Goal: Information Seeking & Learning: Compare options

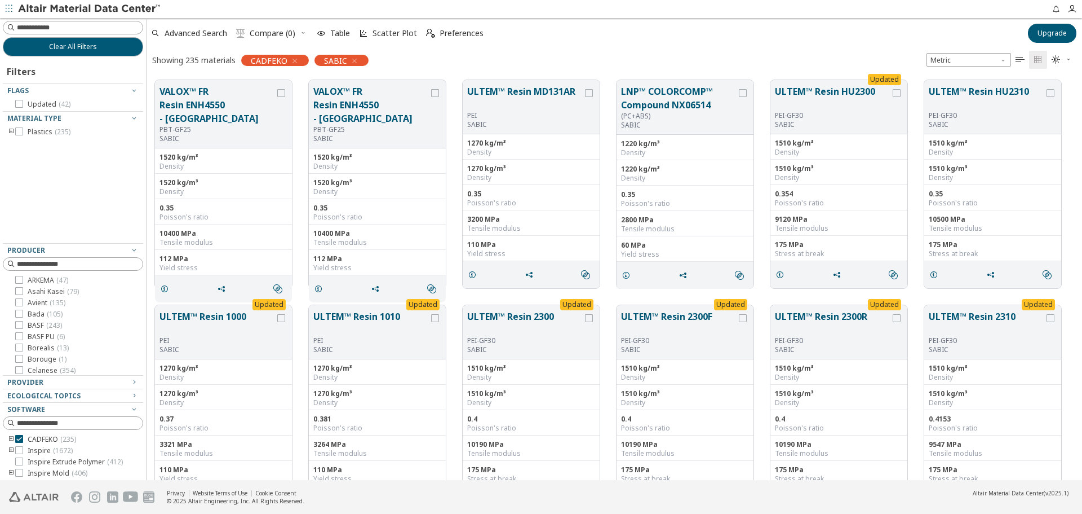
scroll to position [400, 927]
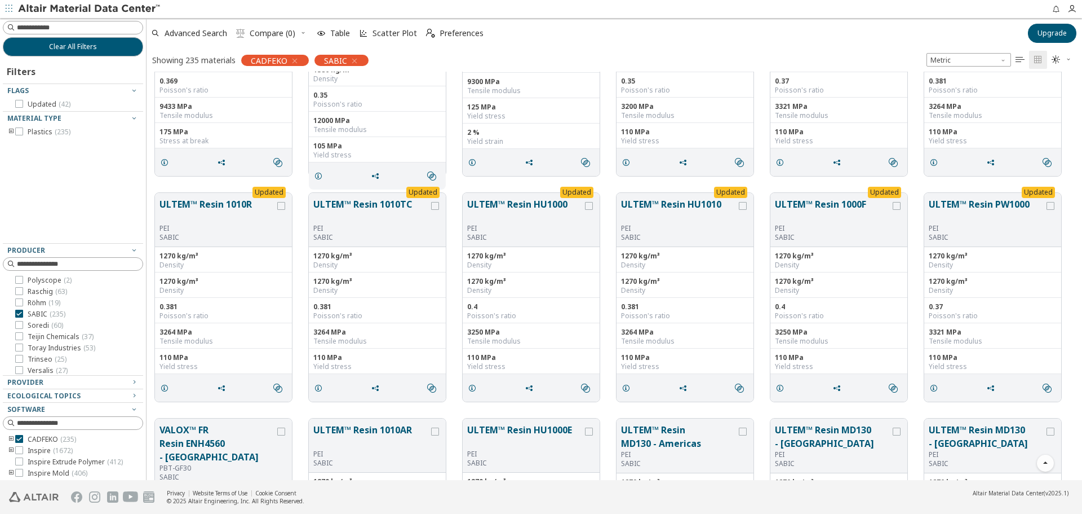
scroll to position [374, 0]
click at [10, 132] on icon "toogle group" at bounding box center [11, 131] width 8 height 9
click at [28, 144] on icon "toogle group" at bounding box center [28, 143] width 8 height 9
click at [78, 153] on span "( 5 )" at bounding box center [80, 154] width 8 height 10
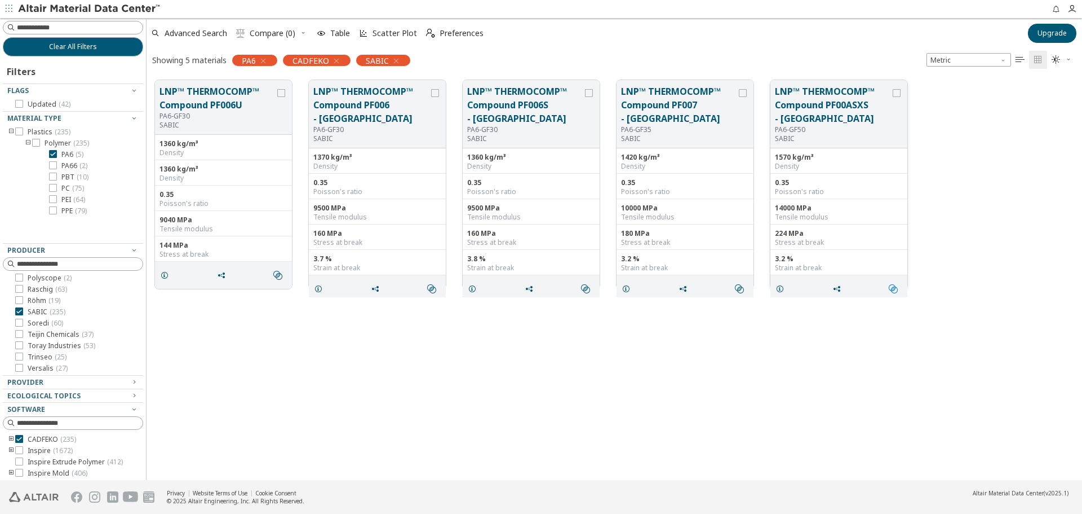
scroll to position [92, 0]
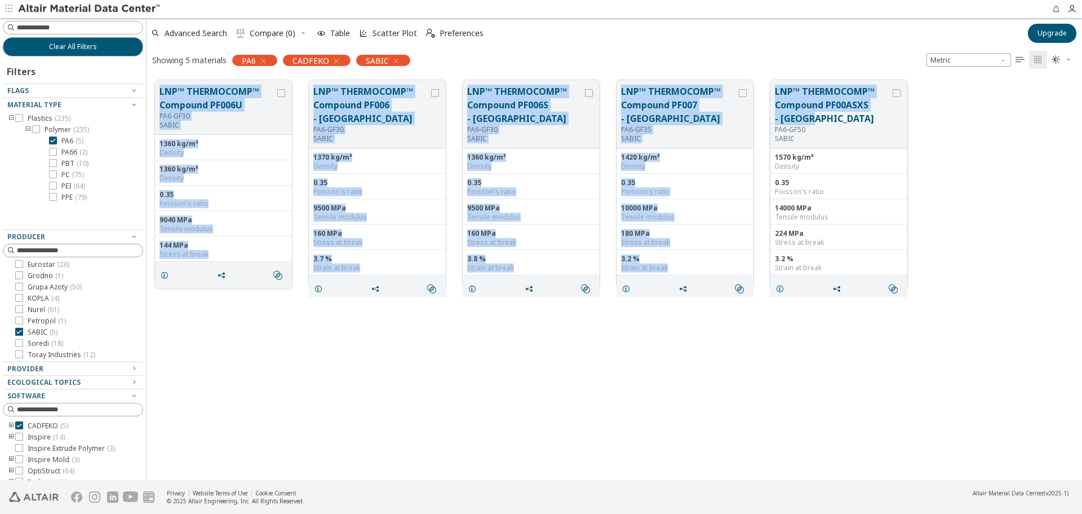
drag, startPoint x: 157, startPoint y: 79, endPoint x: 861, endPoint y: 122, distance: 705.3
click at [861, 122] on div "LNP™ THERMOCOMP™ Compound PF006U PA6-GF30 SABIC 1360 kg/m³ Density 1360 kg/m³ D…" at bounding box center [615, 184] width 936 height 225
copy div "LNP™ THERMOCOMP™ Compound PF006U PA6-GF30 SABIC 1360 kg/m³ Density 1360 kg/m³ D…"
click at [63, 138] on span "PA6 ( 5 )" at bounding box center [72, 140] width 22 height 9
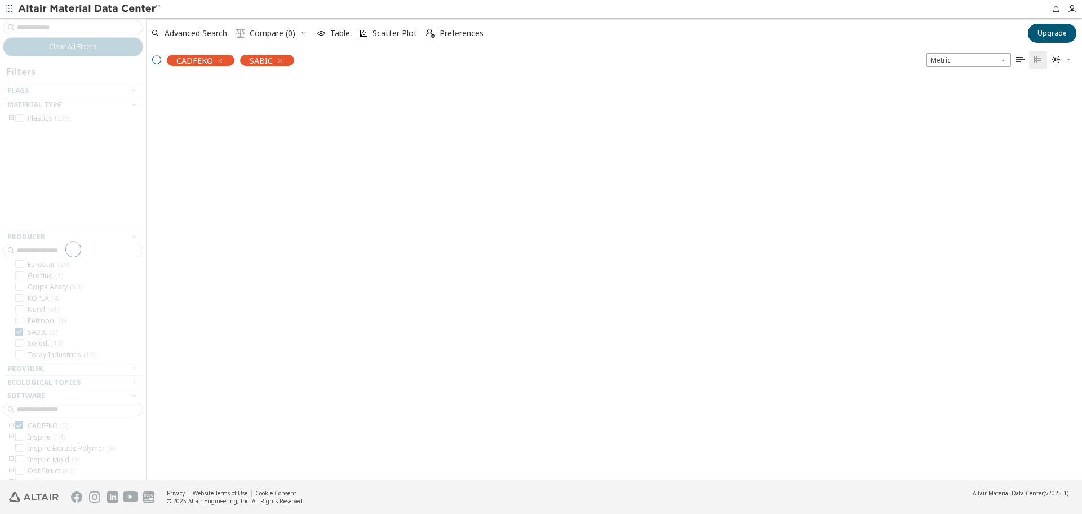
scroll to position [374, 0]
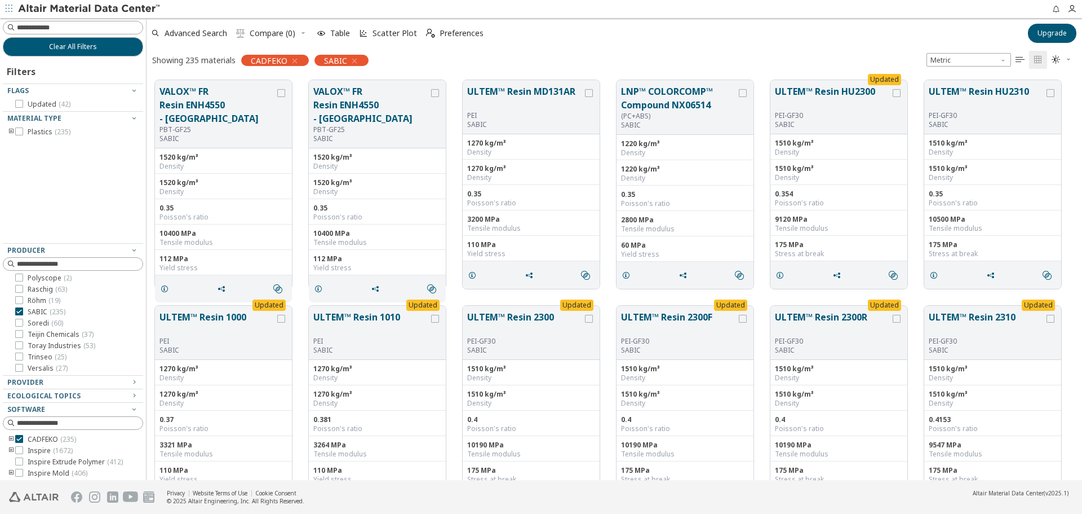
click at [7, 130] on icon "toogle group" at bounding box center [11, 131] width 8 height 9
click at [28, 144] on icon "toogle group" at bounding box center [28, 143] width 8 height 9
click at [58, 163] on label "PA66 ( 2 )" at bounding box center [68, 165] width 38 height 9
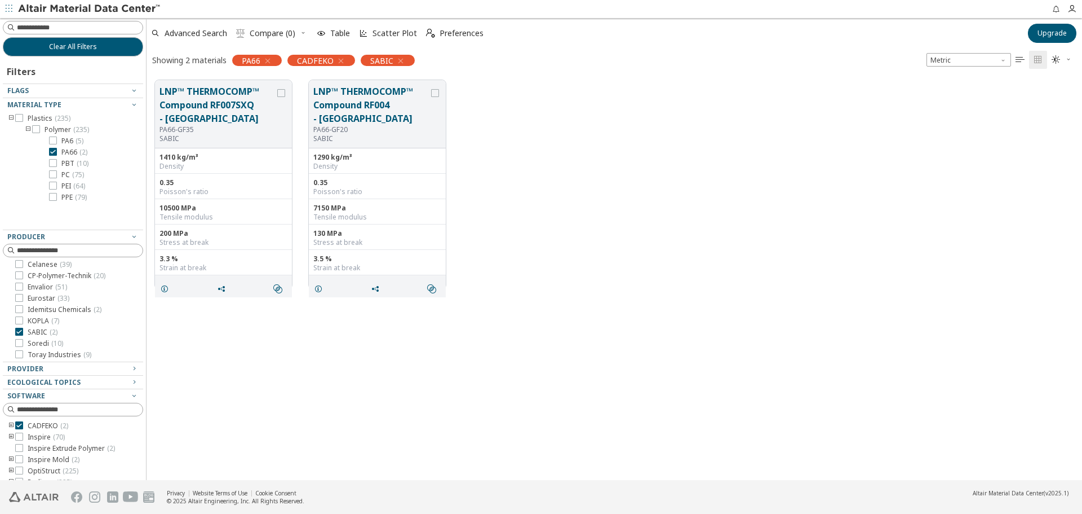
scroll to position [59, 0]
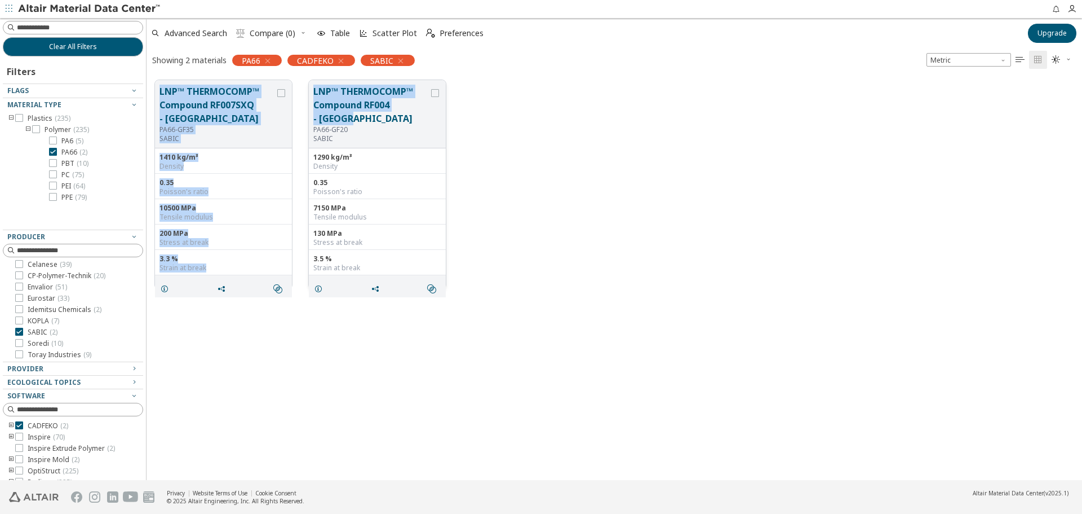
drag, startPoint x: 161, startPoint y: 78, endPoint x: 409, endPoint y: 117, distance: 251.5
click at [409, 117] on div "LNP™ THERMOCOMP™ Compound RF007SXQ - Europe PA66-GF35 SABIC 1410 kg/m³ Density …" at bounding box center [615, 184] width 936 height 225
copy div "LNP™ THERMOCOMP™ Compound RF007SXQ - Europe PA66-GF35 SABIC 1410 kg/m³ Density …"
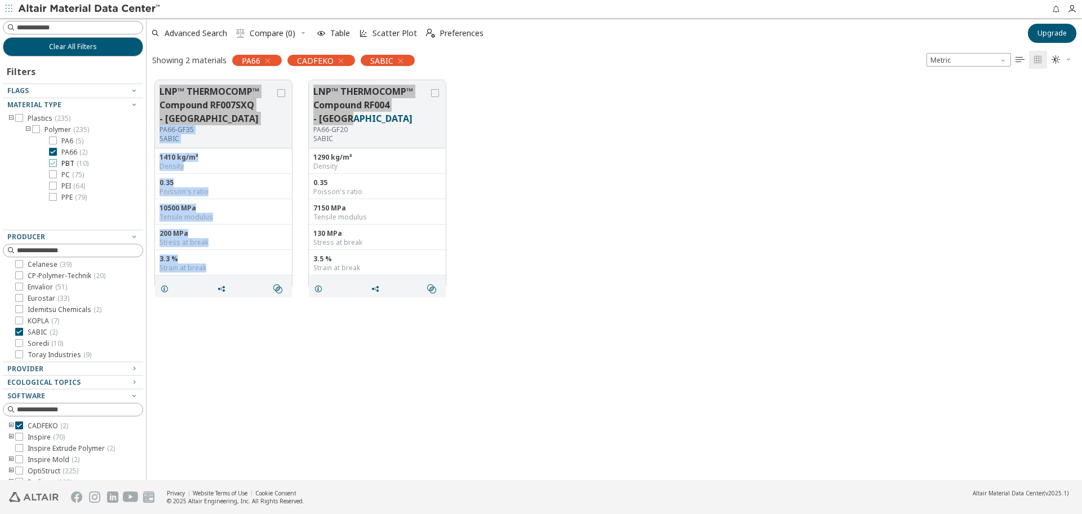
click at [57, 166] on label "PBT ( 10 )" at bounding box center [68, 163] width 39 height 9
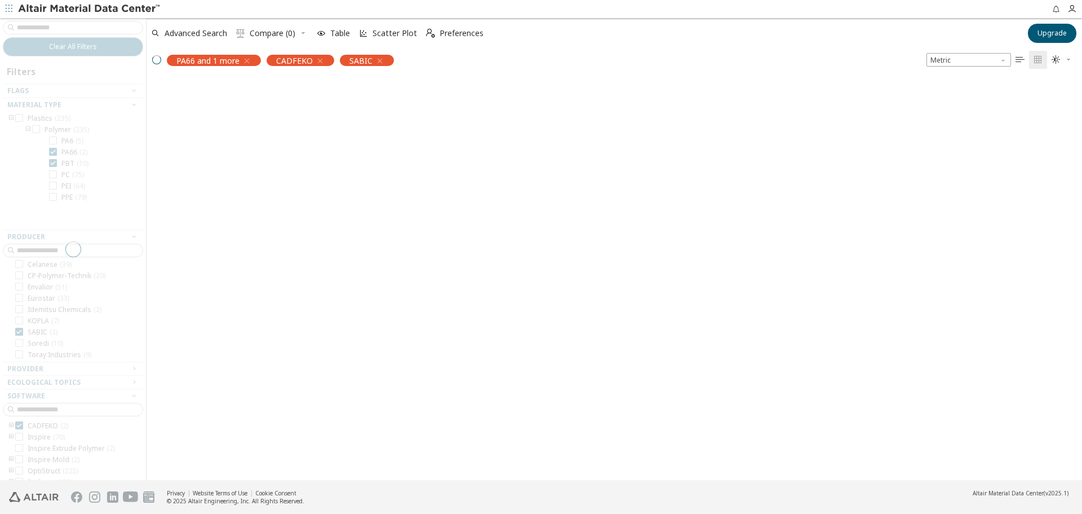
click at [59, 157] on div "PA6 ( 5 ) PA66 ( 2 ) PBT ( 10 ) PC ( 75 ) PEI ( 64 ) PPE ( 79 )" at bounding box center [90, 168] width 107 height 65
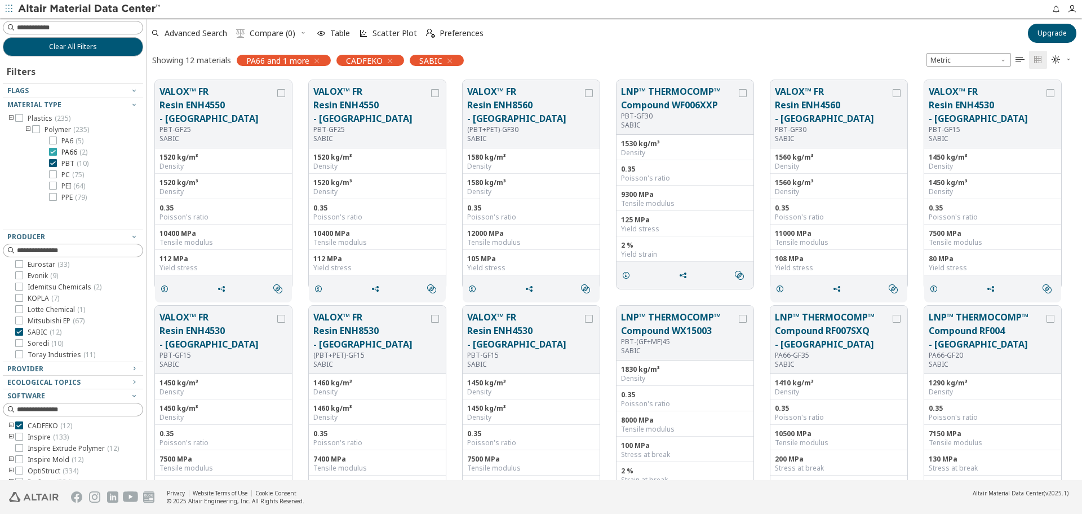
click at [60, 156] on label "PA66 ( 2 )" at bounding box center [68, 152] width 38 height 9
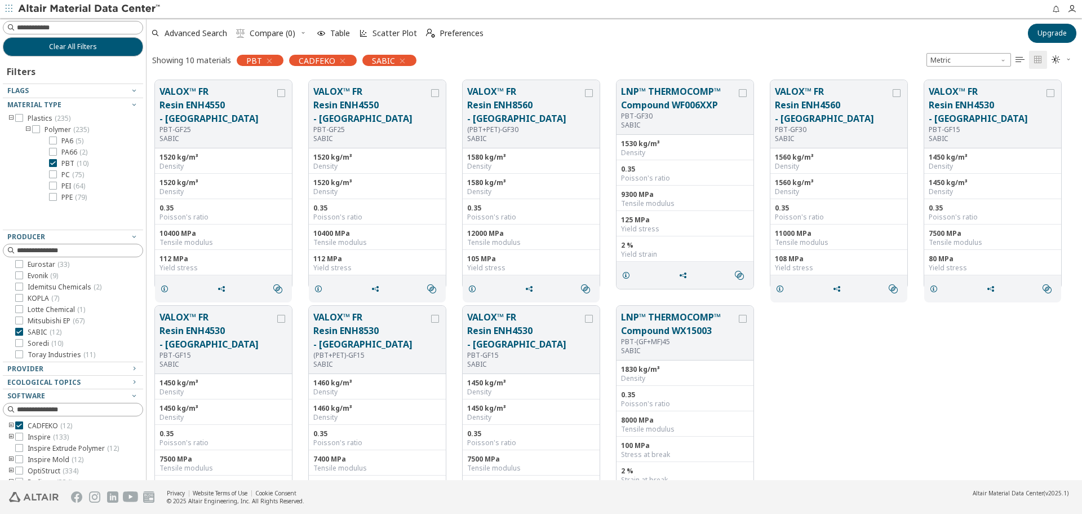
scroll to position [25, 0]
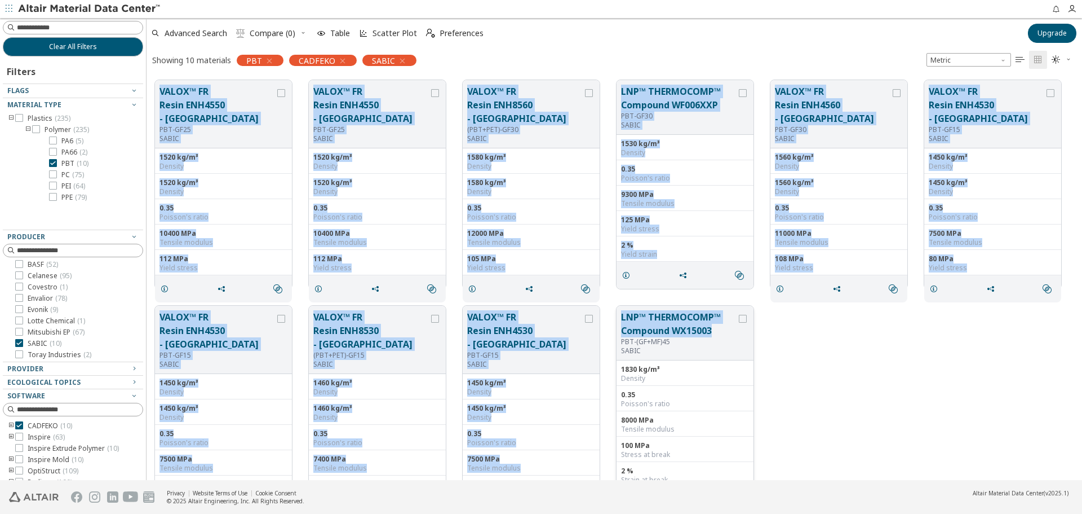
drag, startPoint x: 155, startPoint y: 75, endPoint x: 721, endPoint y: 327, distance: 620.0
click at [721, 327] on div "VALOX™ FR Resin ENH4550 - Asia PBT-GF25 SABIC 1520 kg/m³ Density 1520 kg/m³ Den…" at bounding box center [615, 297] width 936 height 451
copy div "LOREM™ IP Dolor SIT4751 - Amet CON-AD29 ELITS 8371 do/e³ Tempori 3463 ut/l³ Etd…"
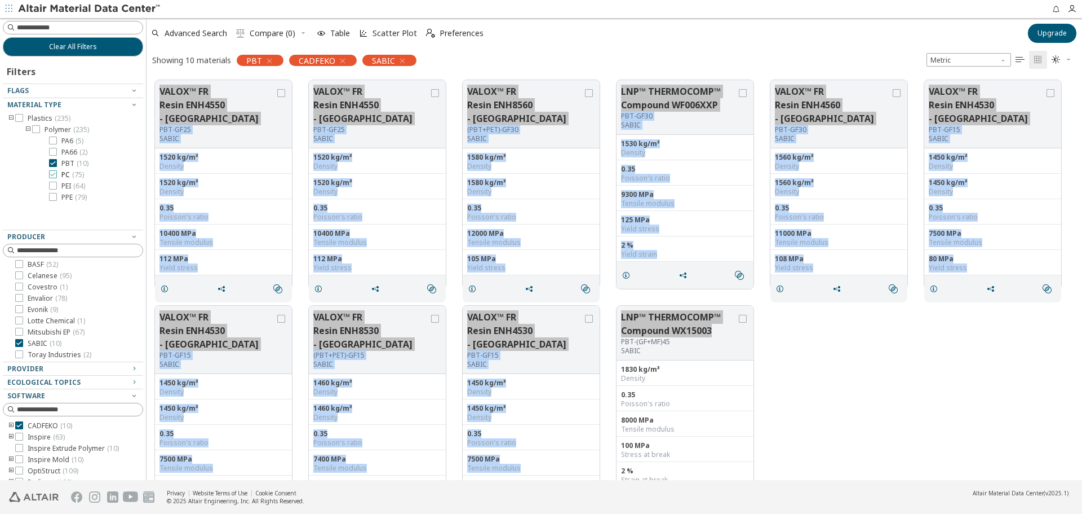
click at [69, 175] on span "PC ( 75 )" at bounding box center [72, 174] width 23 height 9
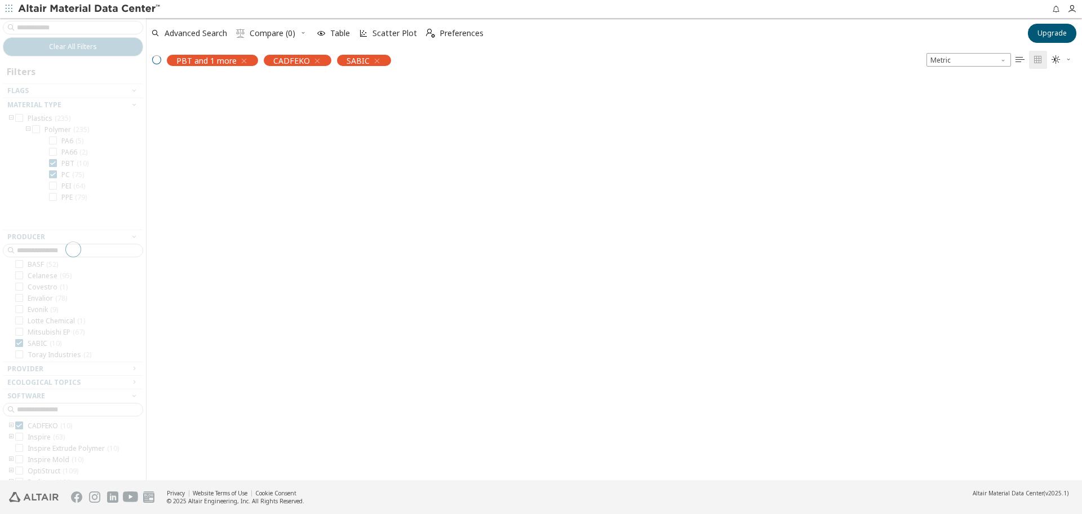
scroll to position [92, 0]
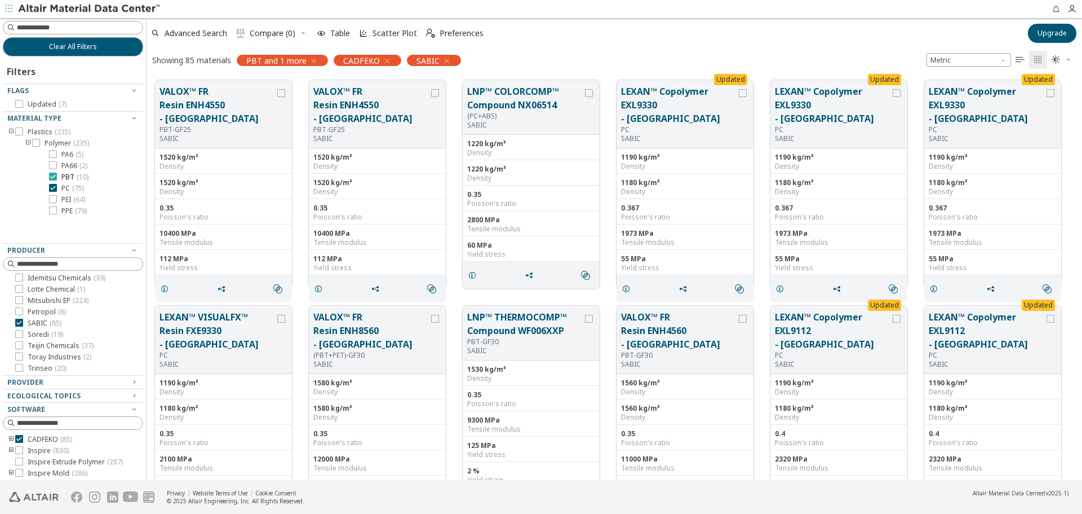
click at [69, 178] on span "PBT ( 10 )" at bounding box center [74, 176] width 27 height 9
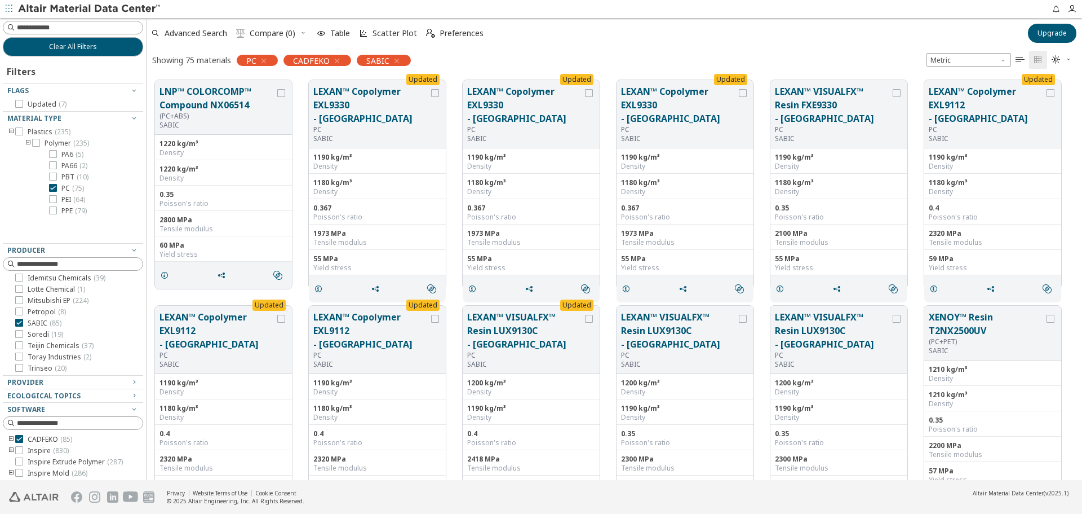
scroll to position [14, 0]
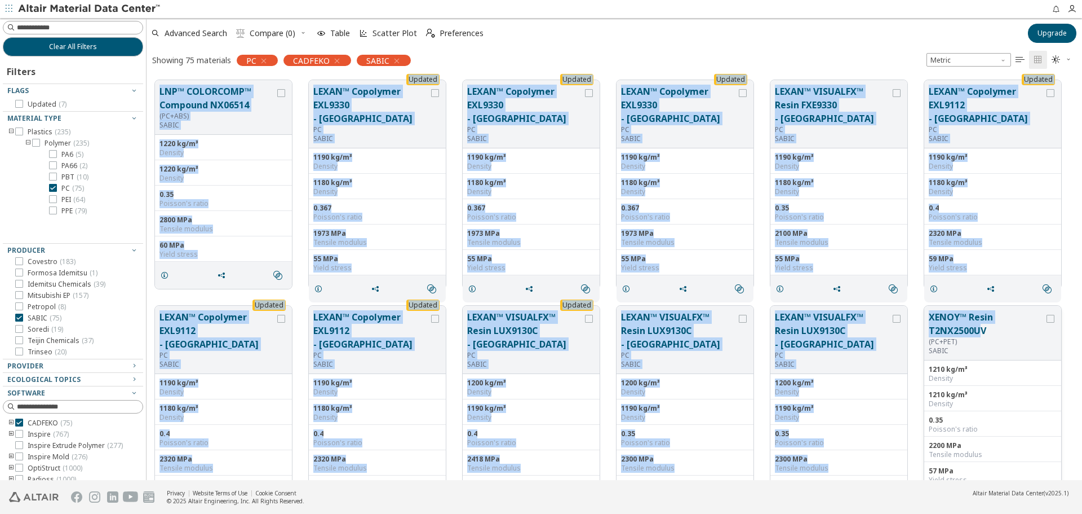
drag, startPoint x: 155, startPoint y: 73, endPoint x: 982, endPoint y: 326, distance: 865.3
copy div "LOR™ IPSUMDOLO™ Sitametc AD82413 (EL+SED) DOEIU 9997 te/i³ Utlabor 3591 et/d³ M…"
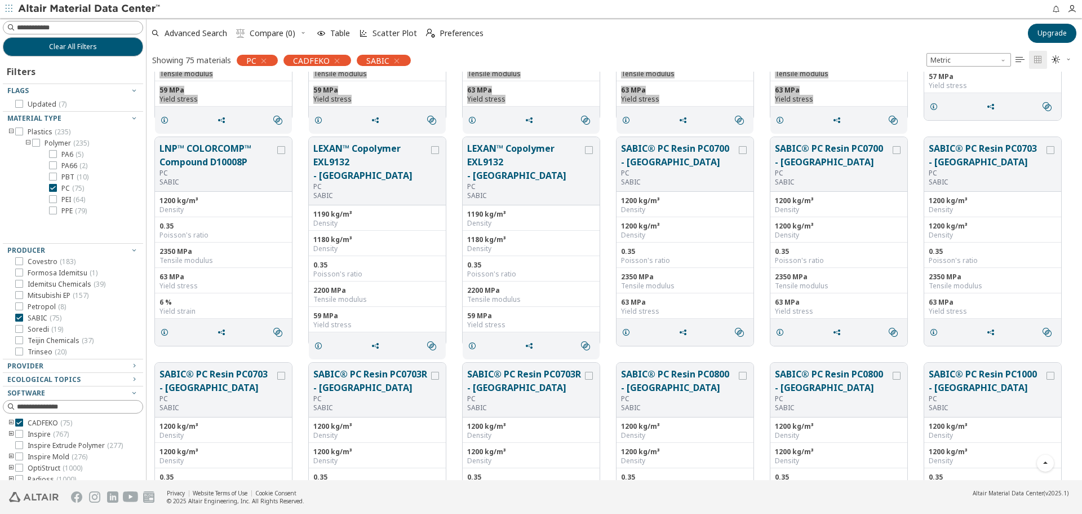
scroll to position [395, 0]
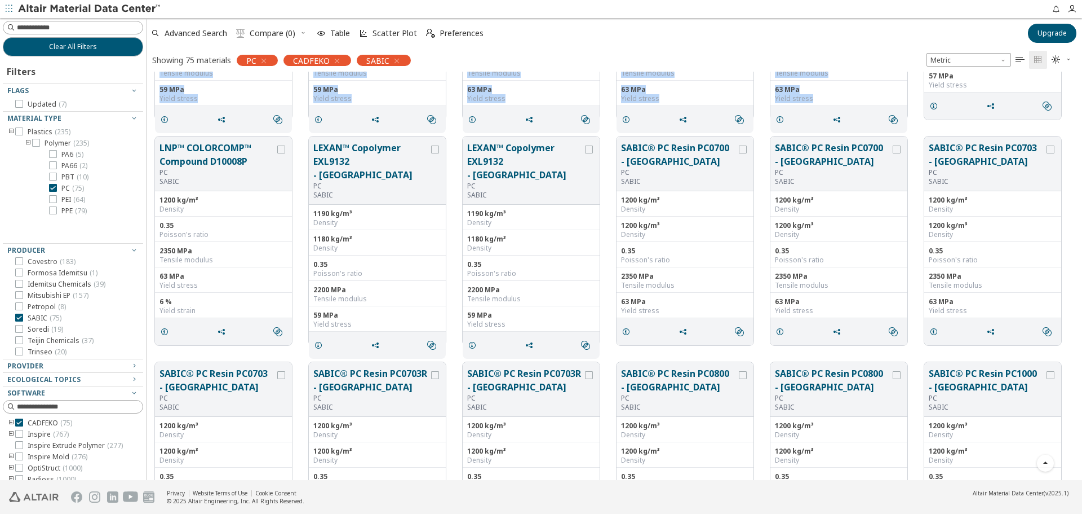
click at [156, 126] on div "Updated LEXAN™ Copolymer EXL9112 - Asia PC SABIC 1190 kg/m³ Density 1180 kg/m³ …" at bounding box center [615, 14] width 936 height 225
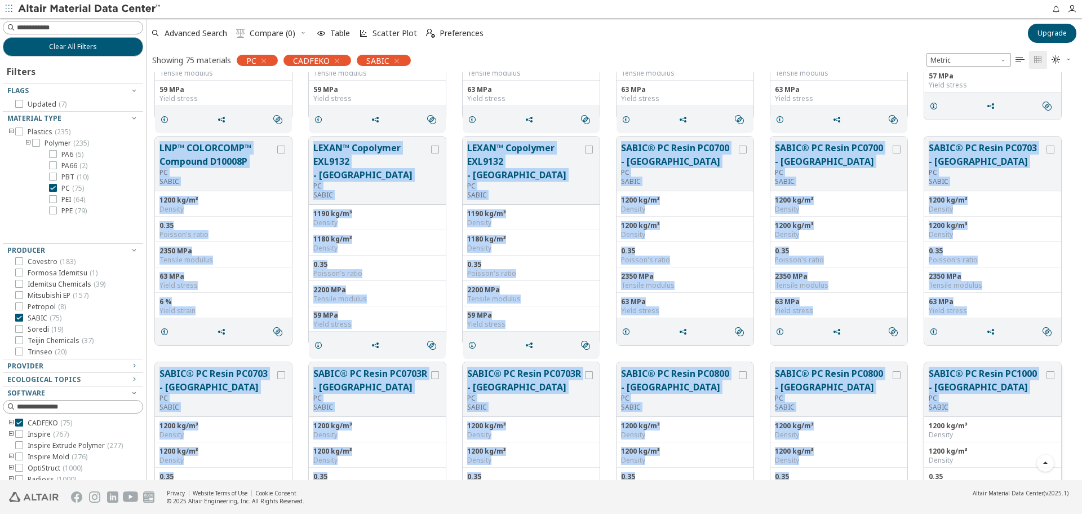
drag, startPoint x: 149, startPoint y: 131, endPoint x: 980, endPoint y: 414, distance: 878.2
copy div "LOR™ IPSUMDOLO™ Sitametc A03322E SE DOEIU 9661 te/i³ Utlabor 7.96 Etdolor'm ali…"
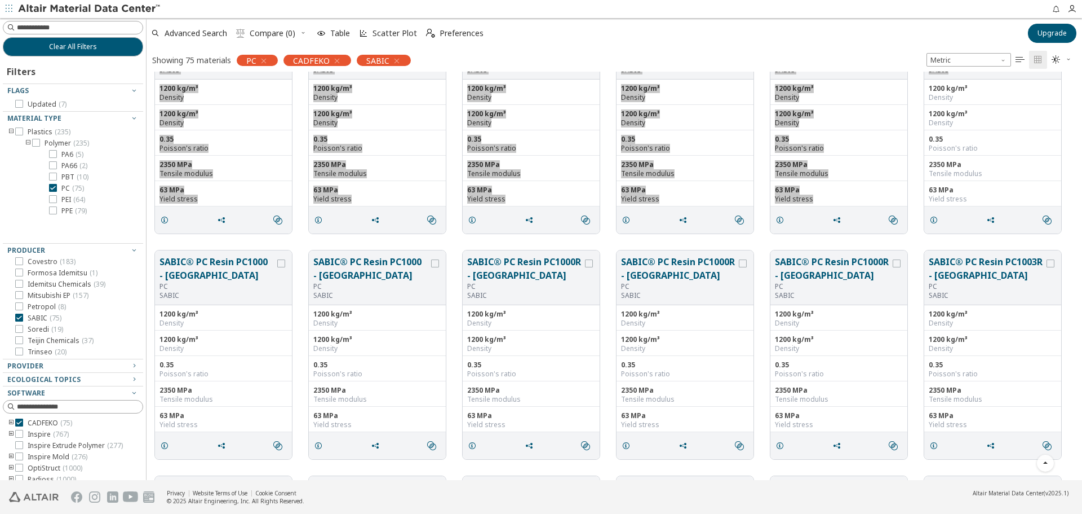
scroll to position [789, 0]
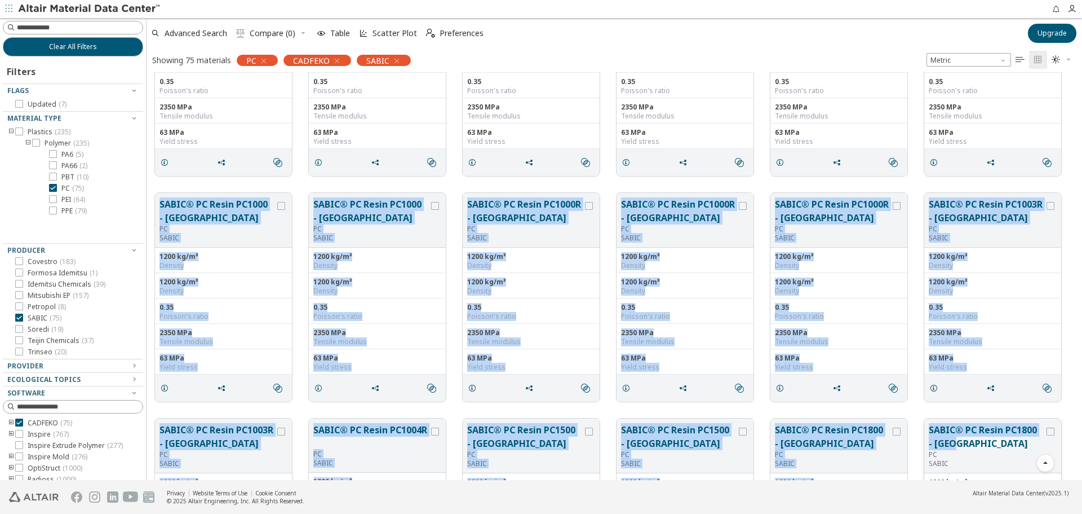
drag, startPoint x: 156, startPoint y: 188, endPoint x: 988, endPoint y: 441, distance: 869.1
copy div "LOREM® IP Dolor SI6761 - Amet CO ADIPI 5219 el/s³ Doeiusm 5938 te/i³ Utlabor 2.…"
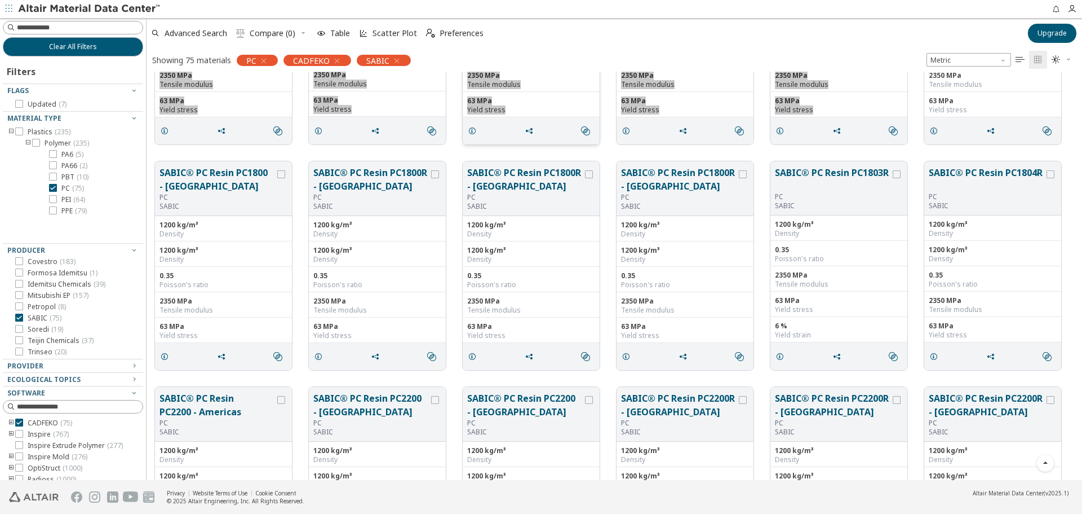
scroll to position [1296, 0]
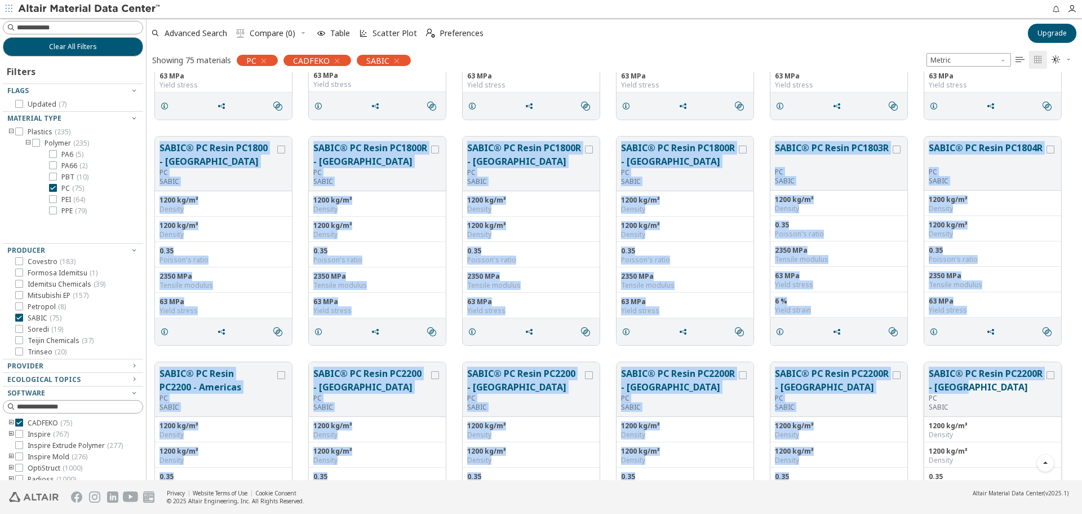
drag, startPoint x: 152, startPoint y: 130, endPoint x: 1029, endPoint y: 386, distance: 913.8
click at [1029, 386] on div "SABIC® PC Resin PC1000 - Asia PC SABIC 1200 kg/m³ Density 1200 kg/m³ Density 0.…" at bounding box center [615, 240] width 936 height 2931
copy div "LOREM® IP Dolor SI1769 - Ametco AD ELITS 6142 do/e³ Tempori 9786 ut/l³ Etdolor …"
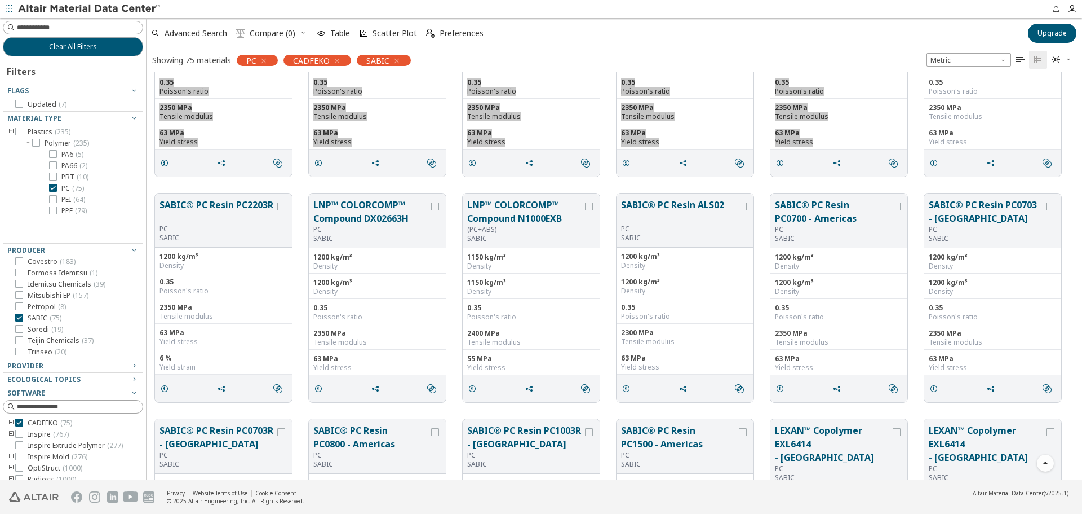
scroll to position [1691, 0]
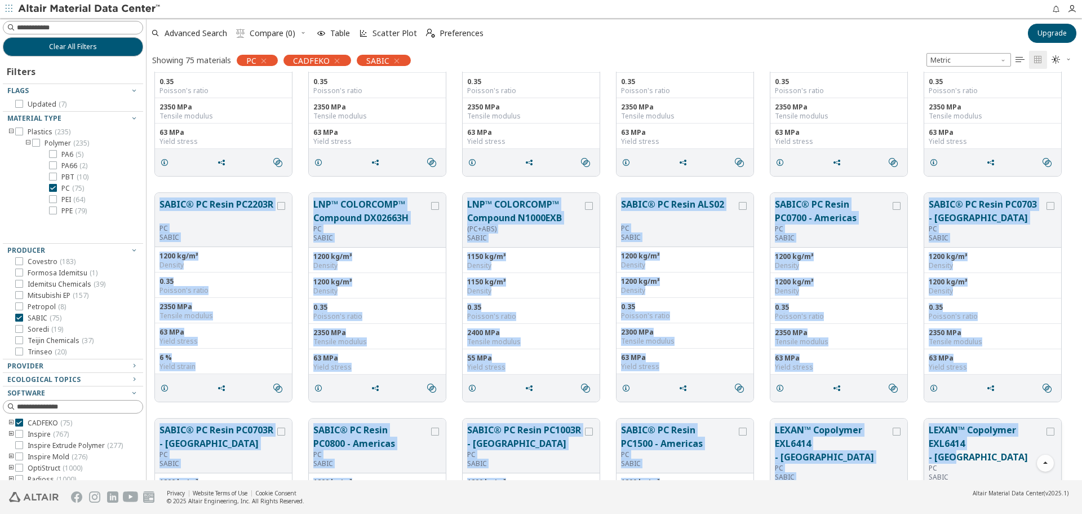
drag, startPoint x: 157, startPoint y: 188, endPoint x: 997, endPoint y: 442, distance: 877.9
copy div "LOREM® IP Dolor SI7899A CO ADIPI 4834 el/s³ Doeiusm 5.88 Tempori'u labor 1663 E…"
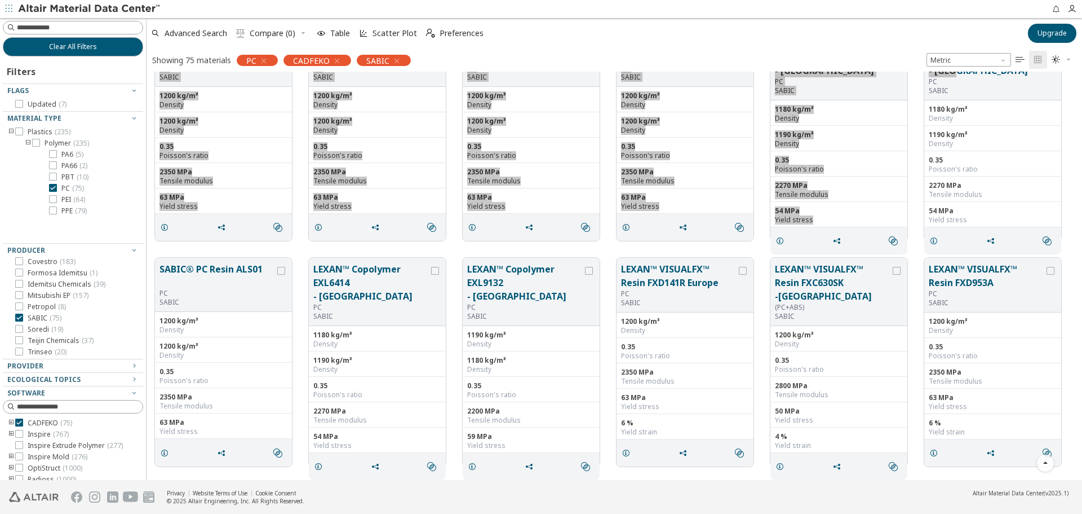
scroll to position [2142, 0]
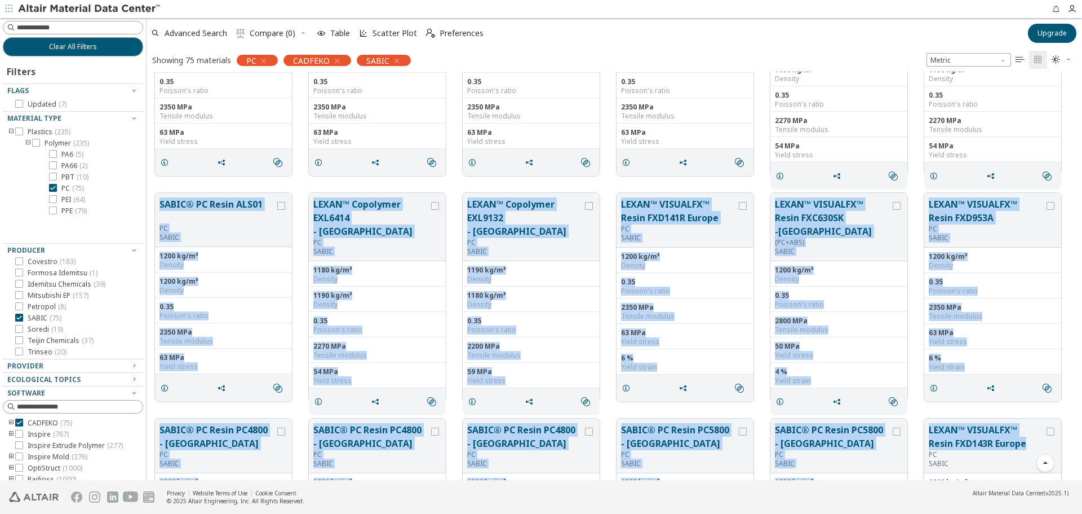
drag, startPoint x: 154, startPoint y: 186, endPoint x: 1029, endPoint y: 444, distance: 912.1
copy div "LOREM® IP Dolor SIT85 AM CONSE 6591 ad/e³ Seddoei 8263 te/i³ Utlabor 2.90 Etdol…"
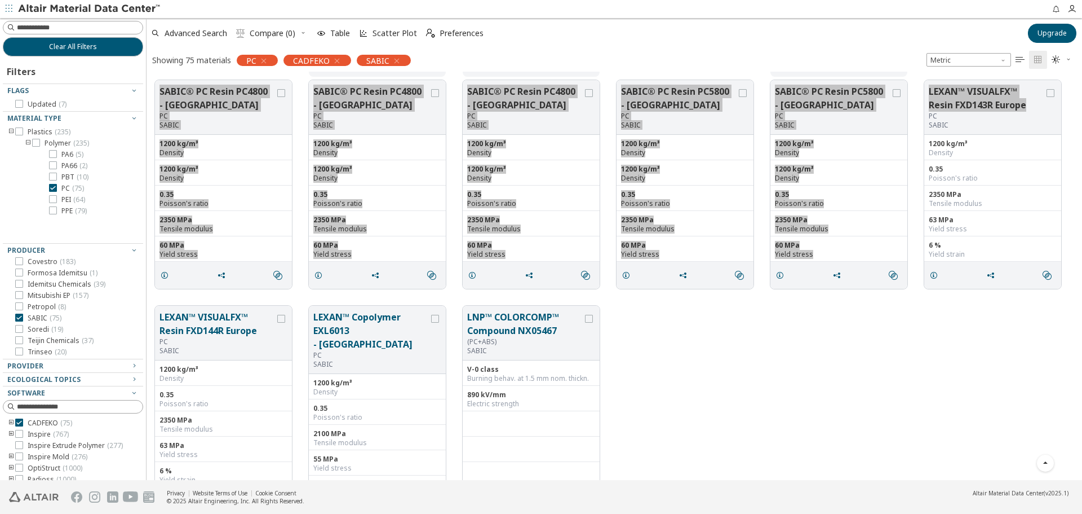
scroll to position [2523, 0]
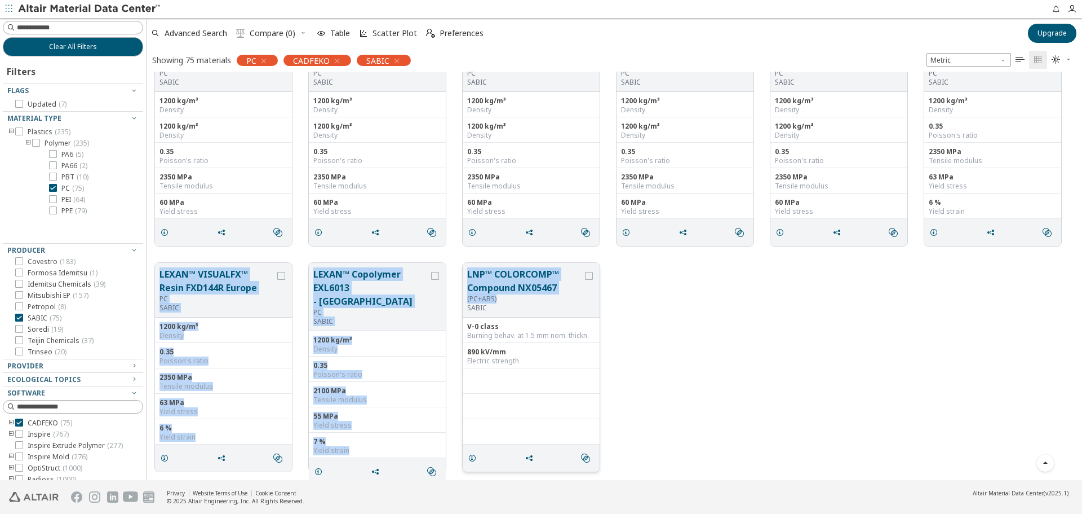
drag, startPoint x: 155, startPoint y: 259, endPoint x: 554, endPoint y: 300, distance: 401.3
click at [553, 300] on div "LEXAN™ VISUALFX™ Resin FXD144R Europe PC SABIC 1200 kg/m³ Density 0.35 Poisson'…" at bounding box center [615, 366] width 936 height 225
copy div "LEXAN™ VISUALFX™ Resin FXD144R Europe PC SABIC 1200 kg/m³ Density 0.35 Poisson'…"
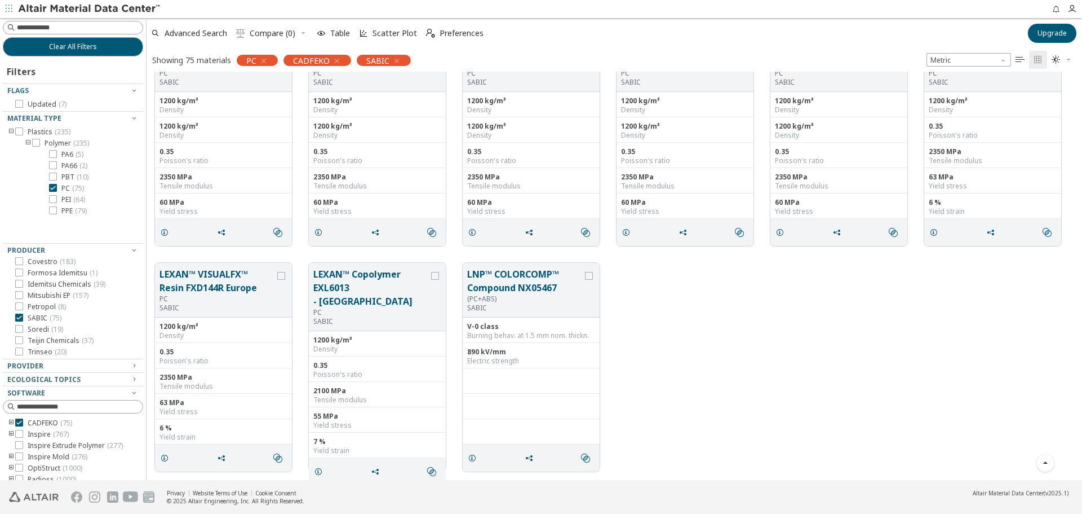
drag, startPoint x: 741, startPoint y: 267, endPoint x: 756, endPoint y: 268, distance: 15.3
click at [741, 267] on div "LEXAN™ VISUALFX™ Resin FXD144R Europe PC SABIC 1200 kg/m³ Density 0.35 Poisson'…" at bounding box center [615, 366] width 936 height 225
click at [54, 198] on icon at bounding box center [53, 199] width 8 height 8
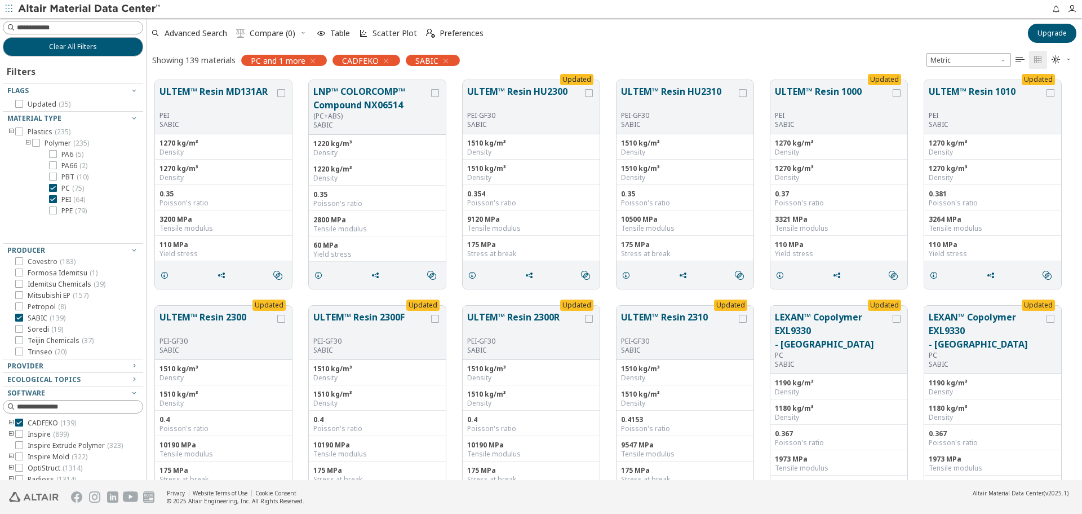
click at [55, 187] on icon at bounding box center [53, 188] width 8 height 8
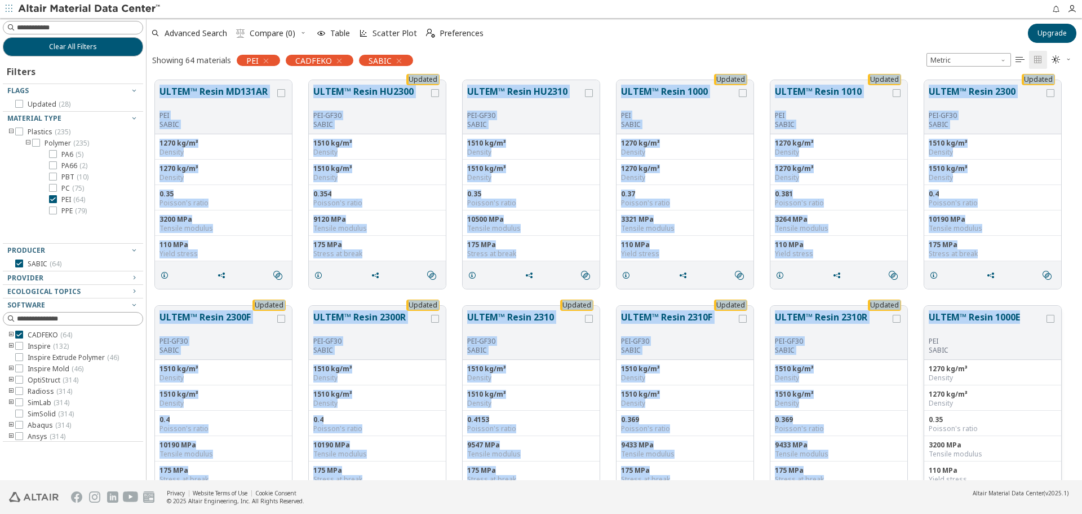
drag, startPoint x: 162, startPoint y: 89, endPoint x: 1027, endPoint y: 316, distance: 894.6
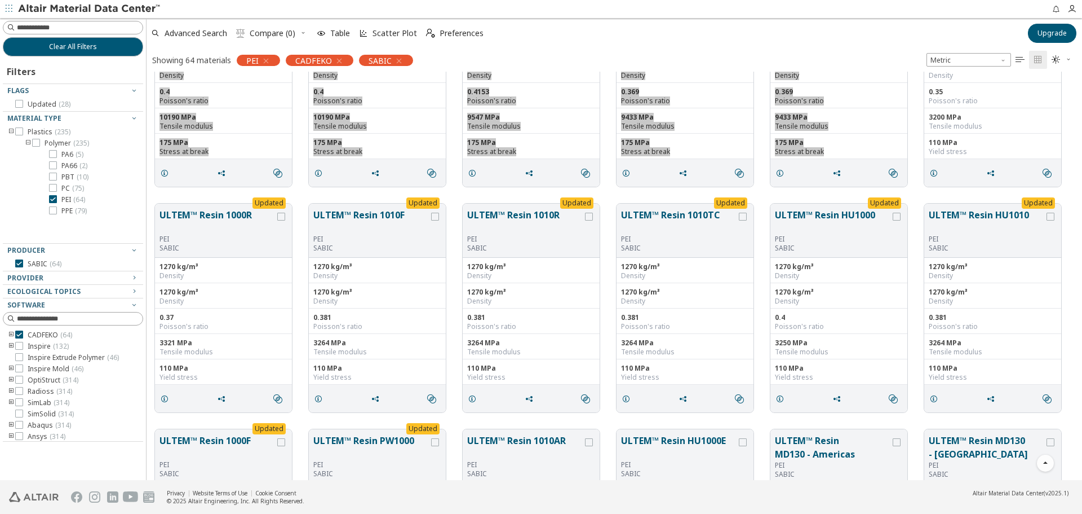
scroll to position [451, 0]
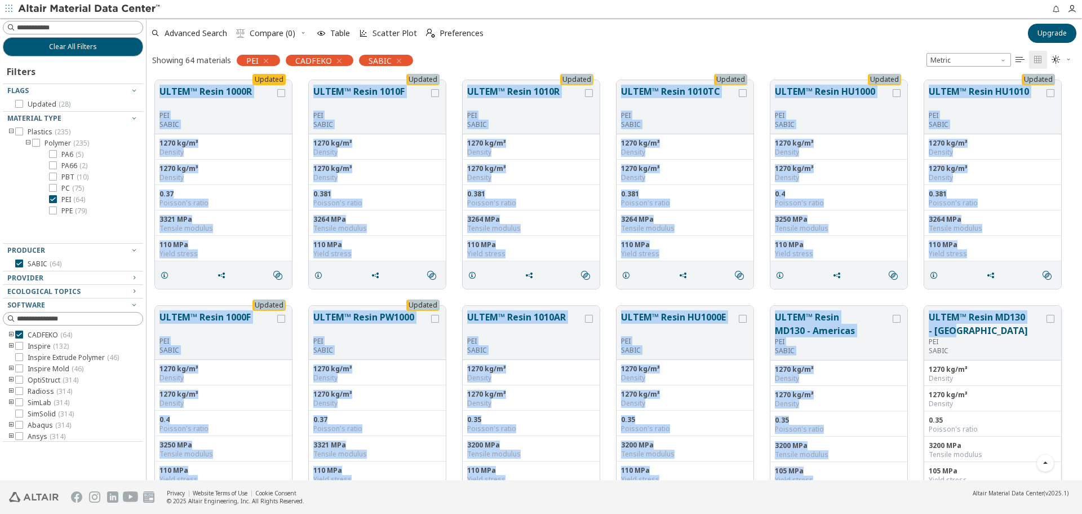
drag, startPoint x: 154, startPoint y: 74, endPoint x: 998, endPoint y: 330, distance: 881.1
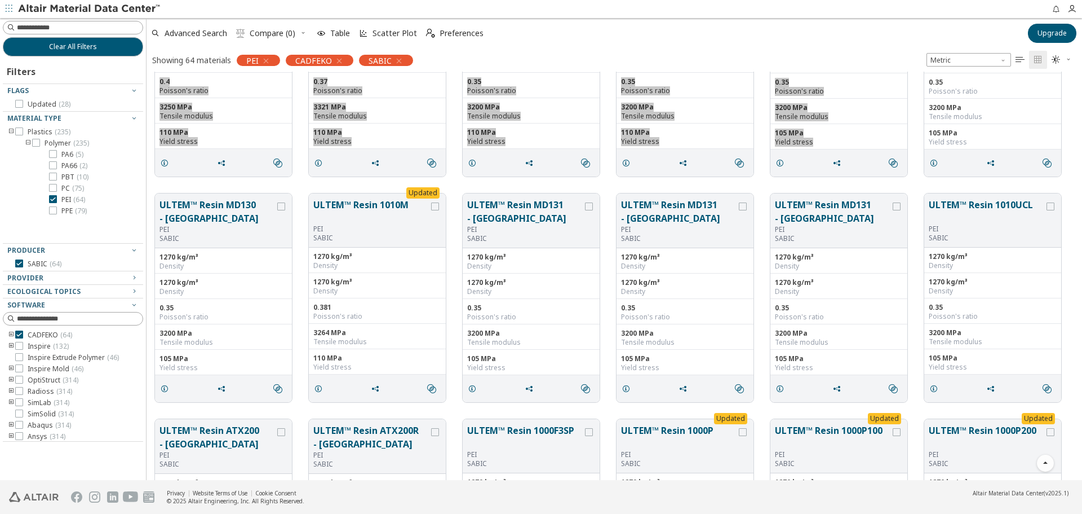
scroll to position [789, 0]
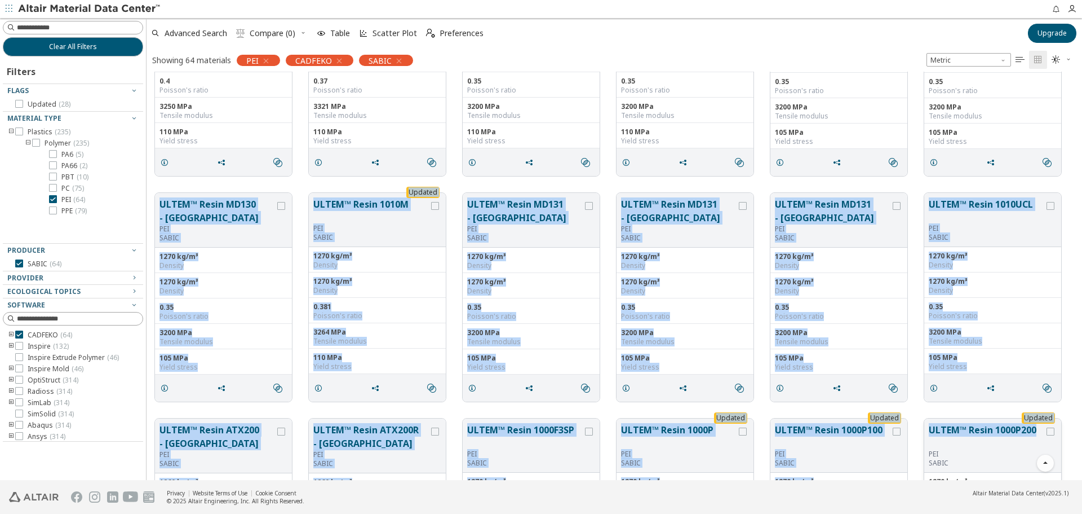
drag, startPoint x: 154, startPoint y: 188, endPoint x: 1040, endPoint y: 431, distance: 918.2
click at [1040, 431] on div "Updated ULTEM™ Resin 1000R [PERSON_NAME] 1270 kg/m³ Density 1270 kg/m³ Density …" at bounding box center [615, 522] width 936 height 2480
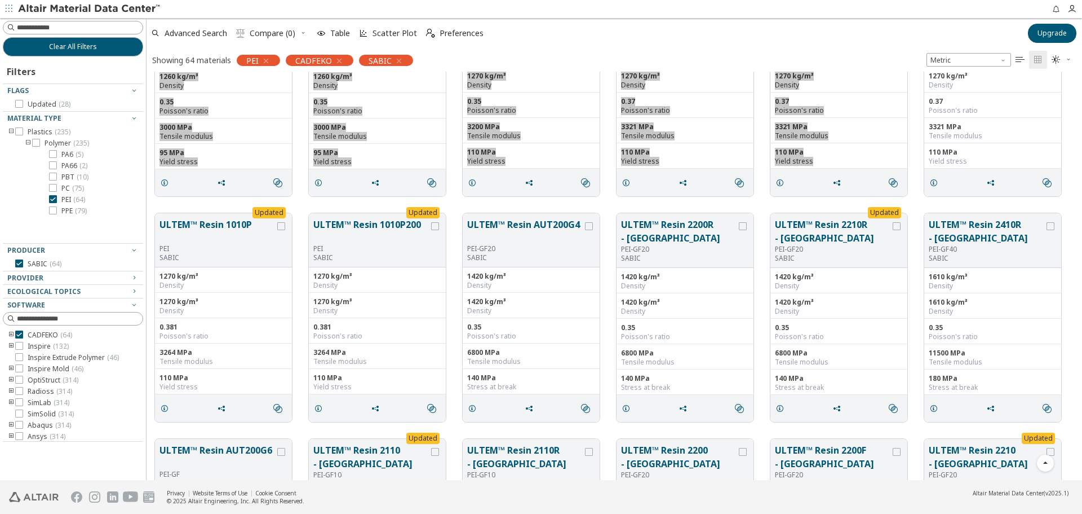
scroll to position [1240, 0]
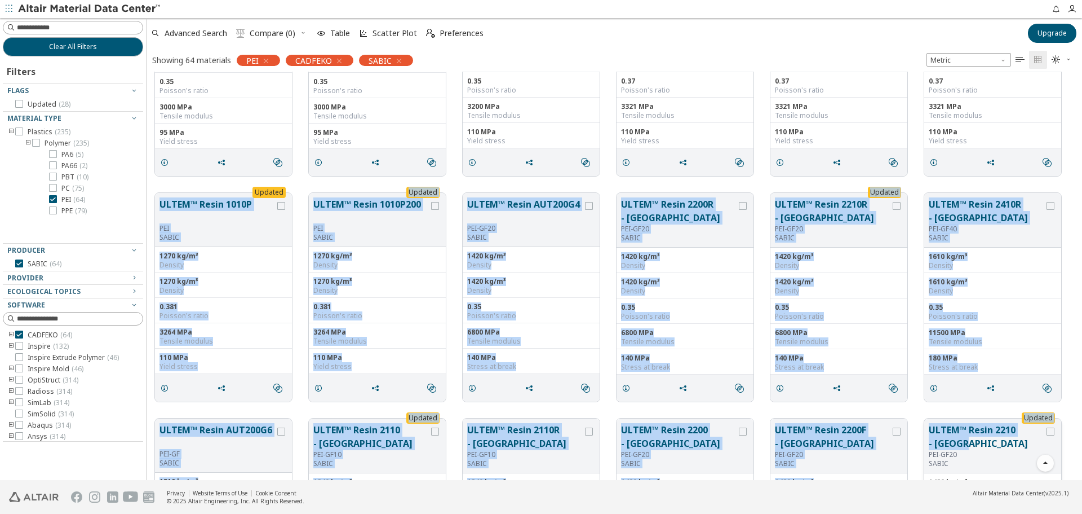
drag, startPoint x: 154, startPoint y: 188, endPoint x: 995, endPoint y: 440, distance: 877.4
click at [995, 440] on div "ULTEM™ Resin MD130 - Europe [PERSON_NAME] 1270 kg/m³ Density 1270 kg/m³ Density…" at bounding box center [615, 72] width 936 height 2480
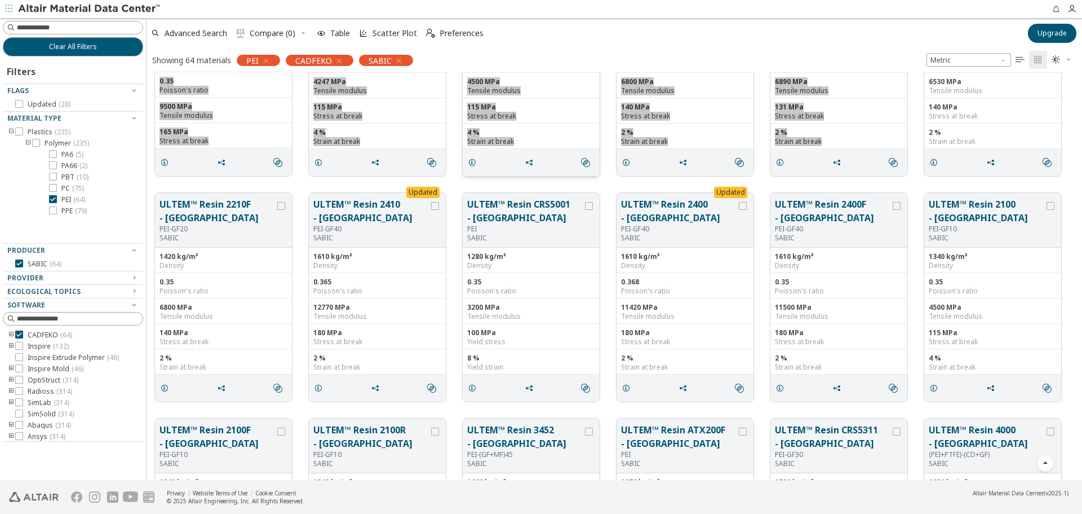
scroll to position [1747, 0]
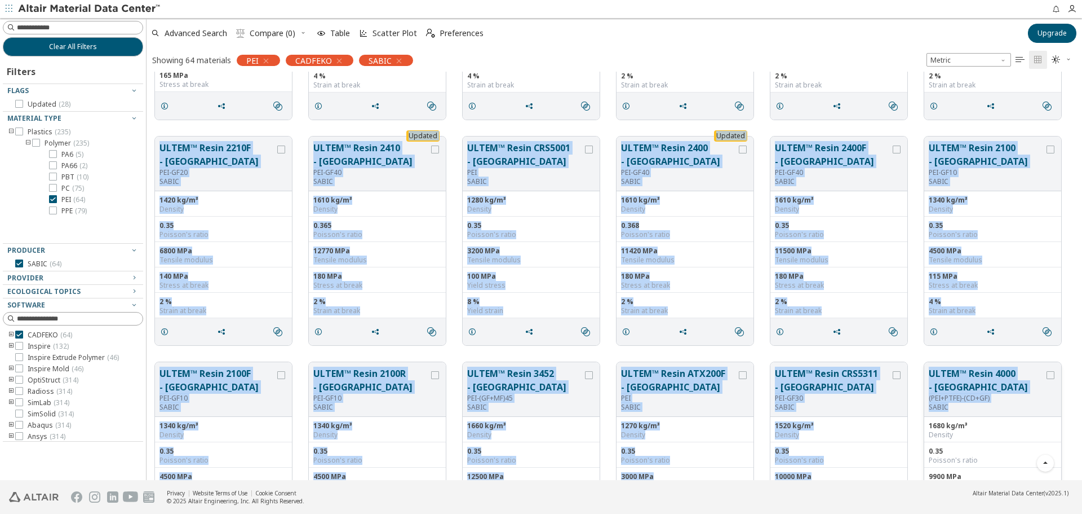
drag, startPoint x: 156, startPoint y: 134, endPoint x: 989, endPoint y: 405, distance: 876.3
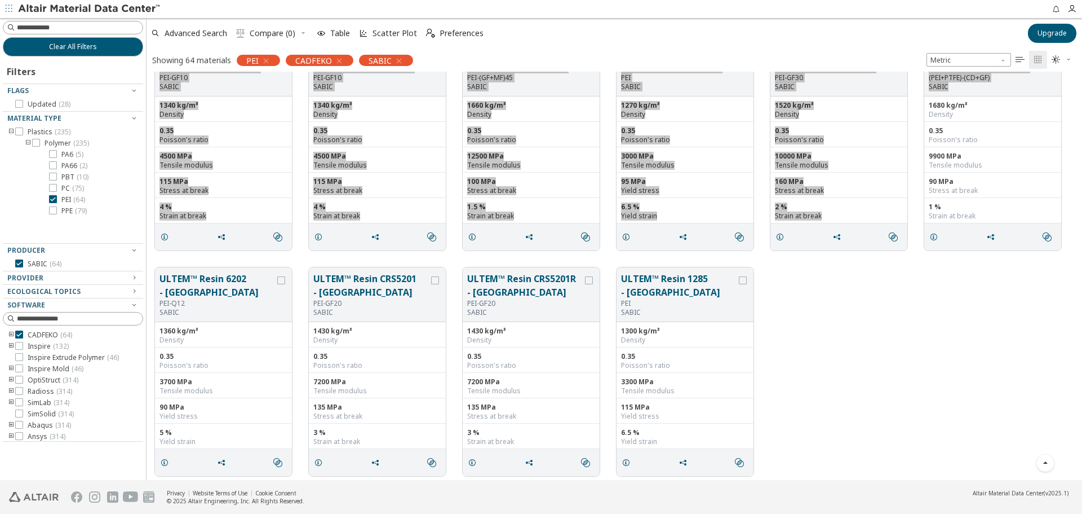
scroll to position [2072, 0]
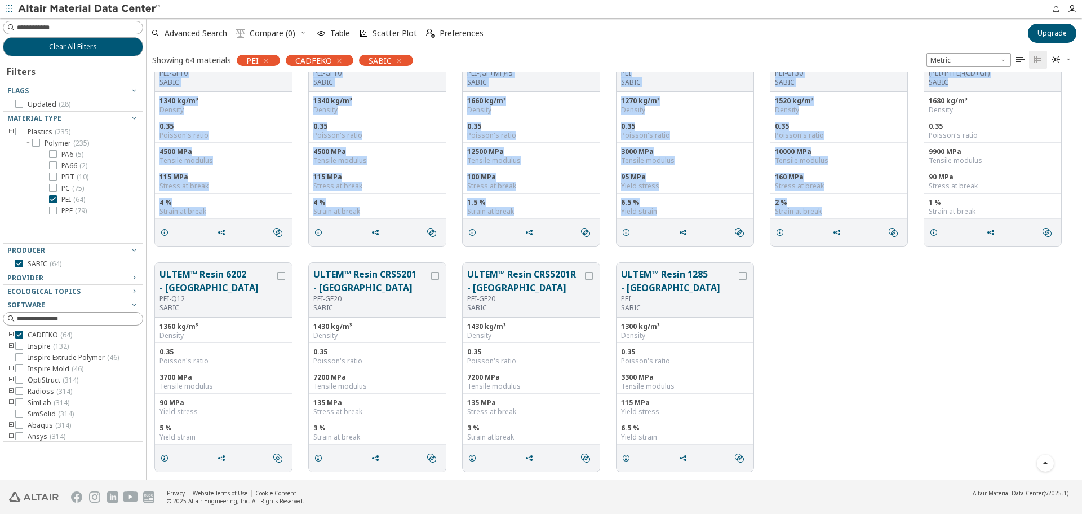
click at [156, 254] on div "ULTEM™ Resin 2100F - [GEOGRAPHIC_DATA] PEI-GF10 SABIC 1340 kg/m³ Density 0.35 P…" at bounding box center [615, 141] width 936 height 225
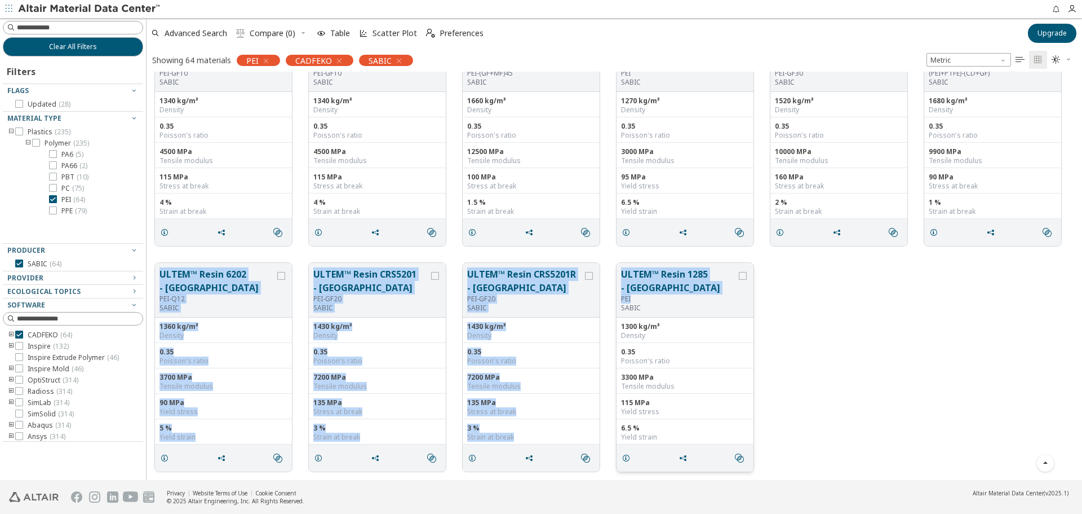
drag, startPoint x: 153, startPoint y: 267, endPoint x: 690, endPoint y: 294, distance: 538.4
click at [690, 294] on div "ULTEM™ Resin 6202 - [GEOGRAPHIC_DATA] PEI-Q12 SABIC 1360 kg/m³ Density 0.35 Poi…" at bounding box center [615, 366] width 936 height 225
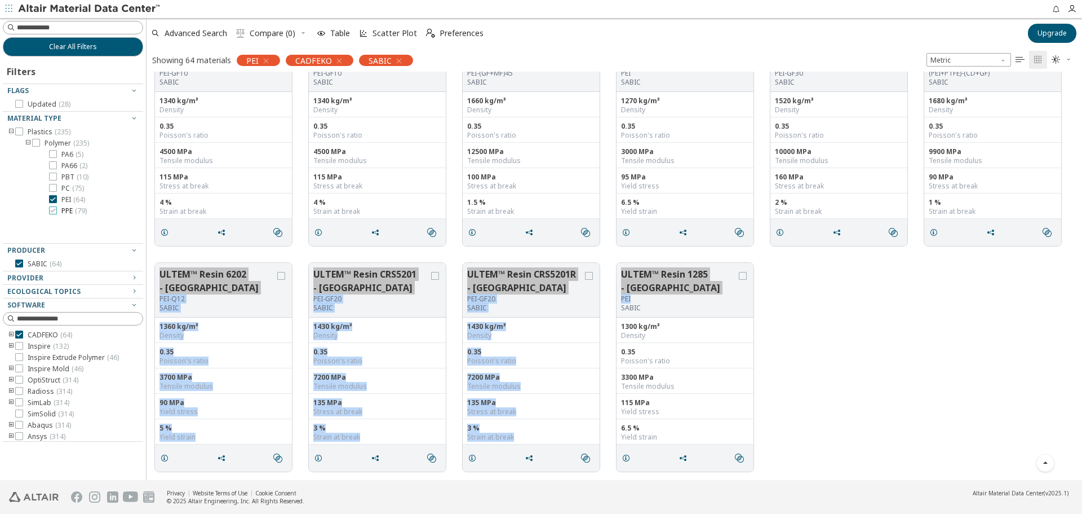
click at [63, 213] on span "PPE ( 79 )" at bounding box center [73, 210] width 25 height 9
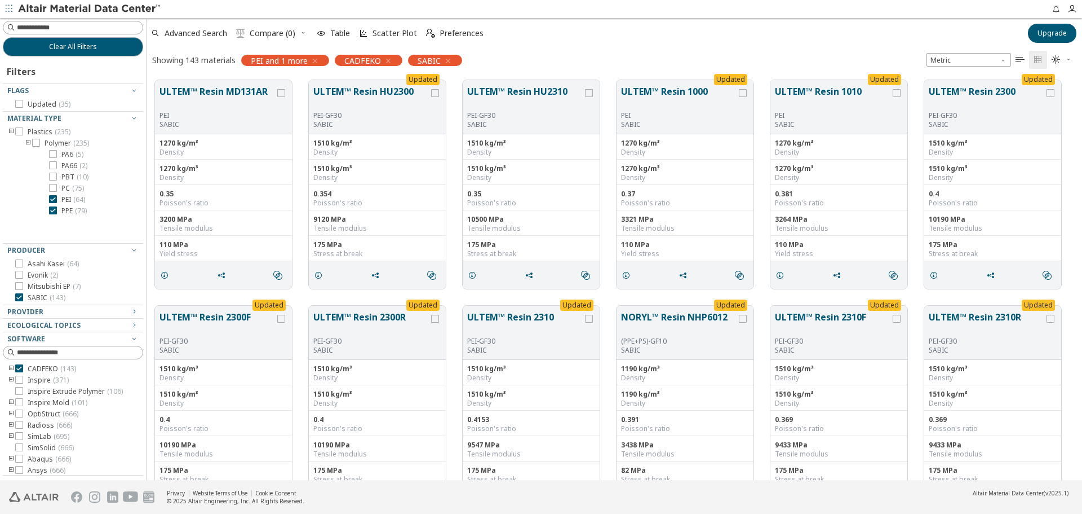
click at [68, 197] on span "PEI ( 64 )" at bounding box center [73, 199] width 24 height 9
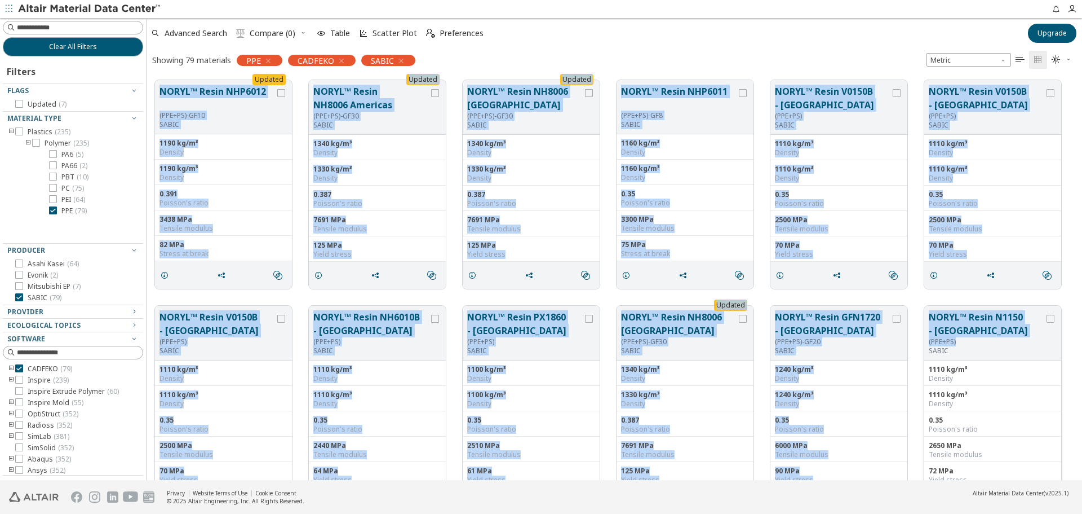
drag, startPoint x: 153, startPoint y: 73, endPoint x: 994, endPoint y: 338, distance: 881.4
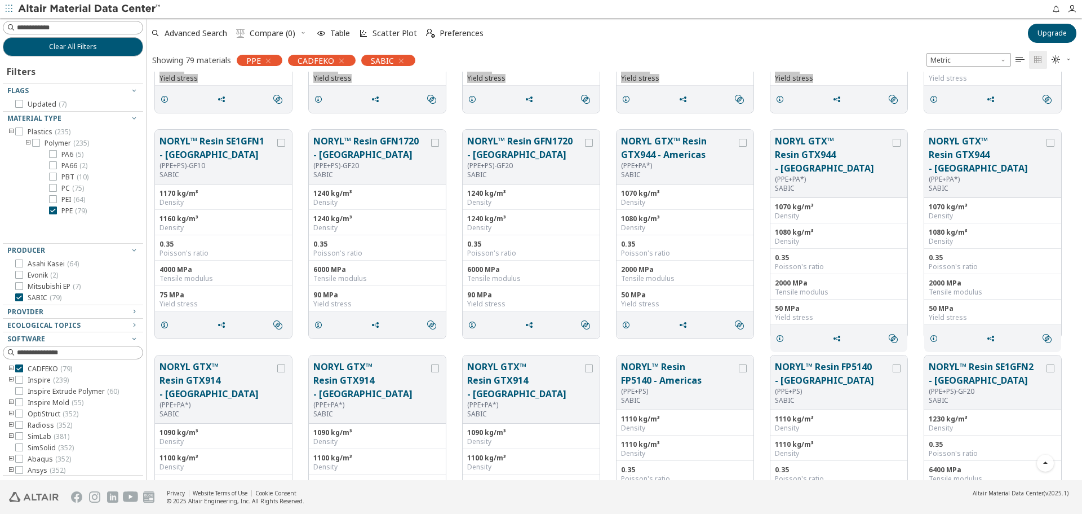
scroll to position [451, 0]
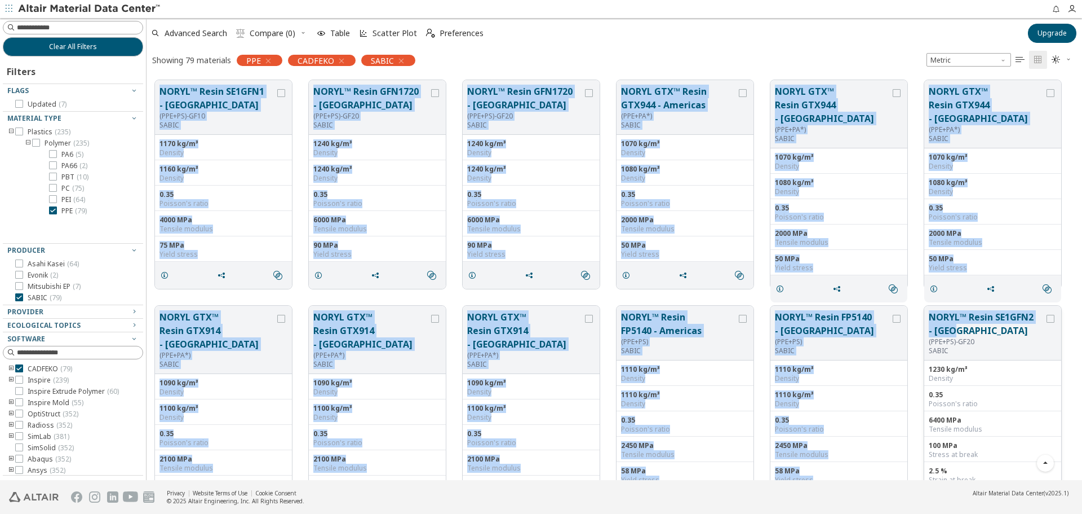
drag, startPoint x: 153, startPoint y: 77, endPoint x: 1044, endPoint y: 331, distance: 926.3
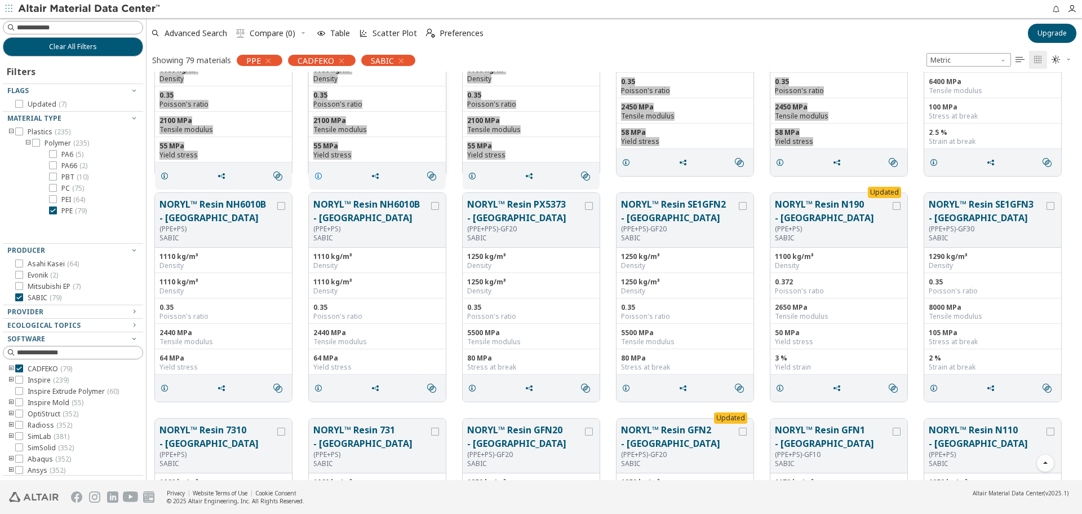
scroll to position [902, 0]
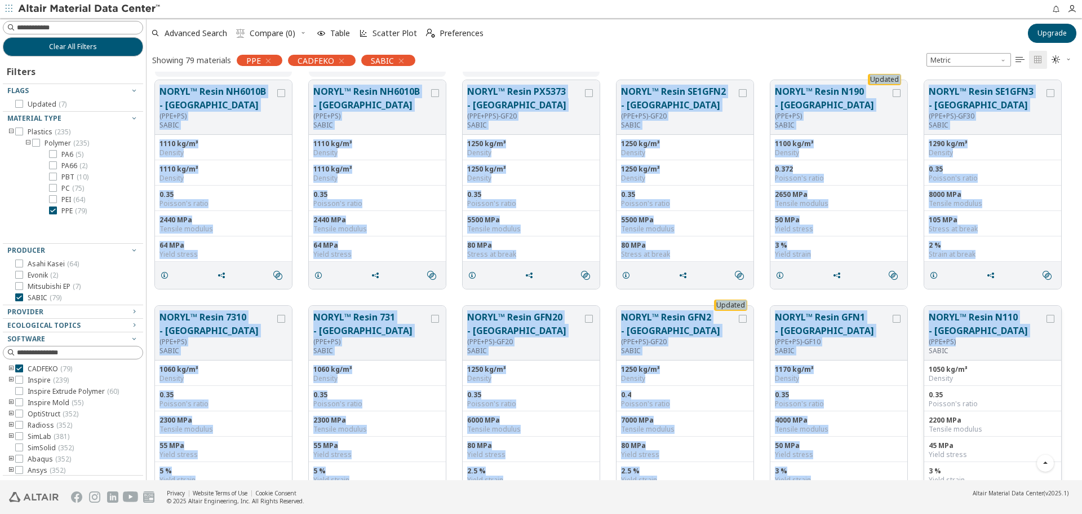
drag, startPoint x: 152, startPoint y: 77, endPoint x: 996, endPoint y: 343, distance: 885.5
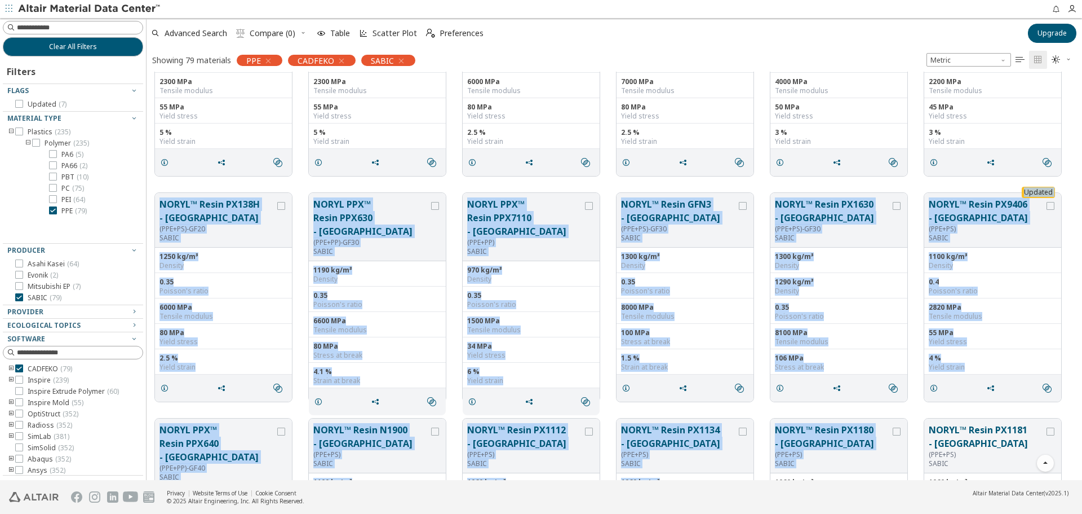
scroll to position [1258, 0]
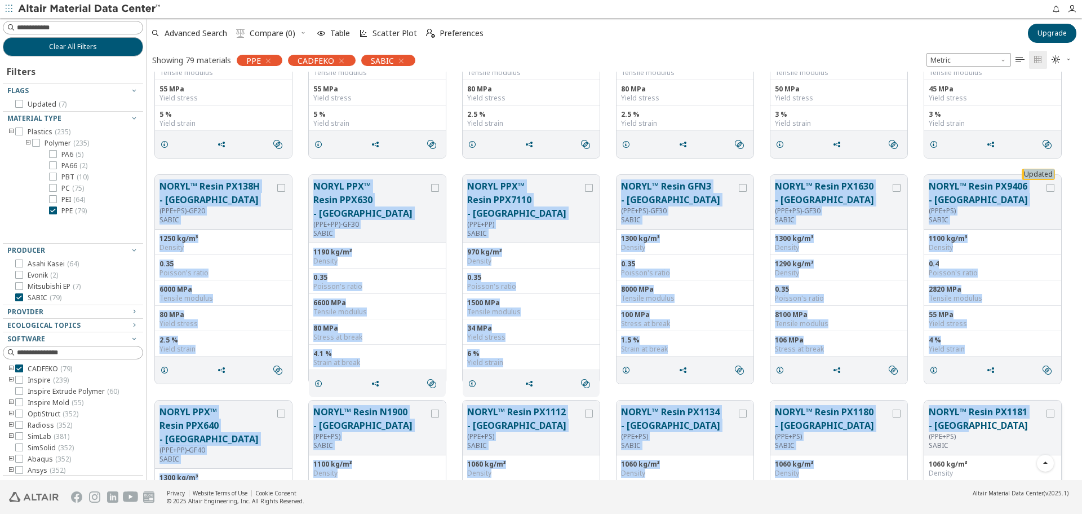
drag, startPoint x: 158, startPoint y: 196, endPoint x: 1002, endPoint y: 424, distance: 873.6
click at [1001, 422] on div "NORYL™ Resin NH6010B - Asia (PPE+PS) SABIC 1110 kg/m³ Density 1110 kg/m³ Densit…" at bounding box center [615, 391] width 936 height 3157
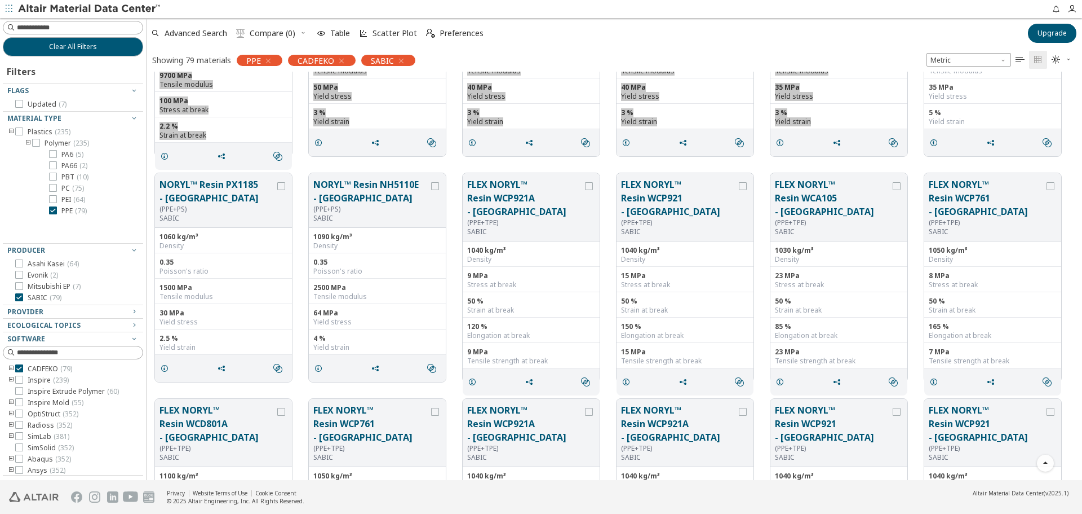
scroll to position [1765, 0]
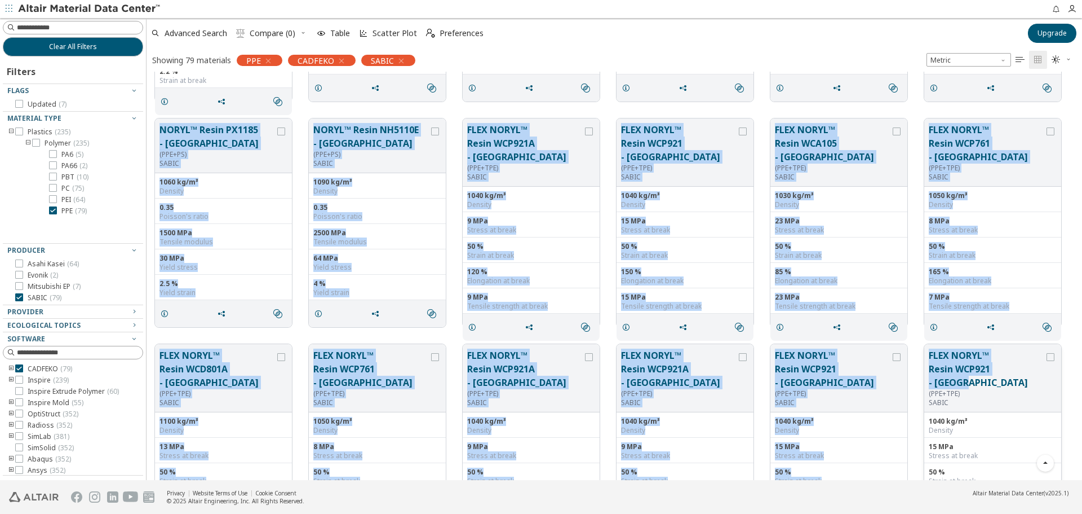
drag, startPoint x: 151, startPoint y: 116, endPoint x: 1009, endPoint y: 371, distance: 895.1
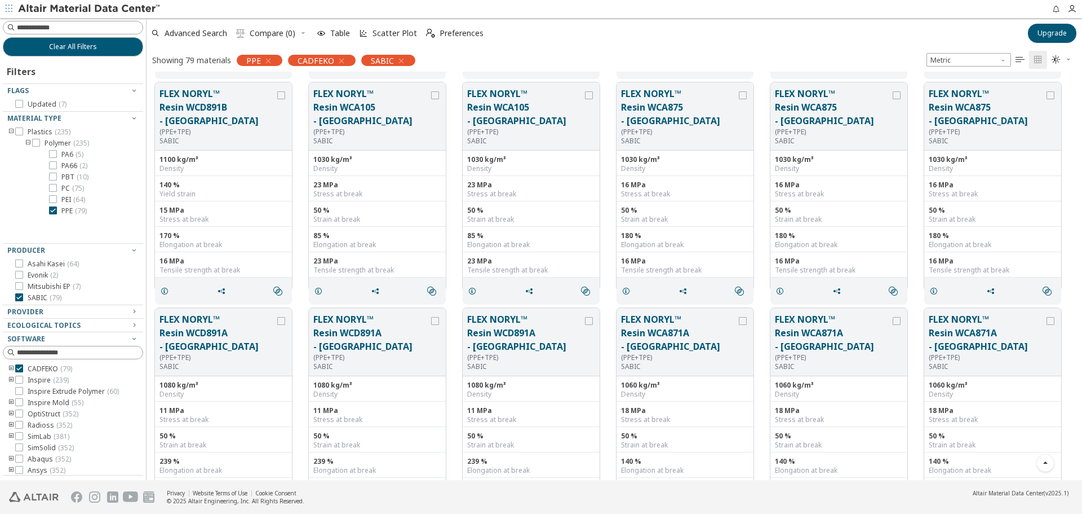
scroll to position [2256, 0]
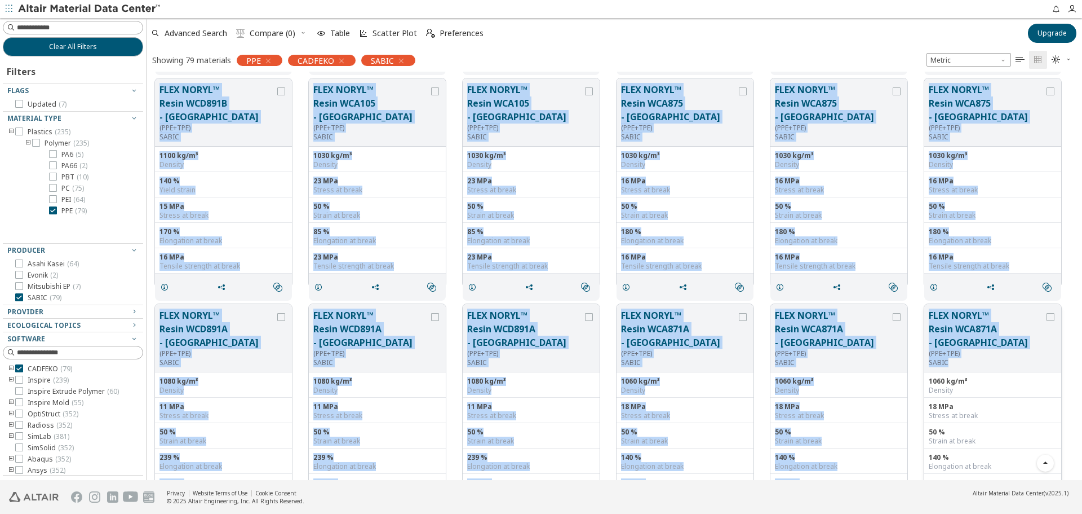
drag, startPoint x: 158, startPoint y: 227, endPoint x: 1013, endPoint y: 352, distance: 864.2
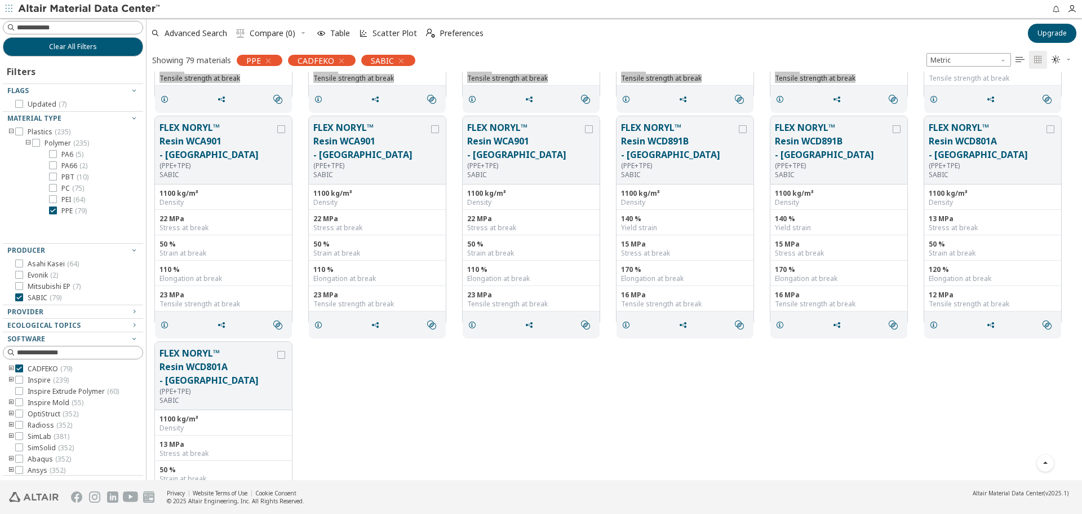
scroll to position [2651, 0]
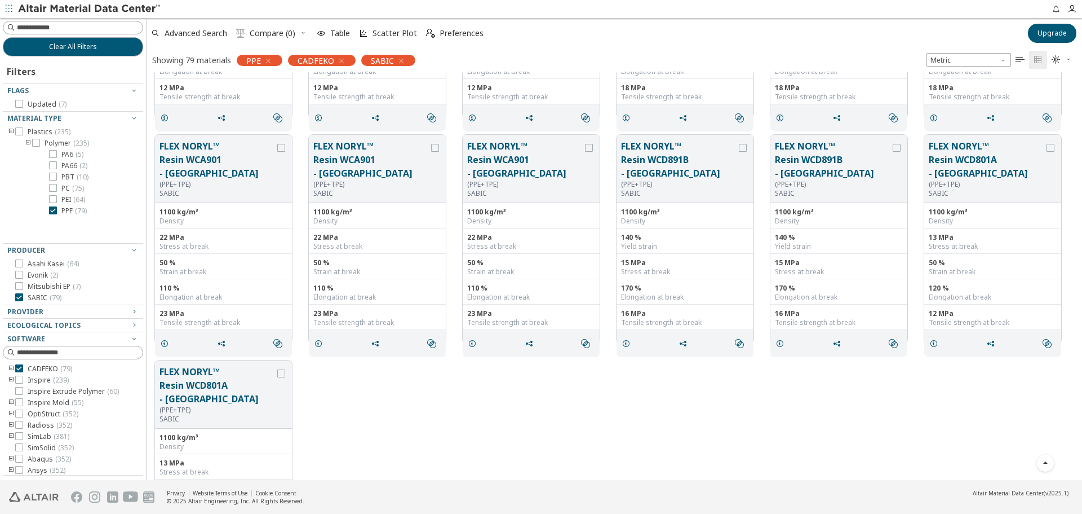
click at [165, 128] on div "FLEX NORYL™ Resin WCA901 - [GEOGRAPHIC_DATA] (PPE+TPE) SABIC 1100 kg/m³ Density…" at bounding box center [615, 238] width 936 height 225
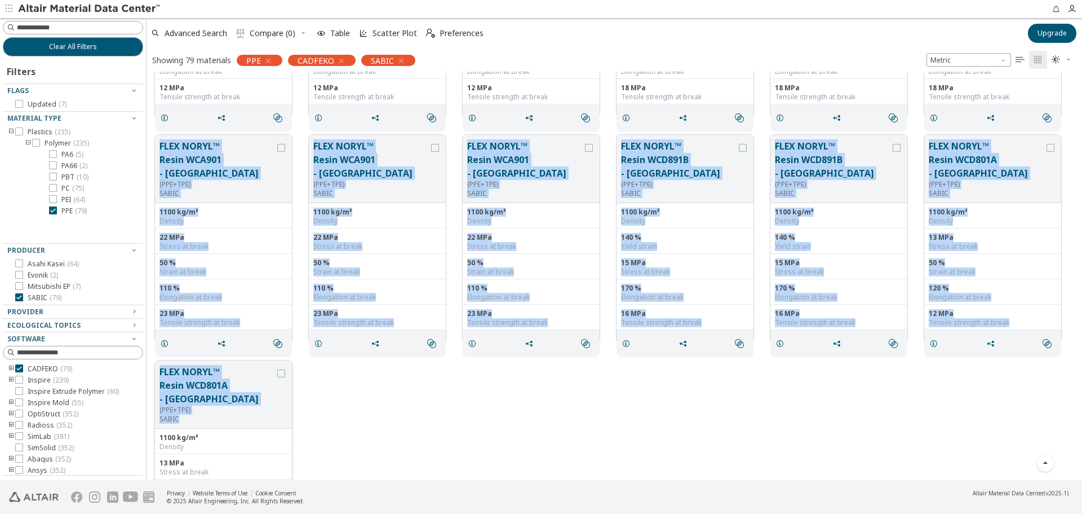
drag, startPoint x: 196, startPoint y: 182, endPoint x: 247, endPoint y: 404, distance: 228.5
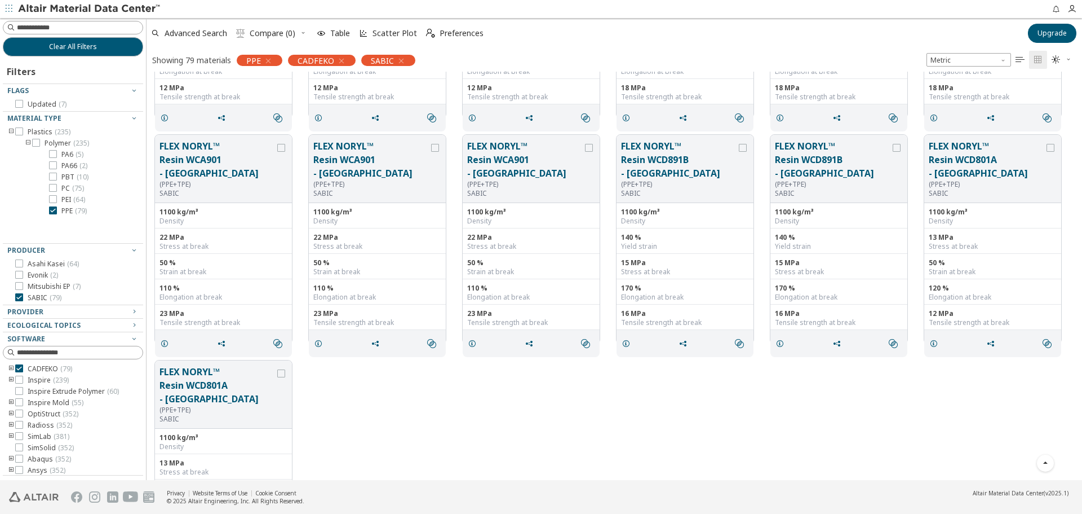
click at [649, 390] on div "FLEX NORYL™ Resin WCD801A - [GEOGRAPHIC_DATA] (PPE+TPE) SABIC 1100 kg/m³ Densit…" at bounding box center [615, 464] width 936 height 225
drag, startPoint x: 65, startPoint y: 210, endPoint x: 79, endPoint y: 210, distance: 14.1
click at [65, 210] on span "PPE ( 79 )" at bounding box center [73, 210] width 25 height 9
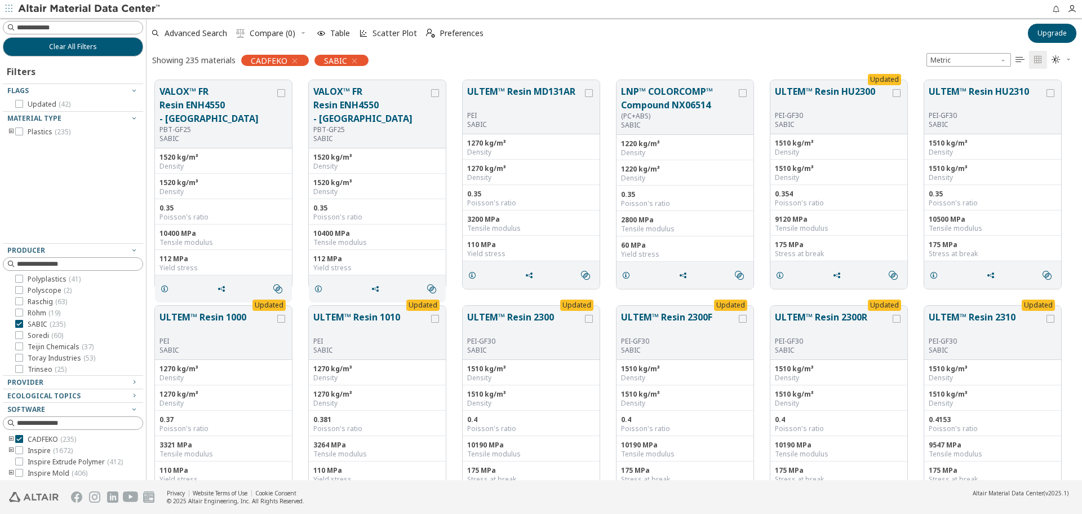
scroll to position [374, 0]
click at [43, 321] on span "Soredi ( 60 )" at bounding box center [46, 322] width 36 height 9
click at [46, 311] on span "SABIC ( 235 )" at bounding box center [47, 311] width 38 height 9
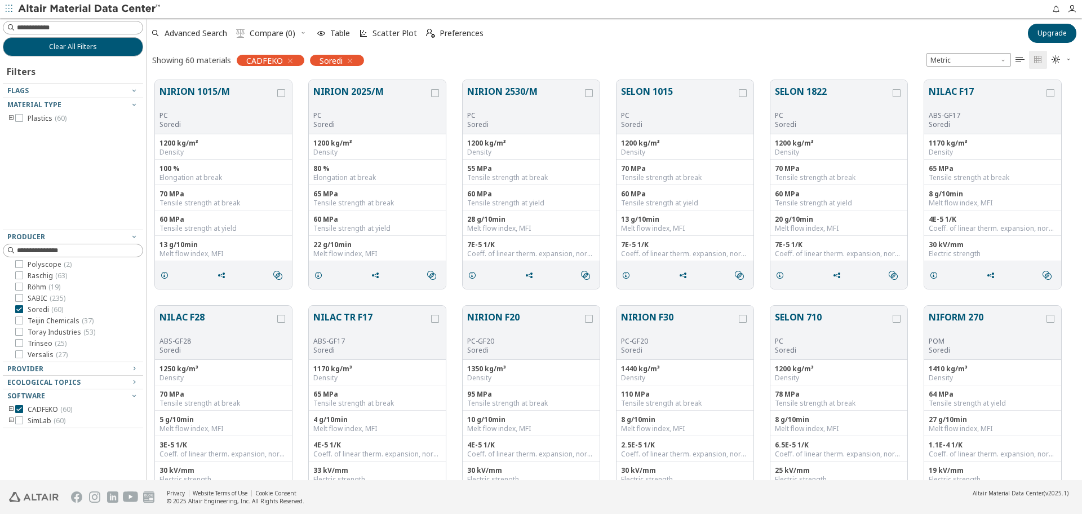
click at [9, 120] on icon "toogle group" at bounding box center [11, 118] width 8 height 9
click at [27, 128] on icon "toogle group" at bounding box center [28, 129] width 8 height 9
click at [84, 141] on span "( 10 )" at bounding box center [83, 141] width 12 height 10
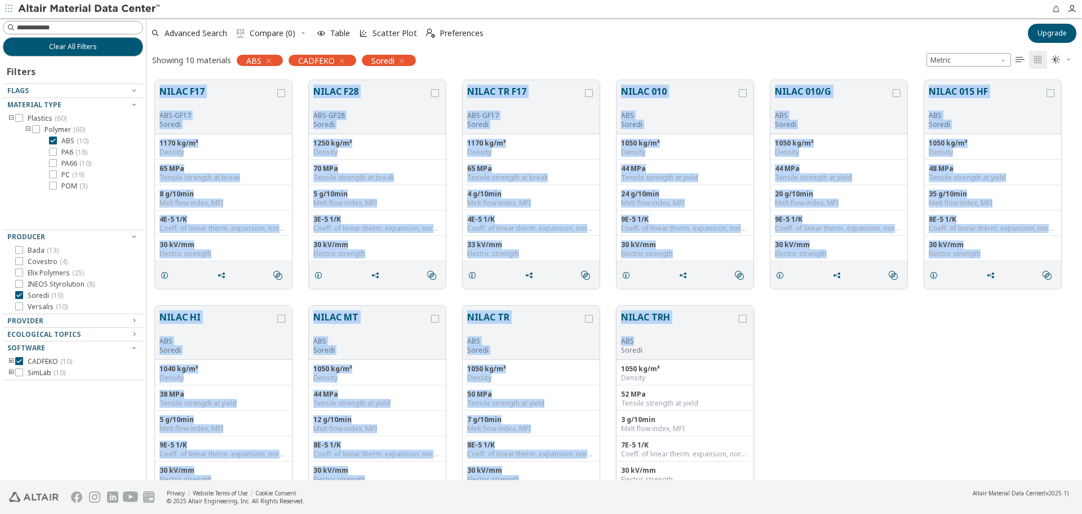
drag, startPoint x: 157, startPoint y: 77, endPoint x: 694, endPoint y: 339, distance: 597.2
click at [694, 339] on div "NILAC F17 ABS-GF17 Soredi 1170 kg/m³ Density 65 MPa Tensile strength at break 8…" at bounding box center [615, 297] width 936 height 451
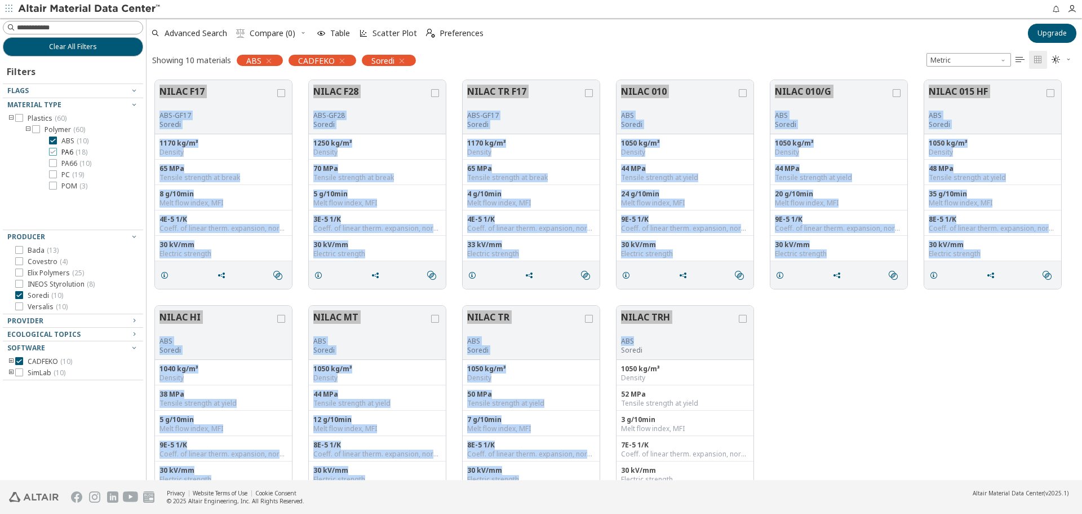
click at [70, 152] on span "PA6 ( 18 )" at bounding box center [74, 152] width 26 height 9
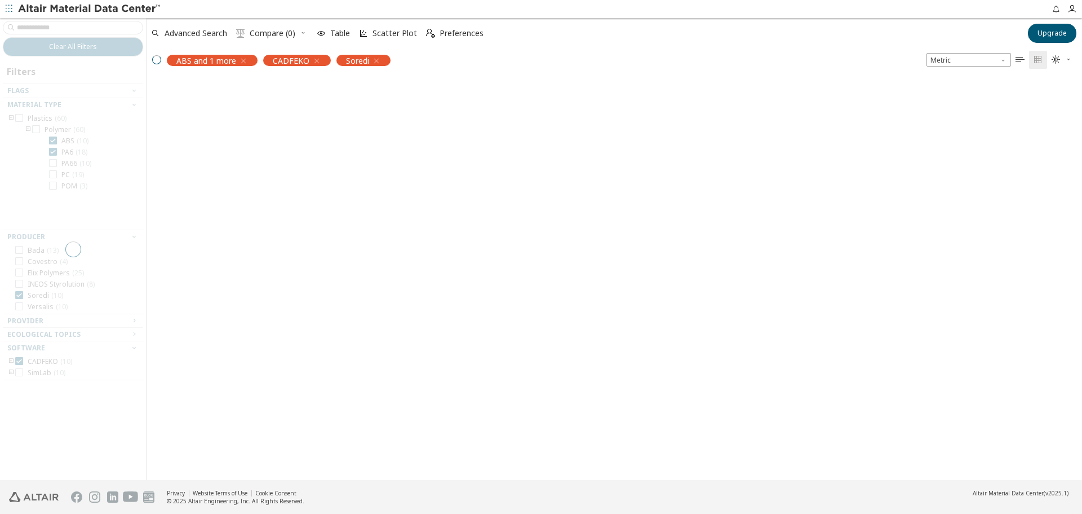
click at [65, 143] on div at bounding box center [73, 249] width 146 height 462
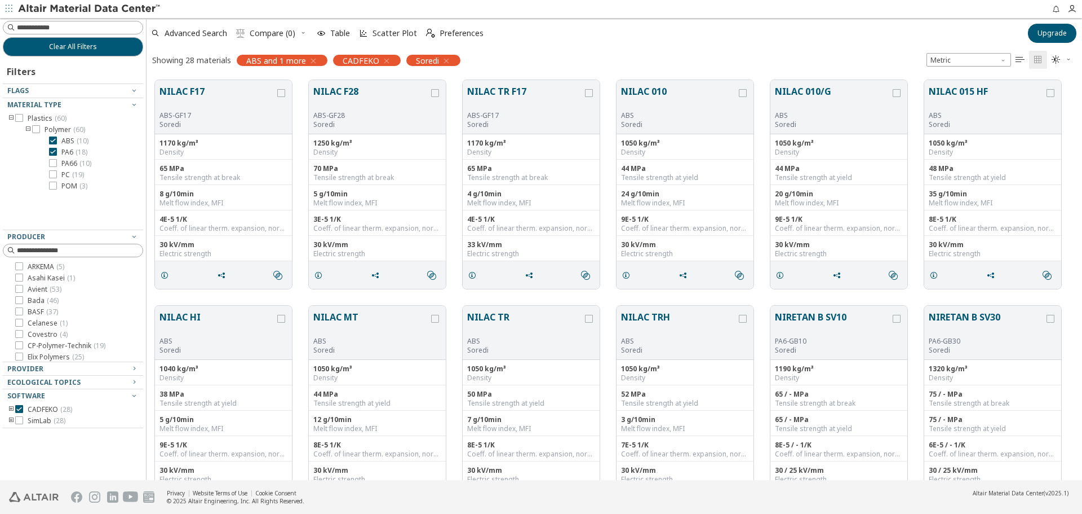
click at [65, 143] on span "ABS ( 10 )" at bounding box center [74, 140] width 27 height 9
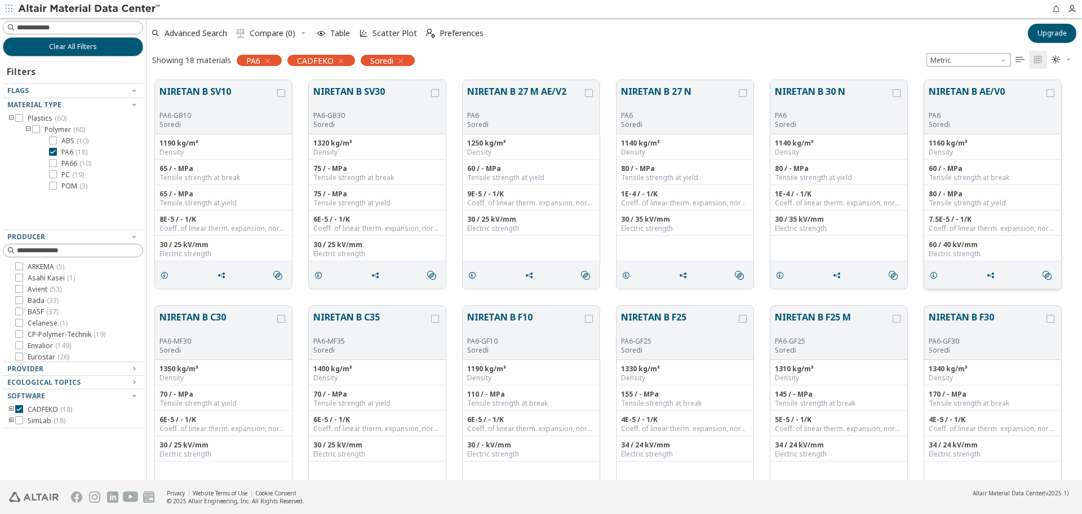
drag, startPoint x: 171, startPoint y: 98, endPoint x: 982, endPoint y: 289, distance: 833.9
click at [982, 289] on div "NIRETAN B SV10 PA6-GB10 Soredi 1190 kg/m³ Density 65 / - MPa Tensile strength a…" at bounding box center [615, 184] width 936 height 225
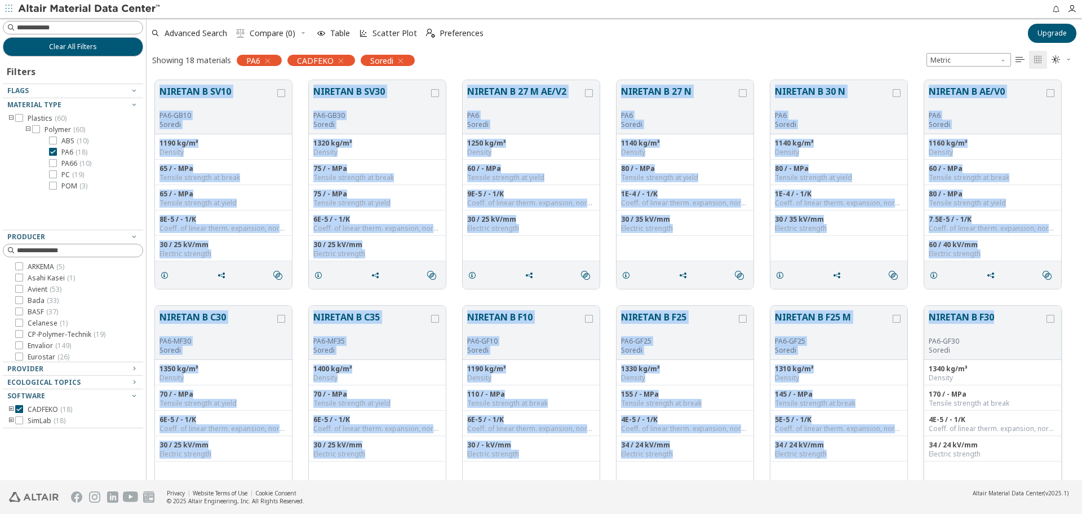
drag, startPoint x: 156, startPoint y: 81, endPoint x: 995, endPoint y: 326, distance: 874.8
click at [995, 326] on div "NIRETAN B SV10 PA6-GB10 Soredi 1190 kg/m³ Density 65 / - MPa Tensile strength a…" at bounding box center [615, 410] width 936 height 676
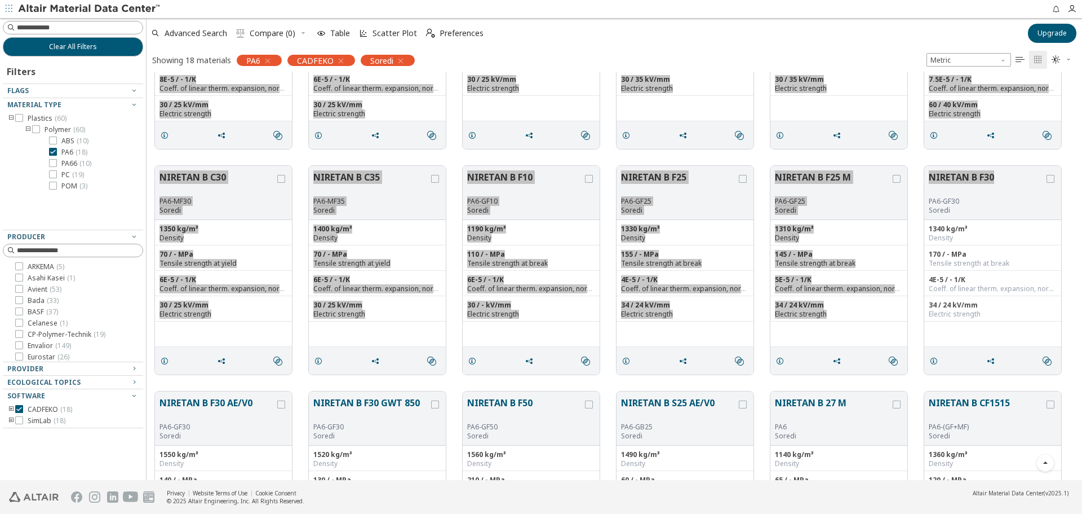
scroll to position [268, 0]
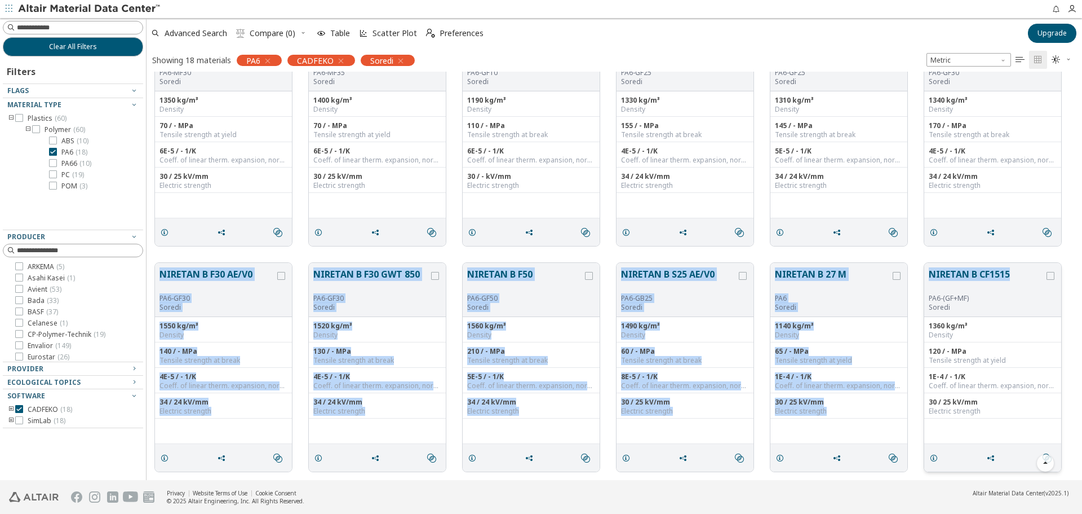
drag, startPoint x: 158, startPoint y: 263, endPoint x: 1012, endPoint y: 282, distance: 854.7
click at [1012, 282] on div "NIRETAN B F30 AE/V0 PA6-GF30 Soredi 1550 kg/m³ Density 140 / - MPa Tensile stre…" at bounding box center [615, 366] width 936 height 225
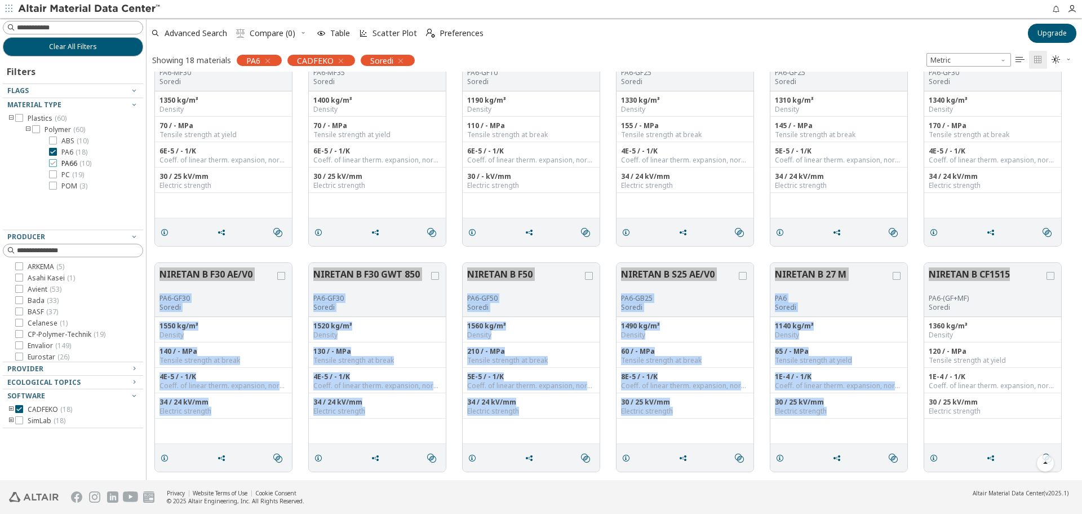
click at [66, 164] on span "PA66 ( 10 )" at bounding box center [76, 163] width 30 height 9
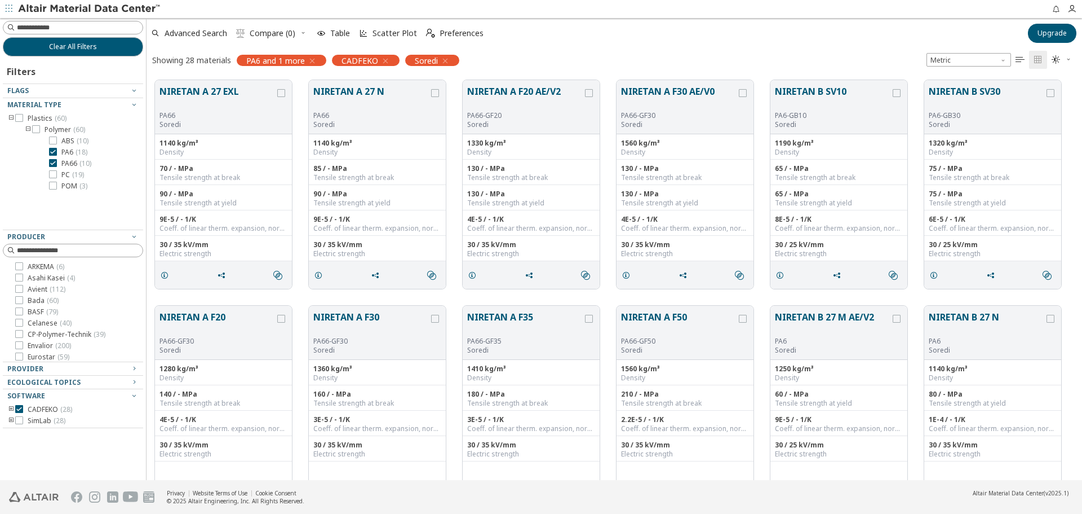
click at [69, 152] on span "PA6 ( 18 )" at bounding box center [74, 152] width 26 height 9
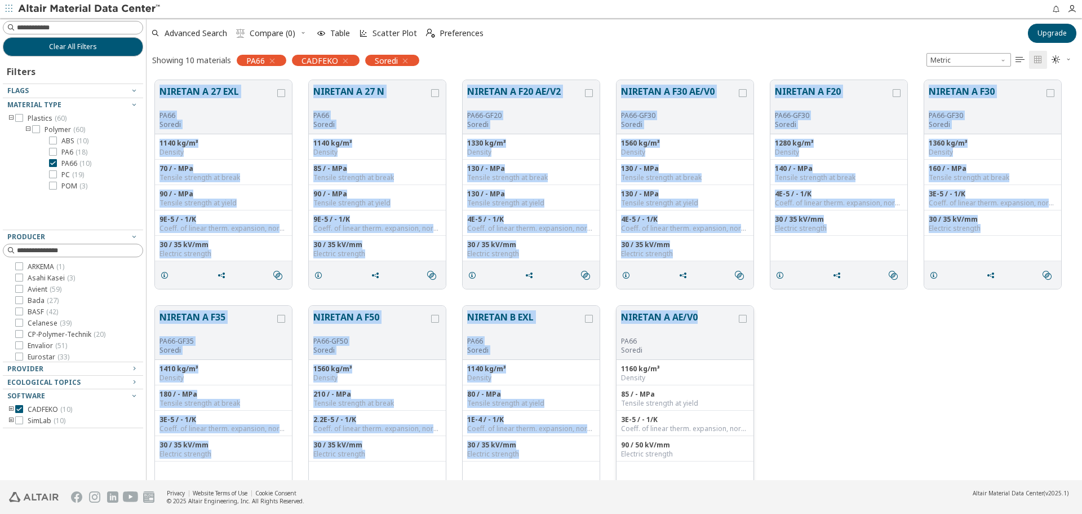
drag, startPoint x: 155, startPoint y: 78, endPoint x: 699, endPoint y: 319, distance: 595.0
click at [699, 319] on div "NIRETAN A 27 EXL PA66 Soredi 1140 kg/m³ Density 70 / - MPa Tensile strength at …" at bounding box center [615, 297] width 936 height 451
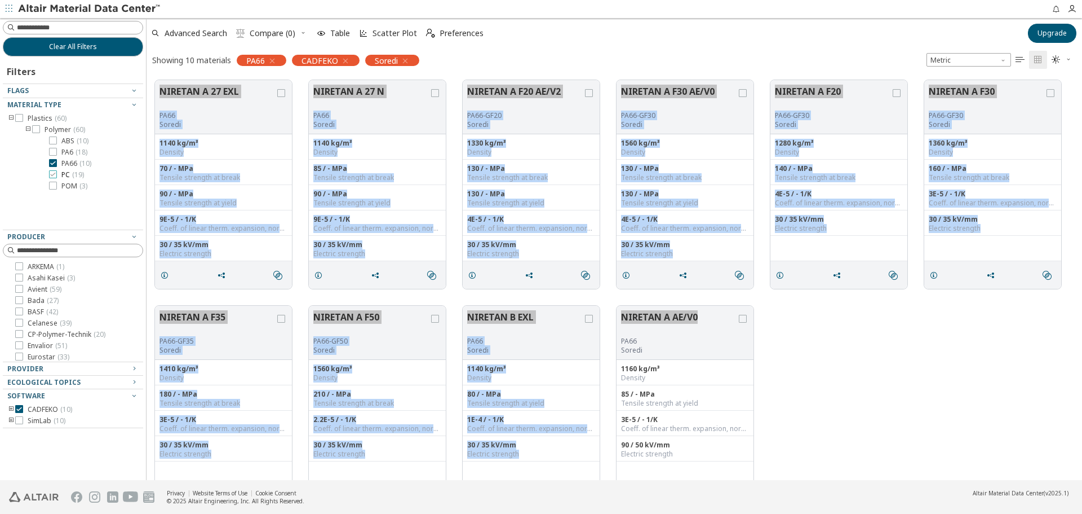
click at [65, 178] on span "PC ( 19 )" at bounding box center [72, 174] width 23 height 9
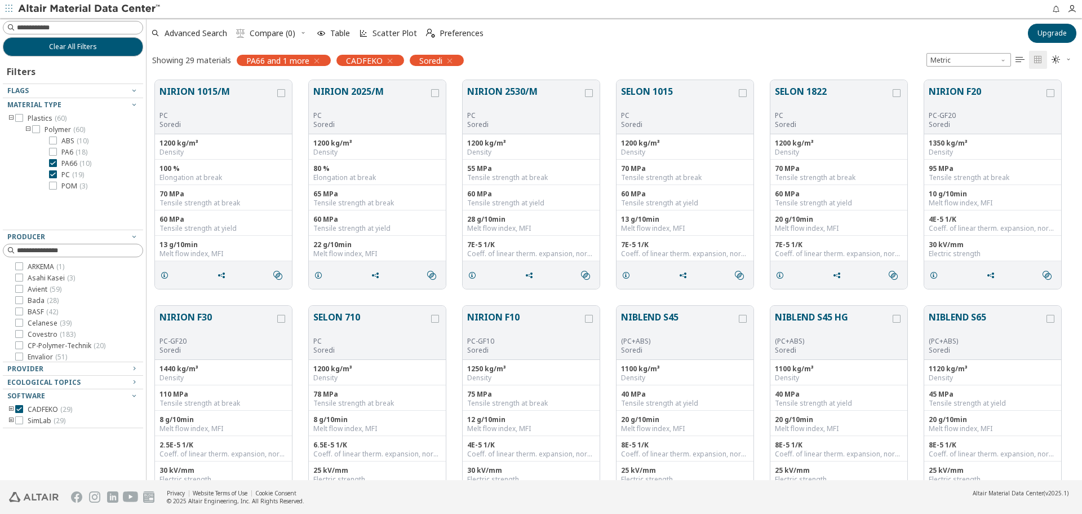
click at [70, 163] on span "PA66 ( 10 )" at bounding box center [76, 163] width 30 height 9
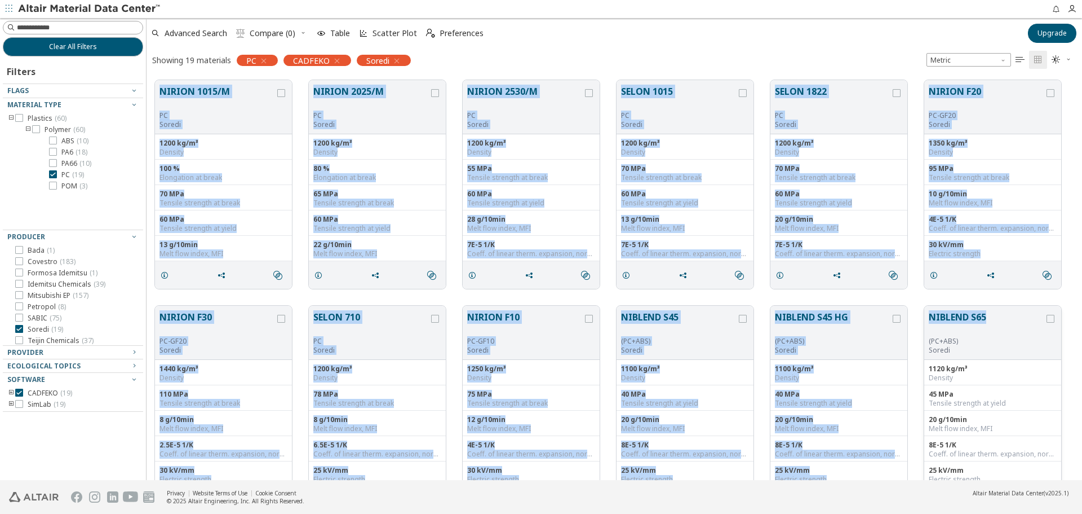
drag, startPoint x: 156, startPoint y: 86, endPoint x: 992, endPoint y: 318, distance: 867.7
click at [992, 318] on div "NIRION 1015/M PC Soredi 1200 kg/m³ Density 100 % Elongation at break 70 MPa Ten…" at bounding box center [615, 523] width 936 height 902
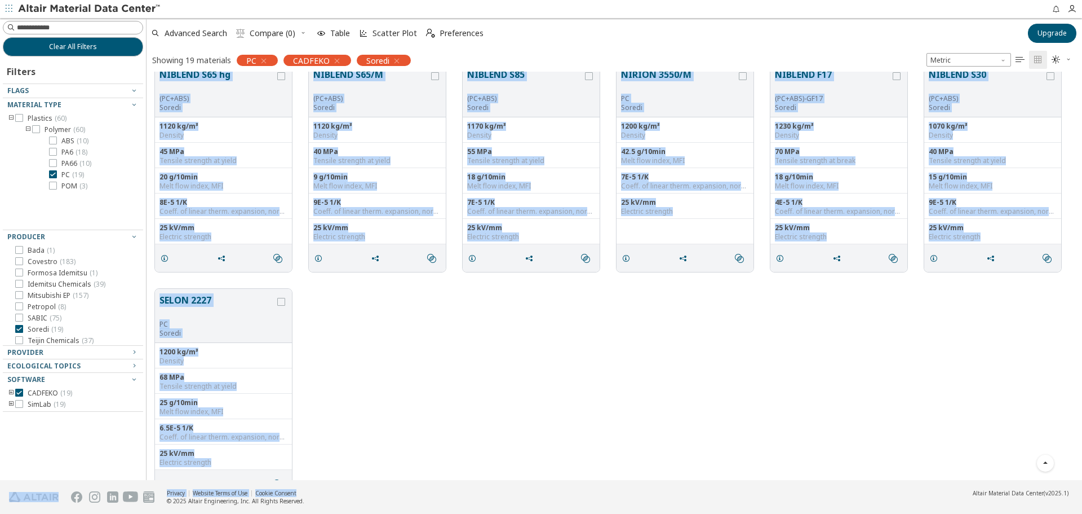
scroll to position [494, 0]
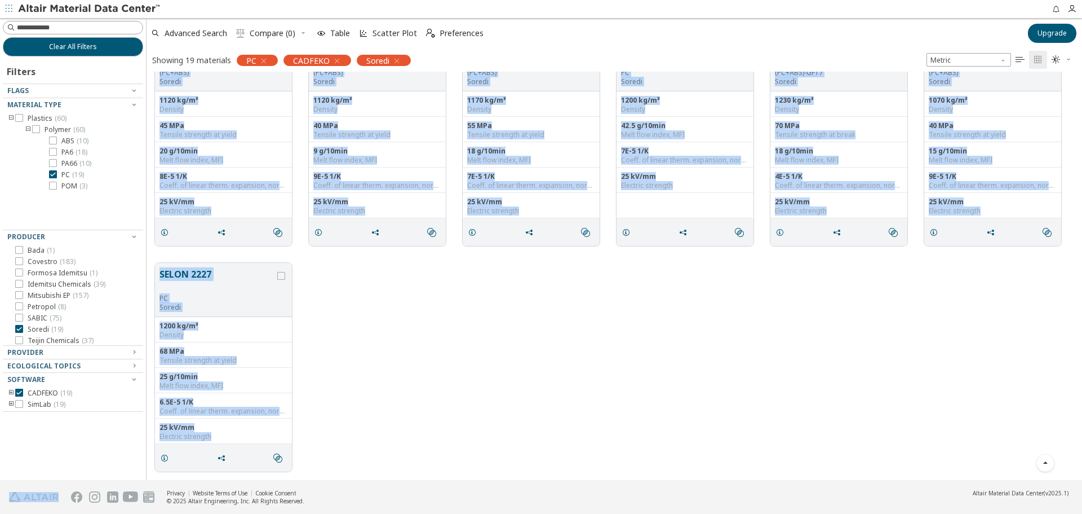
drag, startPoint x: 157, startPoint y: 241, endPoint x: 918, endPoint y: 448, distance: 788.0
click at [918, 448] on div "NIRION F30 PC-GF20 Soredi 1440 kg/m³ Density 110 MPa Tensile strength at break …" at bounding box center [615, 29] width 936 height 902
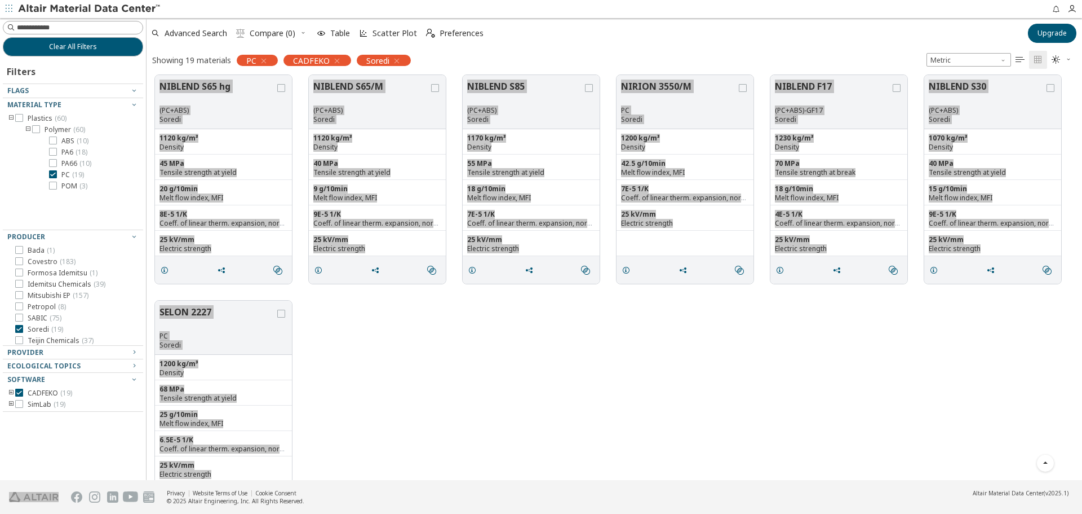
scroll to position [437, 0]
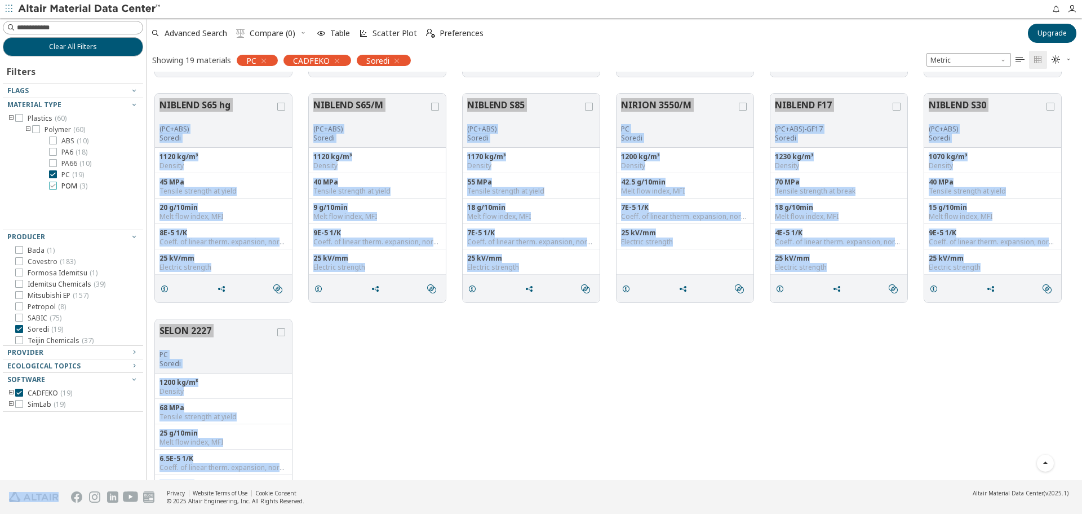
click at [69, 186] on span "POM ( 3 )" at bounding box center [74, 186] width 26 height 9
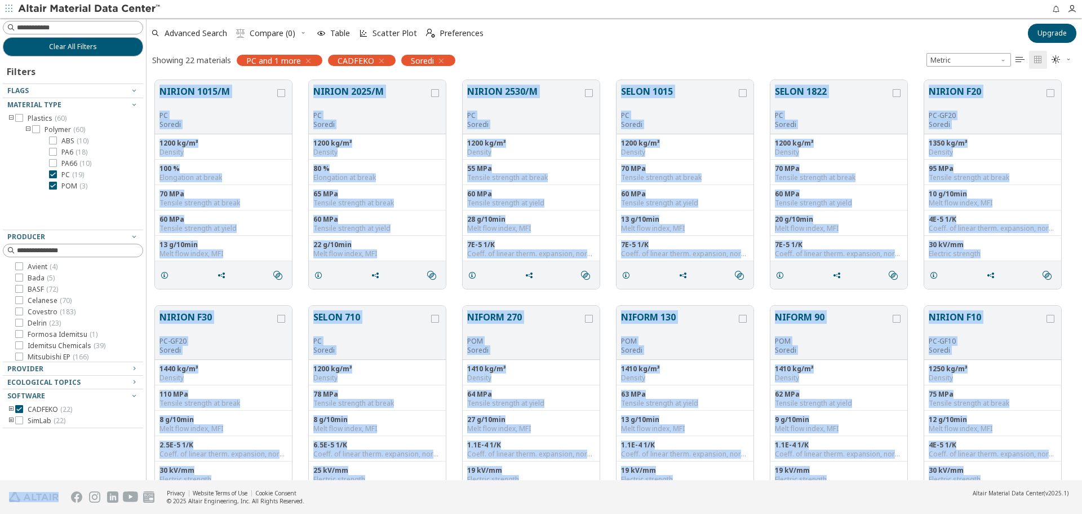
click at [68, 177] on span "PC ( 19 )" at bounding box center [72, 174] width 23 height 9
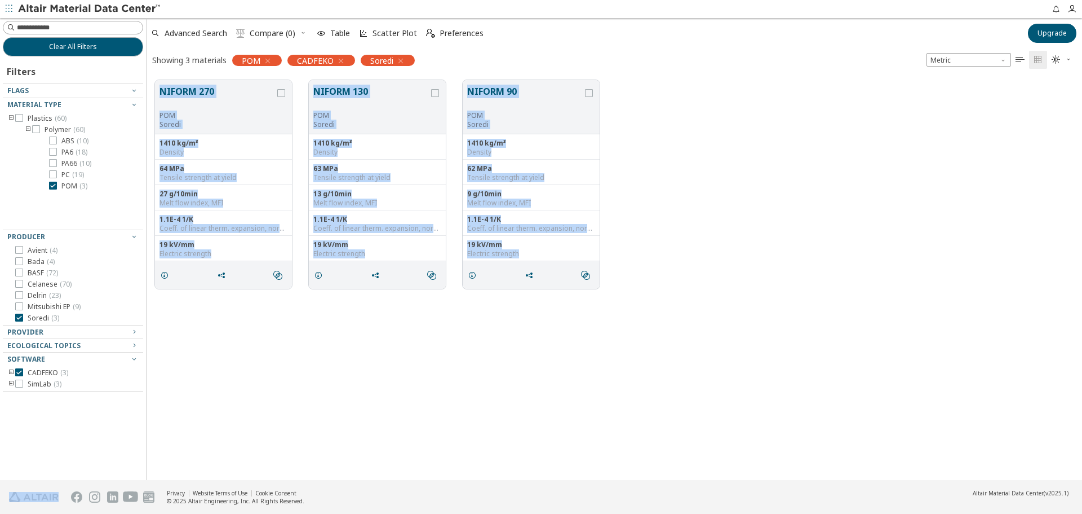
click at [712, 140] on div "NIFORM 270 POM Soredi 1410 kg/m³ Density 64 MPa Tensile strength at yield 27 g/…" at bounding box center [615, 184] width 936 height 225
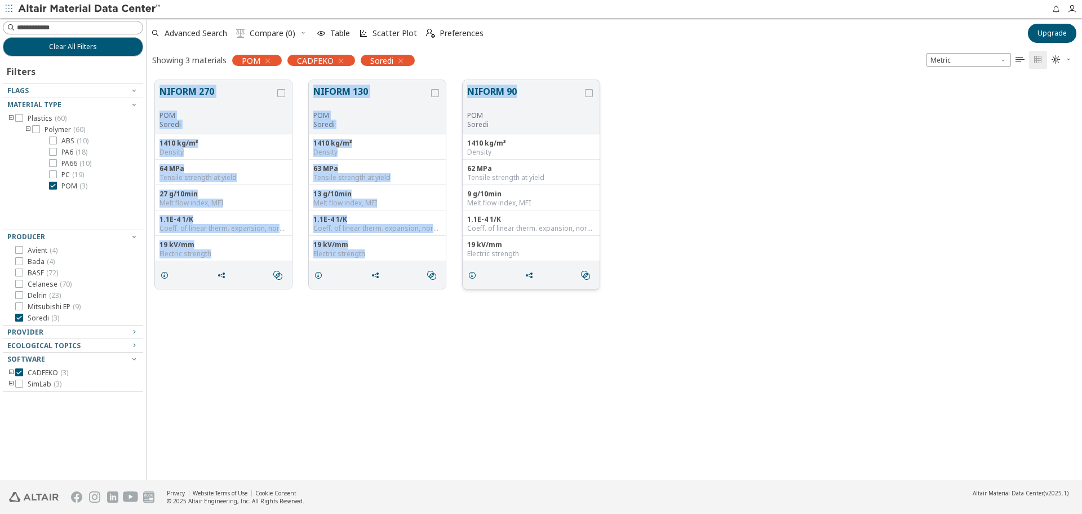
drag, startPoint x: 156, startPoint y: 82, endPoint x: 525, endPoint y: 103, distance: 369.8
click at [525, 103] on div "NIFORM 270 POM Soredi 1410 kg/m³ Density 64 MPa Tensile strength at yield 27 g/…" at bounding box center [615, 184] width 936 height 225
click at [62, 186] on span "POM ( 3 )" at bounding box center [74, 186] width 26 height 9
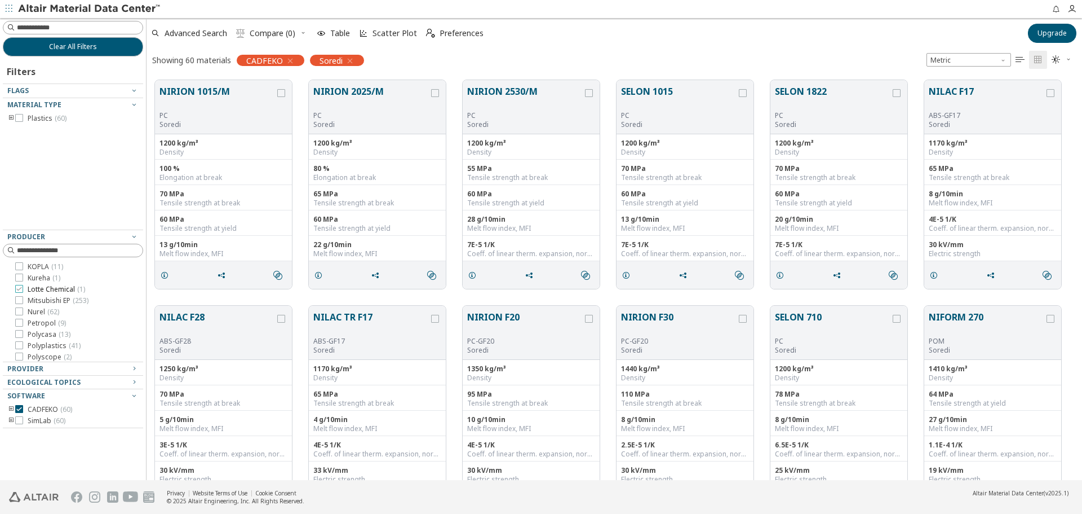
scroll to position [374, 0]
click at [50, 321] on span "Teijin Chemicals ( 37 )" at bounding box center [61, 320] width 66 height 9
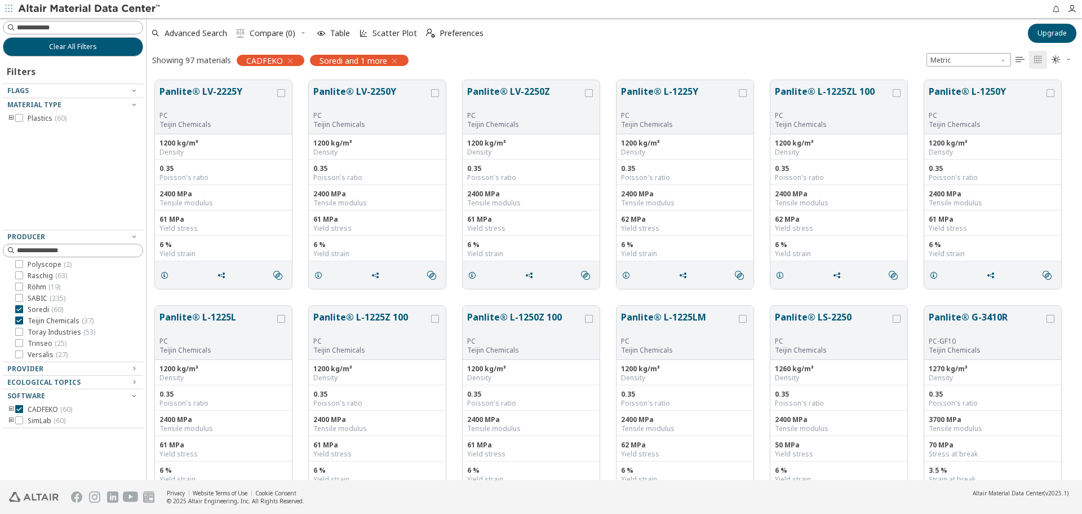
click at [53, 313] on span "( 60 )" at bounding box center [57, 309] width 12 height 10
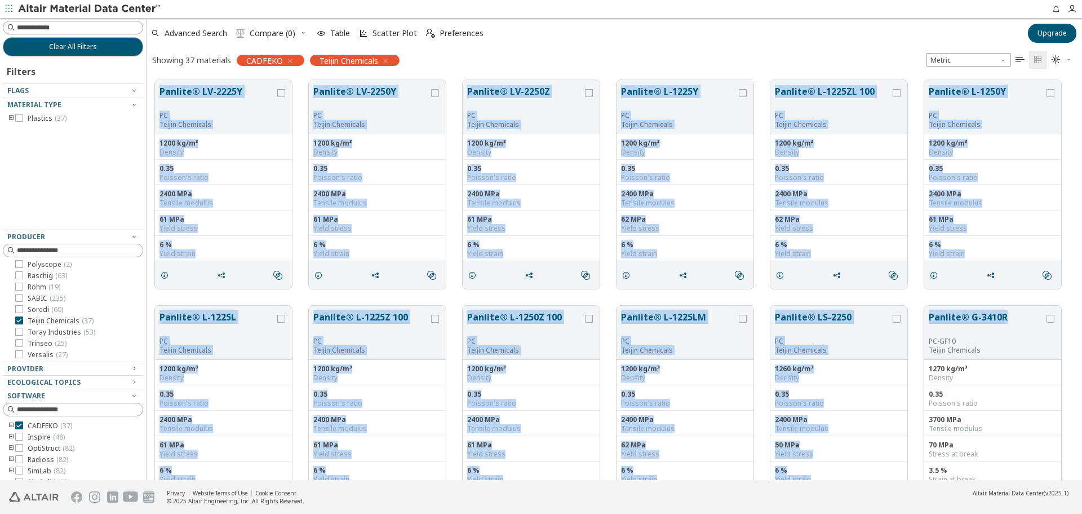
drag, startPoint x: 154, startPoint y: 81, endPoint x: 1024, endPoint y: 314, distance: 900.9
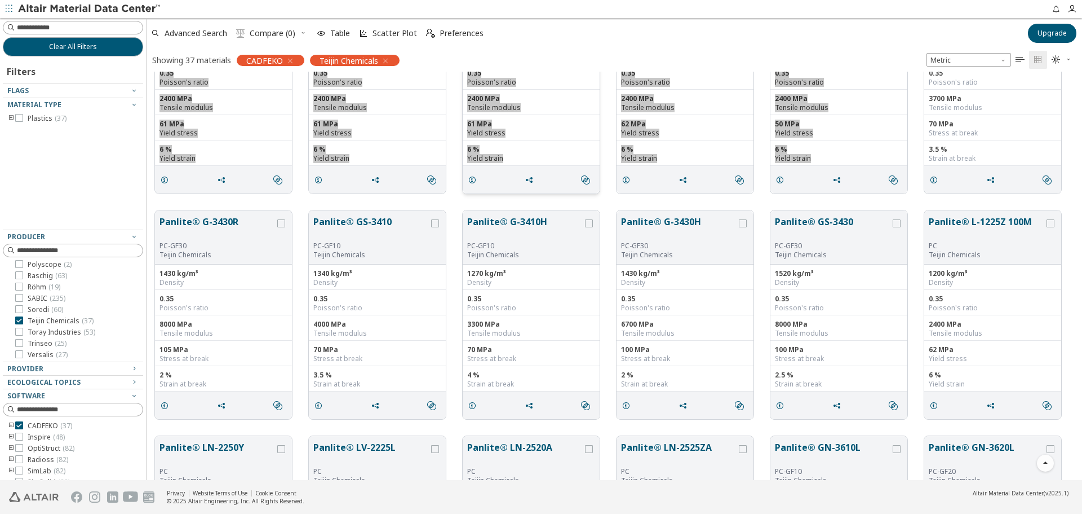
scroll to position [338, 0]
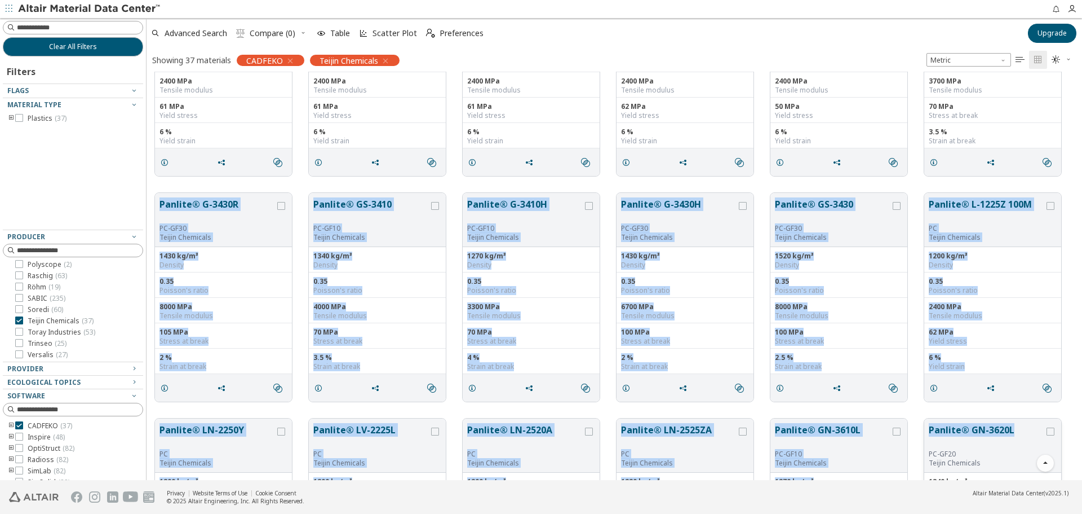
drag, startPoint x: 189, startPoint y: 227, endPoint x: 1013, endPoint y: 419, distance: 845.7
click at [1013, 419] on div "Panlite® LV-2225Y PC Teijin Chemicals 1200 kg/m³ Density 0.35 Poisson's ratio 2…" at bounding box center [615, 522] width 936 height 1578
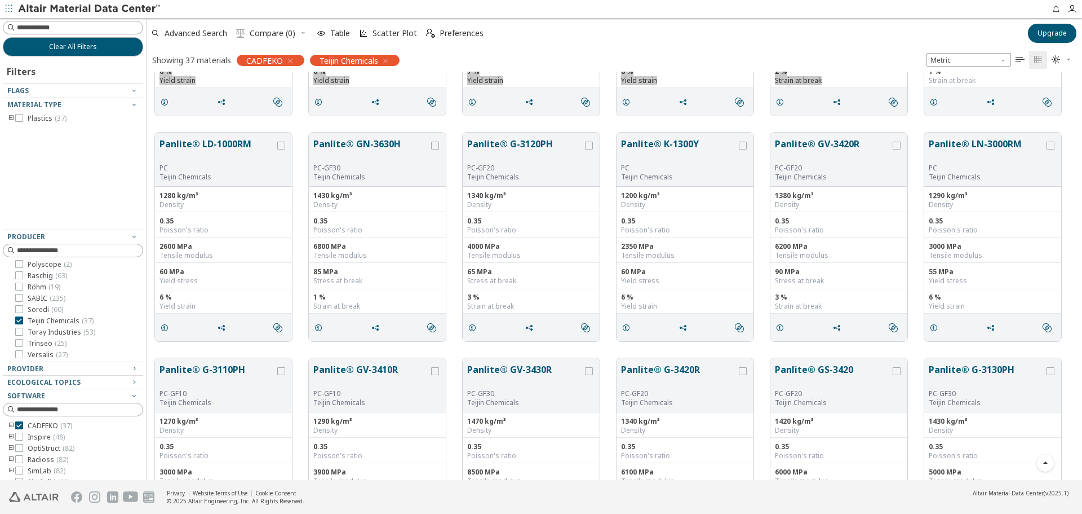
scroll to position [846, 0]
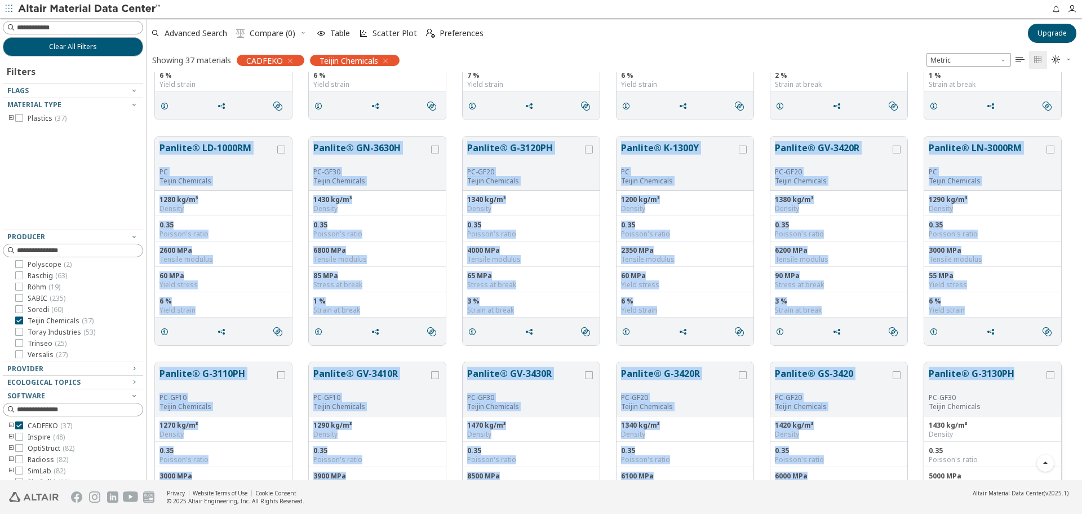
drag, startPoint x: 148, startPoint y: 129, endPoint x: 1016, endPoint y: 382, distance: 904.7
click at [1016, 382] on div "Panlite® LV-2225Y PC Teijin Chemicals 1200 kg/m³ Density 0.35 Poisson's ratio 2…" at bounding box center [615, 15] width 936 height 1578
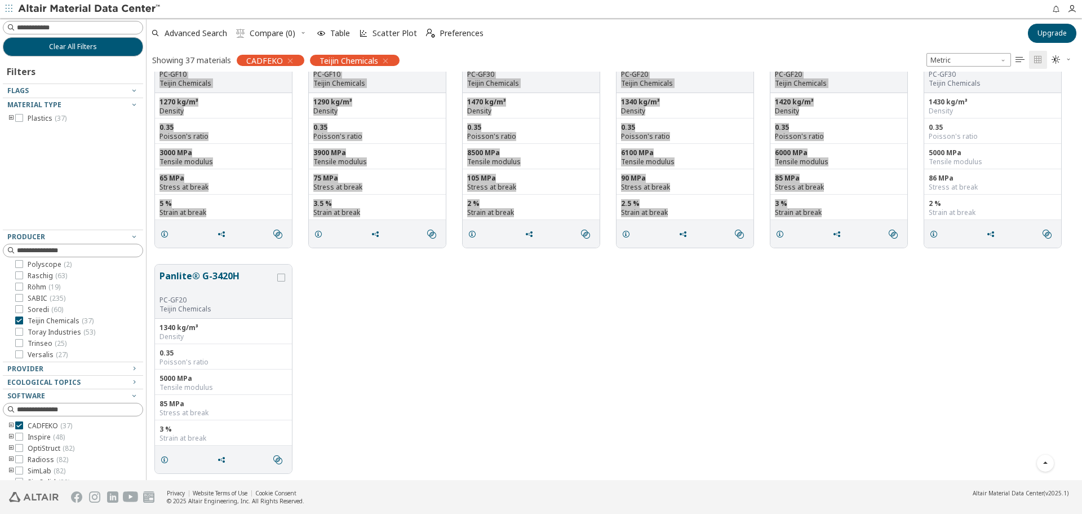
scroll to position [1170, 0]
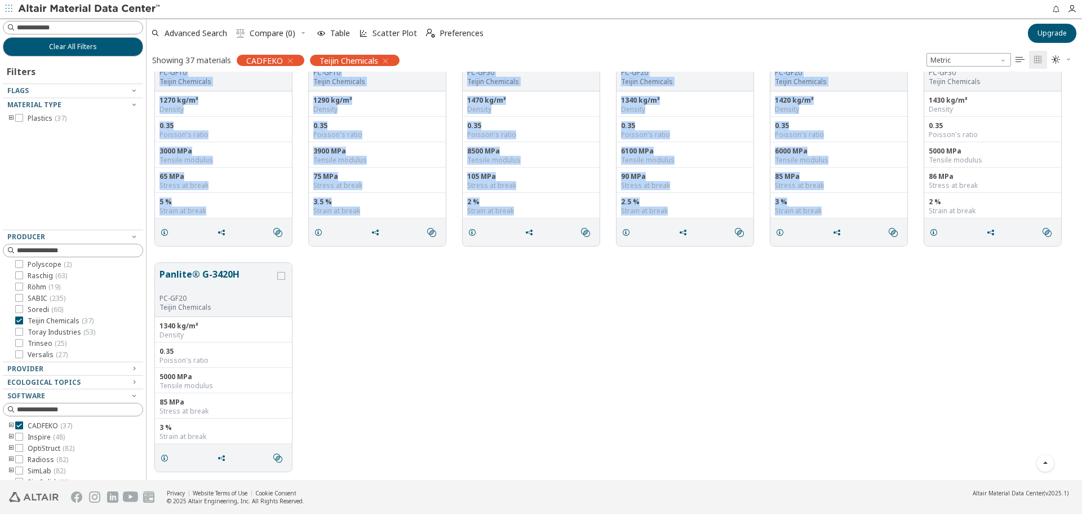
drag, startPoint x: 160, startPoint y: 269, endPoint x: 231, endPoint y: 270, distance: 70.5
click at [229, 270] on button "Panlite® G-3420H" at bounding box center [218, 280] width 116 height 26
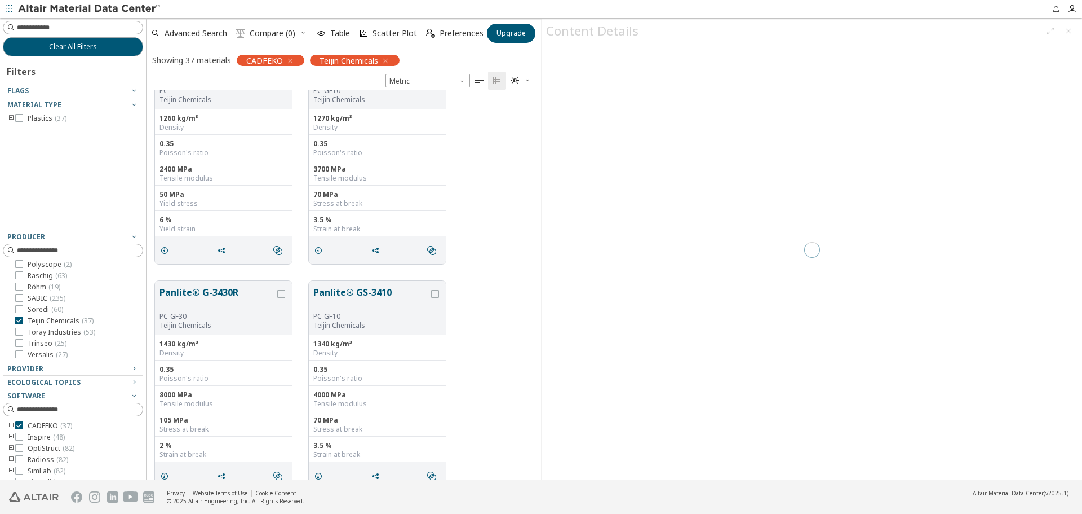
scroll to position [382, 386]
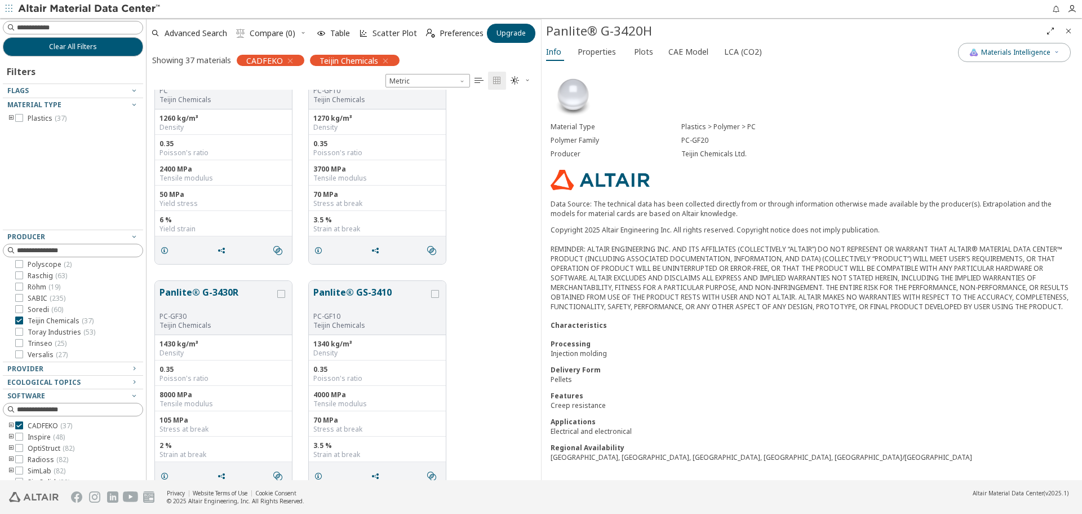
click at [1069, 30] on icon "Close" at bounding box center [1068, 30] width 9 height 9
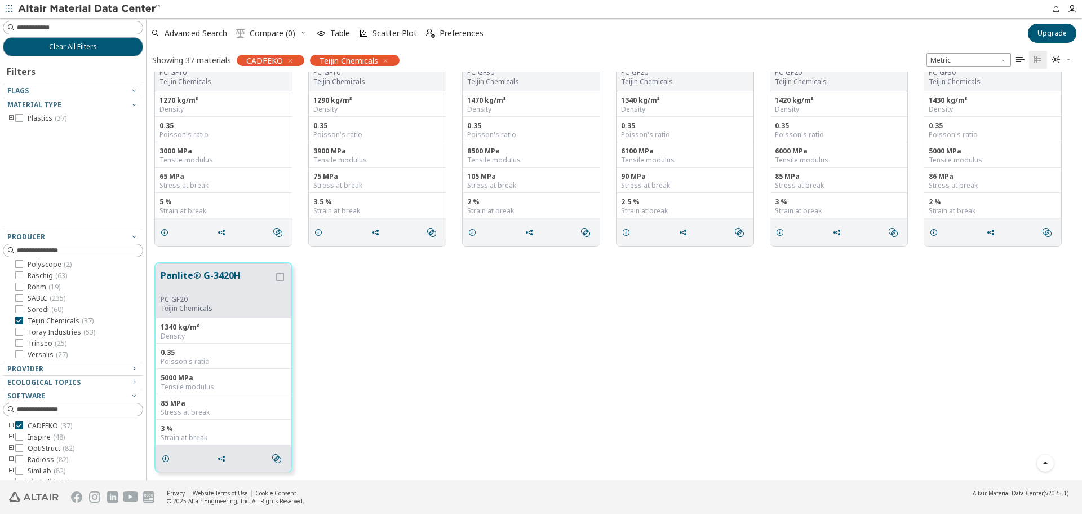
click at [398, 289] on div "Panlite® G-3420H PC-GF20 Teijin Chemicals 1340 kg/m³ Density 0.35 Poisson's rat…" at bounding box center [615, 366] width 936 height 225
drag, startPoint x: 250, startPoint y: 273, endPoint x: 192, endPoint y: 272, distance: 57.5
click at [198, 272] on button "Panlite® G-3420H" at bounding box center [217, 281] width 113 height 26
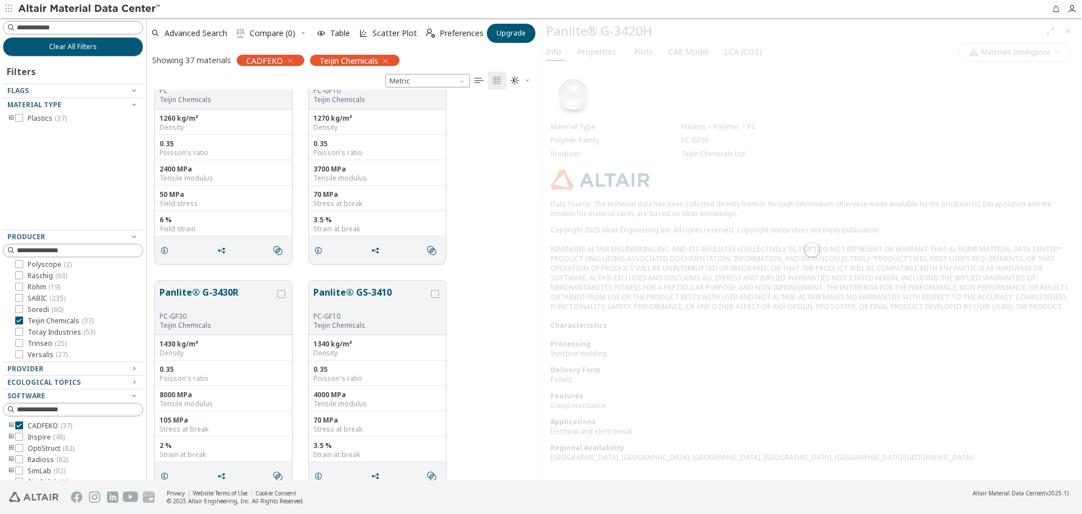
scroll to position [382, 386]
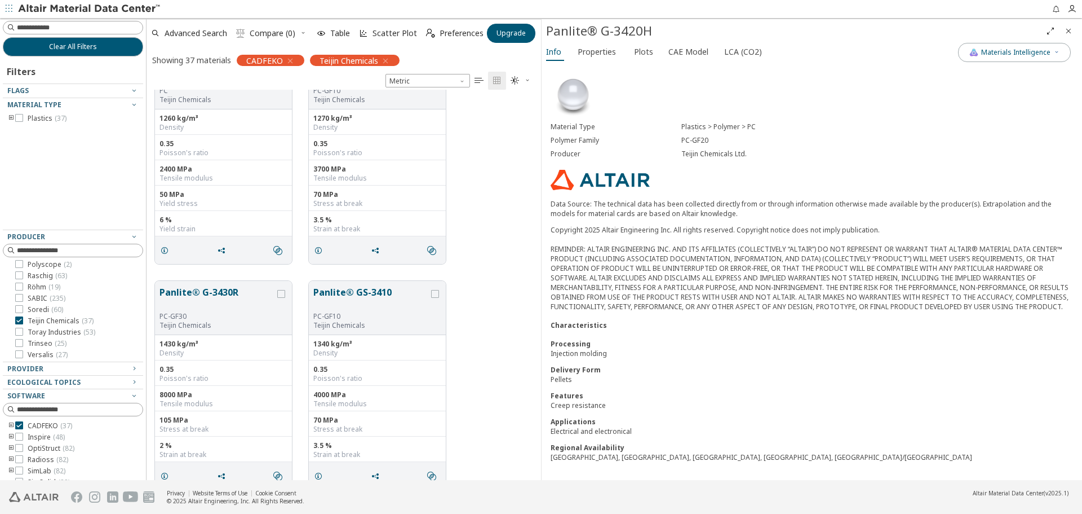
click at [1066, 30] on icon "Close" at bounding box center [1068, 30] width 9 height 9
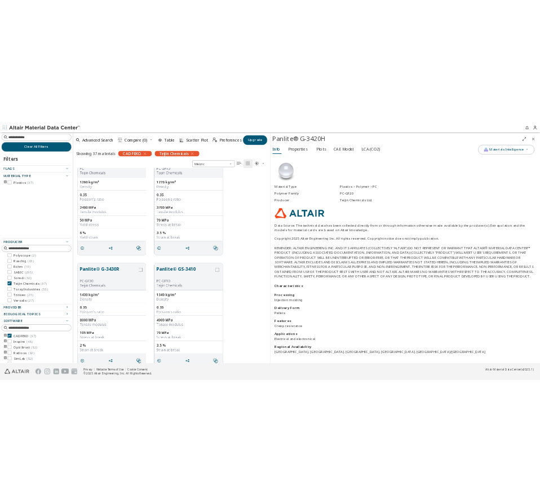
scroll to position [400, 927]
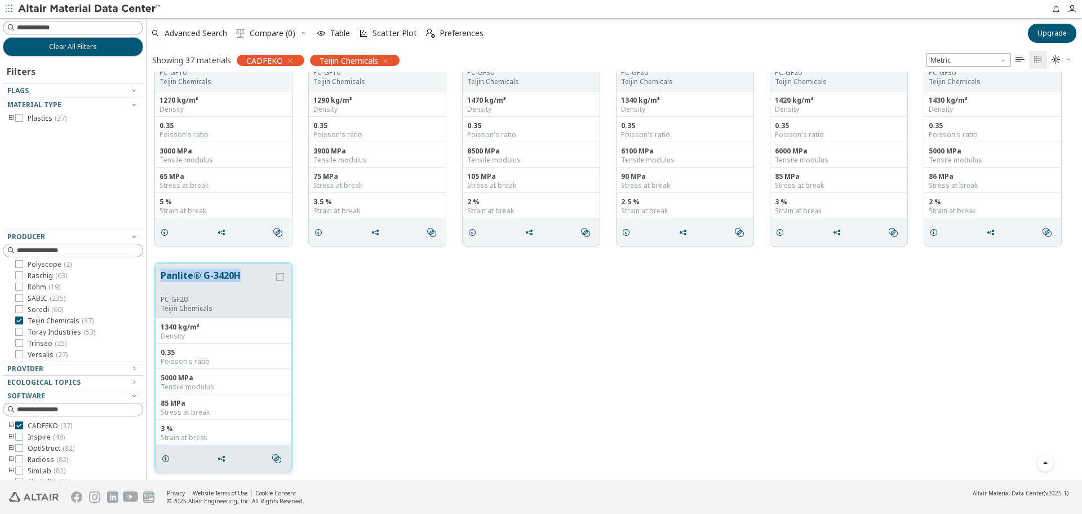
drag, startPoint x: 160, startPoint y: 269, endPoint x: 237, endPoint y: 270, distance: 77.8
click at [237, 270] on div "Panlite® G-3420H PC-GF20 Teijin Chemicals" at bounding box center [223, 291] width 135 height 54
click at [10, 116] on icon "toogle group" at bounding box center [11, 118] width 8 height 9
click at [44, 334] on span "Toray Industries ( 53 )" at bounding box center [62, 331] width 68 height 9
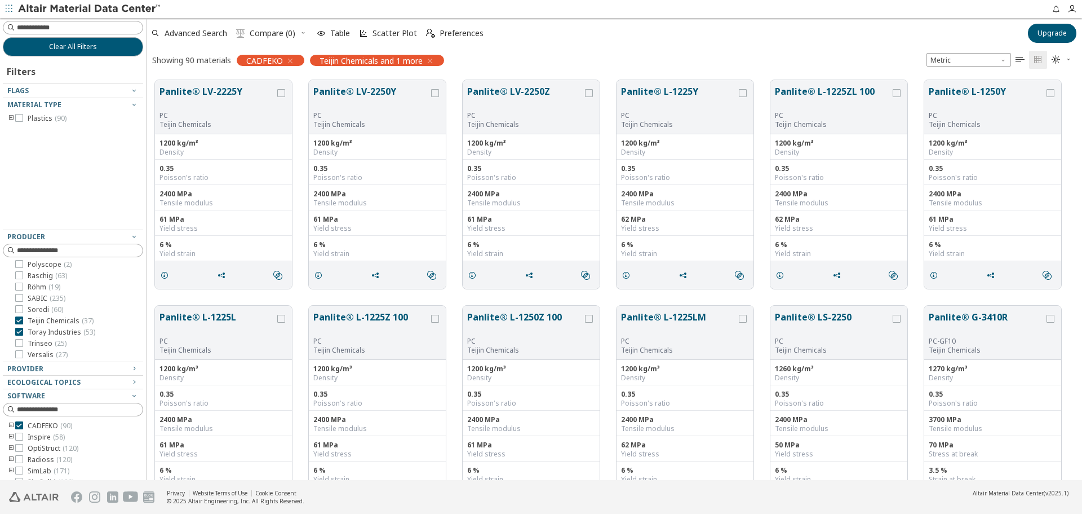
click at [69, 325] on div "ARKEMA ( 47 ) Asahi Kasei ( 79 ) Avient ( 135 ) Bada ( 105 ) BASF ( 243 ) BASF …" at bounding box center [73, 123] width 140 height 471
click at [68, 324] on span "Teijin Chemicals ( 37 )" at bounding box center [61, 320] width 66 height 9
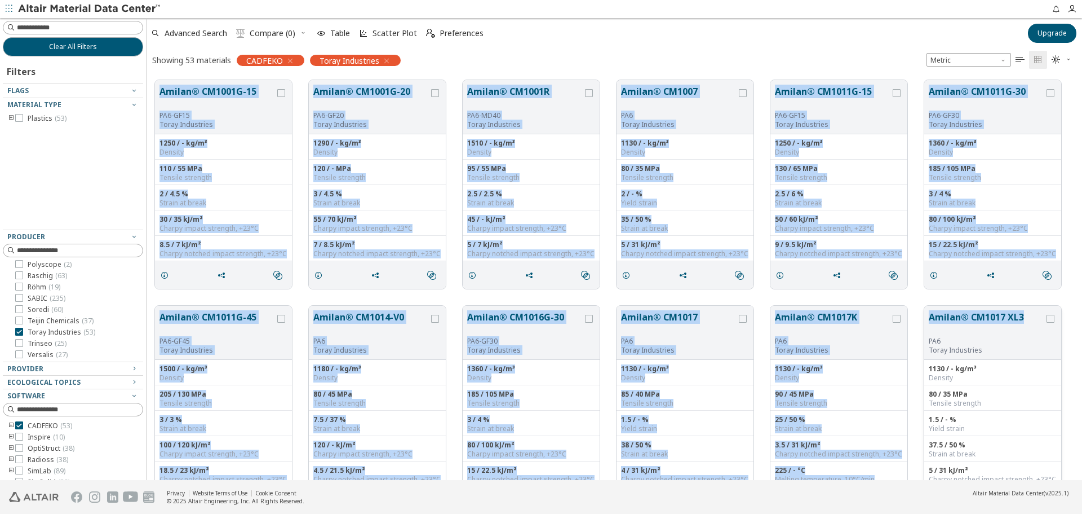
drag, startPoint x: 150, startPoint y: 73, endPoint x: 1026, endPoint y: 311, distance: 907.7
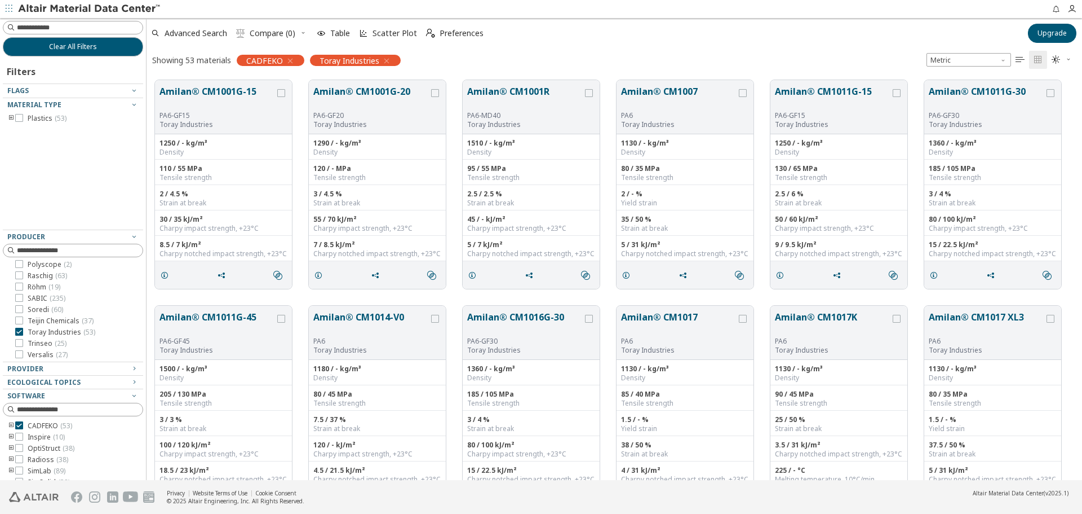
click at [11, 116] on icon "toogle group" at bounding box center [11, 118] width 8 height 9
click at [27, 127] on icon "toogle group" at bounding box center [28, 129] width 8 height 9
click at [64, 139] on span "PA6 ( 12 )" at bounding box center [74, 140] width 26 height 9
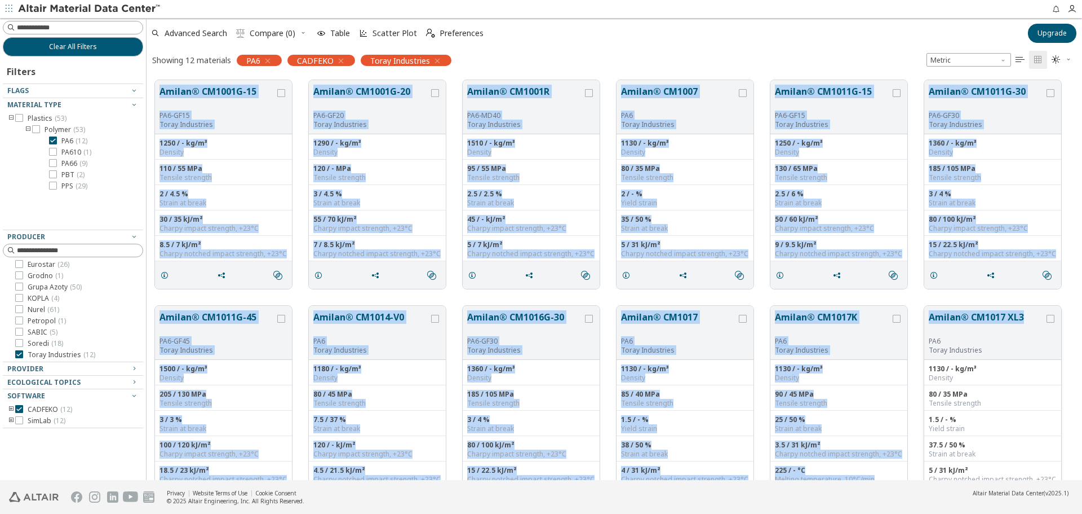
drag, startPoint x: 158, startPoint y: 78, endPoint x: 1038, endPoint y: 308, distance: 910.0
click at [1038, 308] on div "Amilan® CM1001G-15 PA6-GF15 Toray Industries 1250 / - kg/m³ Density 110 / 55 MP…" at bounding box center [615, 297] width 936 height 451
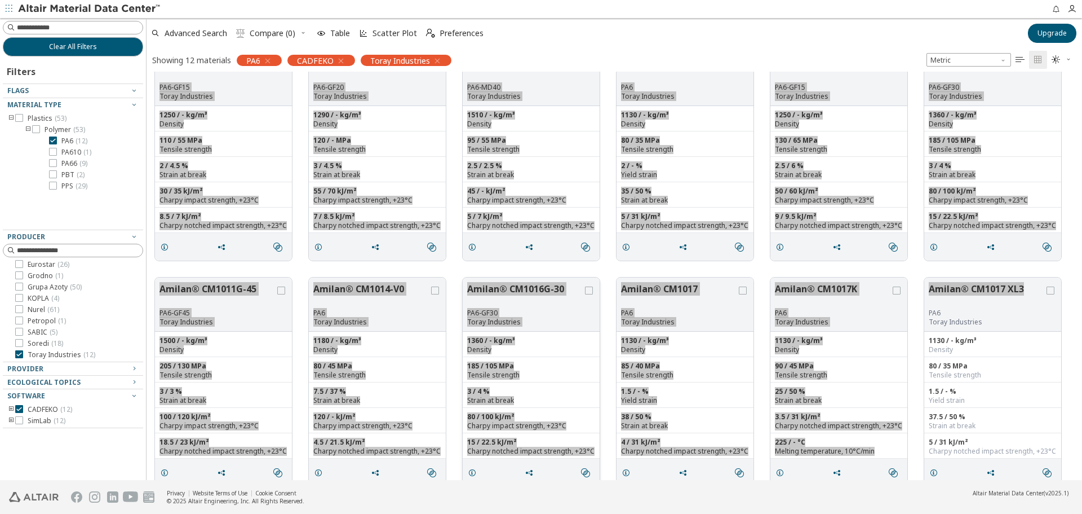
scroll to position [43, 0]
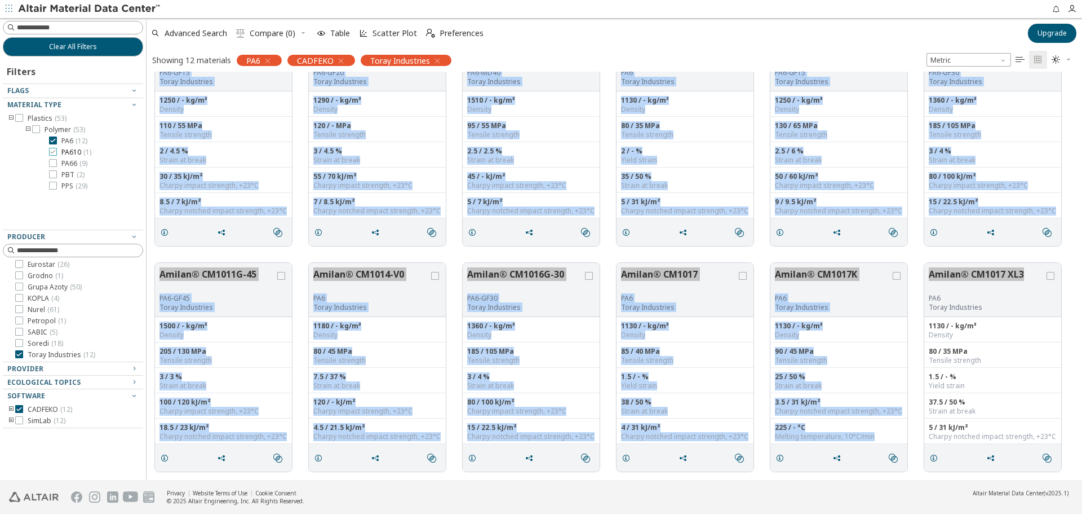
click at [68, 153] on span "PA610 ( 1 )" at bounding box center [76, 152] width 30 height 9
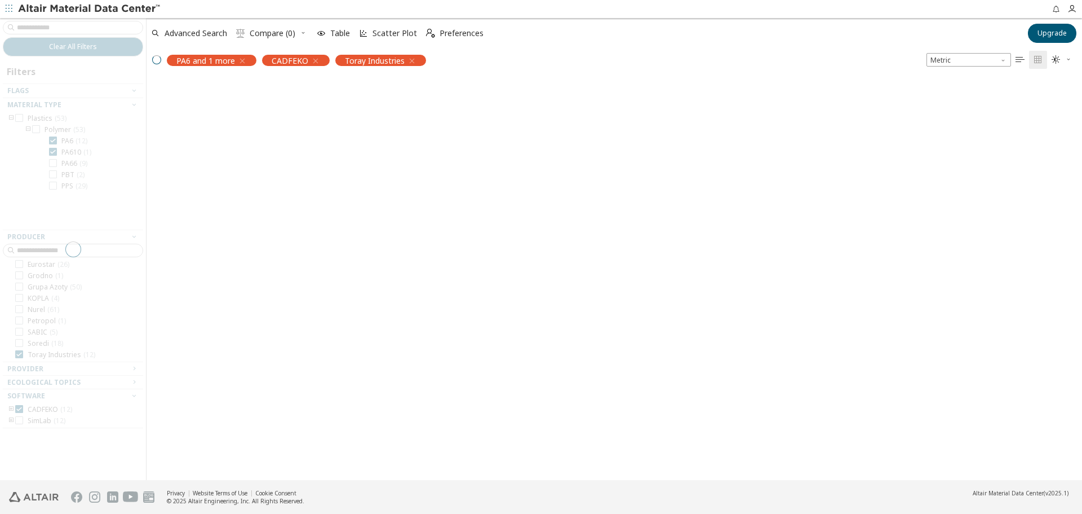
click at [74, 138] on div at bounding box center [73, 249] width 146 height 462
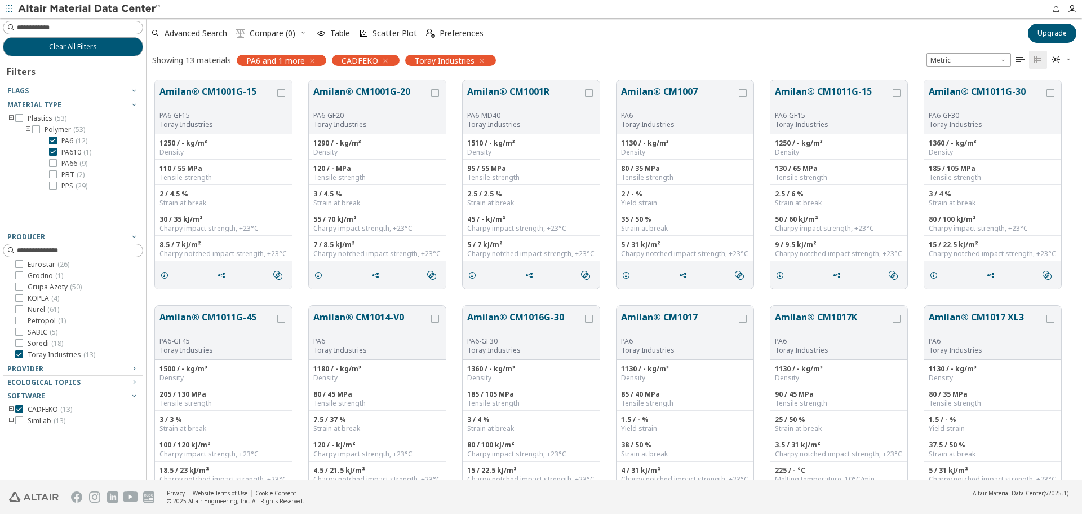
click at [67, 134] on div "Polymer ( 53 ) PA6 ( 12 ) PA610 ( 1 ) PA66 ( 9 ) PBT ( 2 ) PPS ( 29 )" at bounding box center [81, 157] width 123 height 65
click at [67, 138] on span "PA6 ( 12 )" at bounding box center [74, 140] width 26 height 9
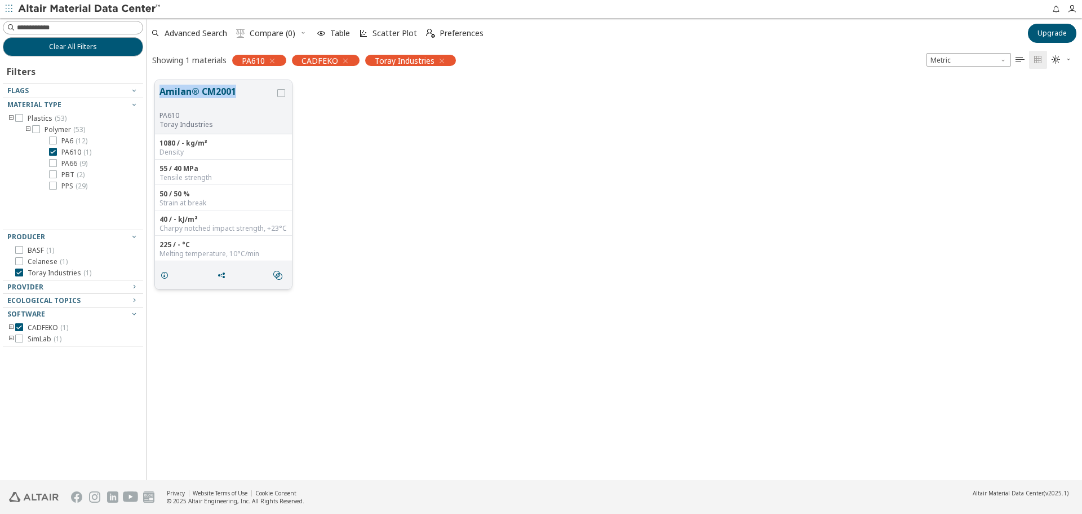
drag, startPoint x: 158, startPoint y: 89, endPoint x: 234, endPoint y: 89, distance: 76.1
click at [234, 88] on div "Amilan® CM2001 PA610 Toray Industries" at bounding box center [223, 107] width 137 height 54
click at [68, 161] on span "PA66 ( 9 )" at bounding box center [74, 163] width 26 height 9
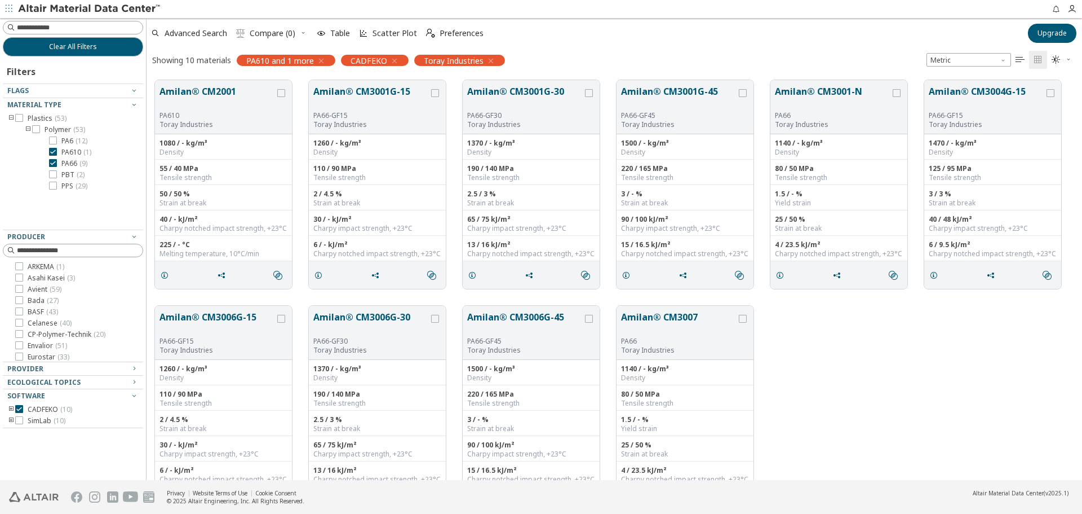
click at [72, 152] on span "PA610 ( 1 )" at bounding box center [76, 152] width 30 height 9
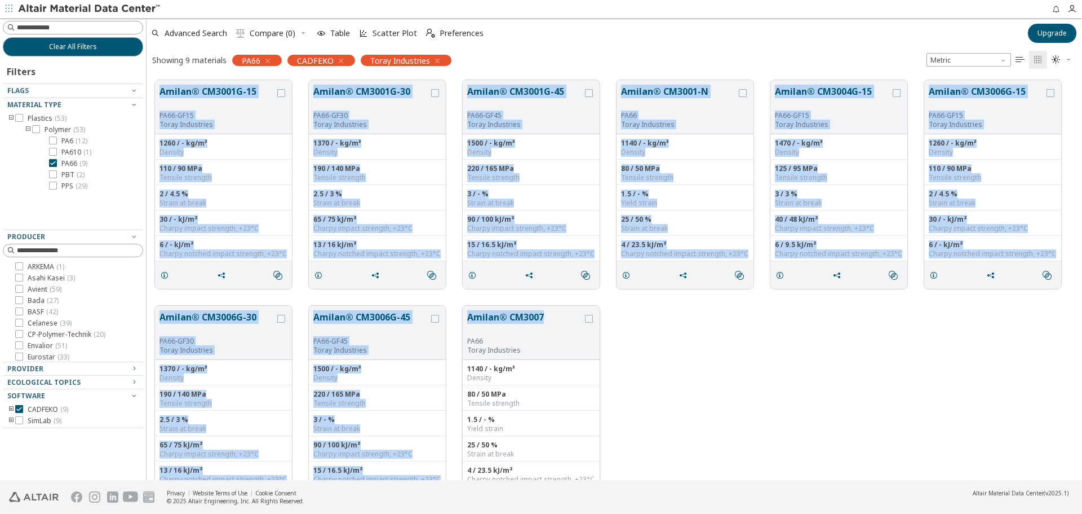
drag, startPoint x: 148, startPoint y: 77, endPoint x: 545, endPoint y: 309, distance: 459.8
click at [545, 309] on div "Amilan® CM3001G-15 PA66-GF15 Toray Industries 1260 / - kg/m³ Density 110 / 90 M…" at bounding box center [615, 297] width 936 height 451
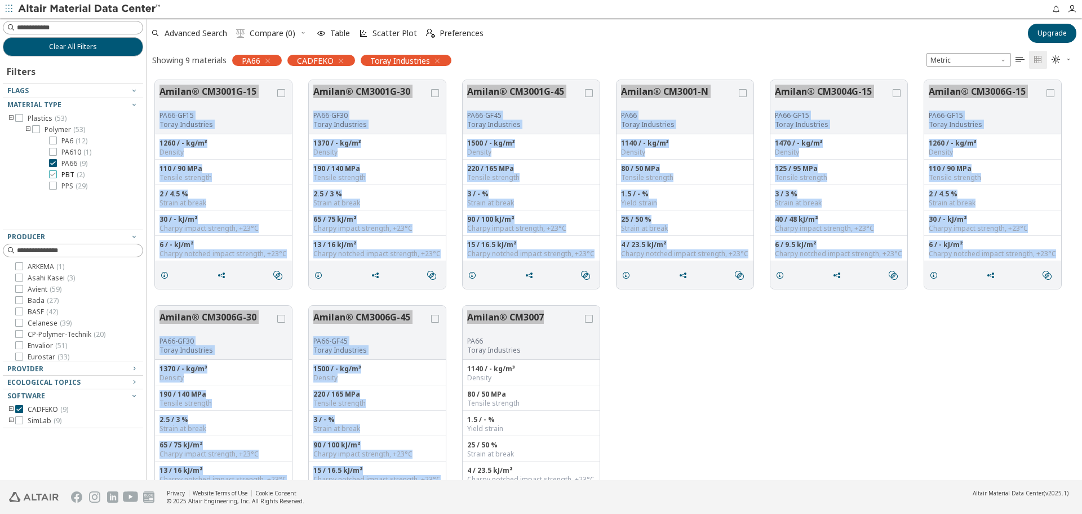
click at [55, 172] on icon at bounding box center [53, 174] width 8 height 8
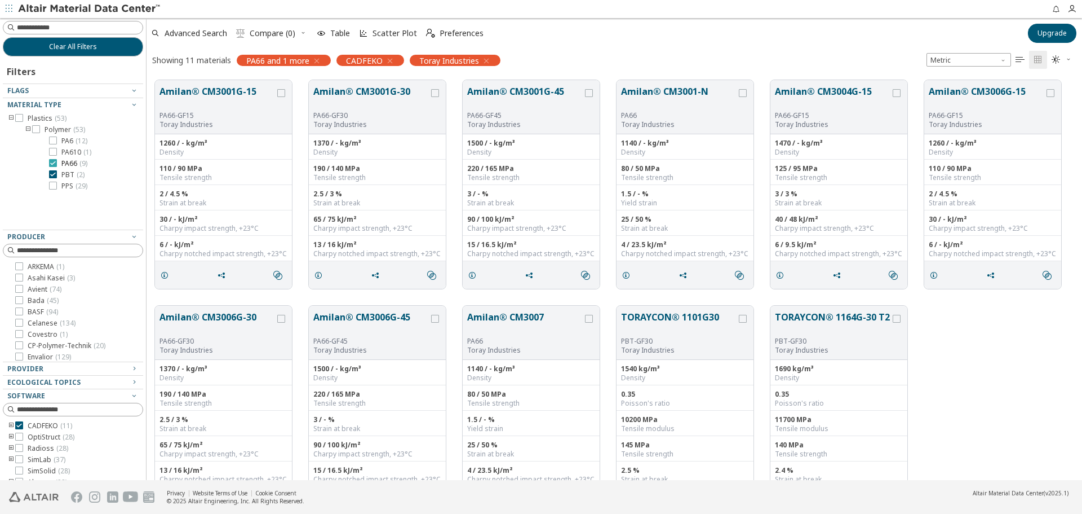
click at [67, 163] on span "PA66 ( 9 )" at bounding box center [74, 163] width 26 height 9
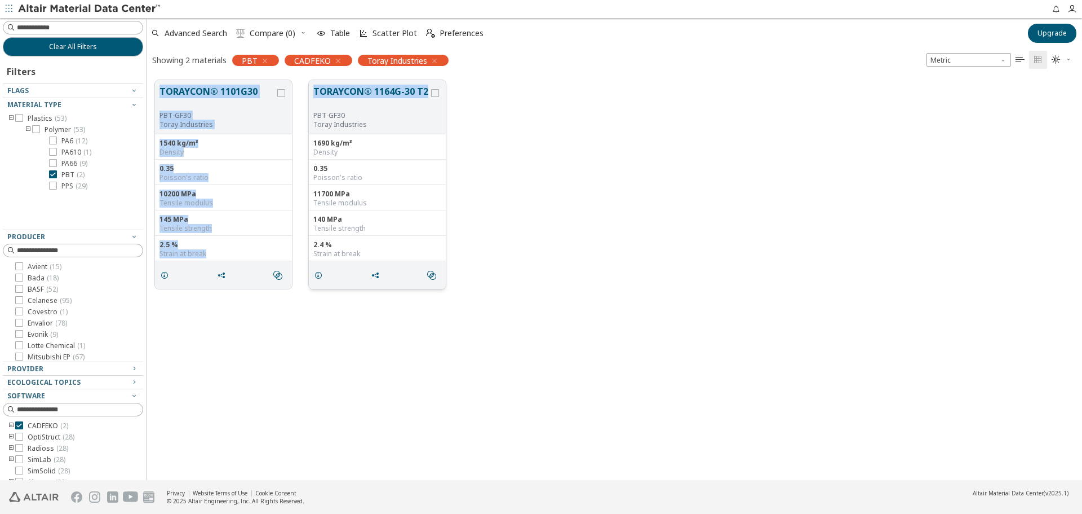
drag, startPoint x: 166, startPoint y: 91, endPoint x: 426, endPoint y: 93, distance: 259.9
click at [426, 93] on div "TORAYCON® 1101G30 PBT-GF30 Toray Industries 1540 kg/m³ Density 0.35 Poisson's r…" at bounding box center [615, 184] width 936 height 225
click at [63, 188] on span "PPS ( 29 )" at bounding box center [74, 186] width 26 height 9
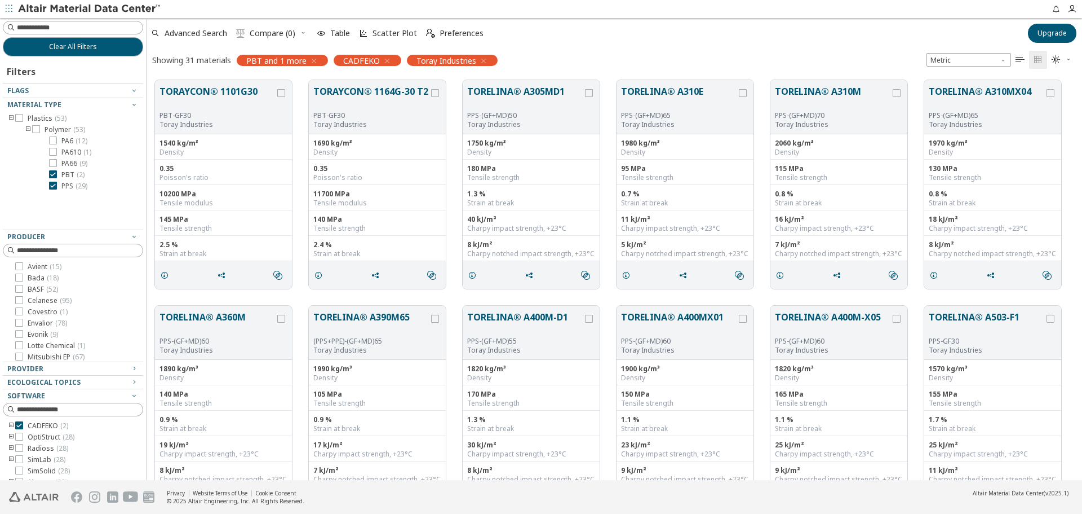
click at [69, 173] on span "PBT ( 2 )" at bounding box center [72, 174] width 23 height 9
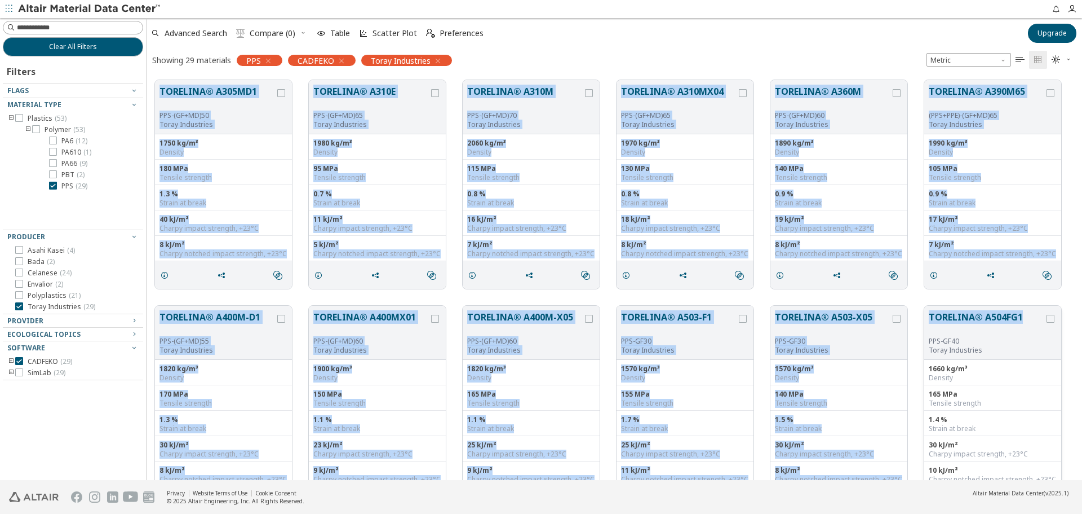
drag, startPoint x: 151, startPoint y: 82, endPoint x: 1025, endPoint y: 307, distance: 902.0
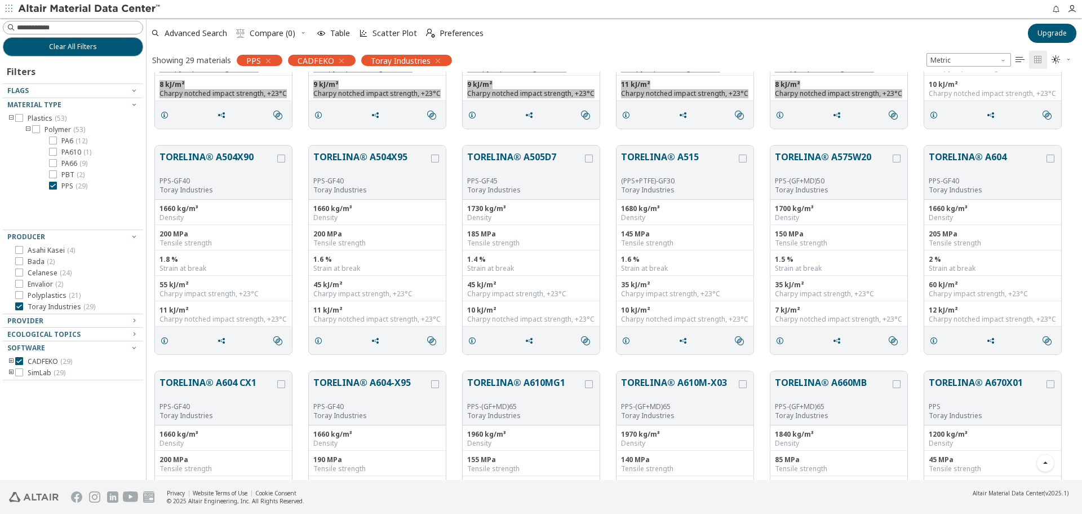
scroll to position [395, 0]
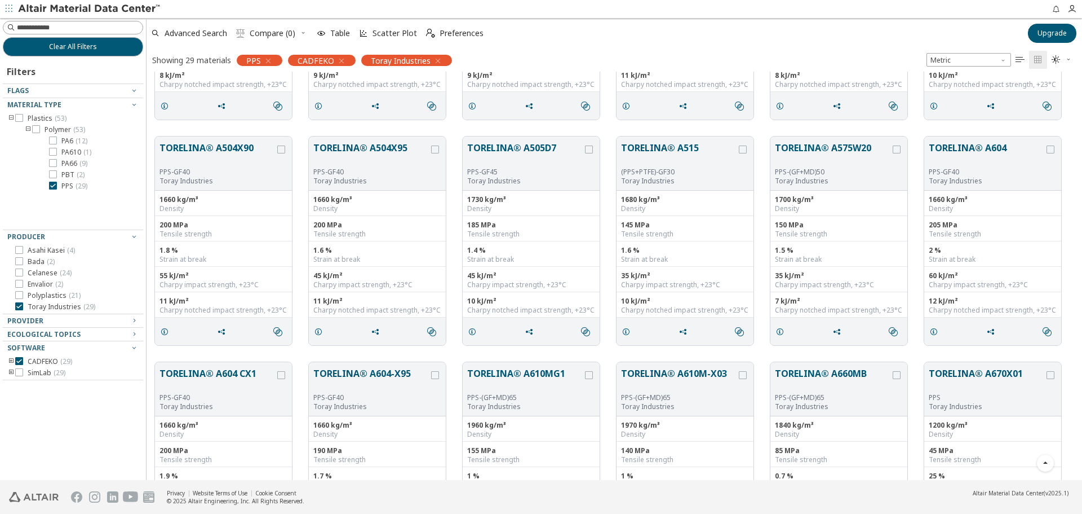
click at [156, 133] on div "TORELINA® A504X90 PPS-GF40 Toray Industries 1660 kg/m³ Density 200 MPa Tensile …" at bounding box center [615, 240] width 936 height 225
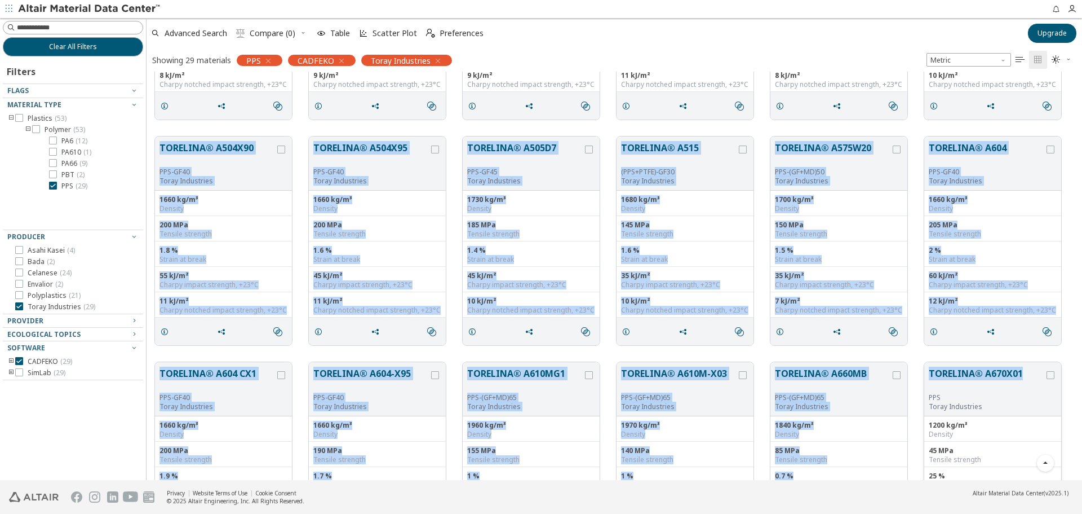
drag, startPoint x: 194, startPoint y: 154, endPoint x: 1025, endPoint y: 370, distance: 859.1
click at [1025, 370] on div "TORELINA® A305MD1 PPS-(GF+MD)50 Toray Industries 1750 kg/m³ Density 180 MPa Ten…" at bounding box center [615, 240] width 936 height 1127
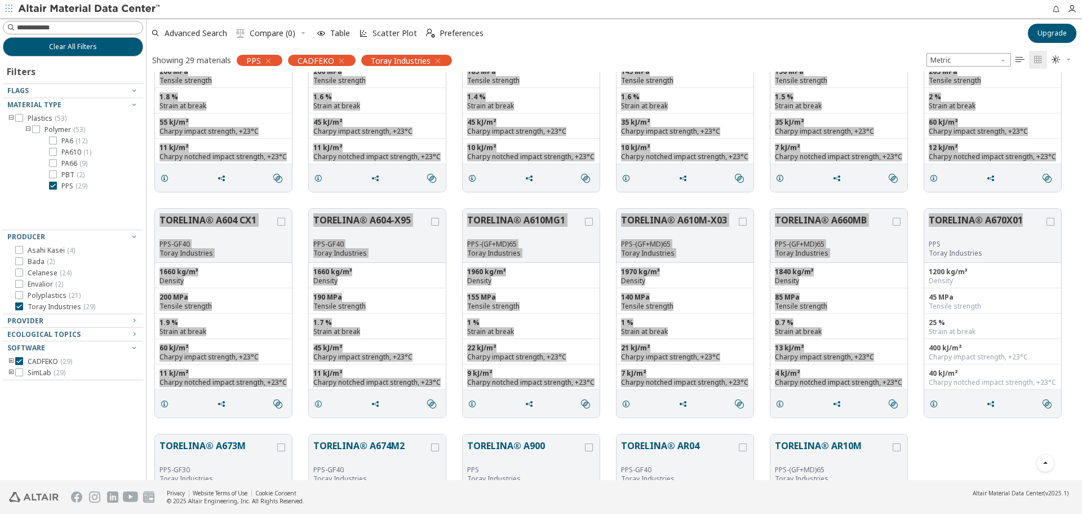
scroll to position [719, 0]
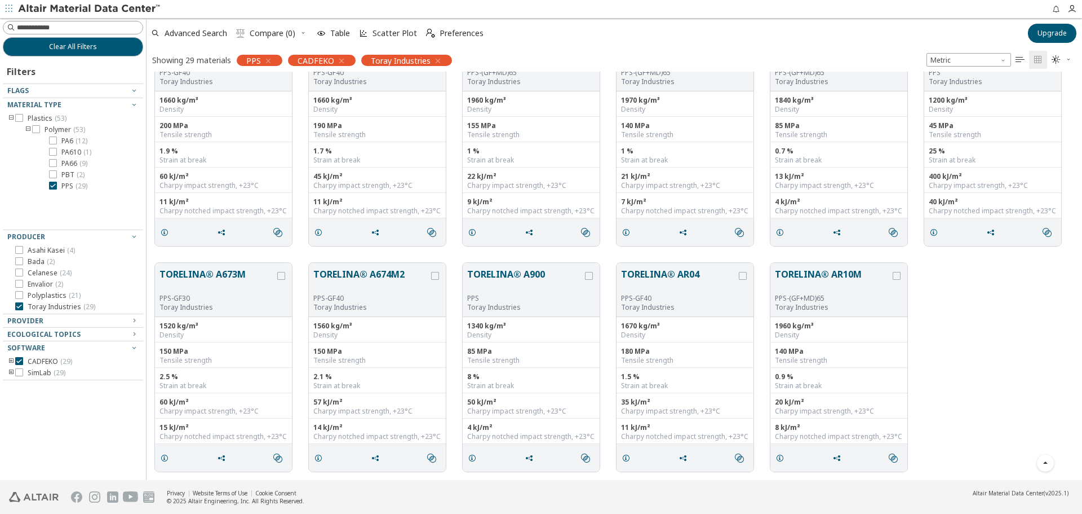
click at [155, 258] on div "TORELINA® A673M PPS-GF30 Toray Industries 1520 kg/m³ Density 150 MPa Tensile st…" at bounding box center [615, 366] width 936 height 225
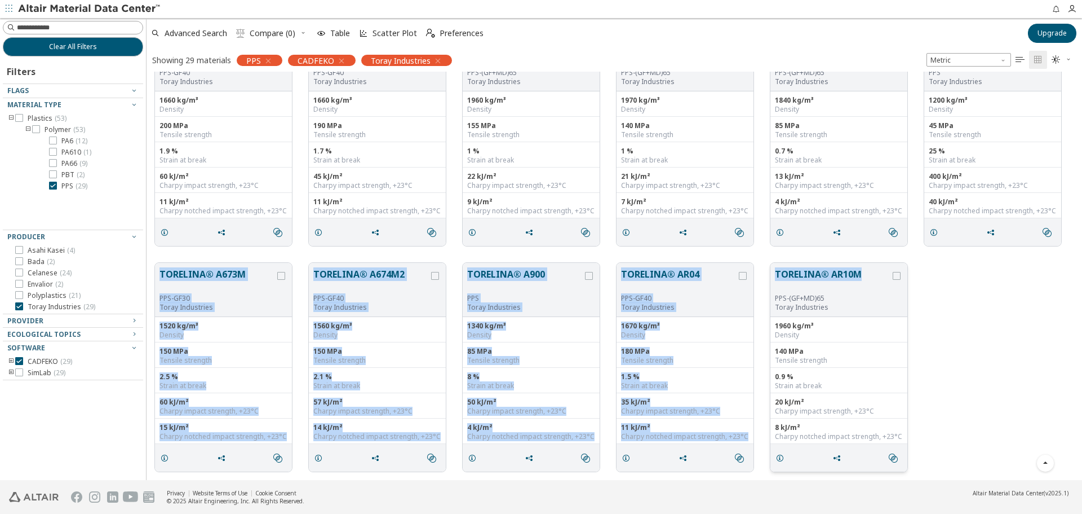
drag, startPoint x: 156, startPoint y: 269, endPoint x: 869, endPoint y: 266, distance: 713.6
click at [869, 266] on div "TORELINA® A673M PPS-GF30 Toray Industries 1520 kg/m³ Density 150 MPa Tensile st…" at bounding box center [615, 366] width 936 height 225
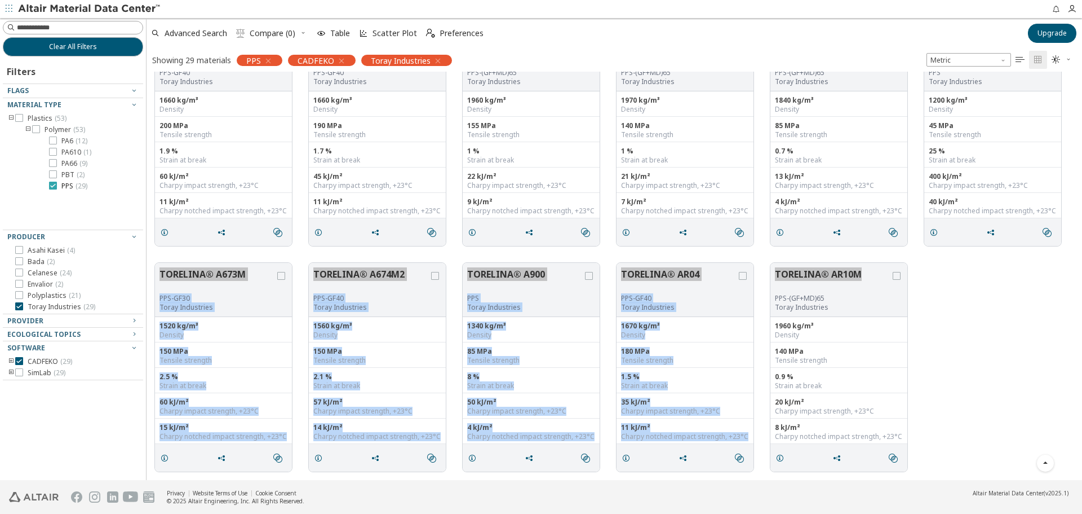
click at [63, 189] on span "PPS ( 29 )" at bounding box center [74, 186] width 26 height 9
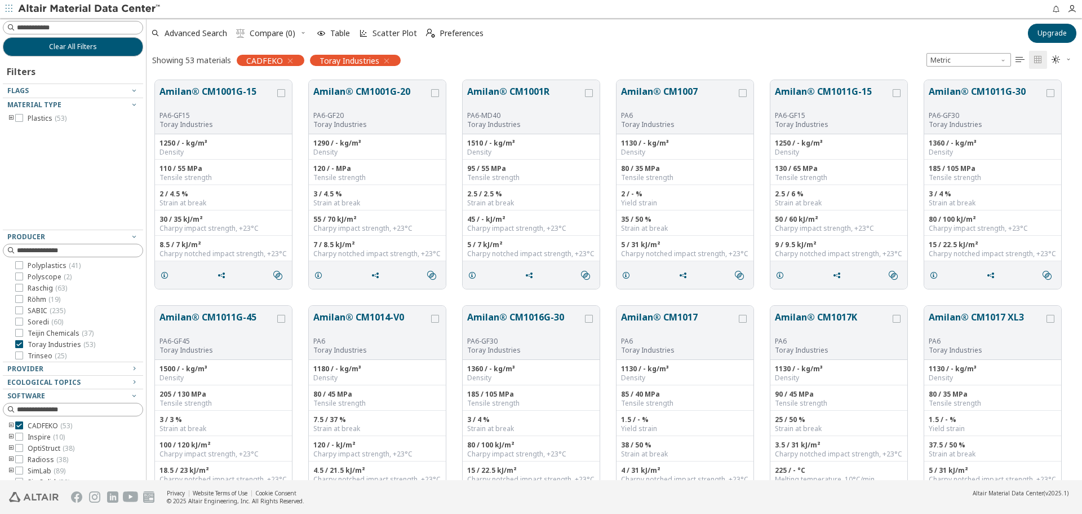
scroll to position [374, 0]
click at [43, 343] on span "Trinseo ( 25 )" at bounding box center [47, 343] width 39 height 9
click at [65, 327] on span "Toray Industries ( 53 )" at bounding box center [62, 331] width 68 height 9
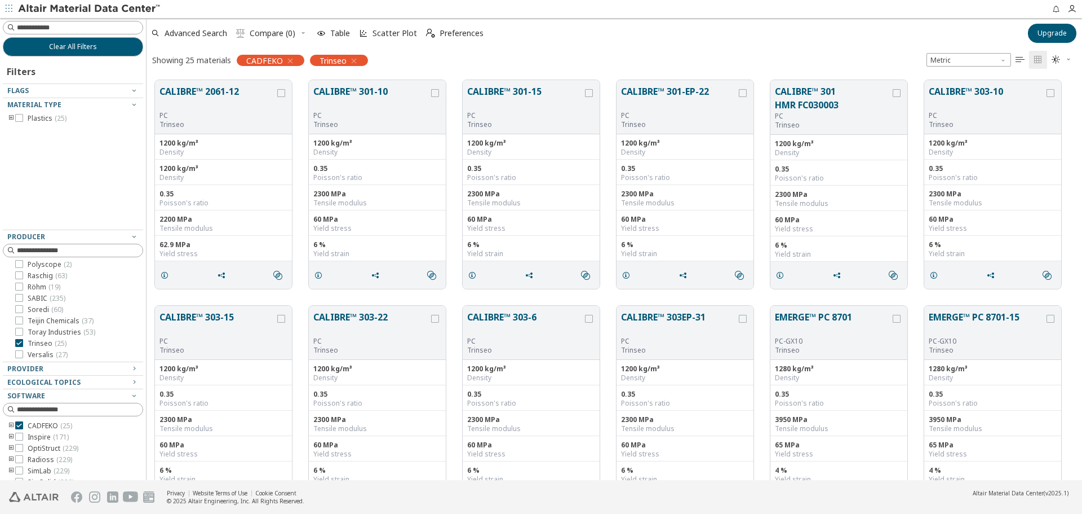
click at [11, 118] on icon "toogle group" at bounding box center [11, 118] width 8 height 9
click at [26, 129] on icon "toogle group" at bounding box center [28, 129] width 8 height 9
click at [53, 141] on icon at bounding box center [53, 140] width 8 height 8
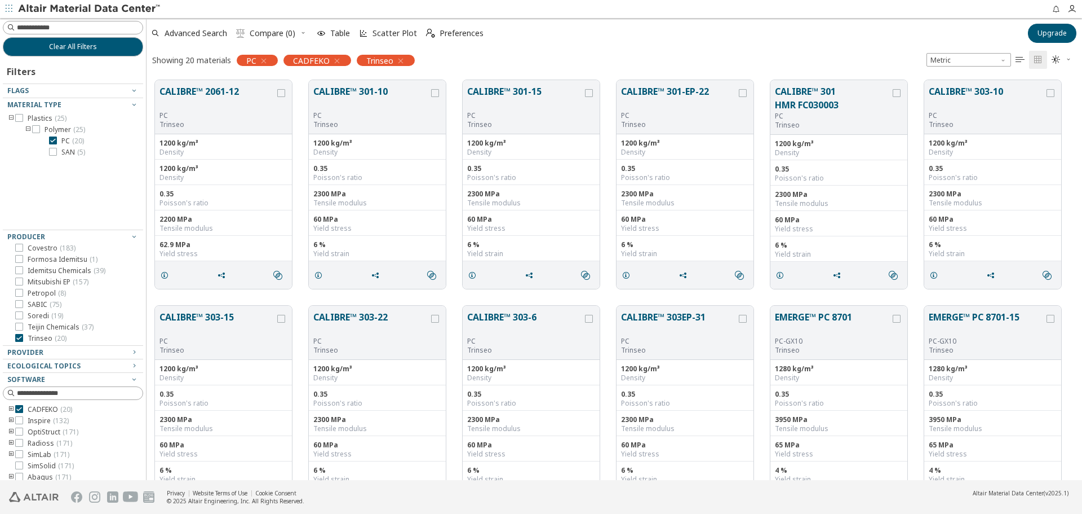
scroll to position [14, 0]
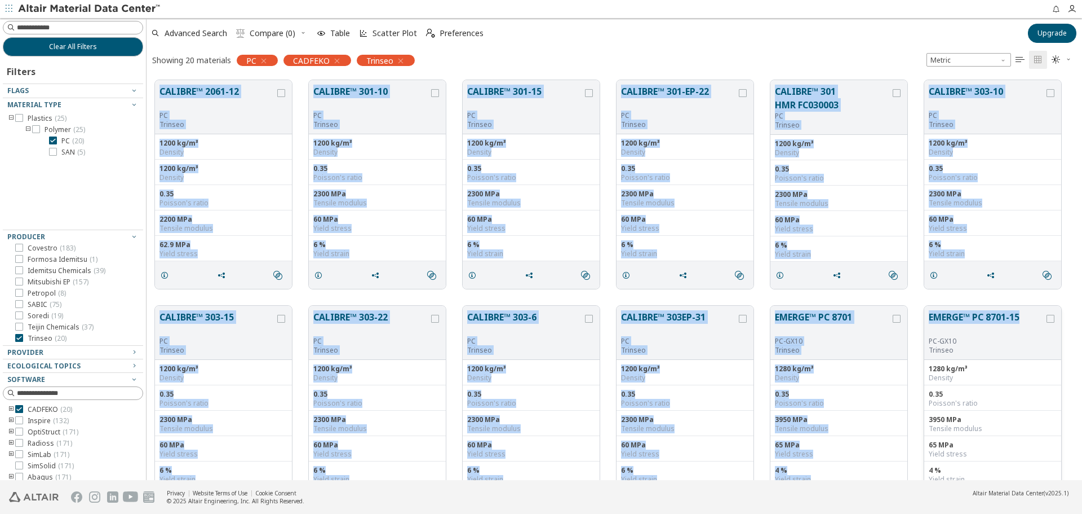
drag, startPoint x: 152, startPoint y: 81, endPoint x: 1025, endPoint y: 319, distance: 904.9
click at [1025, 319] on div "CALIBRE™ 2061-12 PC Trinseo 1200 kg/m³ Density 1200 kg/m³ Density 0.35 Poisson'…" at bounding box center [615, 523] width 936 height 902
click at [72, 151] on span "SAN ( 5 )" at bounding box center [73, 152] width 24 height 9
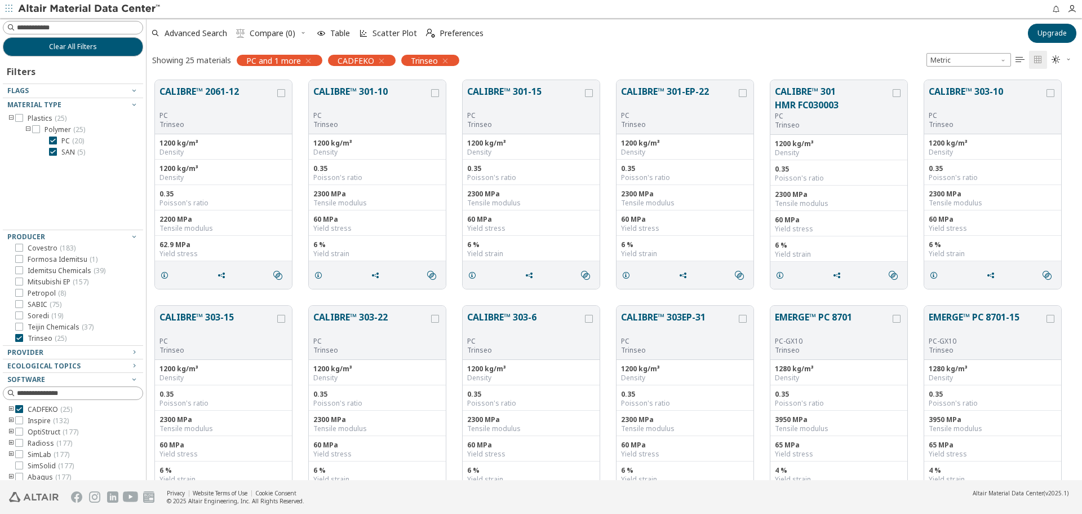
click at [75, 142] on span "( 20 )" at bounding box center [78, 141] width 12 height 10
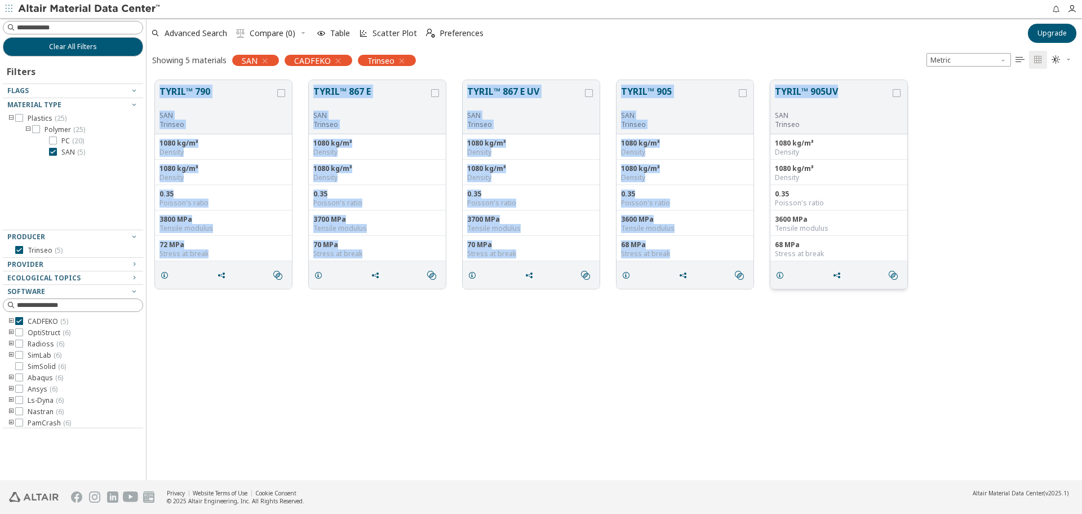
drag, startPoint x: 156, startPoint y: 90, endPoint x: 847, endPoint y: 85, distance: 690.5
click at [847, 85] on div "TYRIL™ 790 SAN Trinseo 1080 kg/m³ Density 1080 kg/m³ Density 0.35 Poisson's rat…" at bounding box center [615, 184] width 936 height 225
click at [56, 148] on div at bounding box center [53, 152] width 8 height 8
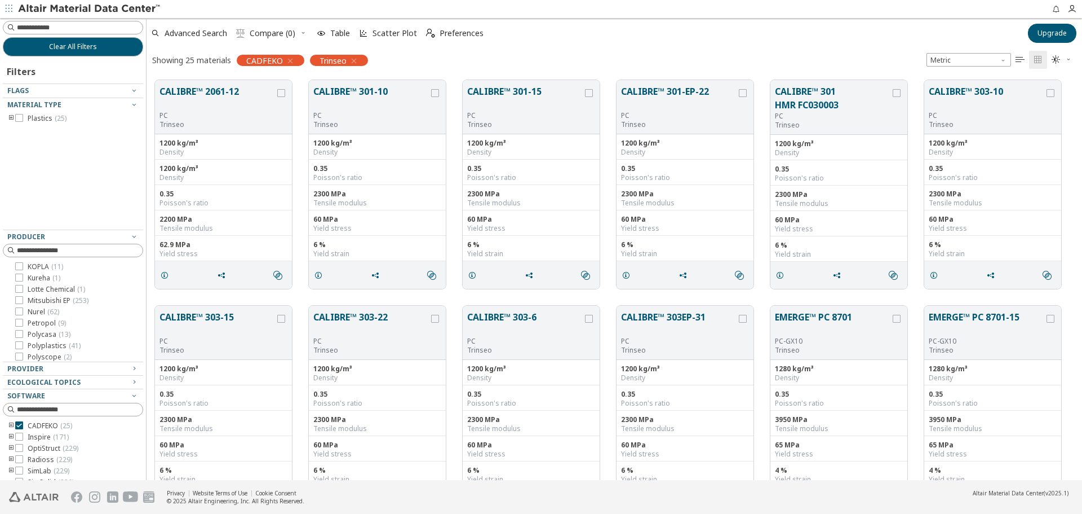
scroll to position [374, 0]
click at [21, 355] on icon at bounding box center [19, 354] width 8 height 8
click at [24, 345] on label "Trinseo ( 25 )" at bounding box center [40, 343] width 51 height 9
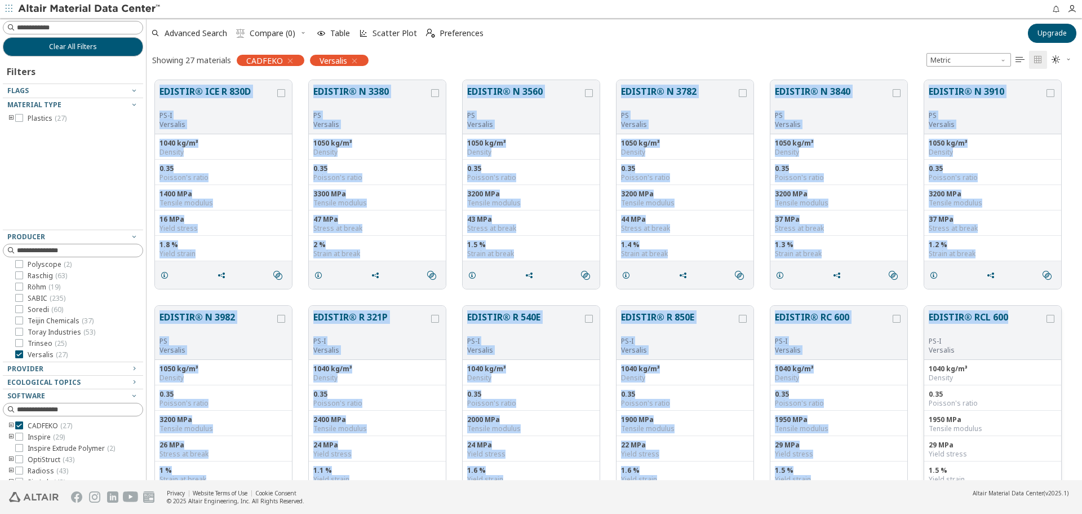
drag, startPoint x: 154, startPoint y: 78, endPoint x: 1030, endPoint y: 311, distance: 906.2
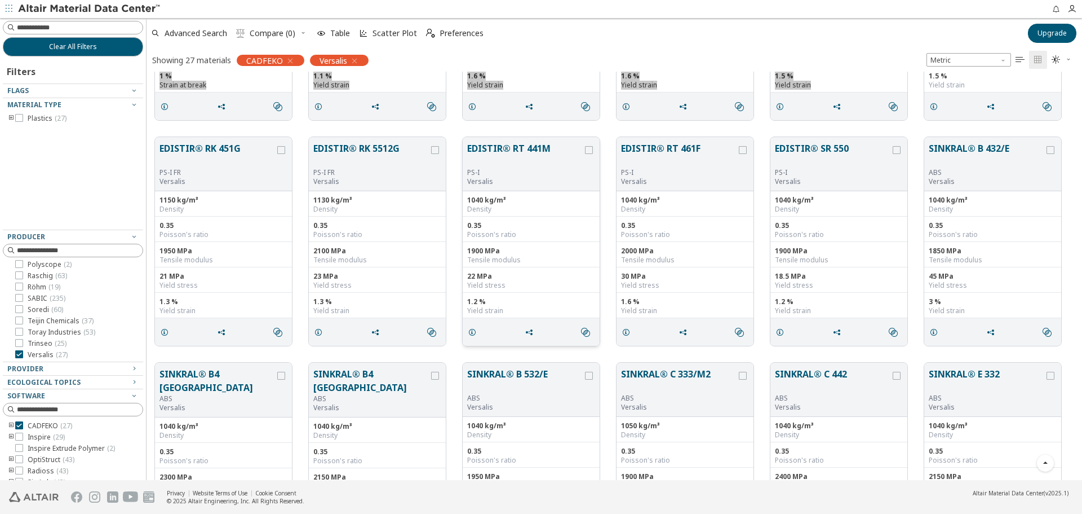
scroll to position [395, 0]
click at [154, 130] on div "EDISTIR® RK 451G PS-I FR Versalis 1150 kg/m³ Density 0.35 Poisson's ratio 1950 …" at bounding box center [615, 240] width 936 height 225
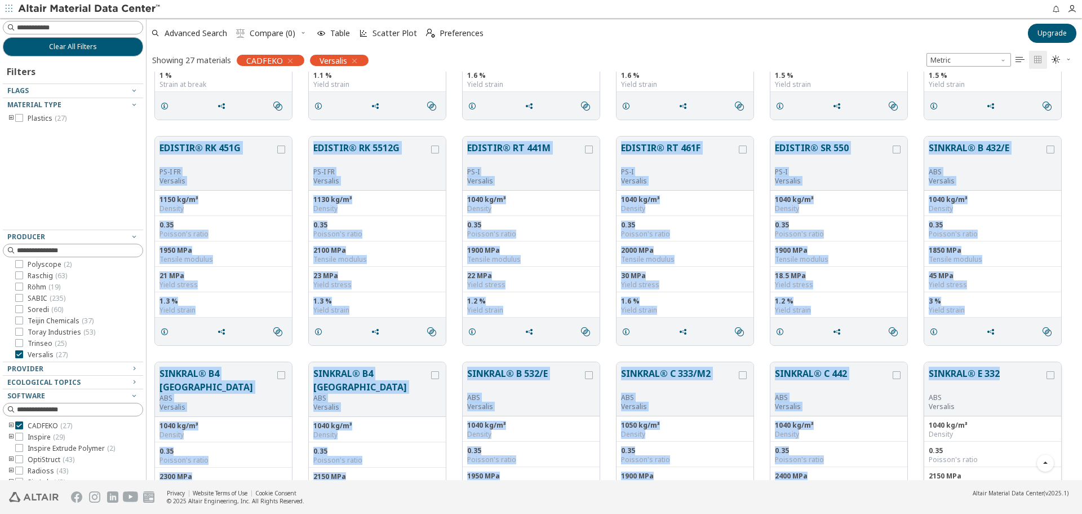
drag, startPoint x: 173, startPoint y: 152, endPoint x: 1004, endPoint y: 378, distance: 861.6
click at [1003, 379] on div "EDISTIR® ICE R 830D PS-I Versalis 1040 kg/m³ Density 0.35 Poisson's ratio 1400 …" at bounding box center [615, 240] width 936 height 1127
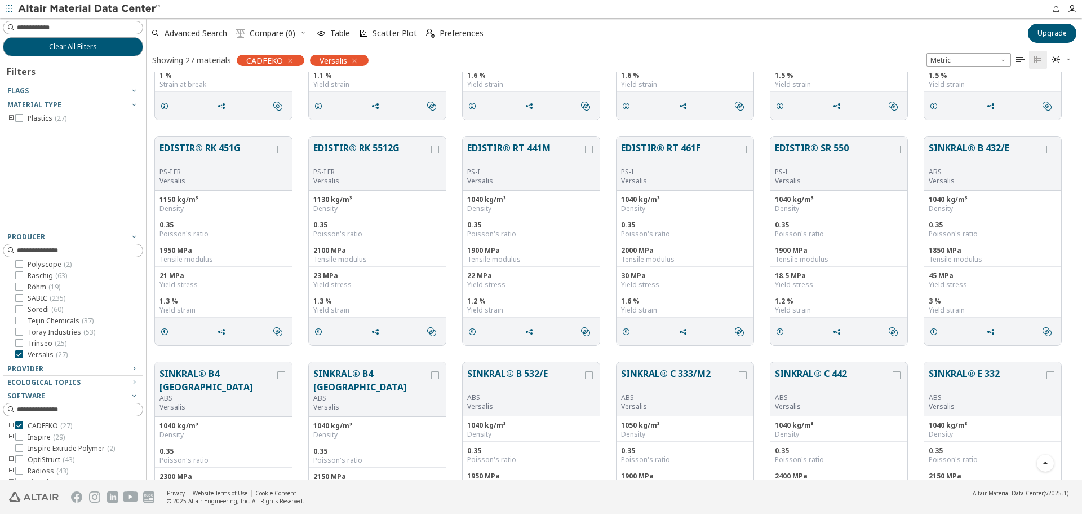
click at [13, 117] on icon "toogle group" at bounding box center [11, 118] width 8 height 9
click at [28, 129] on icon "toogle group" at bounding box center [28, 129] width 8 height 9
click at [66, 141] on span "ABS ( 10 )" at bounding box center [74, 140] width 27 height 9
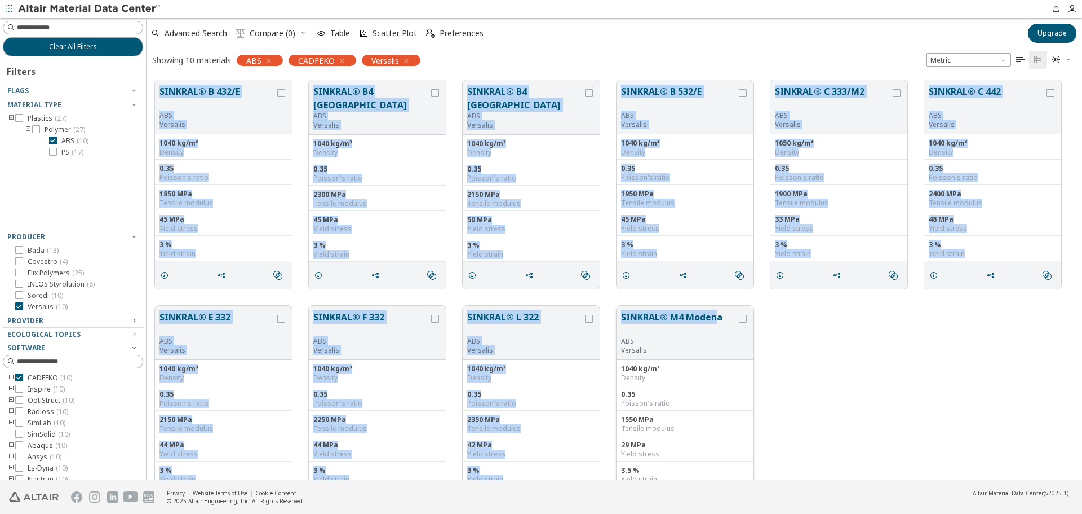
drag, startPoint x: 153, startPoint y: 79, endPoint x: 727, endPoint y: 311, distance: 618.8
click at [718, 315] on div "SINKRAL® B 432/E ABS Versalis 1040 kg/m³ Density 0.35 Poisson's ratio 1850 MPa …" at bounding box center [615, 297] width 936 height 451
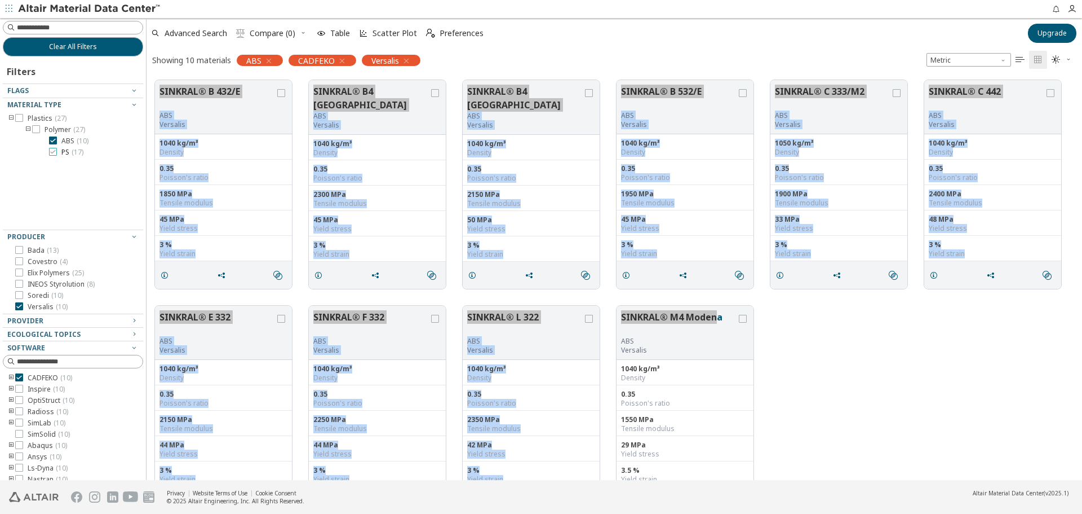
click at [75, 154] on span "( 17 )" at bounding box center [78, 152] width 12 height 10
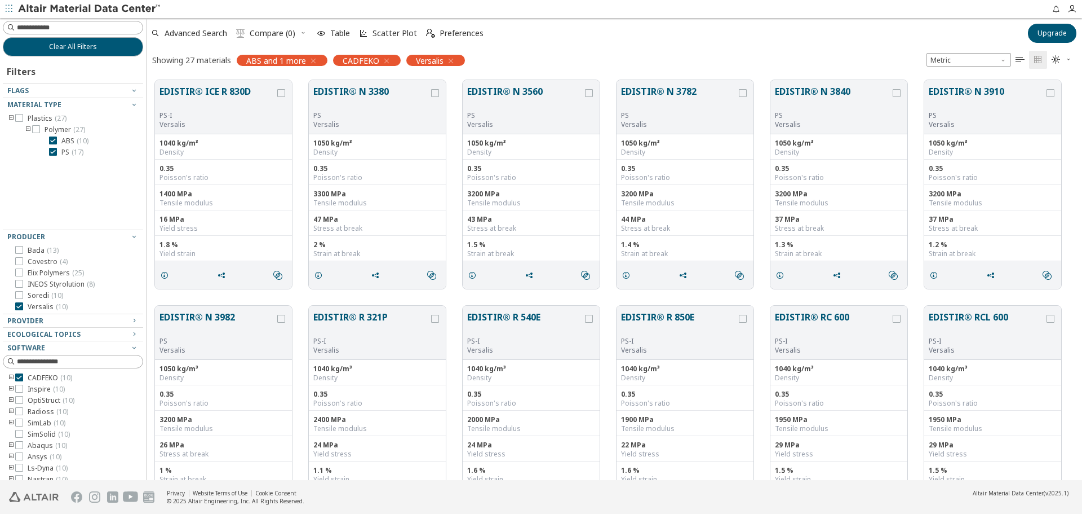
click at [77, 141] on span "( 10 )" at bounding box center [83, 141] width 12 height 10
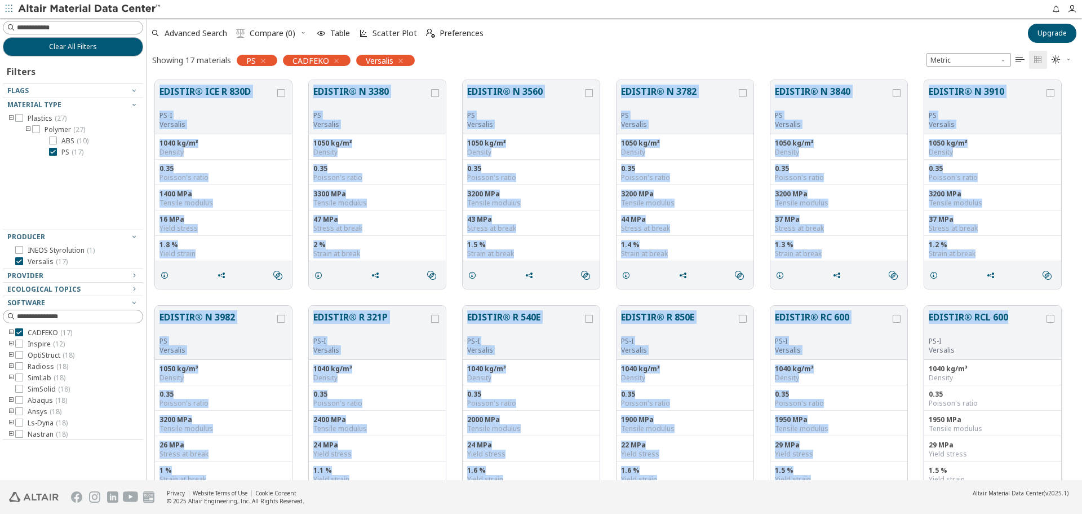
drag, startPoint x: 154, startPoint y: 76, endPoint x: 1013, endPoint y: 311, distance: 891.3
click at [1013, 311] on div "EDISTIR® ICE R 830D PS-I Versalis 1040 kg/m³ Density 0.35 Poisson's ratio 1400 …" at bounding box center [615, 410] width 936 height 676
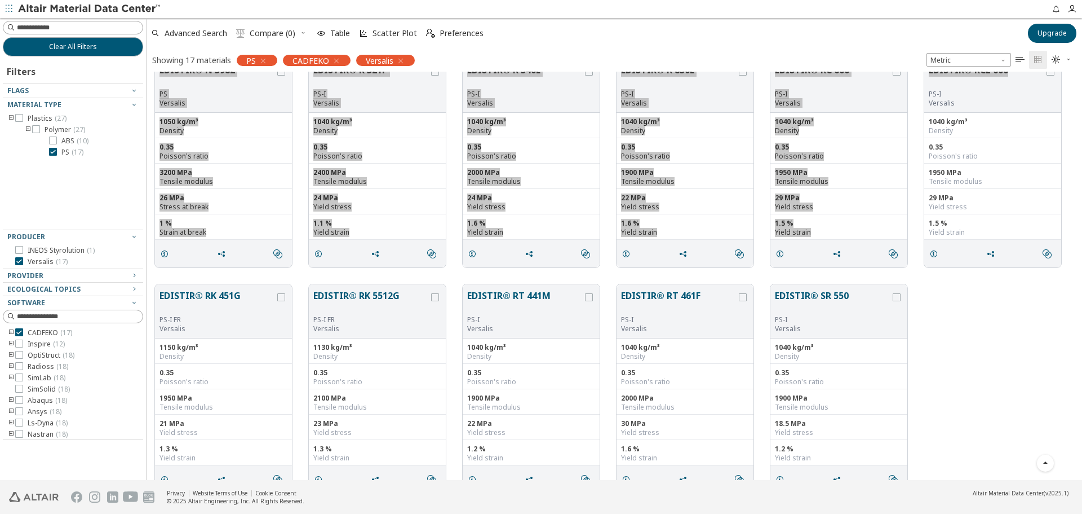
scroll to position [268, 0]
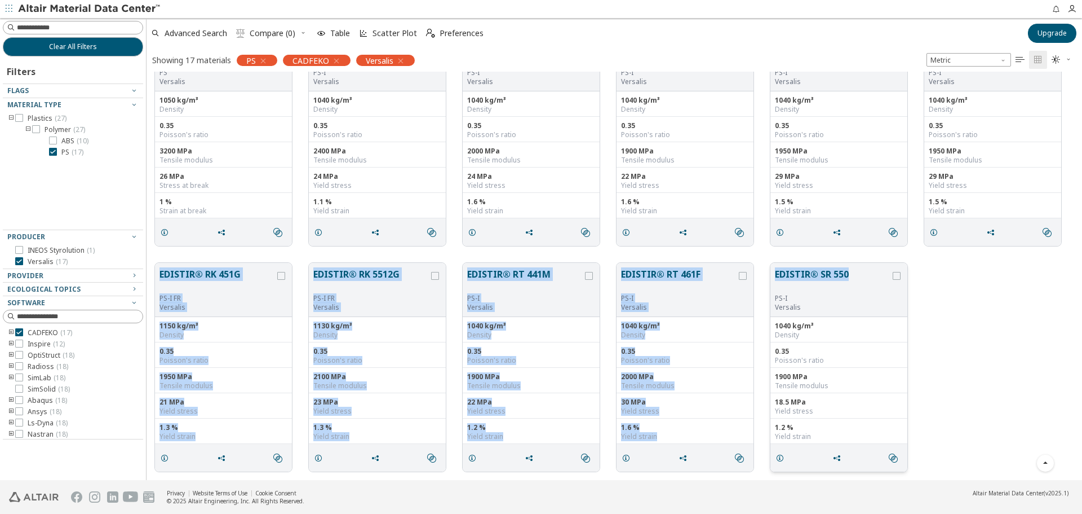
drag, startPoint x: 154, startPoint y: 260, endPoint x: 851, endPoint y: 284, distance: 697.7
click at [851, 284] on div "EDISTIR® RK 451G PS-I FR Versalis 1150 kg/m³ Density 0.35 Poisson's ratio 1950 …" at bounding box center [615, 366] width 936 height 225
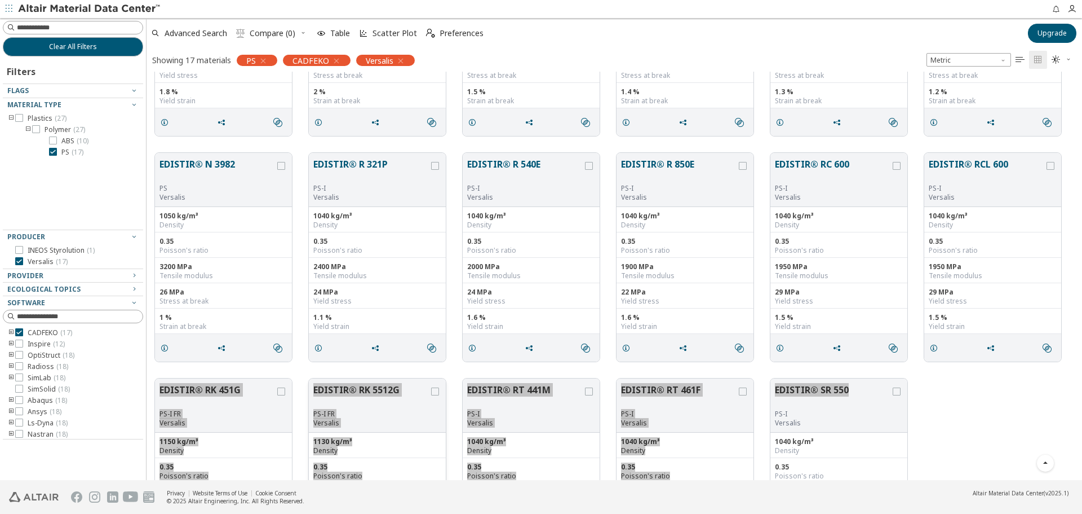
scroll to position [0, 0]
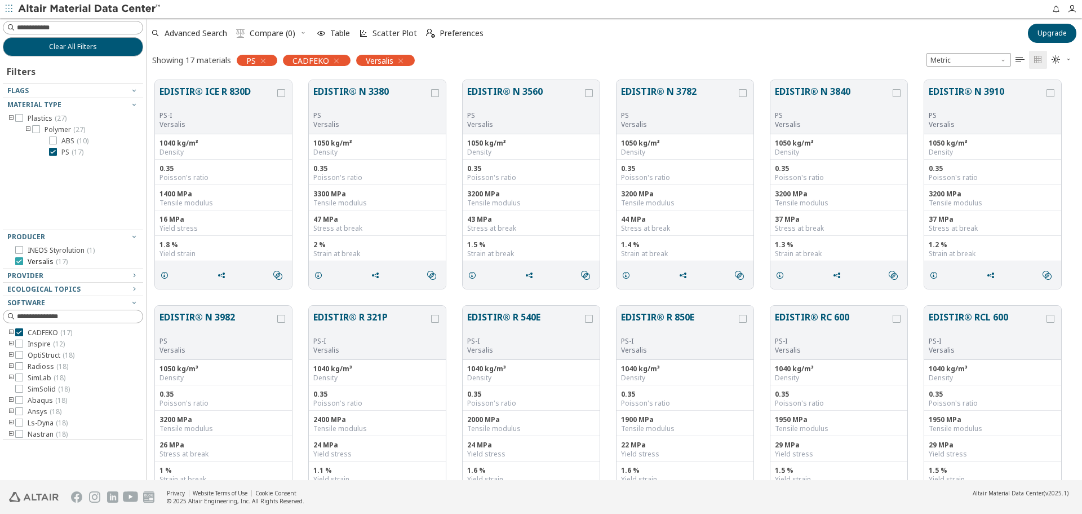
click at [29, 259] on span "Versalis ( 17 )" at bounding box center [48, 261] width 40 height 9
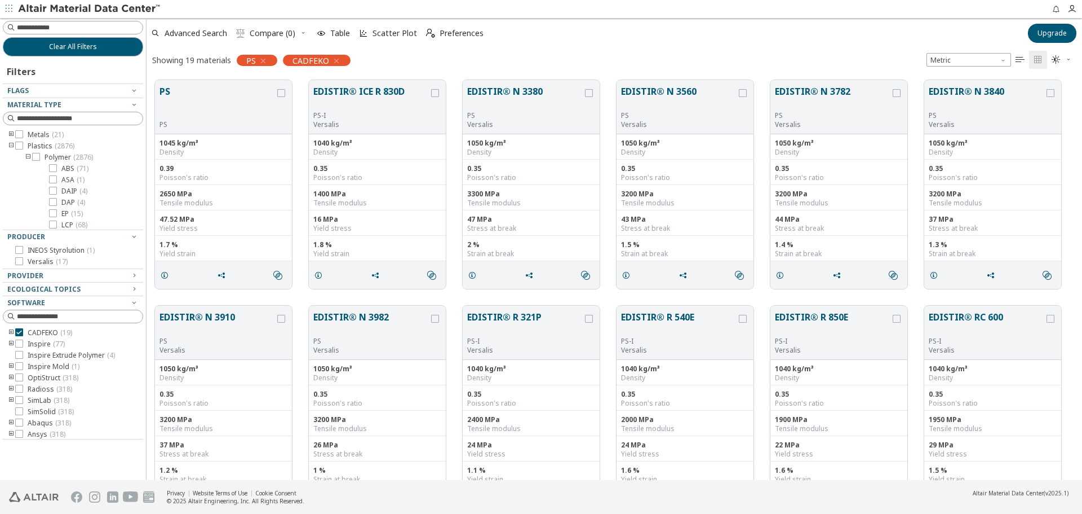
click at [11, 143] on icon "toogle group" at bounding box center [11, 145] width 8 height 9
click at [263, 60] on icon "button" at bounding box center [263, 60] width 9 height 9
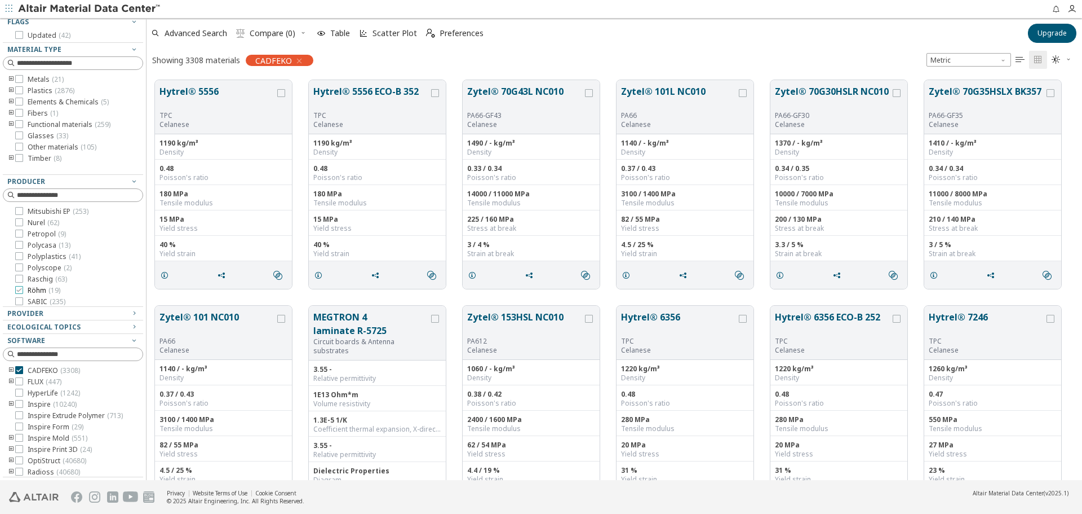
scroll to position [374, 0]
click at [130, 310] on icon "button" at bounding box center [134, 312] width 9 height 9
click at [117, 327] on div "Ecological Topics" at bounding box center [68, 326] width 122 height 9
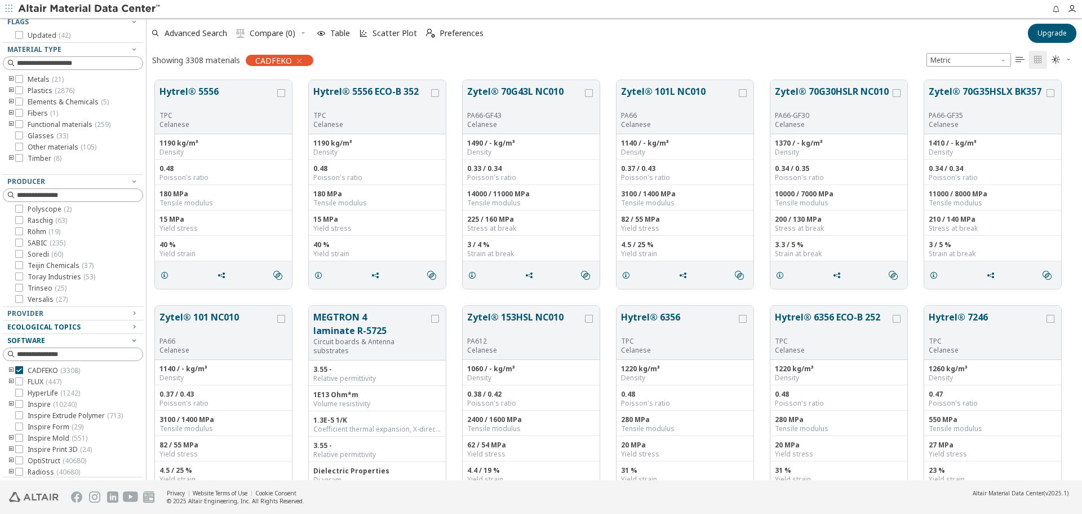
click at [118, 339] on div "Software" at bounding box center [68, 340] width 122 height 9
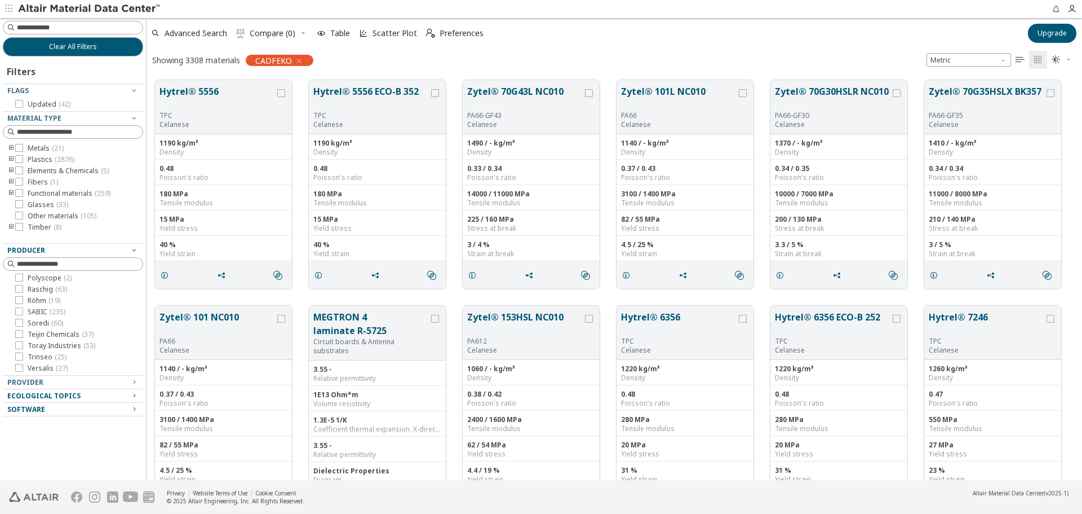
click at [131, 250] on icon "button" at bounding box center [134, 249] width 9 height 9
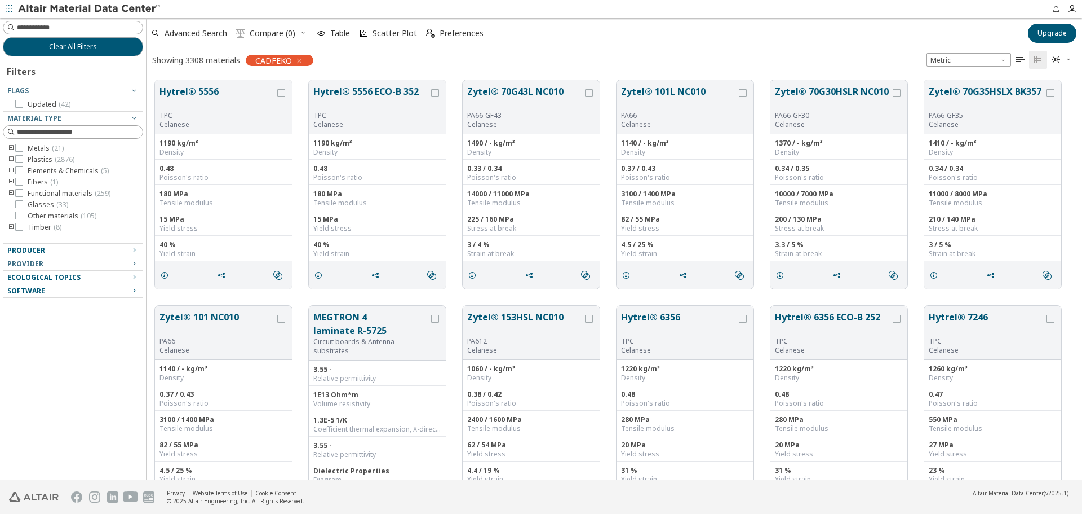
click at [45, 254] on div "Producer" at bounding box center [68, 250] width 122 height 9
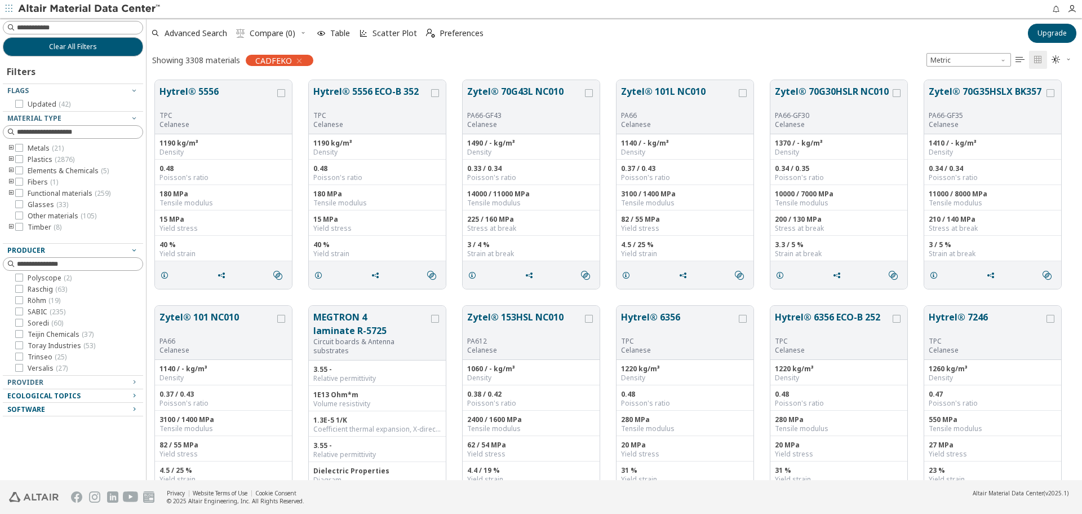
click at [55, 250] on div "Producer" at bounding box center [68, 250] width 122 height 9
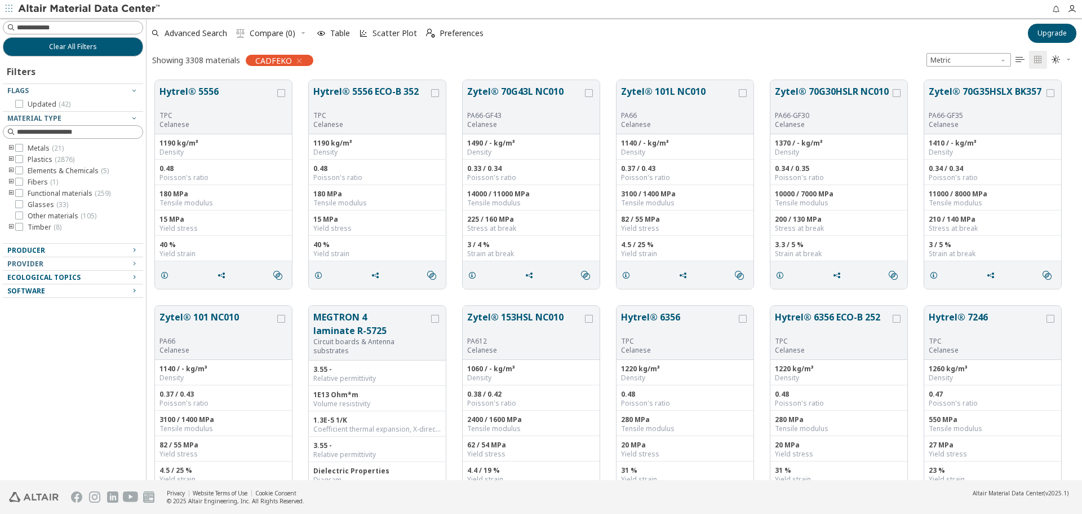
click at [72, 296] on span "Software" at bounding box center [72, 291] width 131 height 14
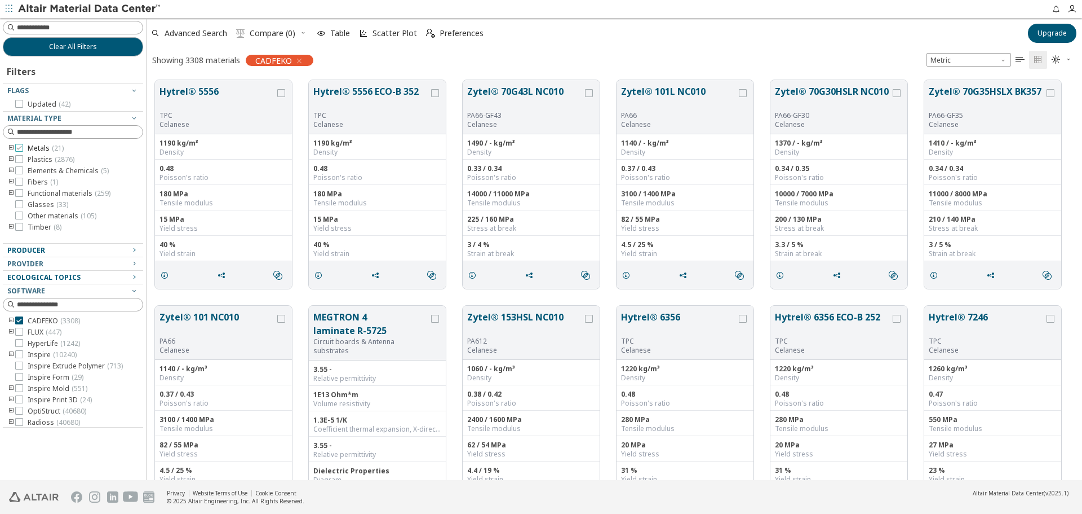
click at [31, 147] on span "Metals ( 21 )" at bounding box center [46, 148] width 36 height 9
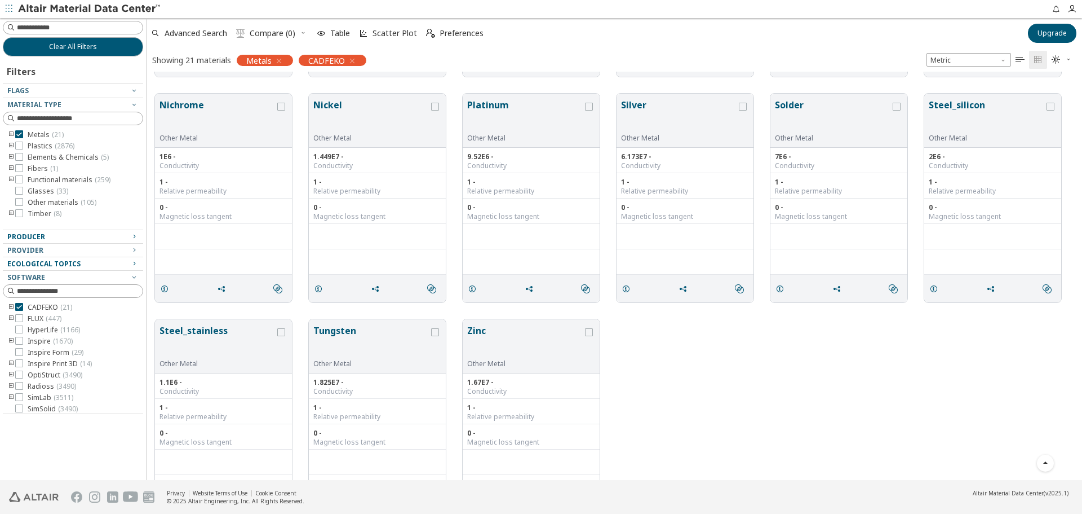
scroll to position [494, 0]
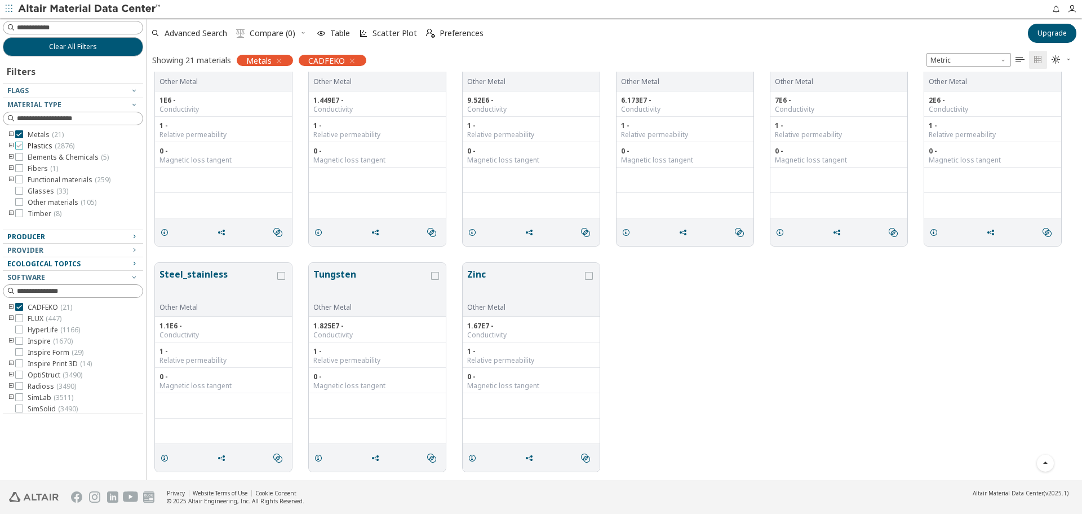
click at [20, 144] on icon at bounding box center [19, 145] width 8 height 8
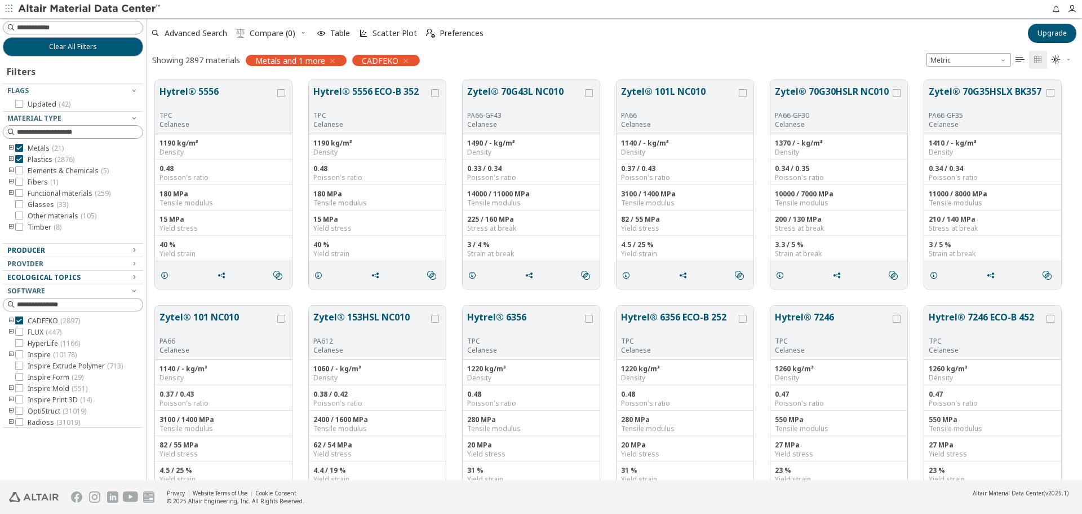
click at [19, 134] on input at bounding box center [80, 131] width 126 height 11
click at [19, 145] on icon at bounding box center [19, 148] width 8 height 8
click at [126, 251] on div "Producer" at bounding box center [68, 250] width 122 height 9
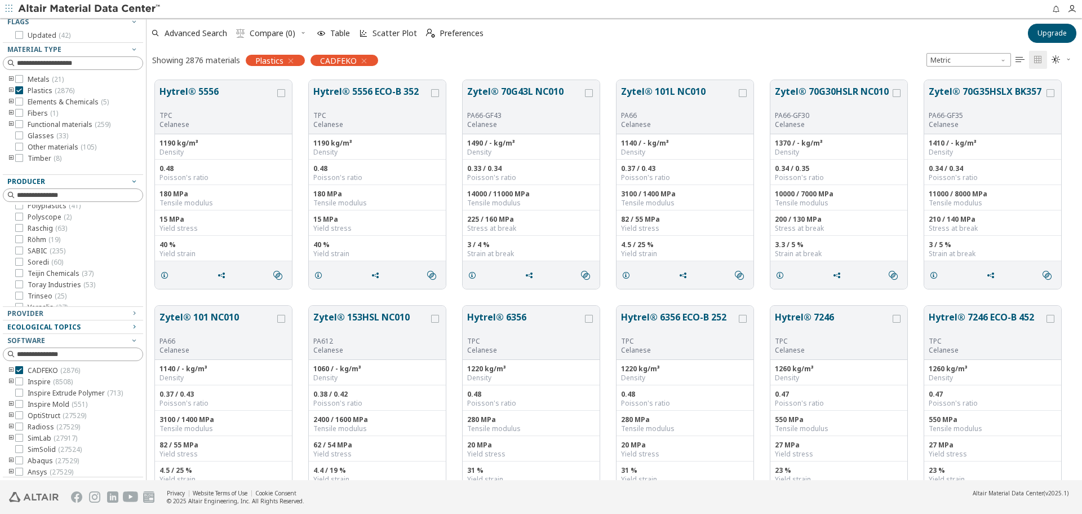
scroll to position [374, 0]
click at [9, 92] on icon "toogle group" at bounding box center [11, 90] width 8 height 9
click at [11, 102] on icon "toogle group" at bounding box center [11, 102] width 8 height 9
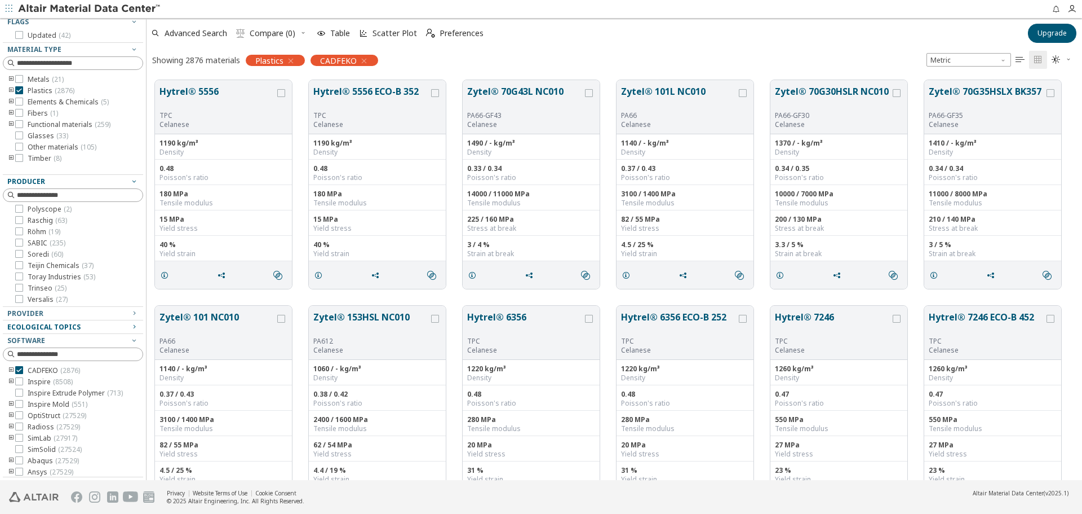
click at [8, 112] on icon "toogle group" at bounding box center [11, 113] width 8 height 9
click at [36, 92] on span "Plastics ( 2876 )" at bounding box center [51, 90] width 47 height 9
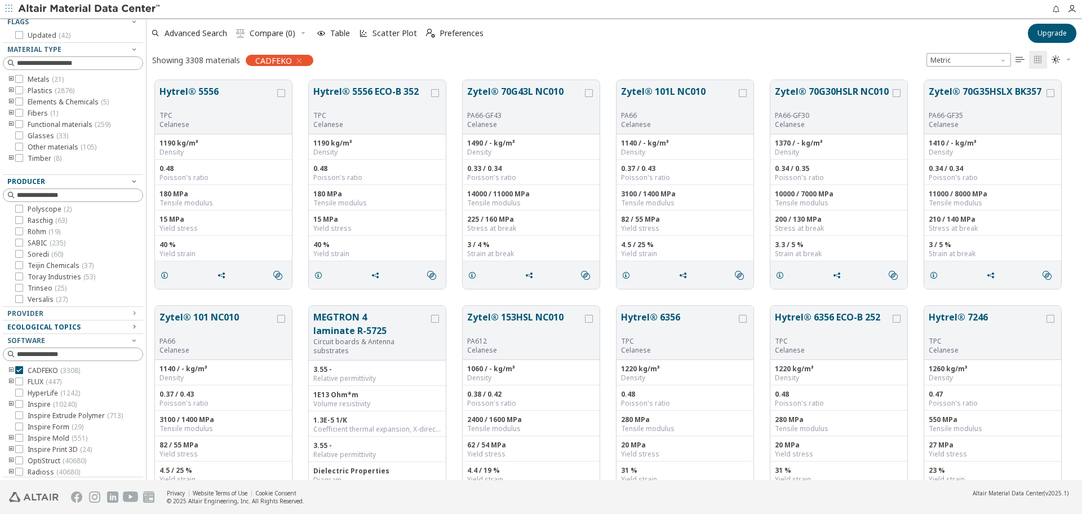
click at [8, 112] on icon "toogle group" at bounding box center [11, 113] width 8 height 9
click at [44, 126] on label "GF ( 1 )" at bounding box center [47, 124] width 31 height 9
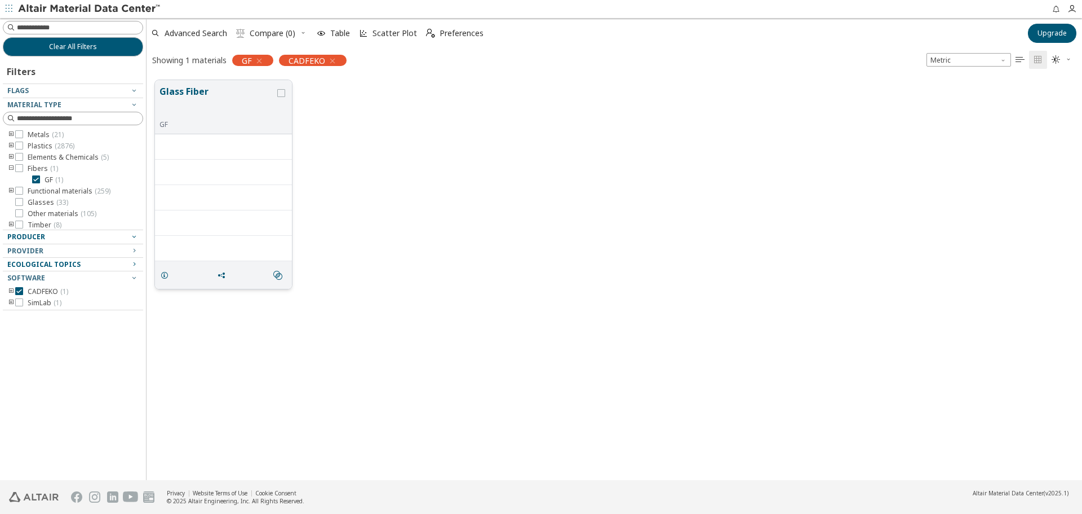
click at [173, 99] on button "Glass Fiber" at bounding box center [218, 103] width 116 height 36
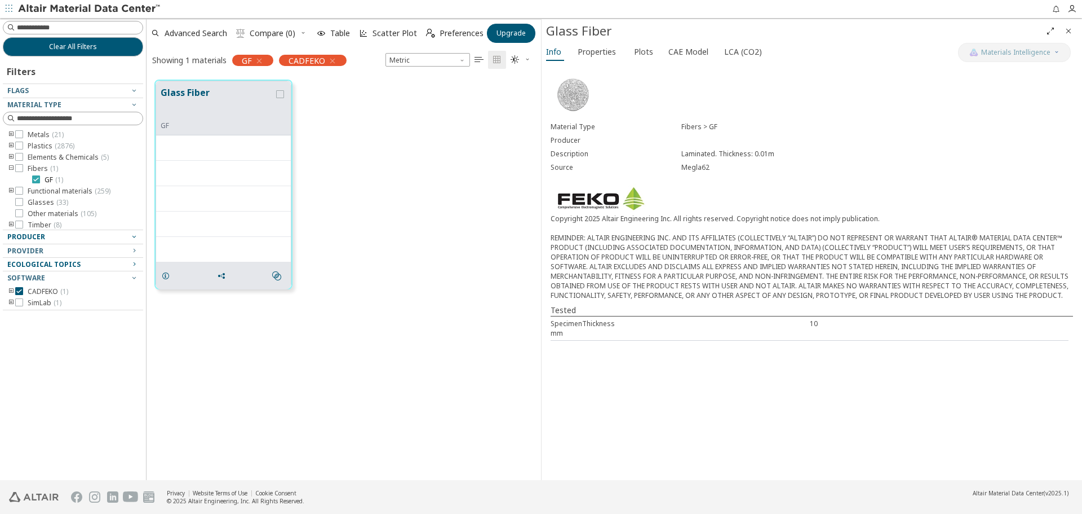
click at [37, 176] on icon at bounding box center [36, 179] width 8 height 8
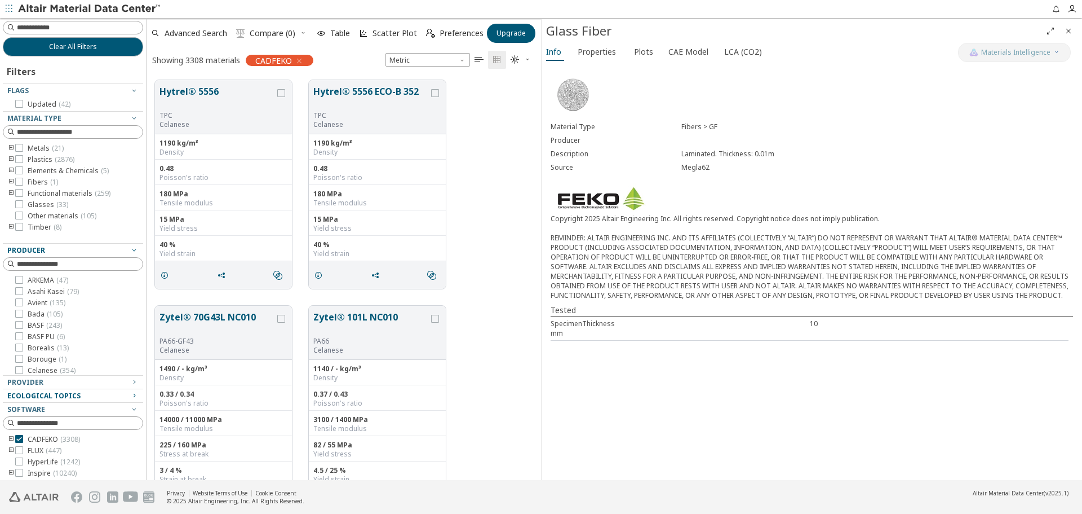
click at [11, 191] on icon "toogle group" at bounding box center [11, 193] width 8 height 9
click at [37, 166] on icon at bounding box center [36, 166] width 8 height 8
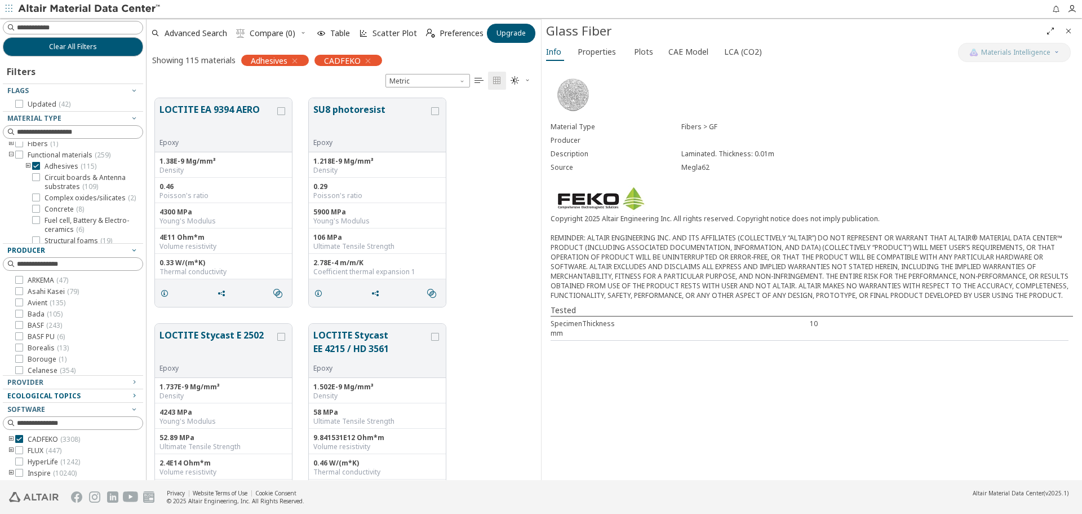
scroll to position [382, 386]
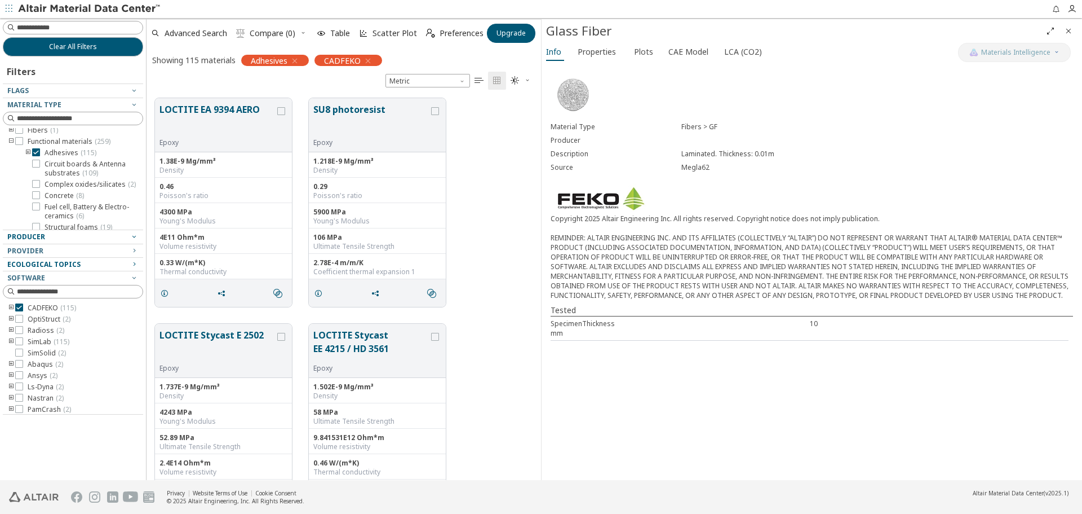
click at [1070, 29] on icon "Close" at bounding box center [1068, 30] width 9 height 9
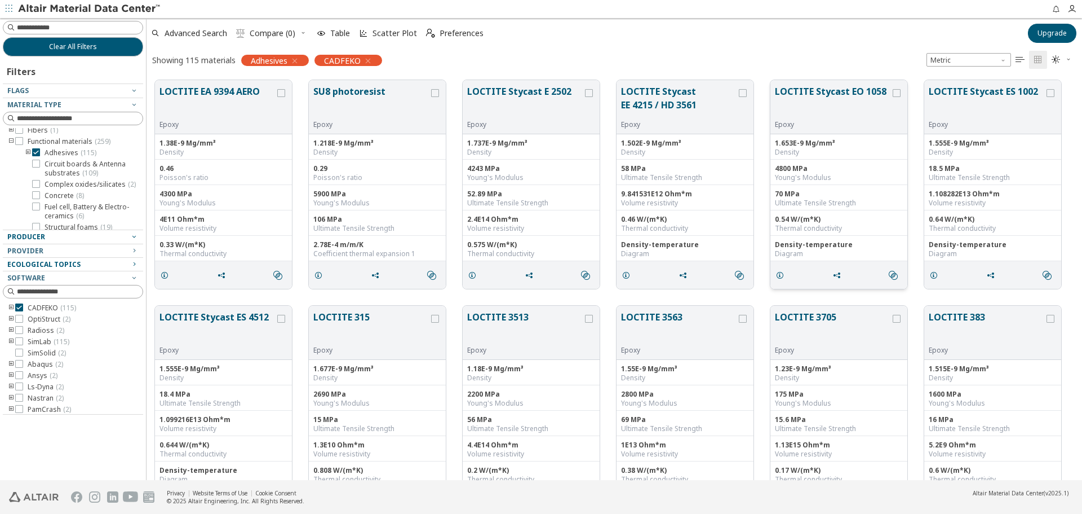
click at [805, 184] on div "4800 MPa Young's Modulus" at bounding box center [839, 172] width 137 height 25
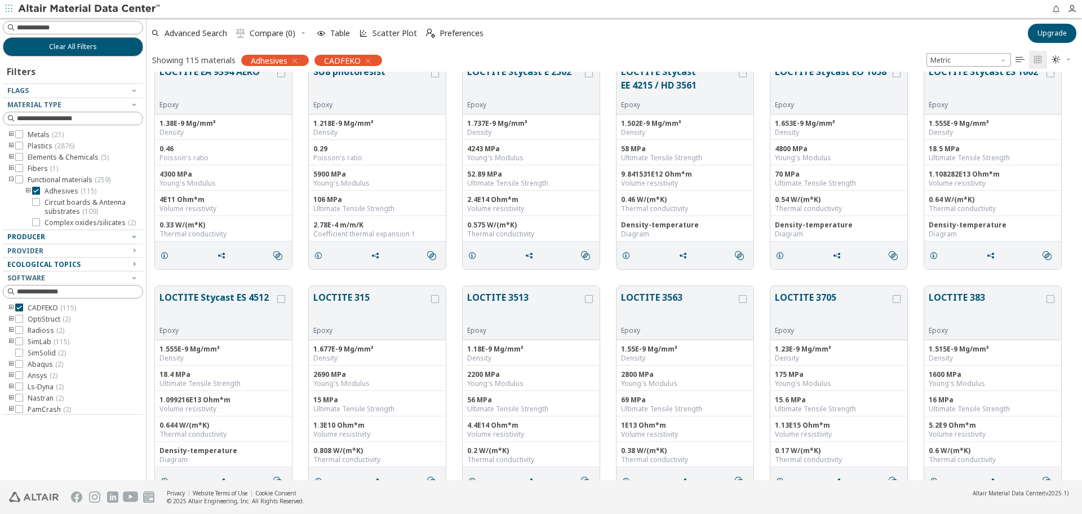
scroll to position [0, 0]
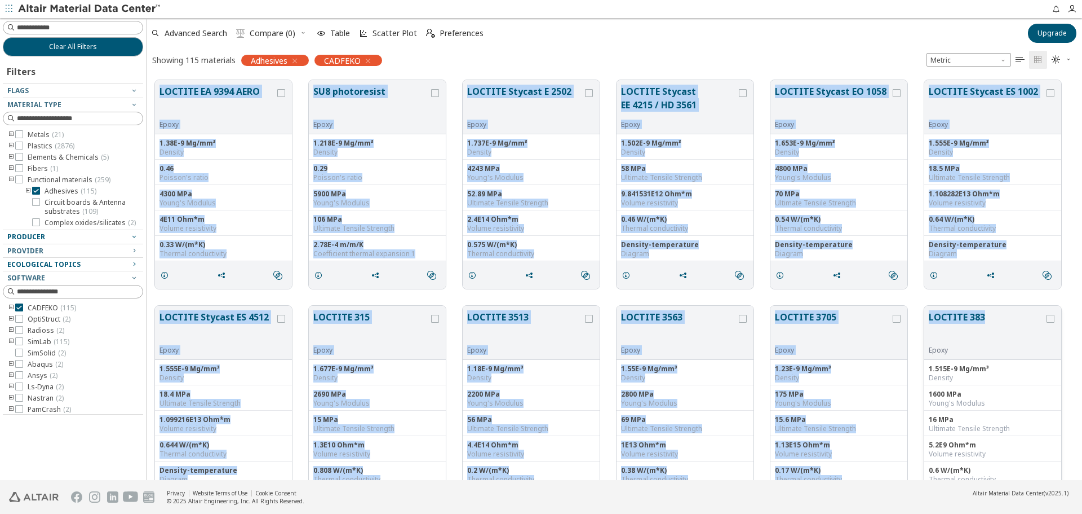
drag, startPoint x: 156, startPoint y: 86, endPoint x: 993, endPoint y: 328, distance: 871.4
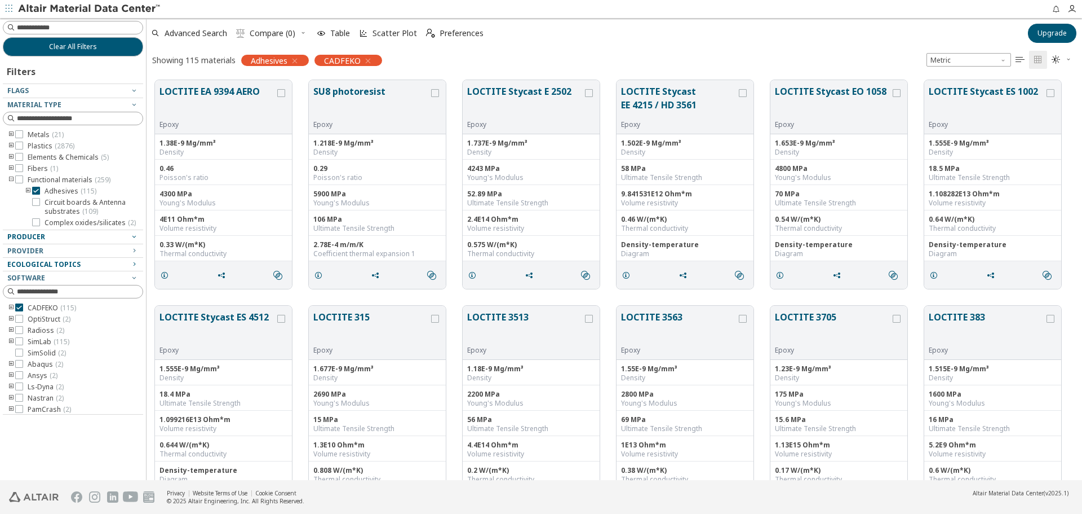
click at [571, 53] on div "Showing 115 materials Adhesives CADFEKO Metric   " at bounding box center [615, 60] width 936 height 24
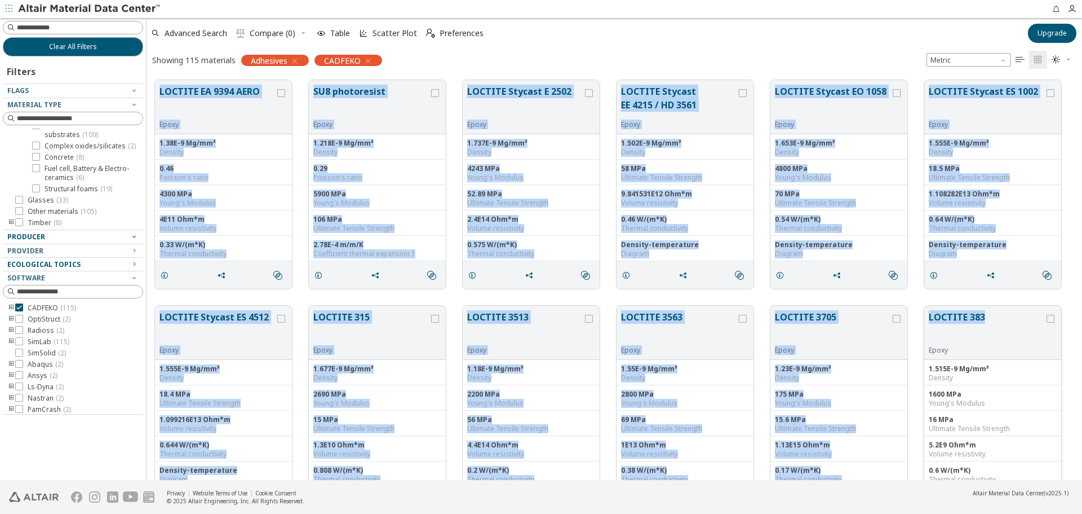
drag, startPoint x: 157, startPoint y: 80, endPoint x: 990, endPoint y: 324, distance: 868.1
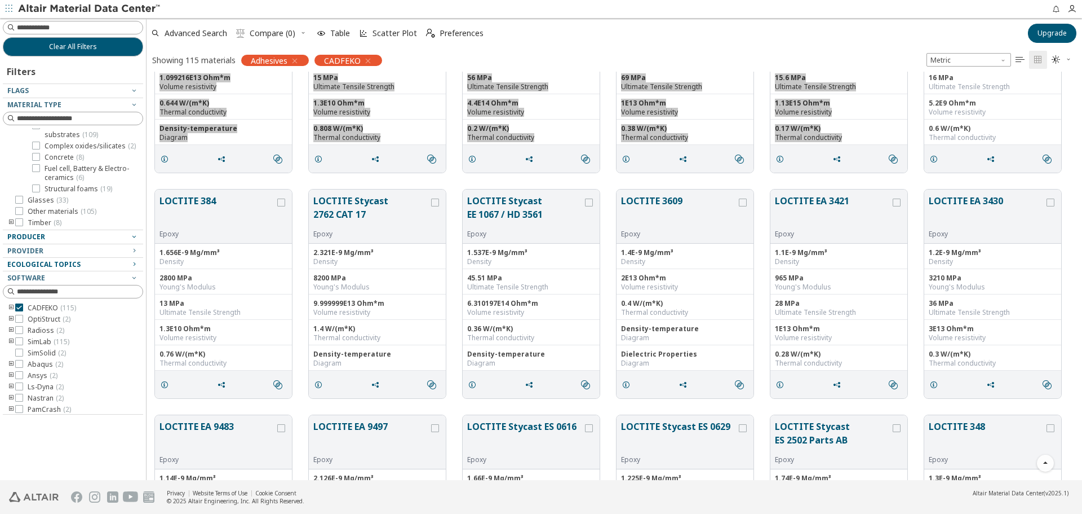
scroll to position [395, 0]
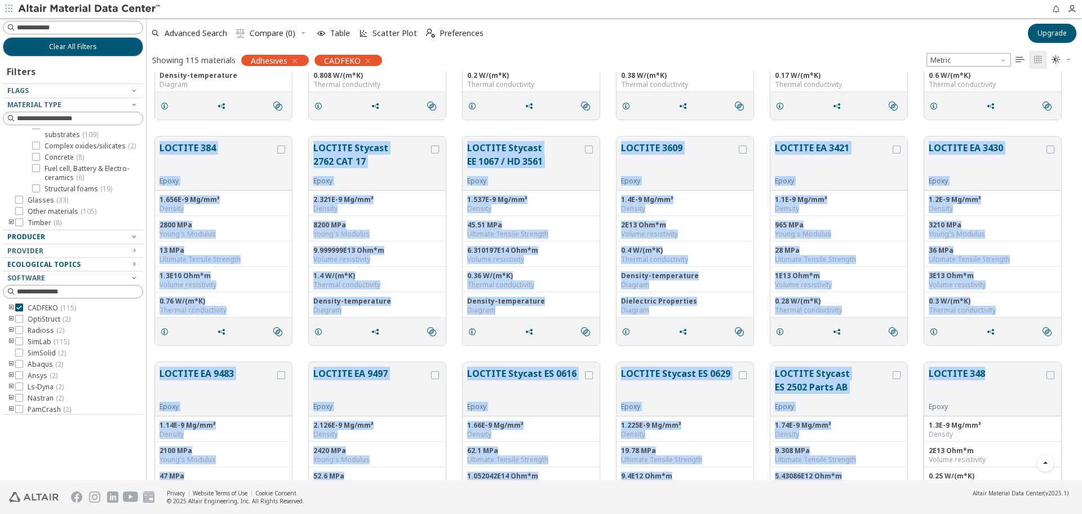
drag, startPoint x: 154, startPoint y: 129, endPoint x: 991, endPoint y: 375, distance: 872.2
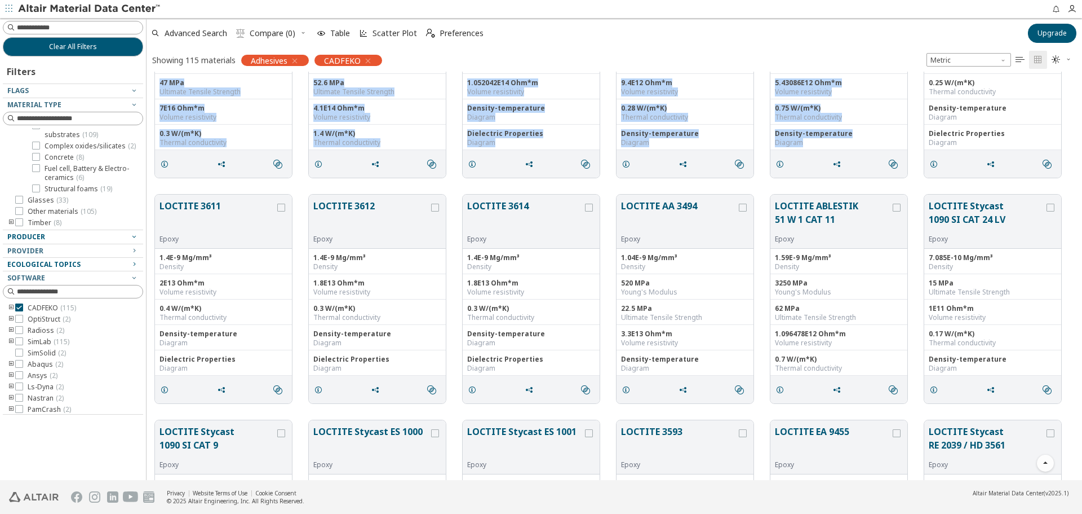
scroll to position [789, 0]
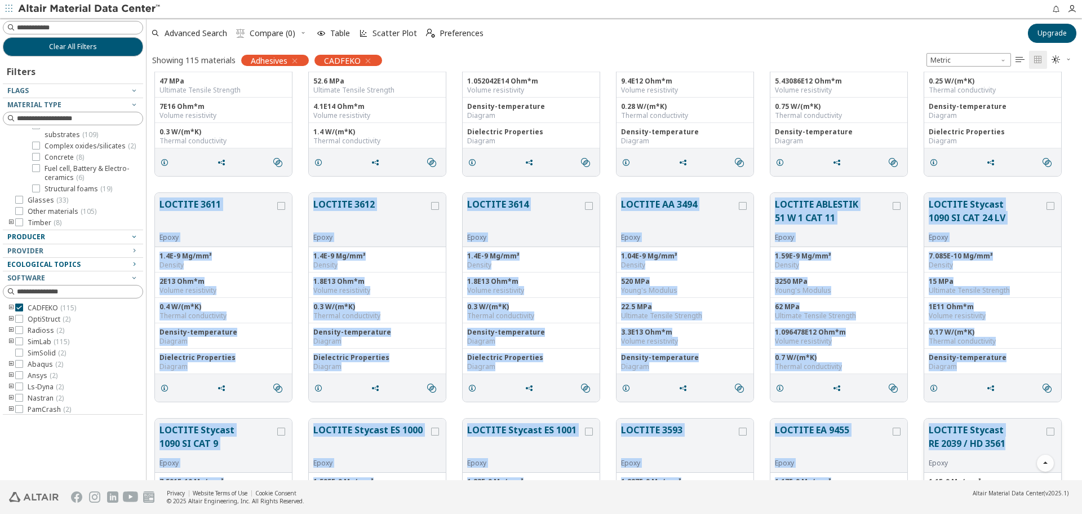
drag, startPoint x: 156, startPoint y: 187, endPoint x: 1010, endPoint y: 442, distance: 892.0
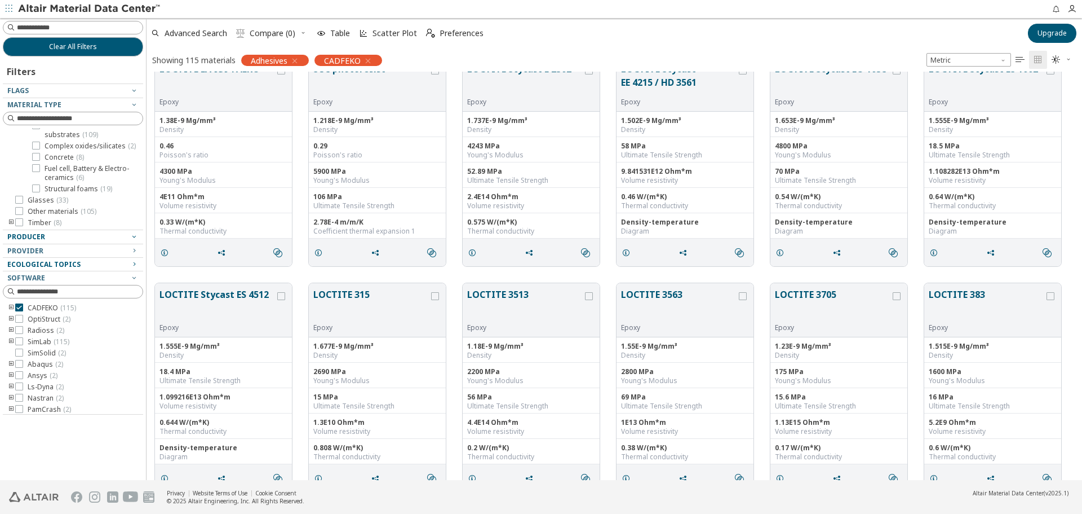
scroll to position [0, 0]
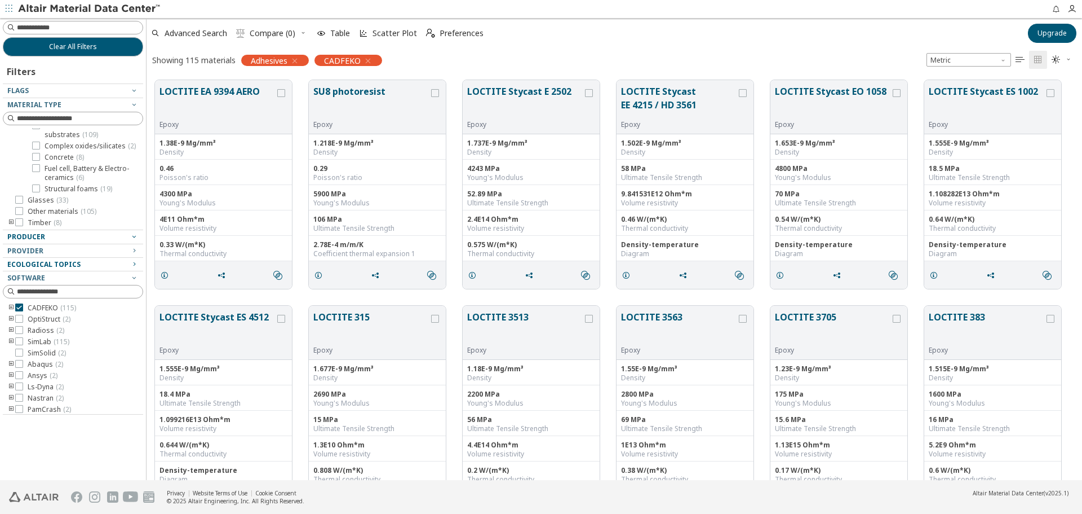
drag, startPoint x: 665, startPoint y: 53, endPoint x: 644, endPoint y: 70, distance: 26.8
click at [665, 53] on div "Showing 115 materials Adhesives CADFEKO Metric   " at bounding box center [615, 60] width 936 height 24
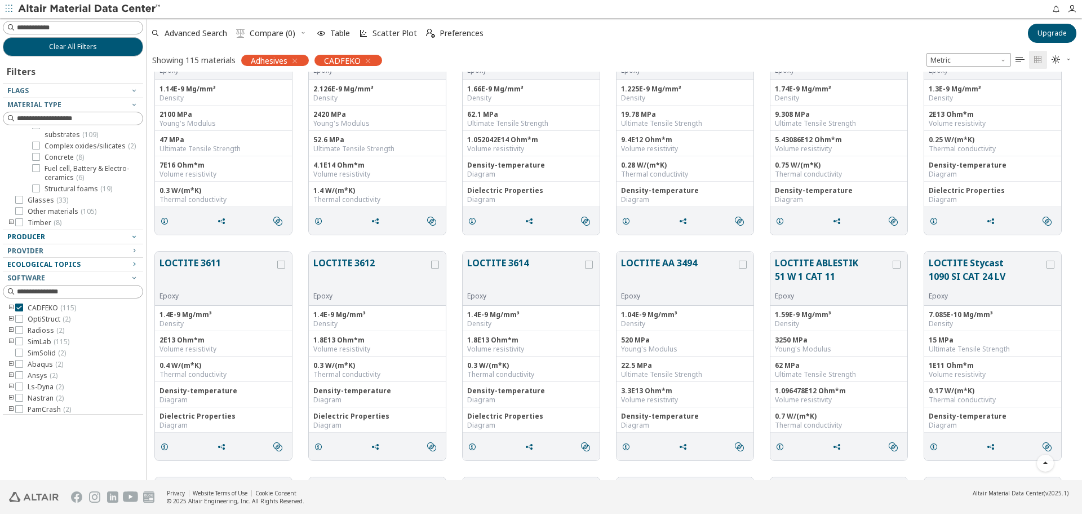
scroll to position [733, 0]
drag, startPoint x: 160, startPoint y: 259, endPoint x: 848, endPoint y: 310, distance: 690.1
click at [955, 393] on div "LOCTITE 3611 Epoxy 1.4E-9 Mg/mm³ Density 2E13 Ohm*m Volume resistivity 0.4 W/(m…" at bounding box center [615, 353] width 936 height 225
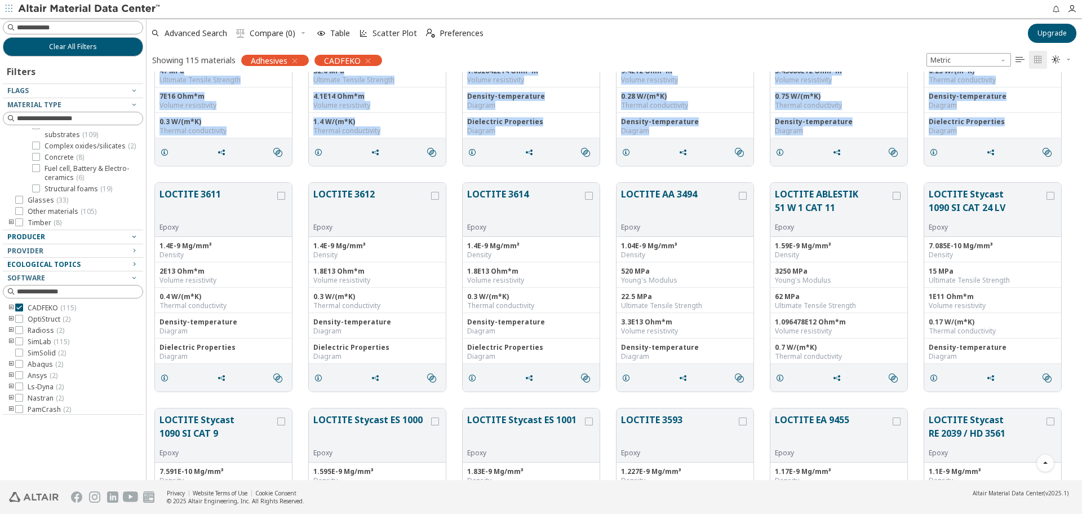
scroll to position [842, 0]
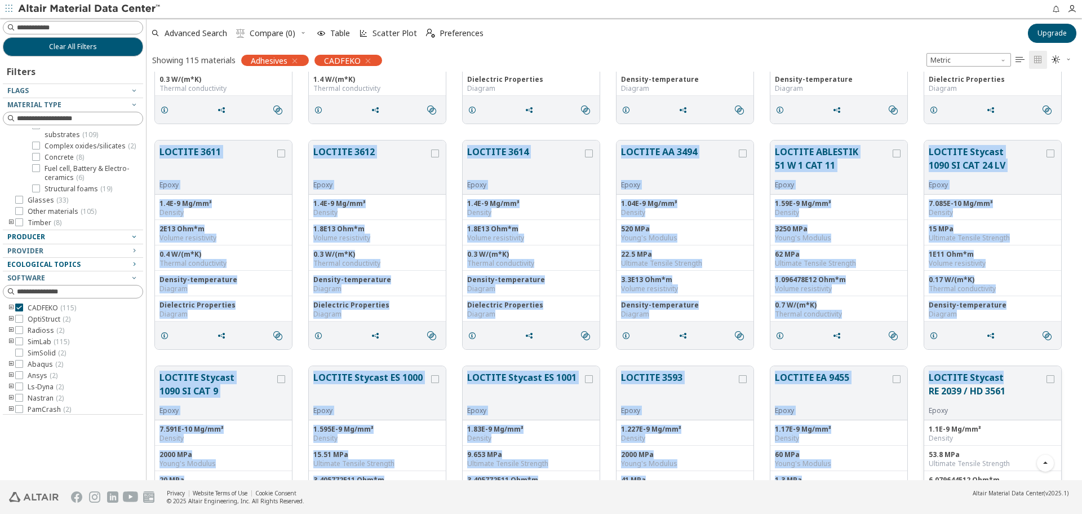
drag, startPoint x: 153, startPoint y: 256, endPoint x: 1014, endPoint y: 374, distance: 868.8
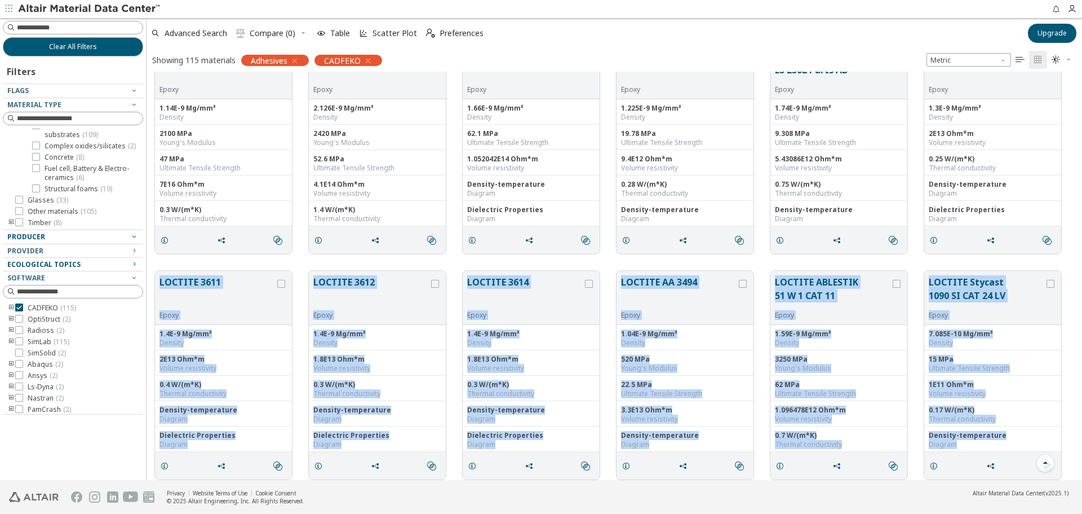
scroll to position [729, 0]
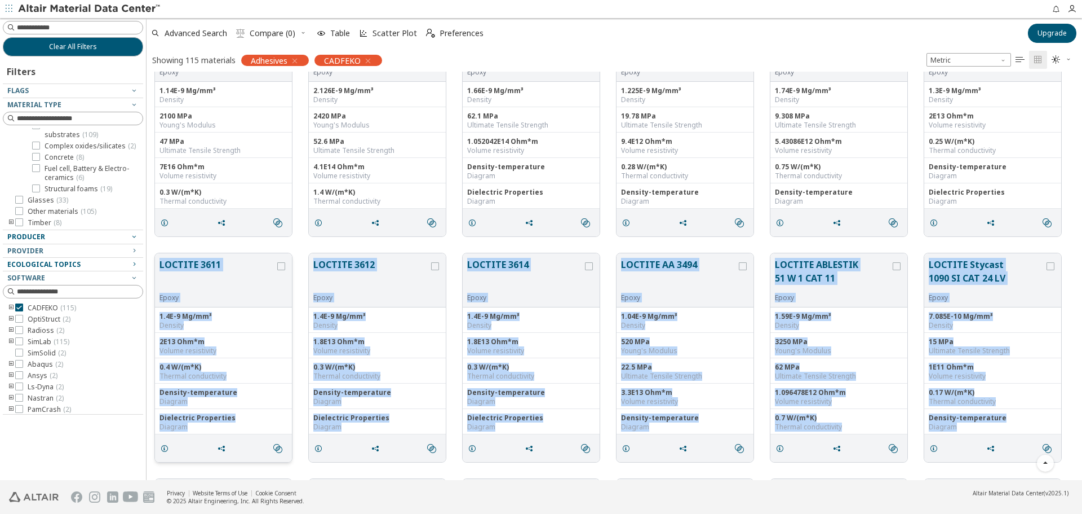
drag, startPoint x: 166, startPoint y: 248, endPoint x: 168, endPoint y: 258, distance: 9.8
click at [166, 249] on div "LOCTITE 3611 Epoxy 1.4E-9 Mg/mm³ Density 2E13 Ohm*m Volume resistivity 0.4 W/(m…" at bounding box center [615, 357] width 936 height 225
click at [163, 251] on div "LOCTITE 3611 Epoxy 1.4E-9 Mg/mm³ Density 2E13 Ohm*m Volume resistivity 0.4 W/(m…" at bounding box center [615, 357] width 936 height 225
click at [169, 246] on div "LOCTITE 3611 Epoxy 1.4E-9 Mg/mm³ Density 2E13 Ohm*m Volume resistivity 0.4 W/(m…" at bounding box center [615, 357] width 936 height 225
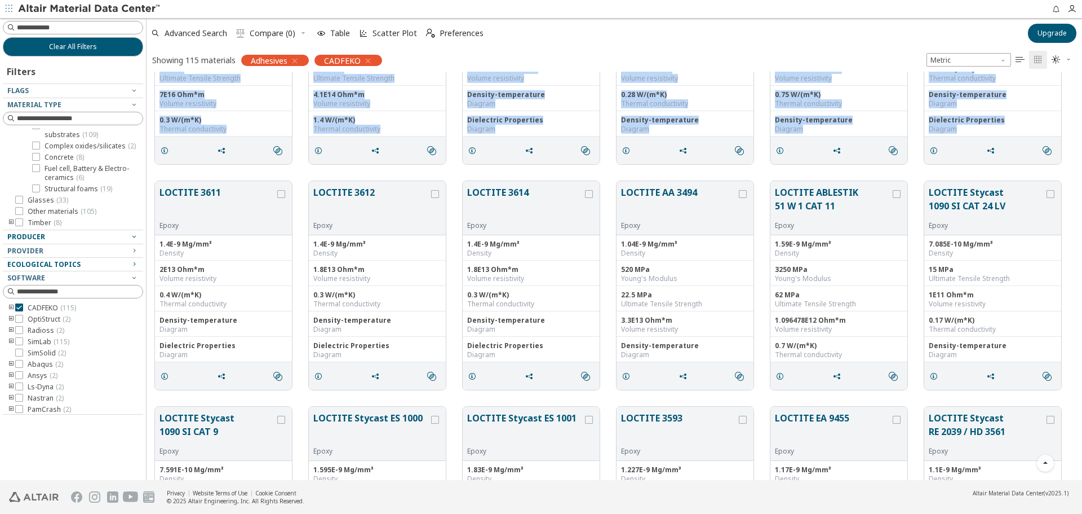
scroll to position [822, 0]
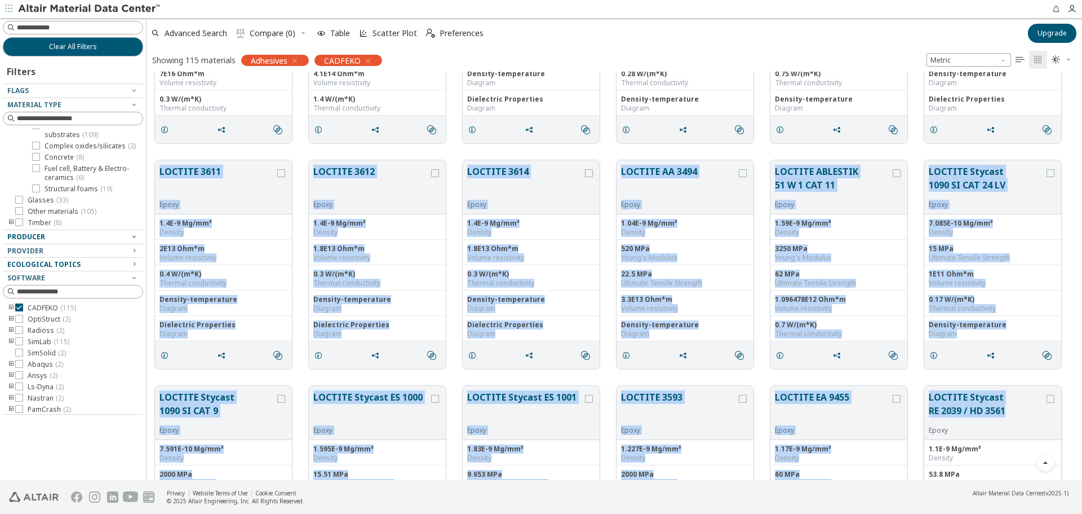
drag, startPoint x: 158, startPoint y: 264, endPoint x: 1007, endPoint y: 414, distance: 862.6
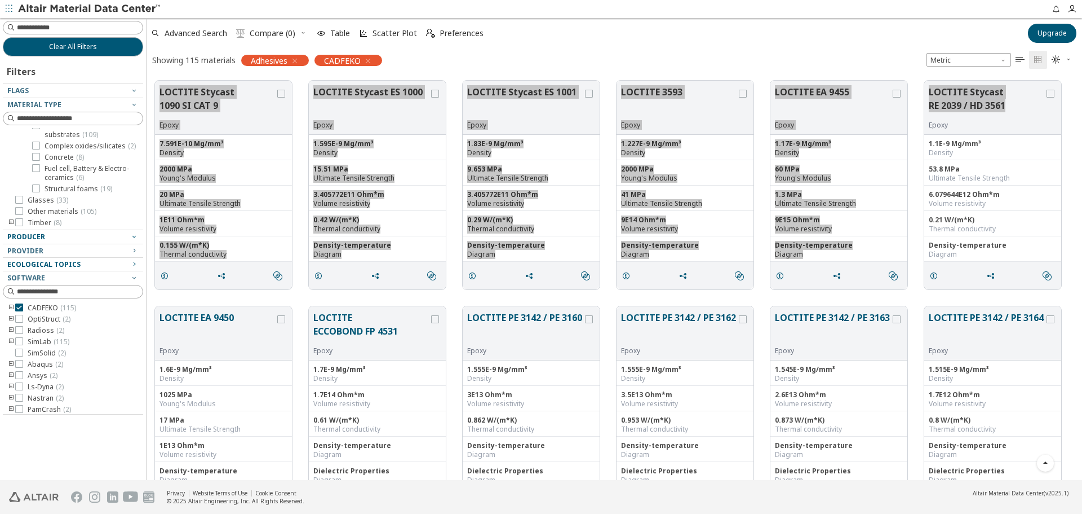
scroll to position [1216, 0]
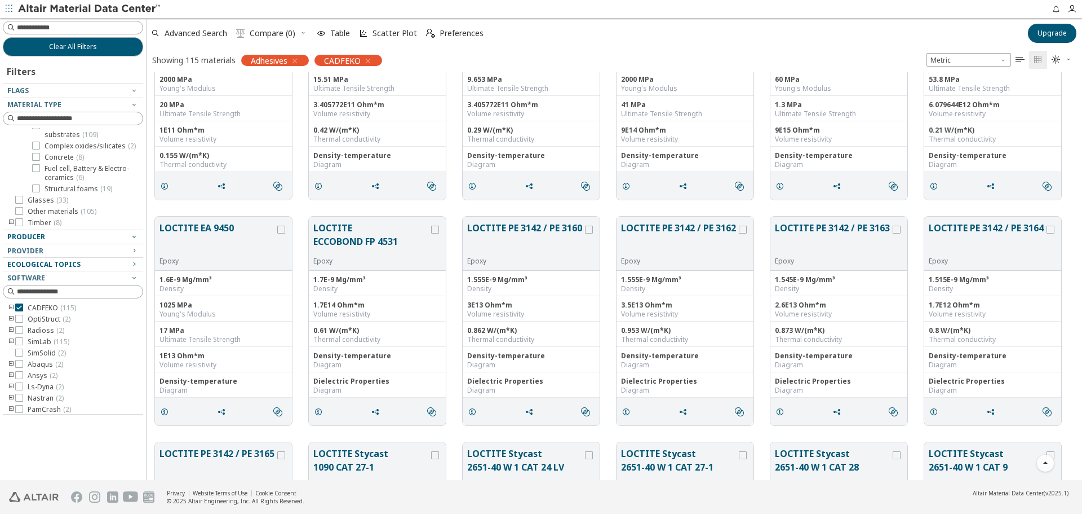
click at [202, 208] on div "LOCTITE EA 9450 Epoxy 1.6E-9 Mg/mm³ Density 1025 MPa Young's Modulus 17 MPa Ult…" at bounding box center [615, 320] width 936 height 225
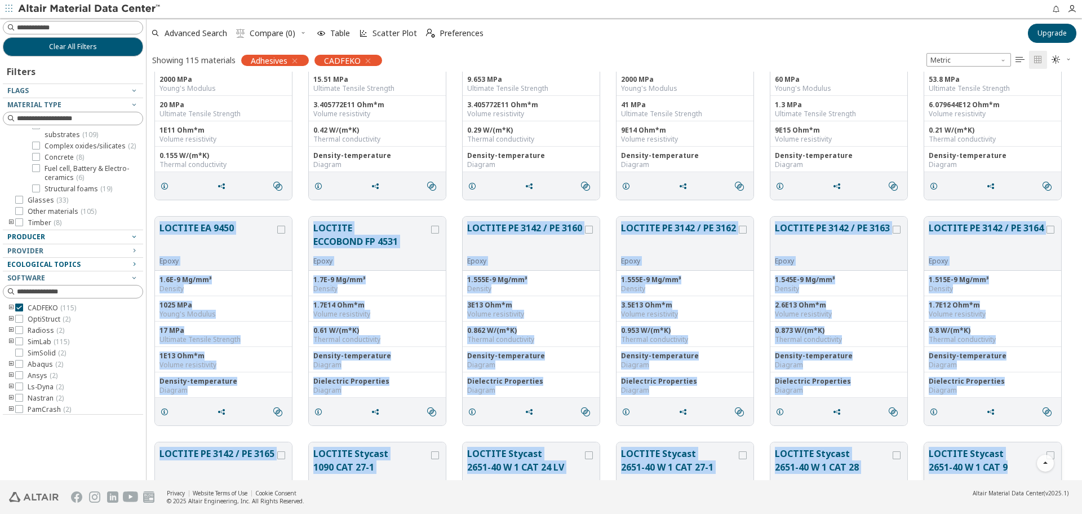
drag, startPoint x: 156, startPoint y: 209, endPoint x: 1031, endPoint y: 464, distance: 911.3
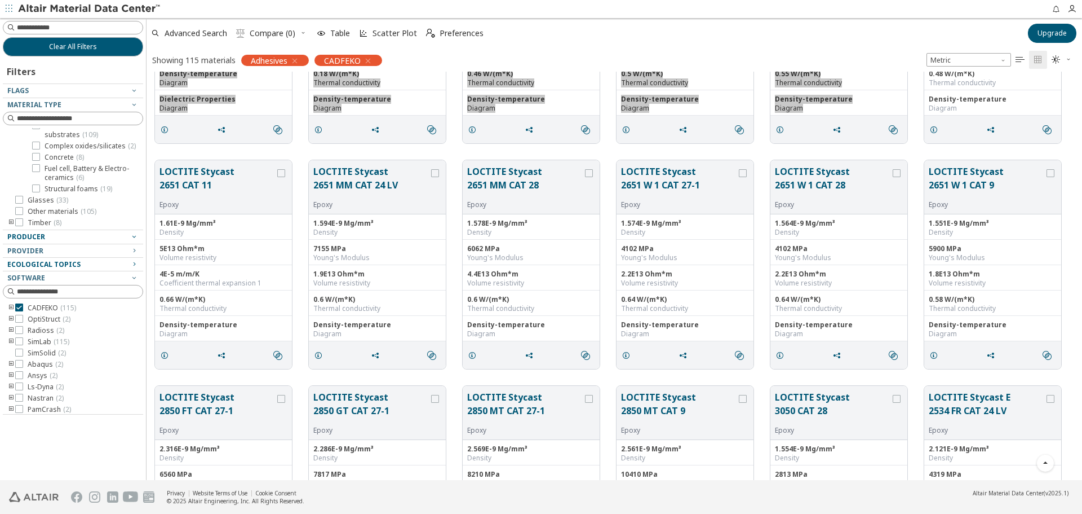
scroll to position [1780, 0]
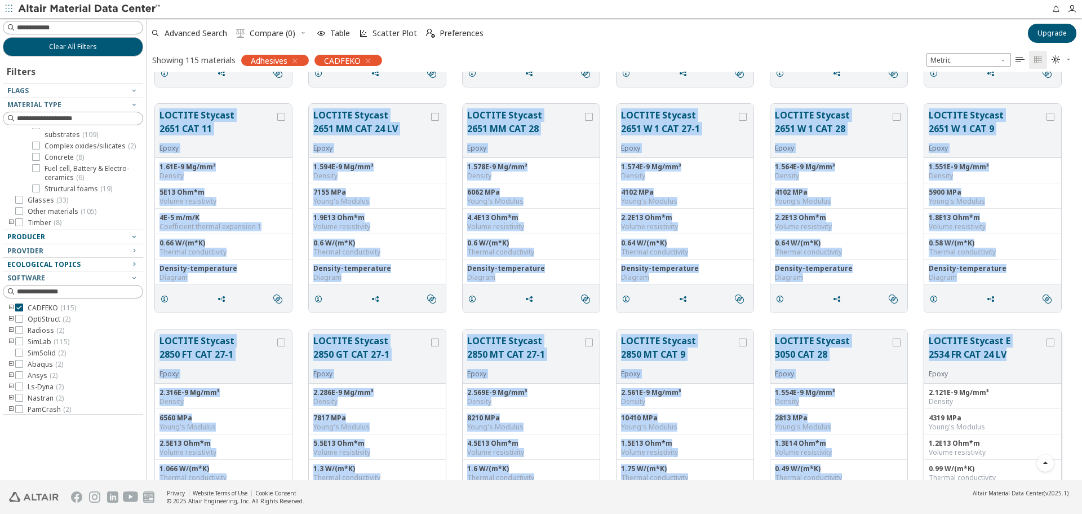
drag, startPoint x: 158, startPoint y: 105, endPoint x: 1010, endPoint y: 357, distance: 888.2
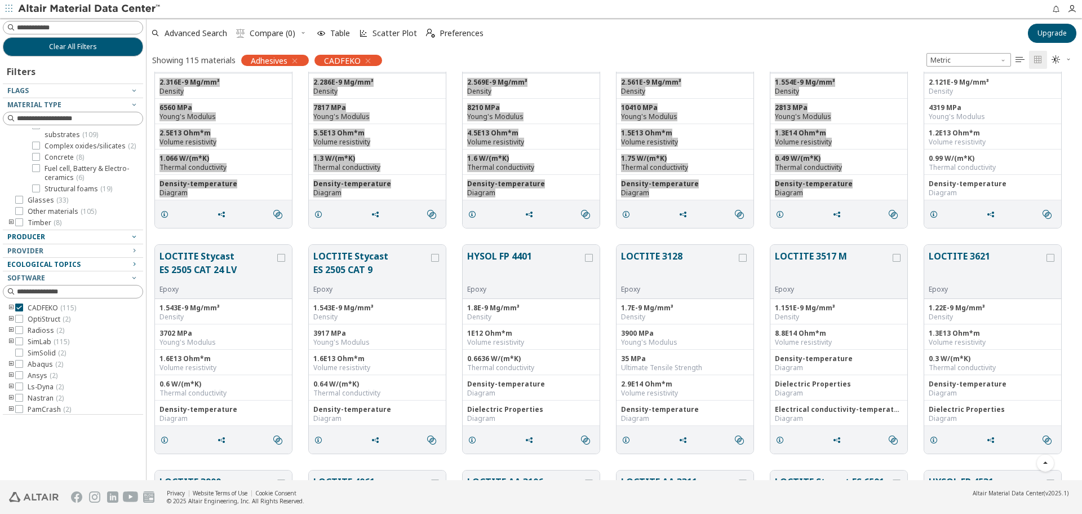
scroll to position [2175, 0]
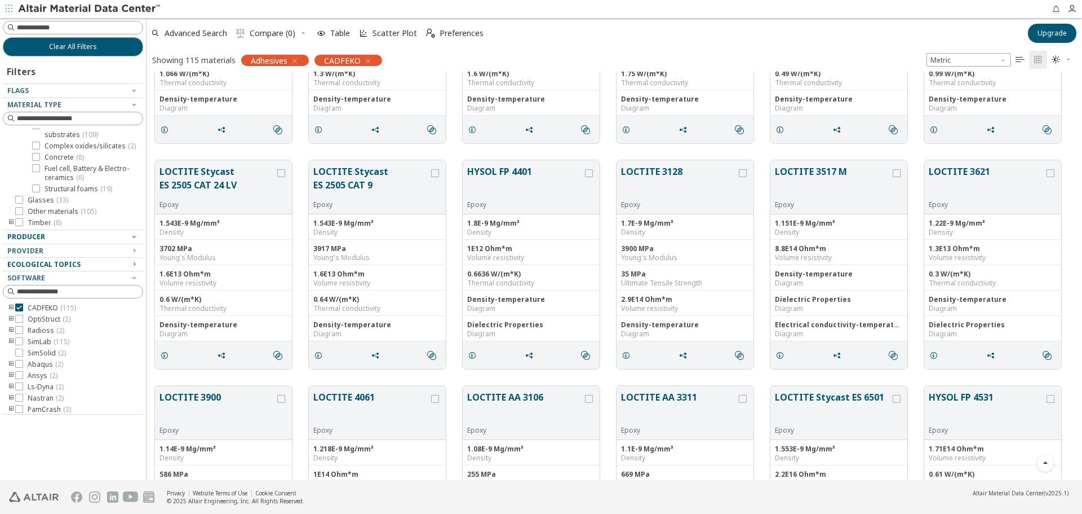
click at [160, 154] on div "LOCTITE Stycast ES 2505 CAT 24 LV Epoxy 1.543E-9 Mg/mm³ Density 3702 MPa Young'…" at bounding box center [615, 264] width 936 height 225
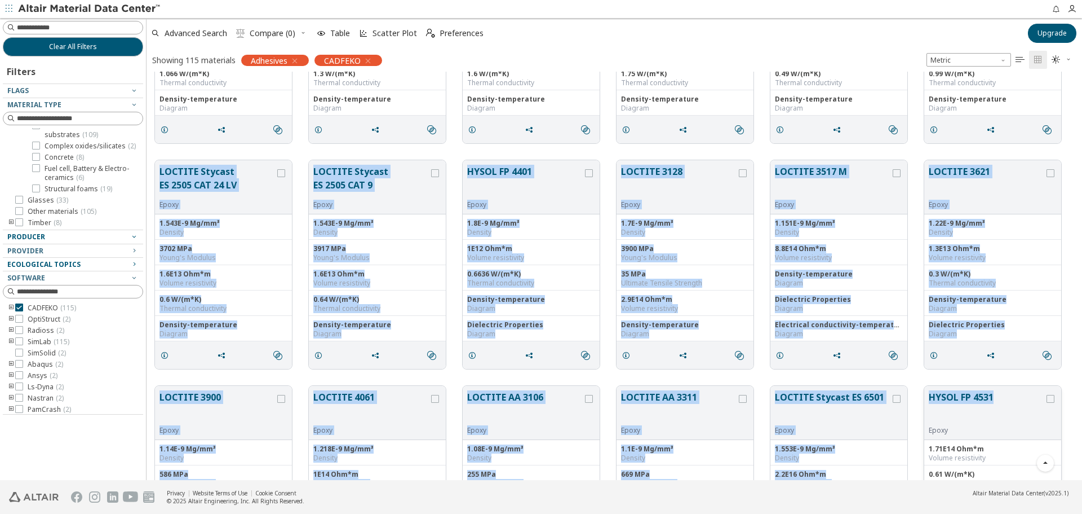
drag, startPoint x: 167, startPoint y: 172, endPoint x: 995, endPoint y: 389, distance: 855.4
click at [995, 389] on div "LOCTITE Stycast 2651 CAT 11 Epoxy 1.61E-9 Mg/mm³ Density 5E13 Ohm*m Volume resi…" at bounding box center [615, 151] width 936 height 4509
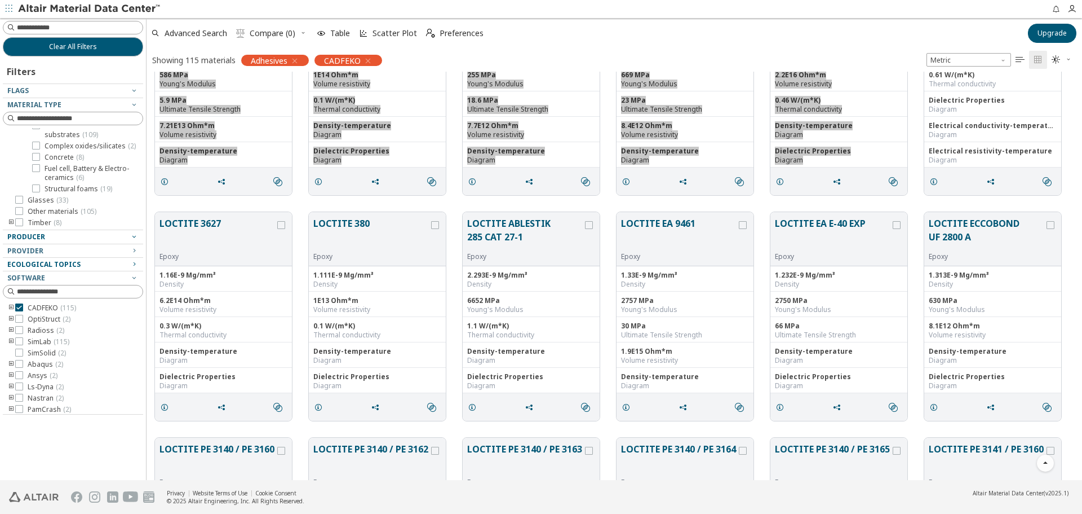
scroll to position [2626, 0]
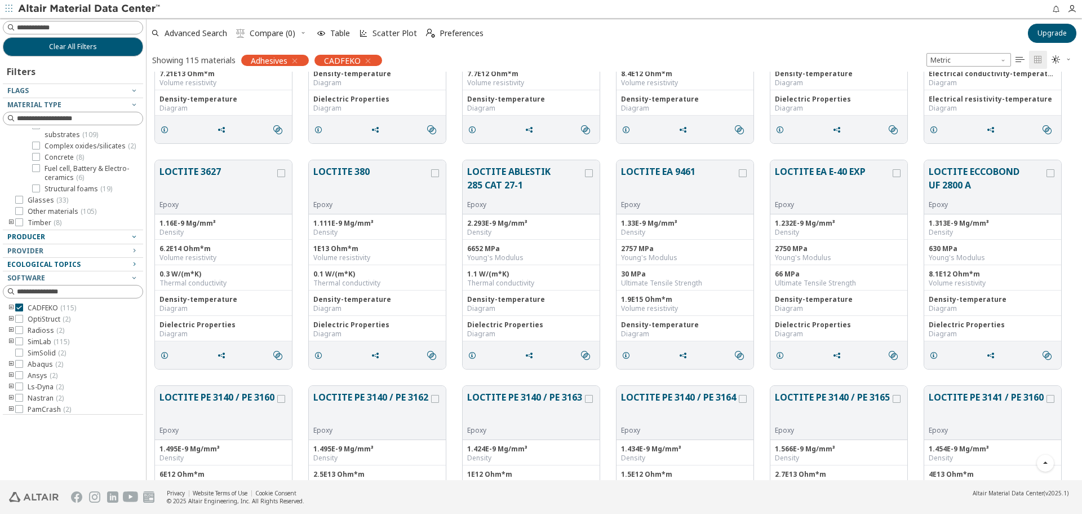
click at [168, 152] on div "LOCTITE 3627 Epoxy 1.16E-9 Mg/mm³ Density 6.2E14 Ohm*m Volume resistivity 0.3 W…" at bounding box center [615, 264] width 936 height 225
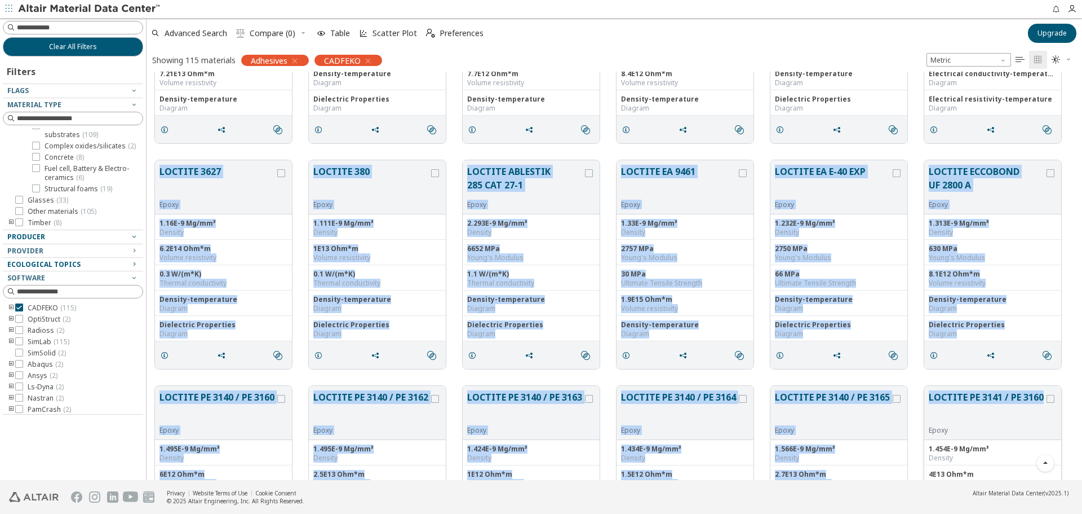
drag, startPoint x: 160, startPoint y: 169, endPoint x: 1044, endPoint y: 392, distance: 911.6
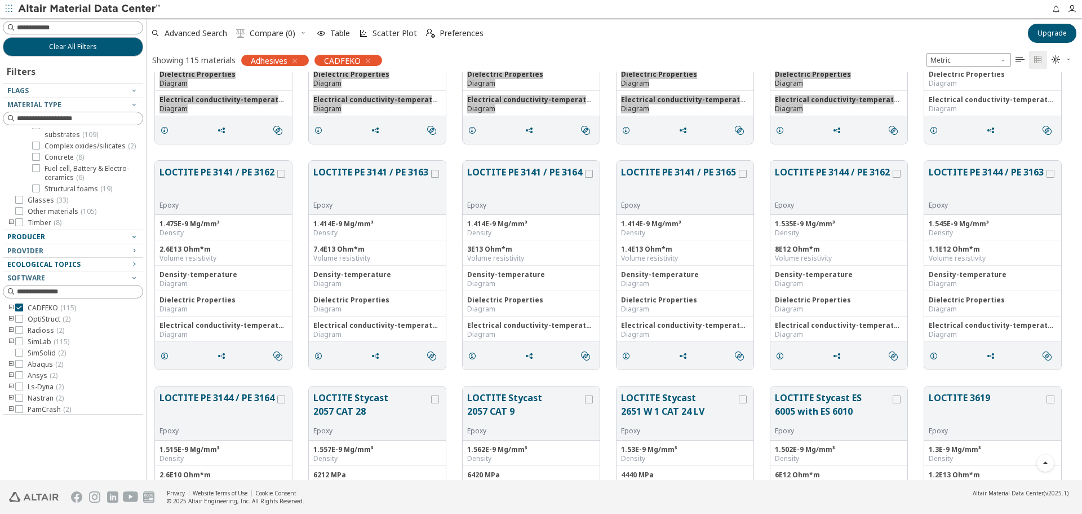
scroll to position [3076, 0]
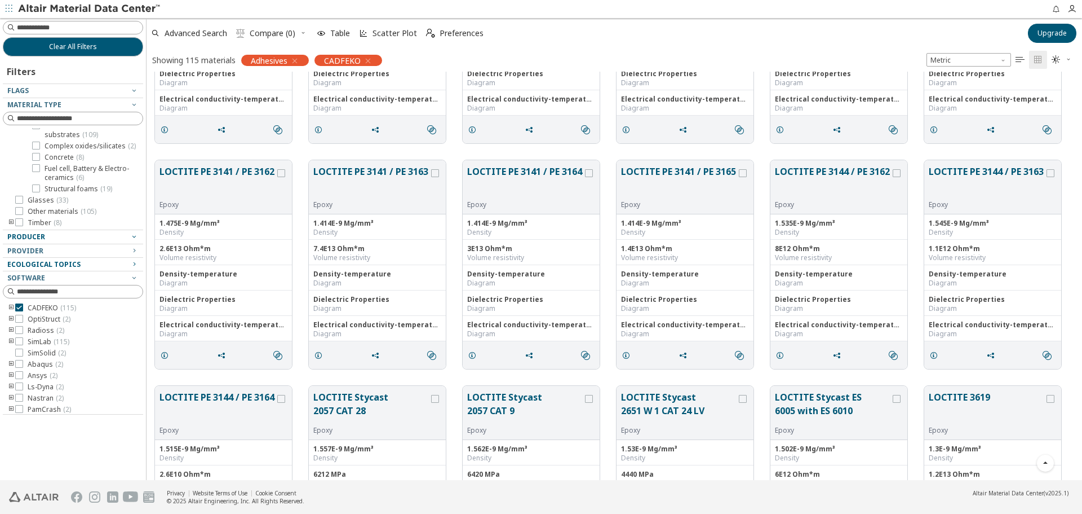
click at [187, 155] on div "LOCTITE PE 3141 / PE 3162 Epoxy 1.475E-9 Mg/mm³ Density 2.6E13 Ohm*m Volume res…" at bounding box center [615, 264] width 936 height 225
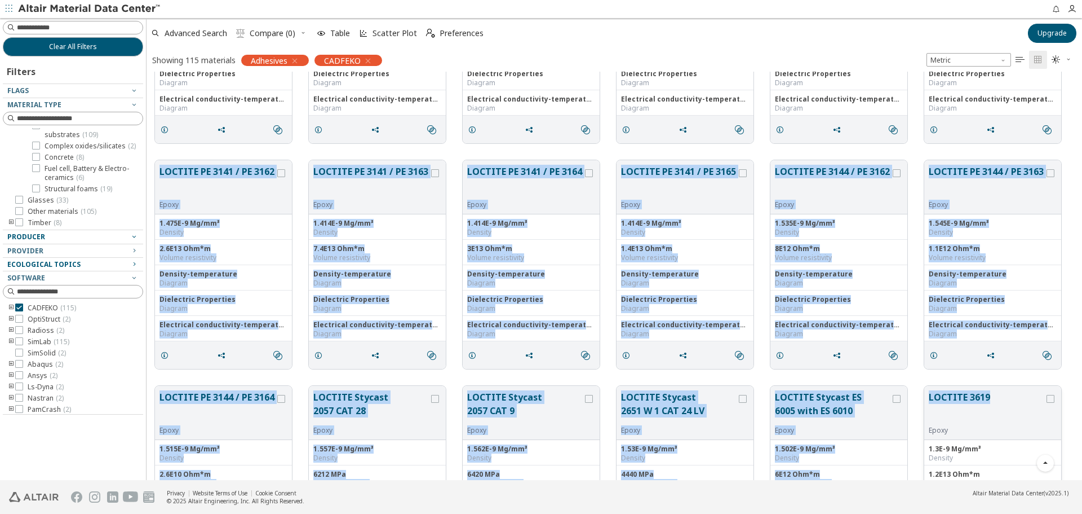
drag, startPoint x: 156, startPoint y: 166, endPoint x: 991, endPoint y: 399, distance: 867.3
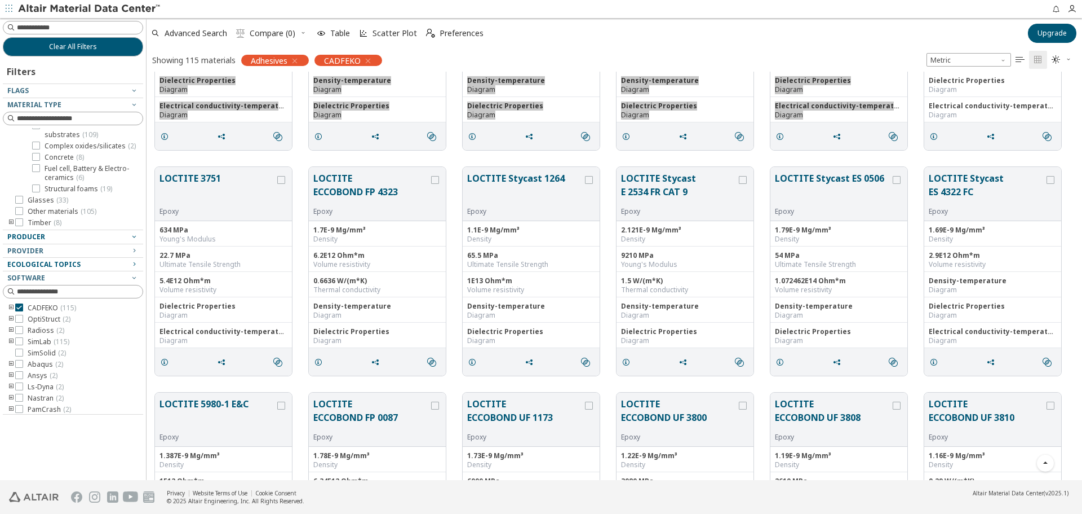
scroll to position [3527, 0]
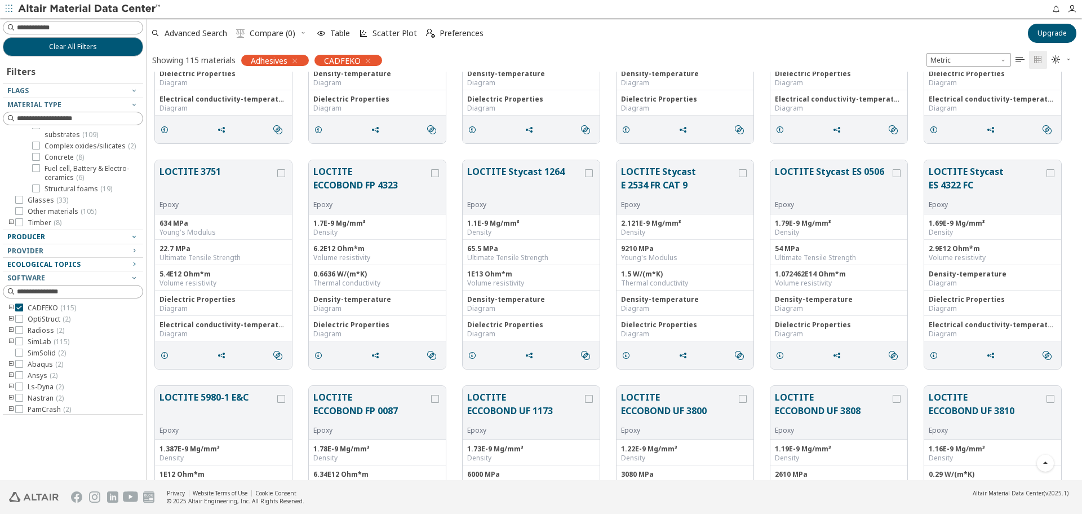
click at [262, 152] on div "LOCTITE 3751 Epoxy 634 MPa Young's Modulus 22.7 MPa Ultimate Tensile Strength 5…" at bounding box center [615, 264] width 936 height 225
drag, startPoint x: 160, startPoint y: 167, endPoint x: 477, endPoint y: 285, distance: 338.2
click at [502, 314] on div "LOCTITE 3751 Epoxy 634 MPa Young's Modulus 22.7 MPa Ultimate Tensile Strength 5…" at bounding box center [615, 264] width 936 height 225
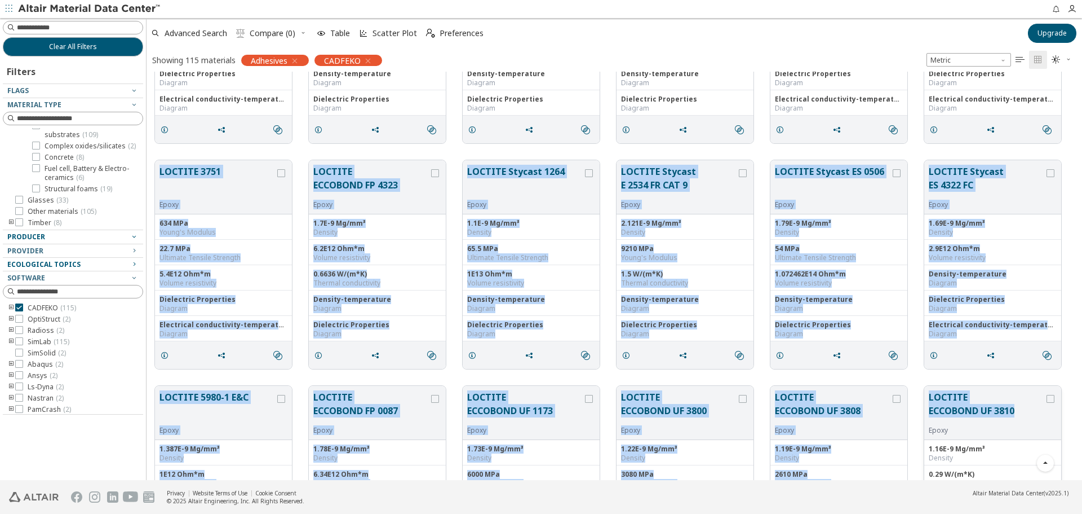
drag, startPoint x: 155, startPoint y: 155, endPoint x: 1021, endPoint y: 410, distance: 902.5
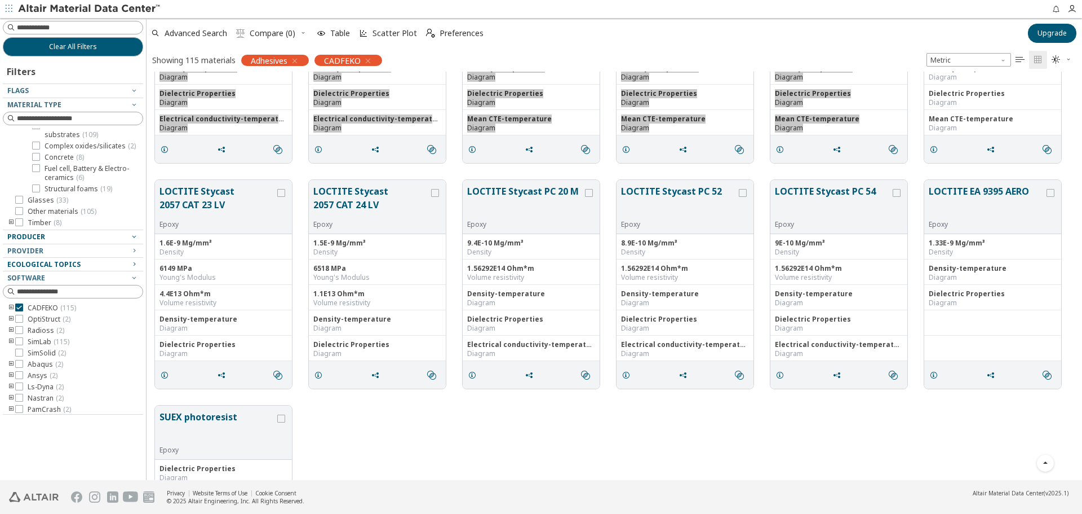
scroll to position [3978, 0]
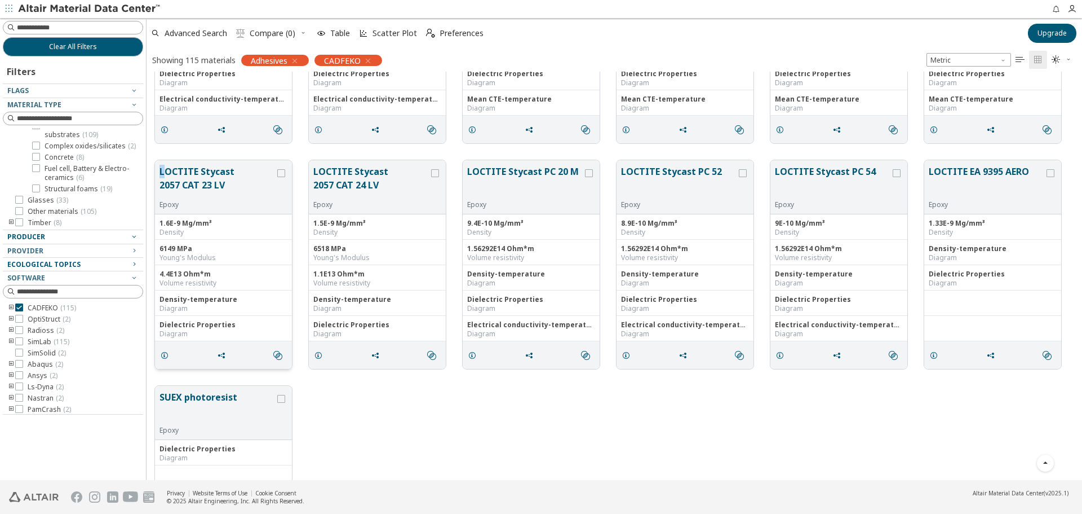
drag, startPoint x: 153, startPoint y: 152, endPoint x: 166, endPoint y: 166, distance: 19.1
click at [166, 166] on div "LOCTITE Stycast 2057 CAT 23 LV Epoxy 1.6E-9 Mg/mm³ Density 6149 MPa Young's Mod…" at bounding box center [615, 264] width 936 height 225
click at [162, 152] on div "LOCTITE Stycast 2057 CAT 23 LV Epoxy 1.6E-9 Mg/mm³ Density 6149 MPa Young's Mod…" at bounding box center [615, 264] width 936 height 225
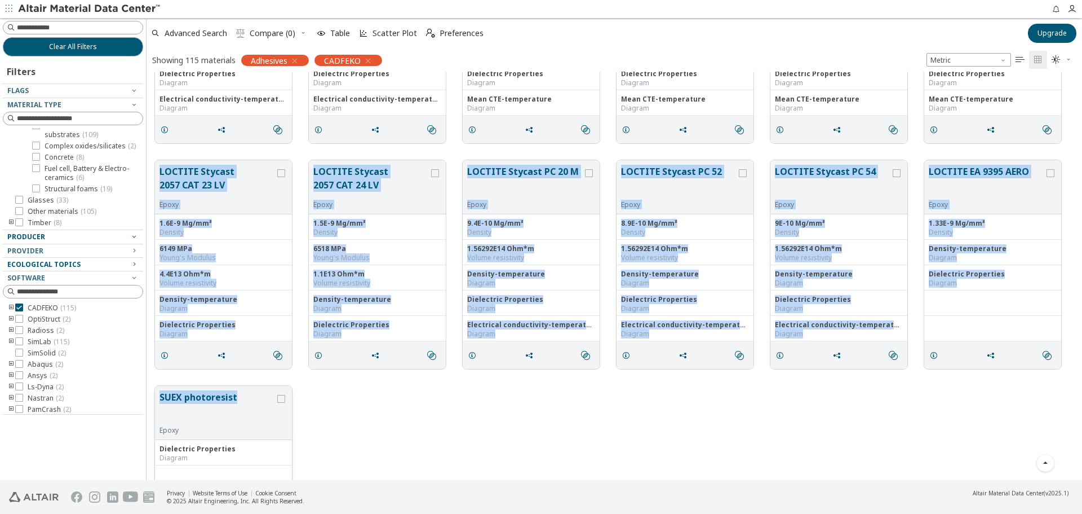
drag, startPoint x: 156, startPoint y: 156, endPoint x: 244, endPoint y: 387, distance: 247.8
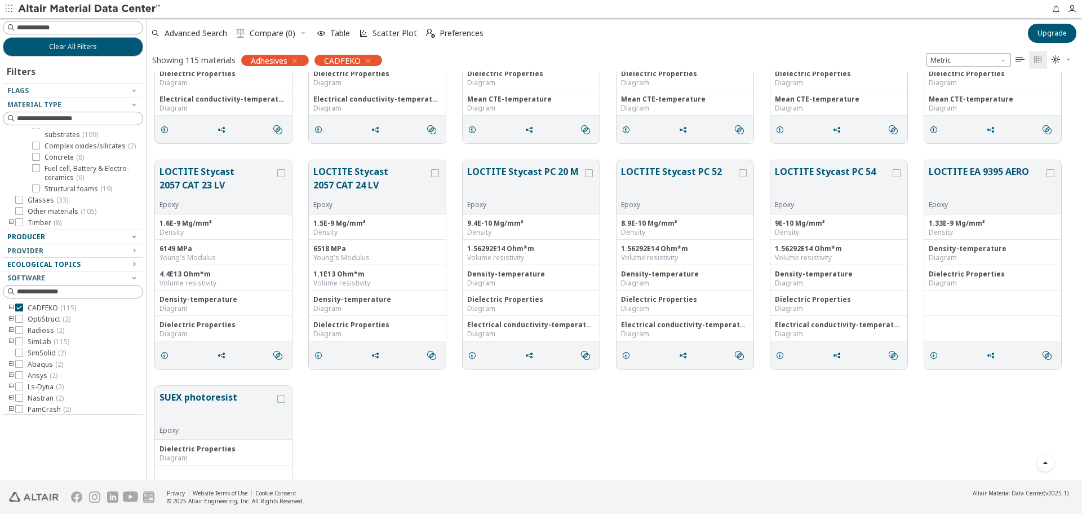
click at [353, 430] on div "SUEX photoresist Epoxy Dielectric Properties Diagram " at bounding box center [615, 489] width 936 height 225
click at [73, 175] on span "Circuit boards & Antenna substrates ( 109 )" at bounding box center [92, 178] width 94 height 18
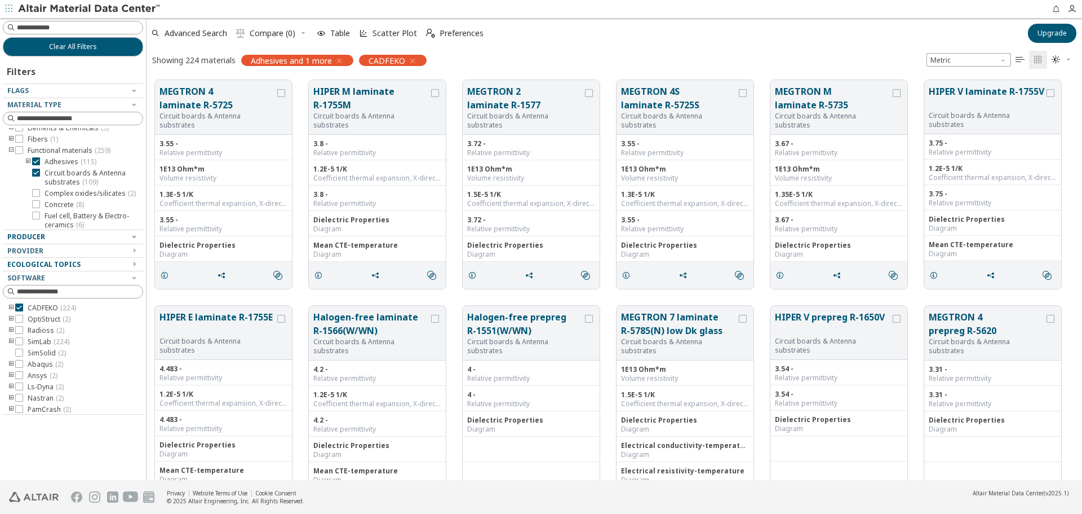
click at [70, 162] on span "Adhesives ( 115 )" at bounding box center [71, 161] width 52 height 9
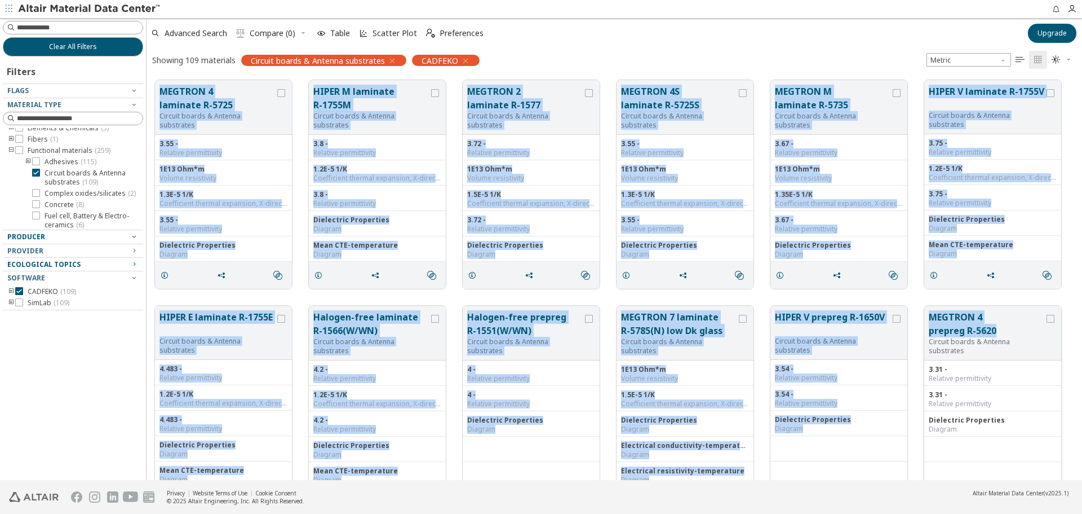
drag, startPoint x: 153, startPoint y: 81, endPoint x: 998, endPoint y: 329, distance: 880.4
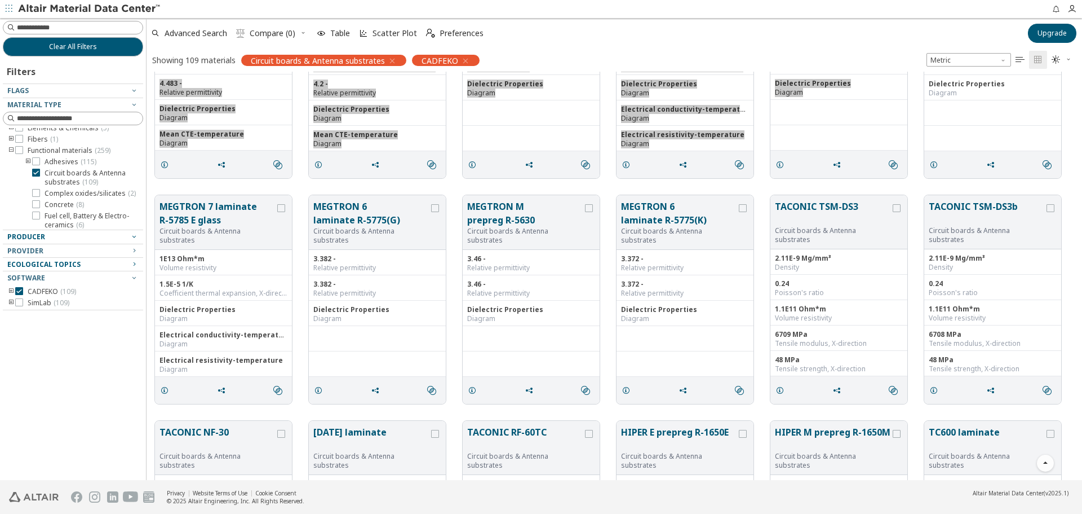
scroll to position [225, 0]
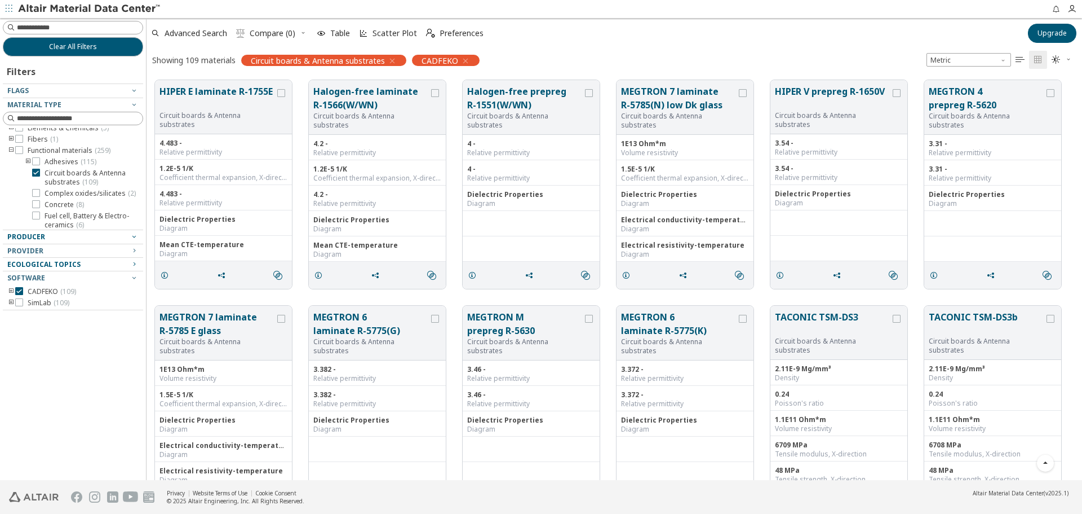
click at [161, 299] on div "MEGTRON 7 laminate R-5785 E glass Circuit boards & Antenna substrates 1E13 Ohm*…" at bounding box center [615, 409] width 936 height 225
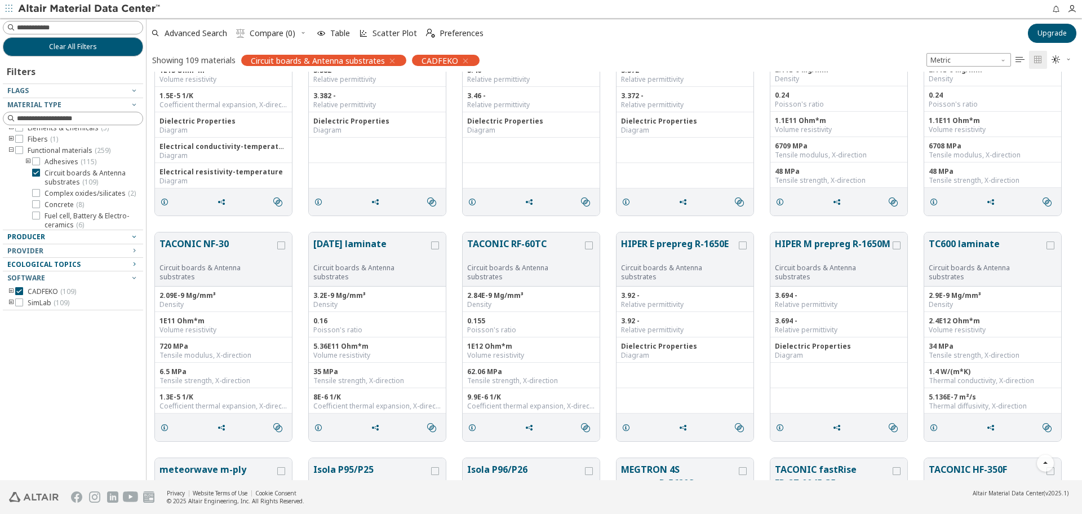
scroll to position [521, 0]
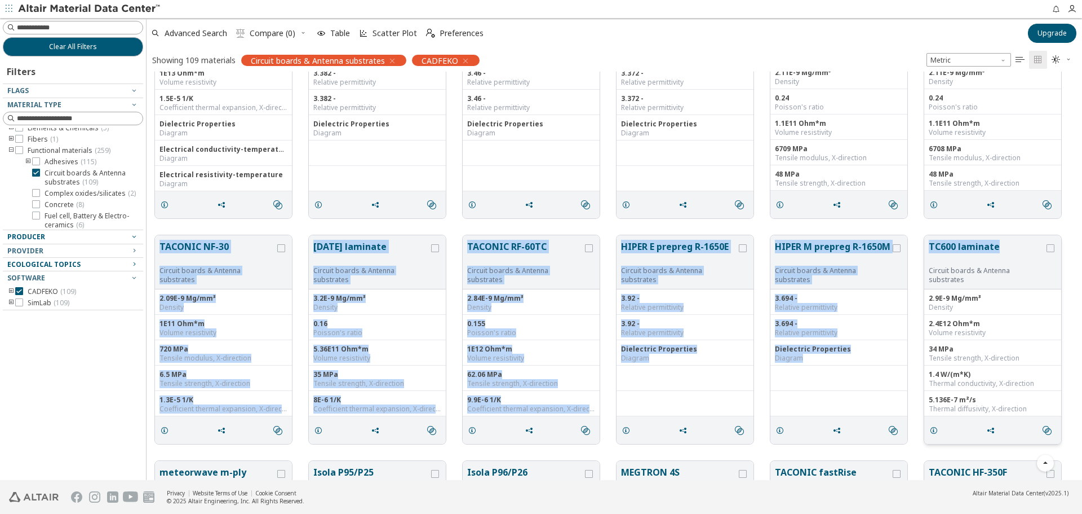
drag, startPoint x: 155, startPoint y: 310, endPoint x: 1017, endPoint y: 243, distance: 865.0
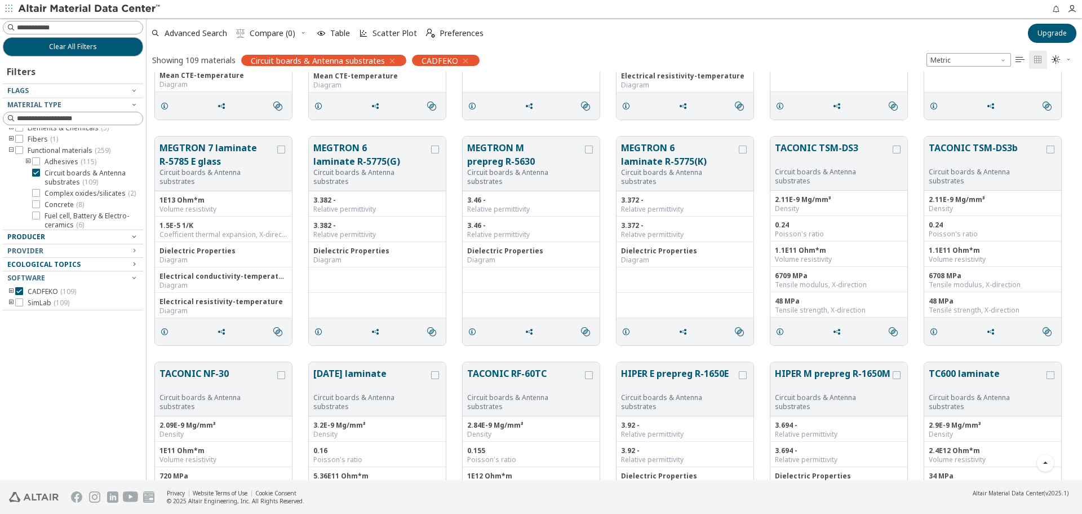
scroll to position [451, 0]
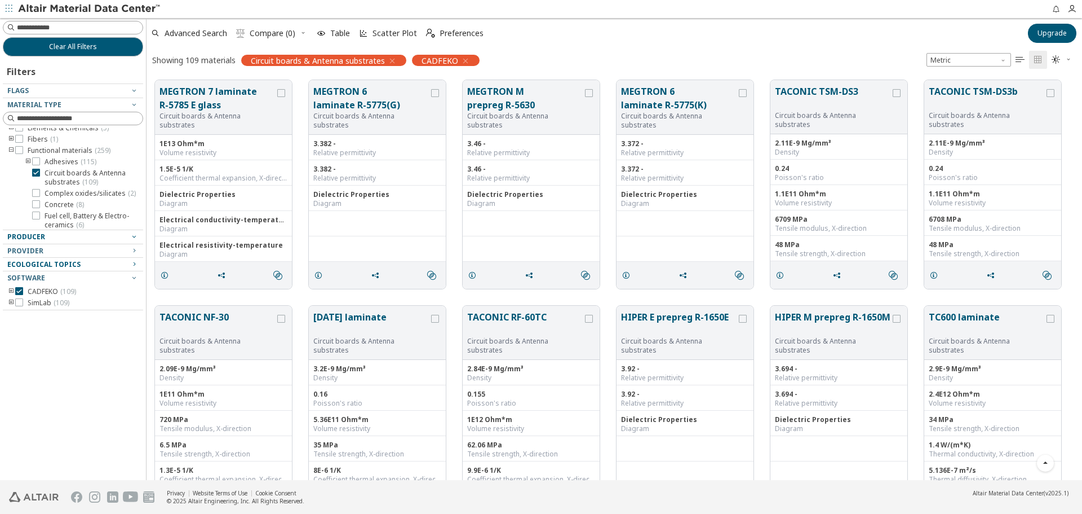
click at [149, 74] on div "MEGTRON 7 laminate R-5785 E glass Circuit boards & Antenna substrates 1E13 Ohm*…" at bounding box center [615, 184] width 936 height 225
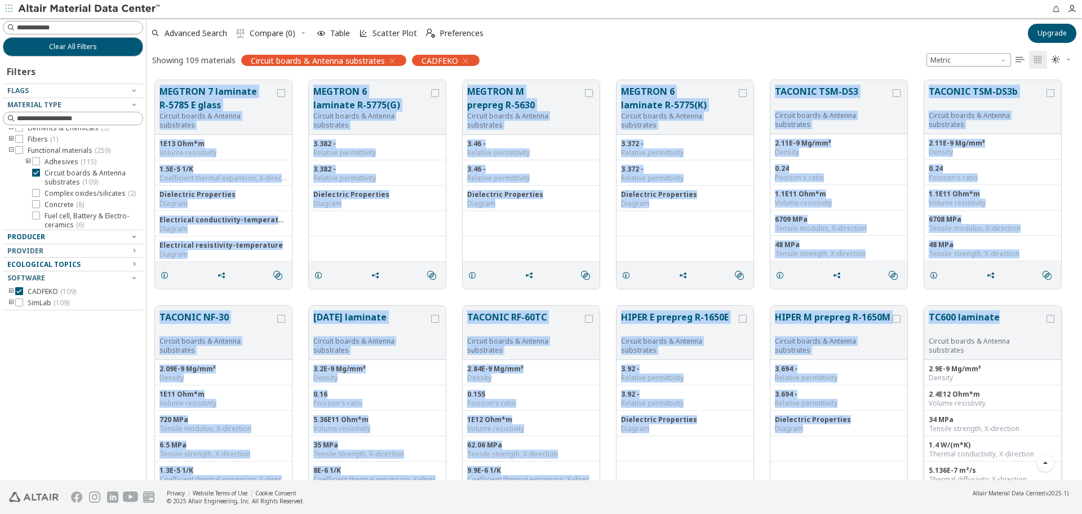
drag, startPoint x: 149, startPoint y: 82, endPoint x: 1002, endPoint y: 318, distance: 884.5
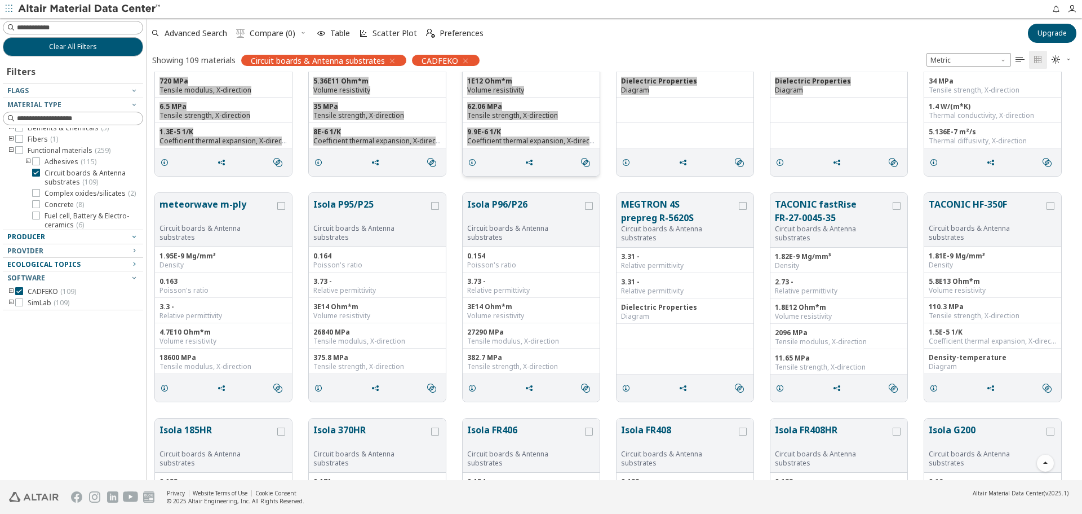
scroll to position [846, 0]
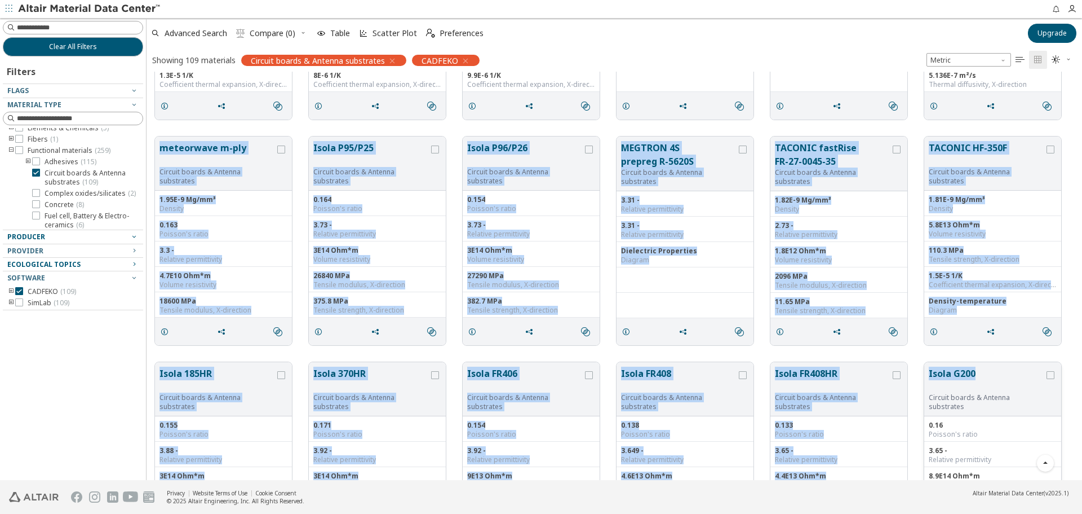
drag, startPoint x: 151, startPoint y: 130, endPoint x: 980, endPoint y: 374, distance: 863.6
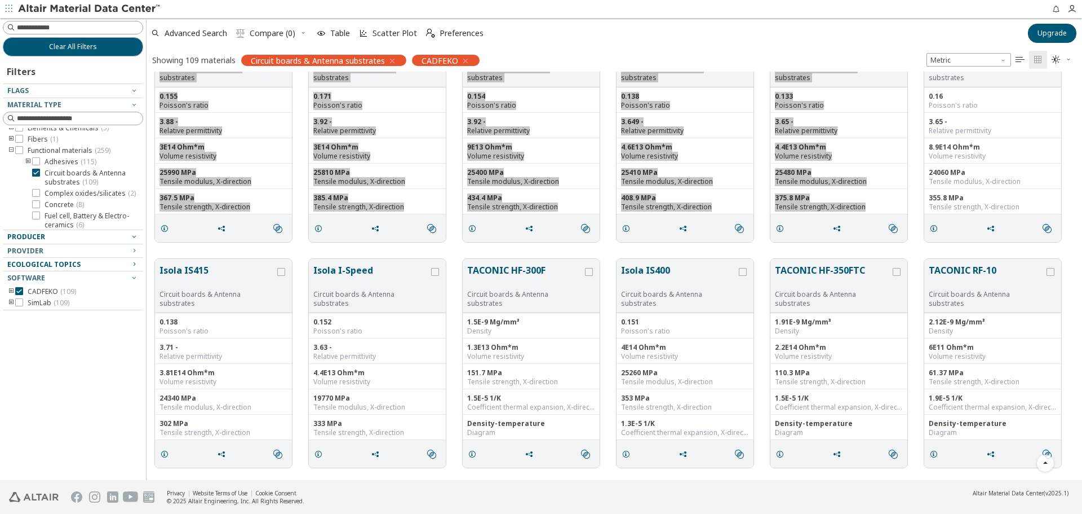
scroll to position [1240, 0]
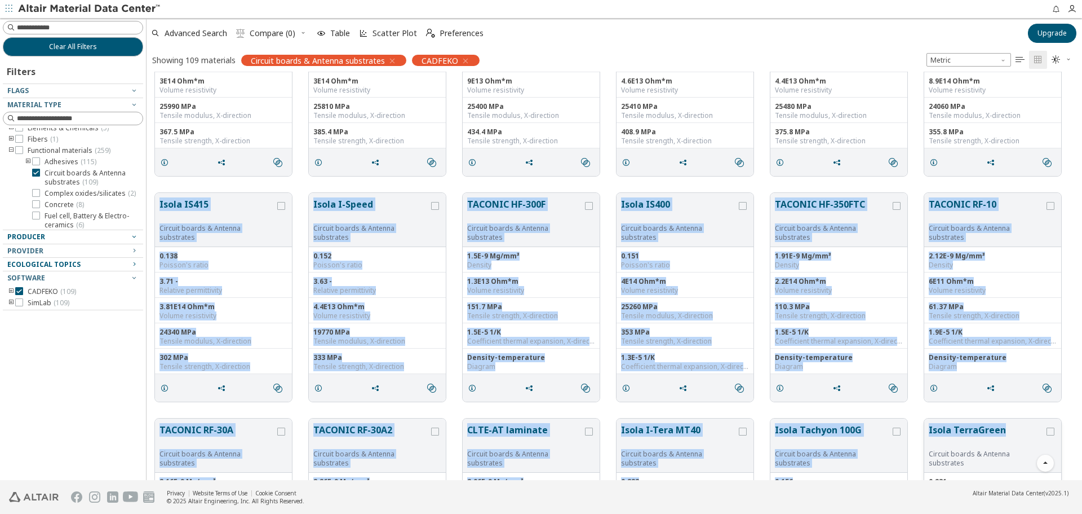
drag, startPoint x: 156, startPoint y: 192, endPoint x: 1055, endPoint y: 441, distance: 933.1
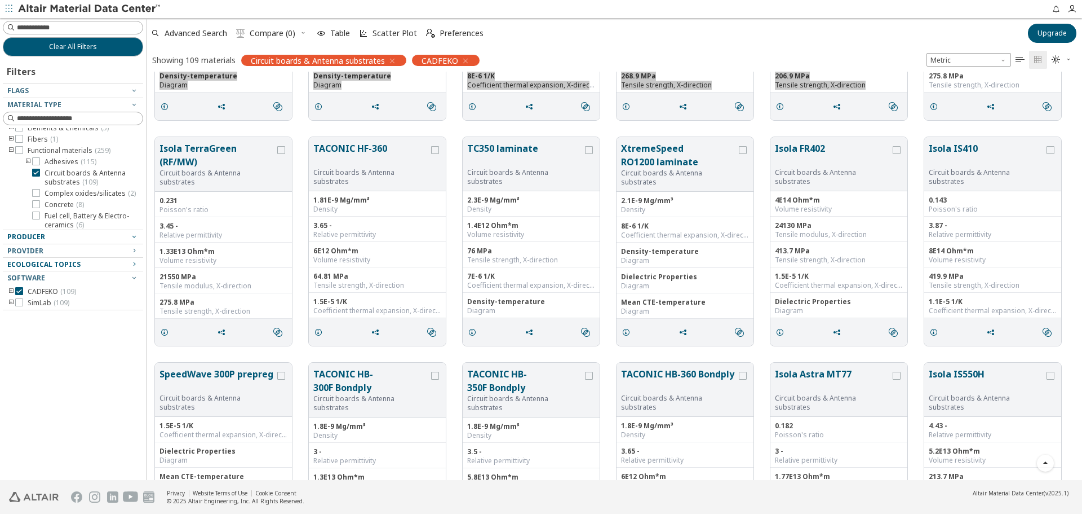
scroll to position [1747, 0]
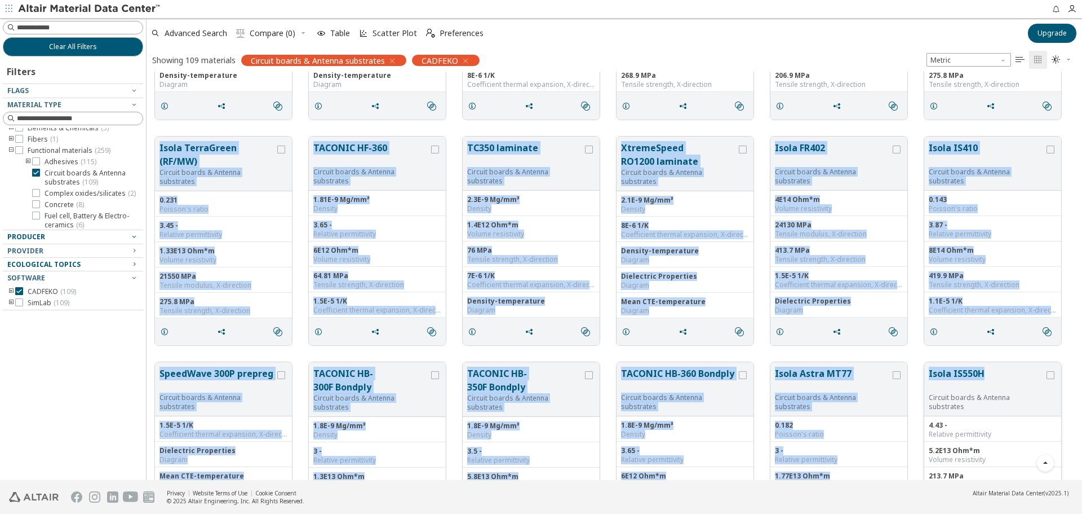
drag, startPoint x: 151, startPoint y: 130, endPoint x: 984, endPoint y: 367, distance: 866.1
click at [984, 367] on div "Isola IS415 Circuit boards & Antenna substrates 0.138 Poisson's ratio 3.71 - Re…" at bounding box center [615, 466] width 936 height 4284
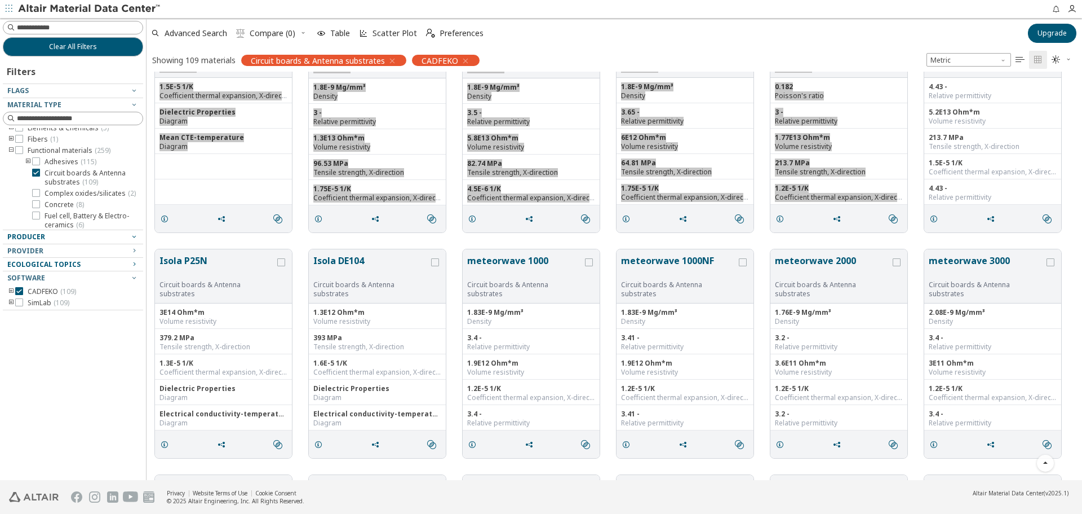
scroll to position [2142, 0]
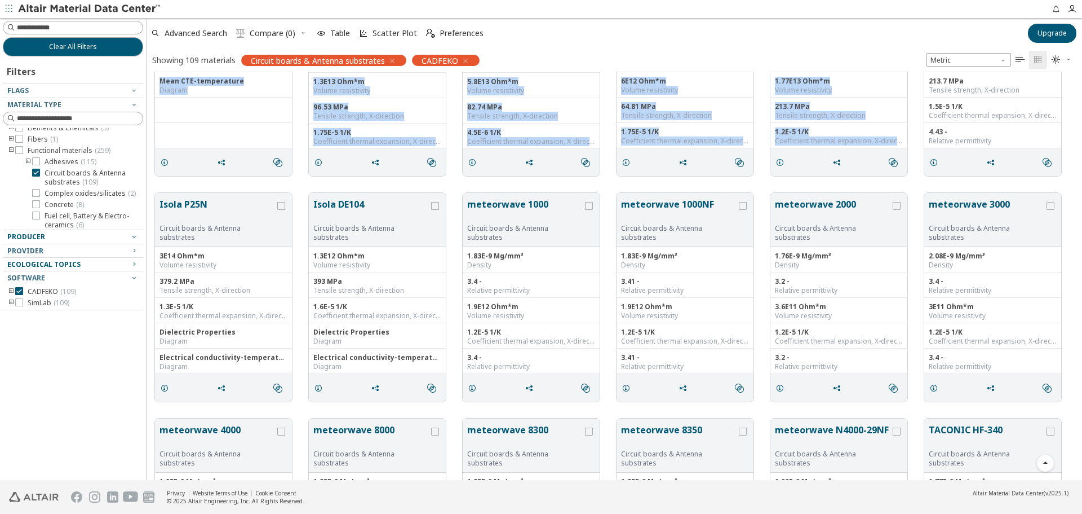
click at [165, 183] on div "SpeedWave 300P prepreg Circuit boards & Antenna substrates 1.5E-5 1/K Coefficie…" at bounding box center [615, 71] width 936 height 225
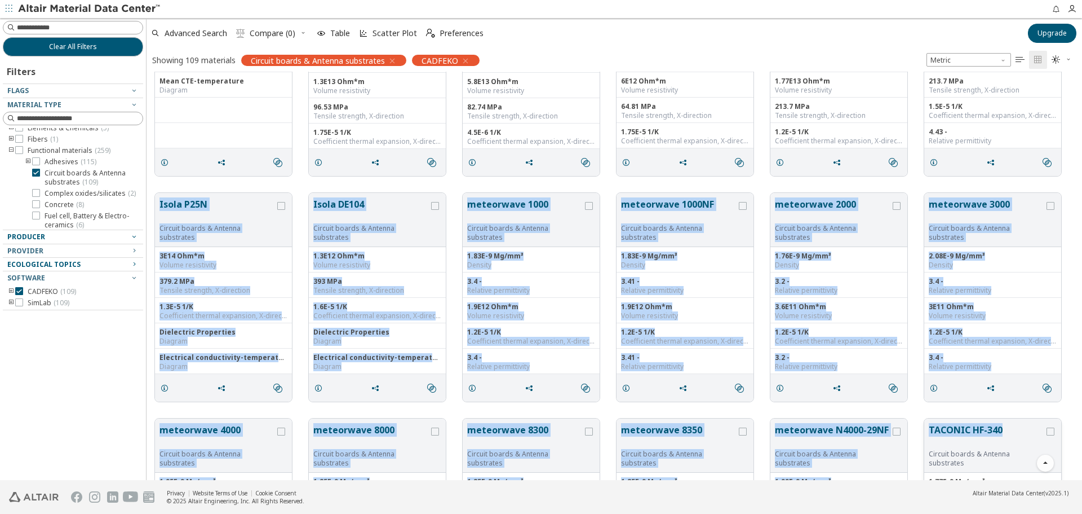
drag, startPoint x: 153, startPoint y: 192, endPoint x: 1015, endPoint y: 424, distance: 892.2
click at [1015, 424] on div "Isola TerraGreen (RF/MW) Circuit boards & Antenna substrates 0.231 Poisson's ra…" at bounding box center [615, 72] width 936 height 4284
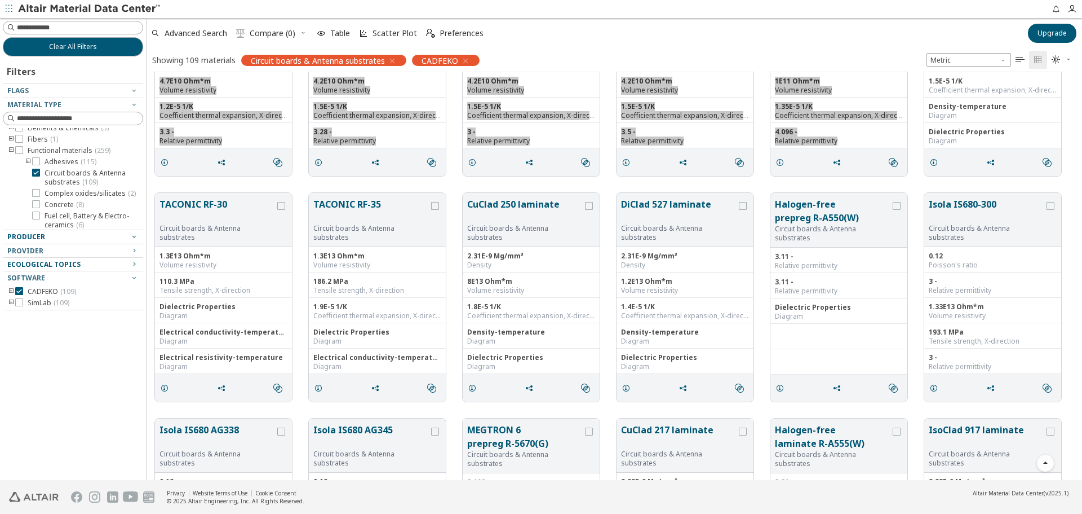
scroll to position [2706, 0]
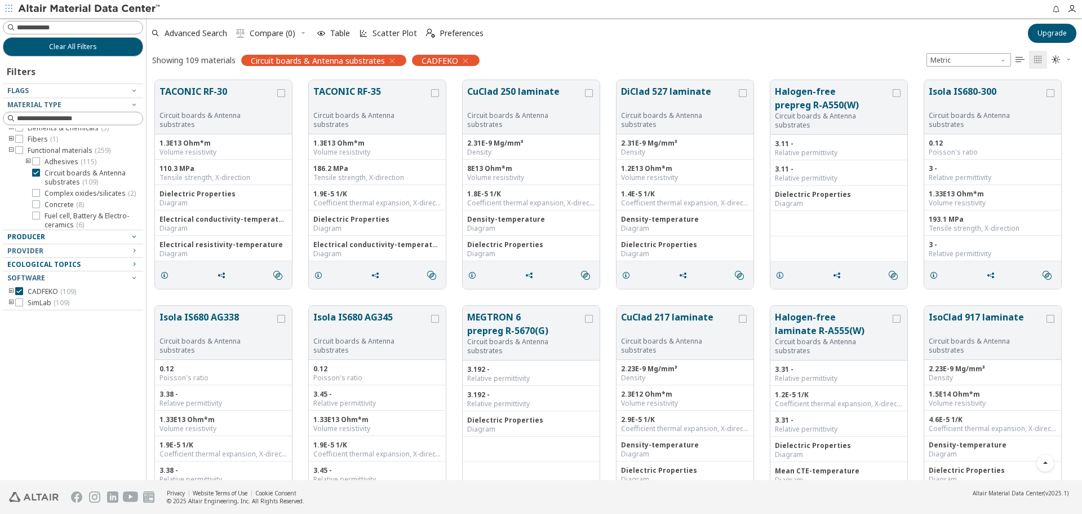
click at [151, 77] on div "TACONIC RF-30 Circuit boards & Antenna substrates 1.3E13 Ohm*m Volume resistivi…" at bounding box center [615, 184] width 936 height 225
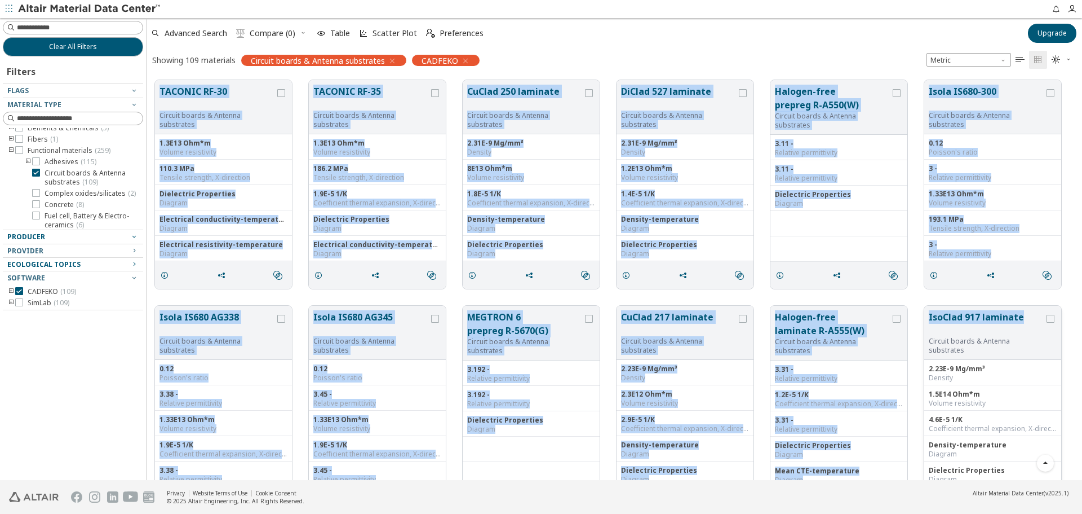
drag, startPoint x: 160, startPoint y: 84, endPoint x: 1028, endPoint y: 313, distance: 897.7
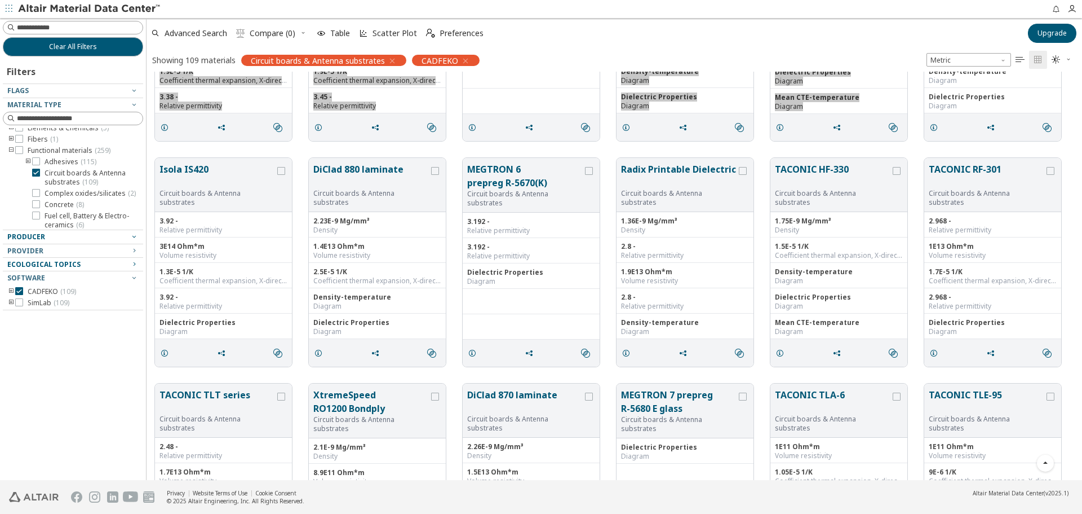
scroll to position [3100, 0]
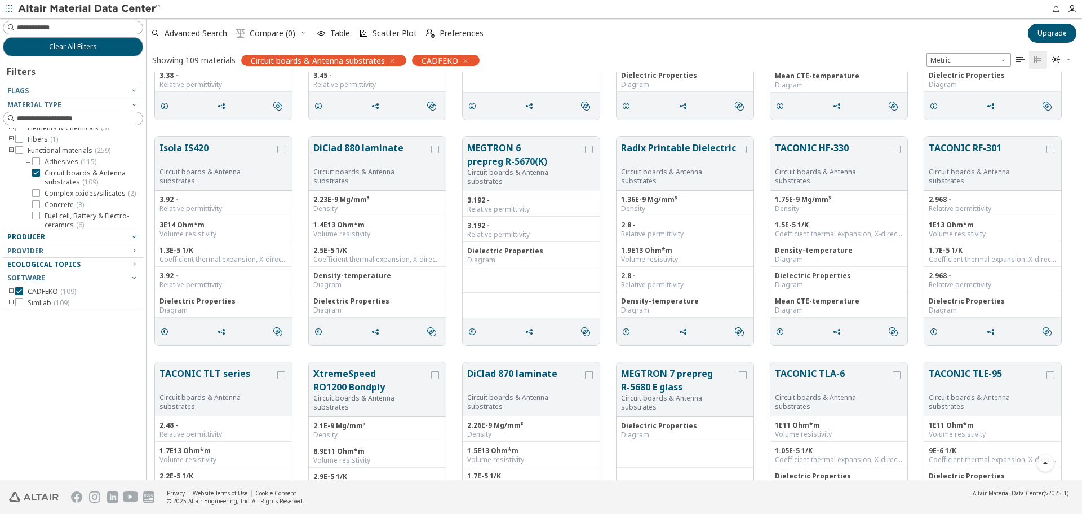
click at [189, 128] on div "Isola IS420 Circuit boards & Antenna substrates 3.92 - Relative permittivity 3E…" at bounding box center [615, 240] width 936 height 225
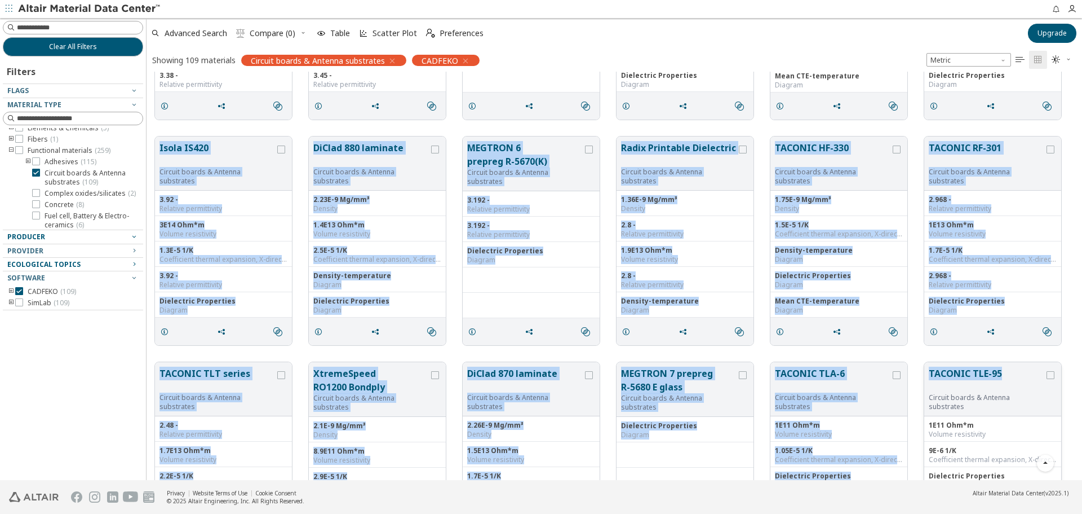
drag, startPoint x: 153, startPoint y: 132, endPoint x: 1006, endPoint y: 375, distance: 886.4
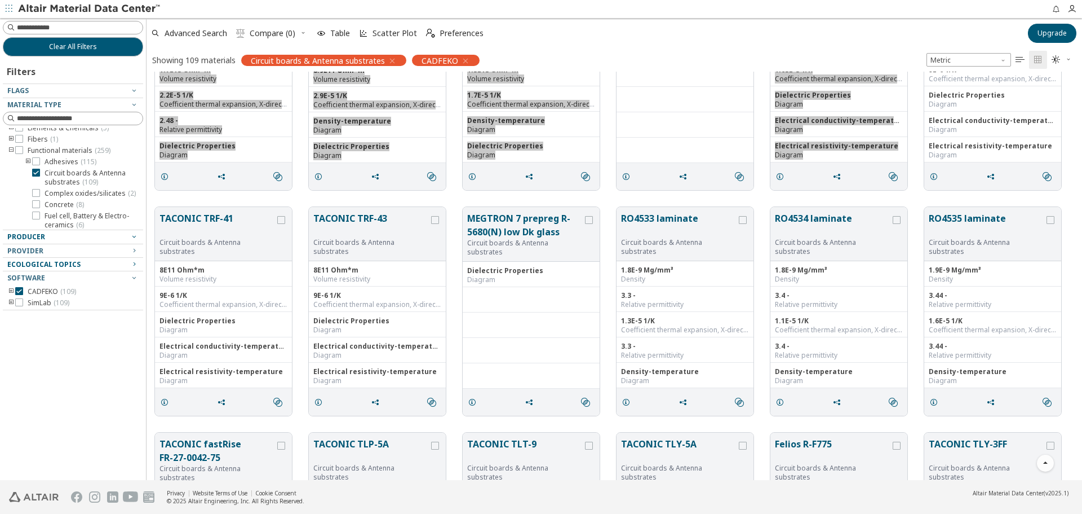
scroll to position [3607, 0]
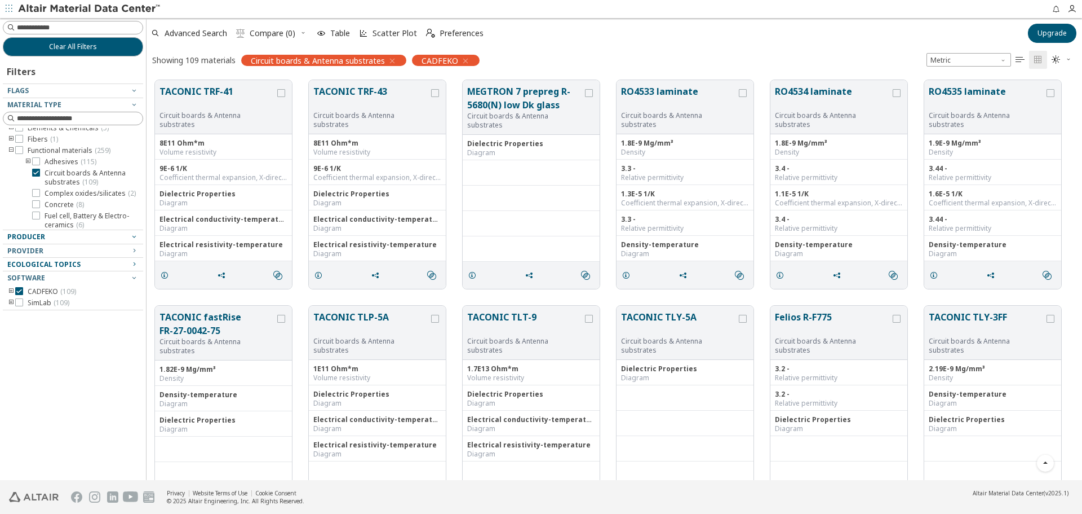
click at [160, 77] on div "TACONIC TRF-41 Circuit boards & Antenna substrates 8E11 Ohm*m Volume resistivit…" at bounding box center [615, 184] width 936 height 225
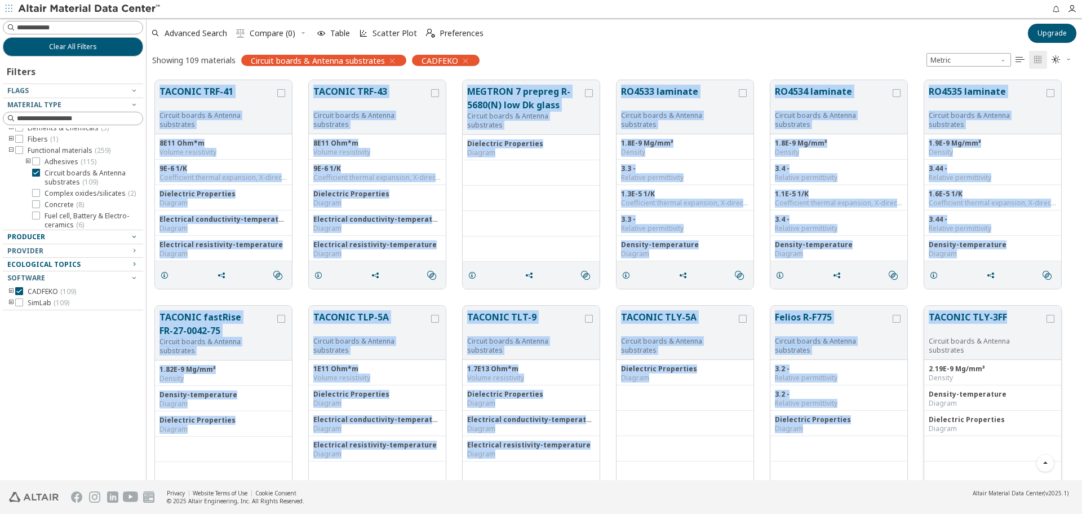
drag, startPoint x: 157, startPoint y: 78, endPoint x: 1011, endPoint y: 316, distance: 886.6
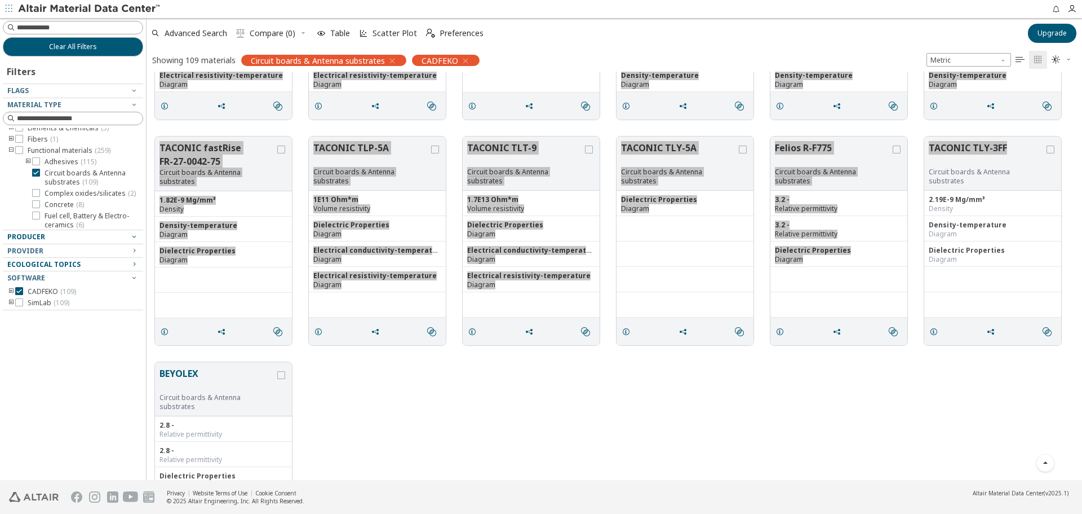
scroll to position [3876, 0]
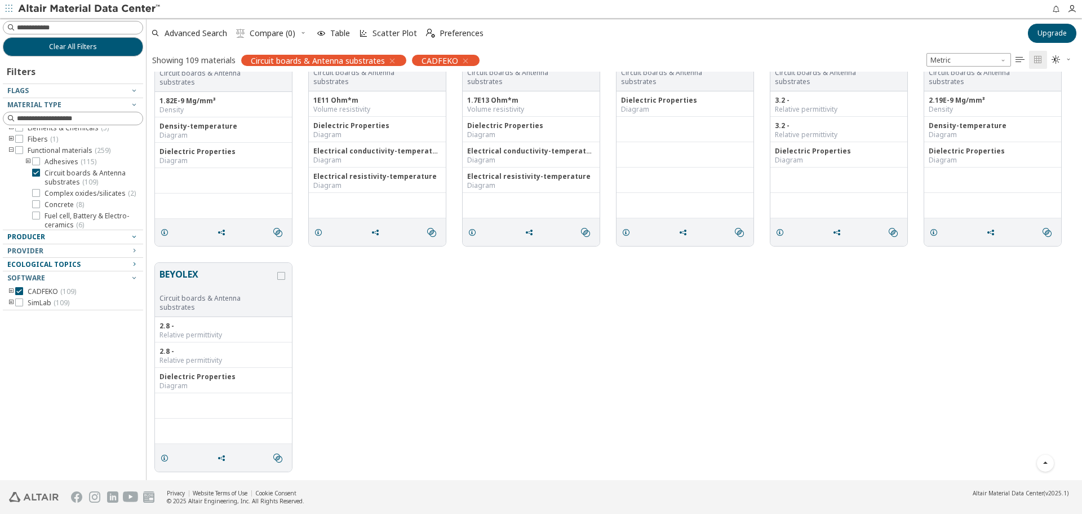
click at [373, 281] on div "BEYOLEX Circuit boards & Antenna substrates 2.8 - Relative permittivity 2.8 - R…" at bounding box center [615, 366] width 936 height 225
drag, startPoint x: 206, startPoint y: 271, endPoint x: 149, endPoint y: 271, distance: 56.9
click at [157, 271] on div "BEYOLEX Circuit boards & Antenna substrates" at bounding box center [223, 290] width 137 height 54
drag, startPoint x: 156, startPoint y: 257, endPoint x: 201, endPoint y: 278, distance: 49.9
click at [201, 278] on div "BEYOLEX Circuit boards & Antenna substrates 2.8 - Relative permittivity 2.8 - R…" at bounding box center [615, 366] width 936 height 225
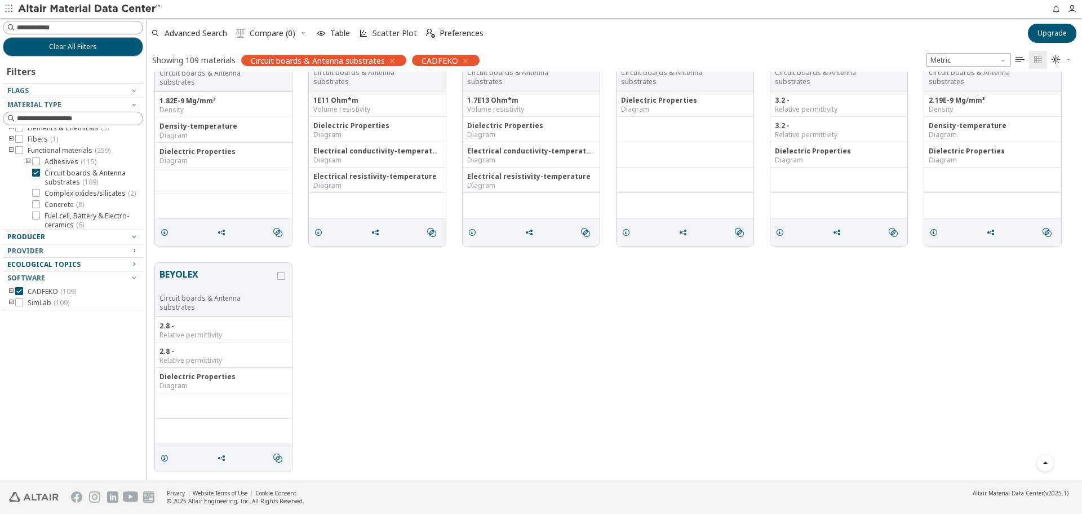
click at [426, 302] on div "BEYOLEX Circuit boards & Antenna substrates 2.8 - Relative permittivity 2.8 - R…" at bounding box center [615, 366] width 936 height 225
click at [65, 197] on span "Complex oxides/silicates ( 2 )" at bounding box center [90, 193] width 91 height 9
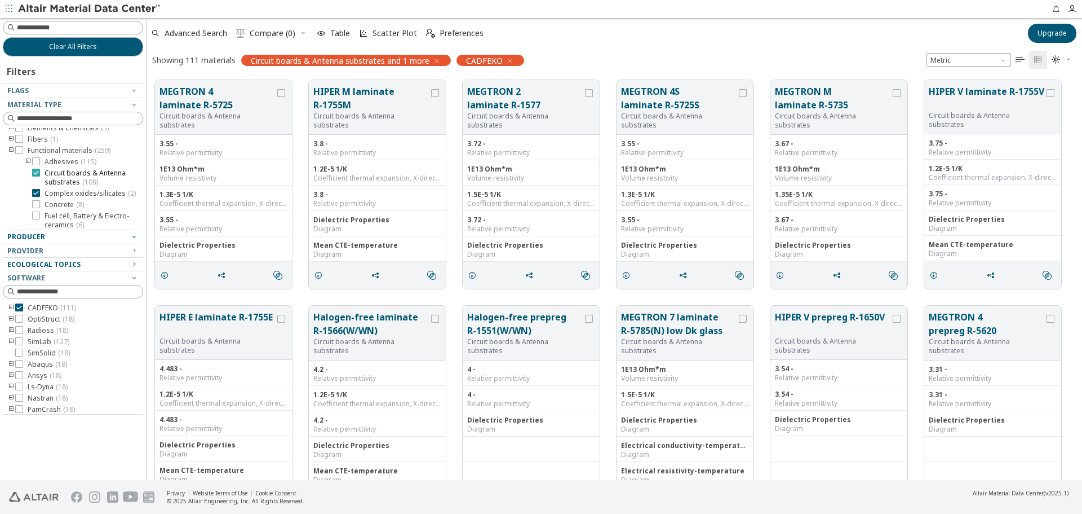
click at [75, 174] on span "Circuit boards & Antenna substrates ( 109 )" at bounding box center [92, 178] width 94 height 18
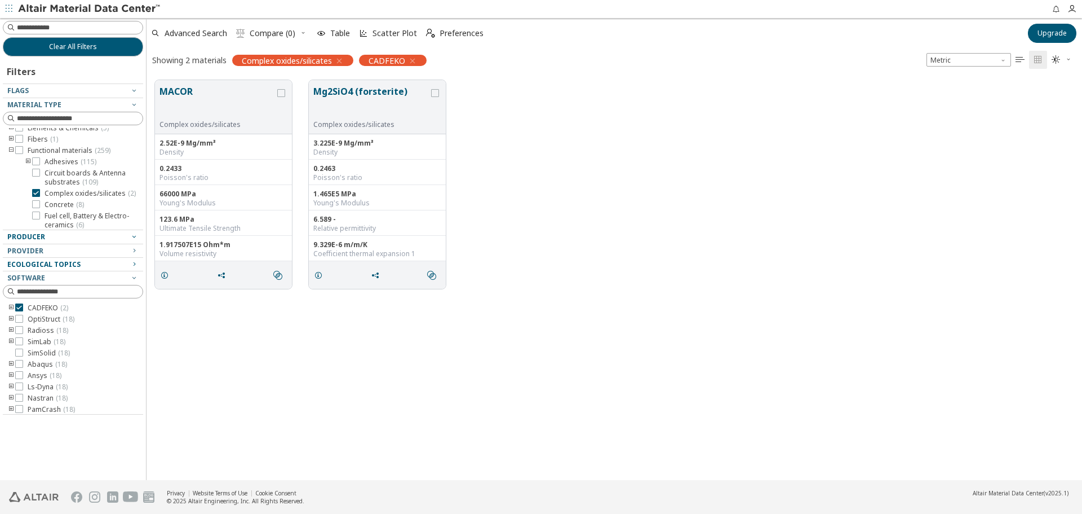
drag, startPoint x: 315, startPoint y: 87, endPoint x: 379, endPoint y: 91, distance: 64.4
click at [378, 91] on button "Mg2SiO4 (forsterite)" at bounding box center [371, 103] width 116 height 36
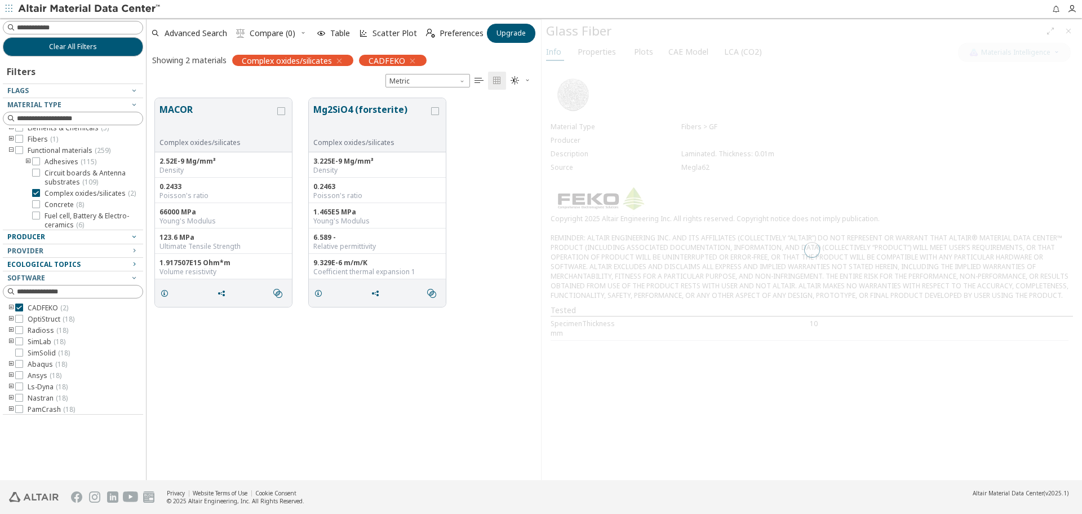
scroll to position [382, 386]
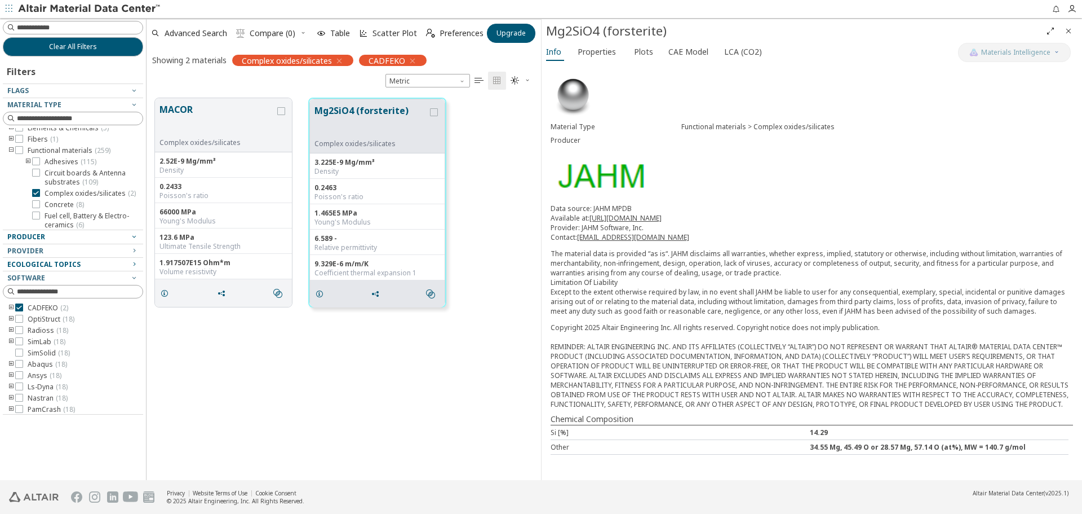
click at [585, 30] on div "Mg2SiO4 (forsterite)" at bounding box center [793, 31] width 495 height 18
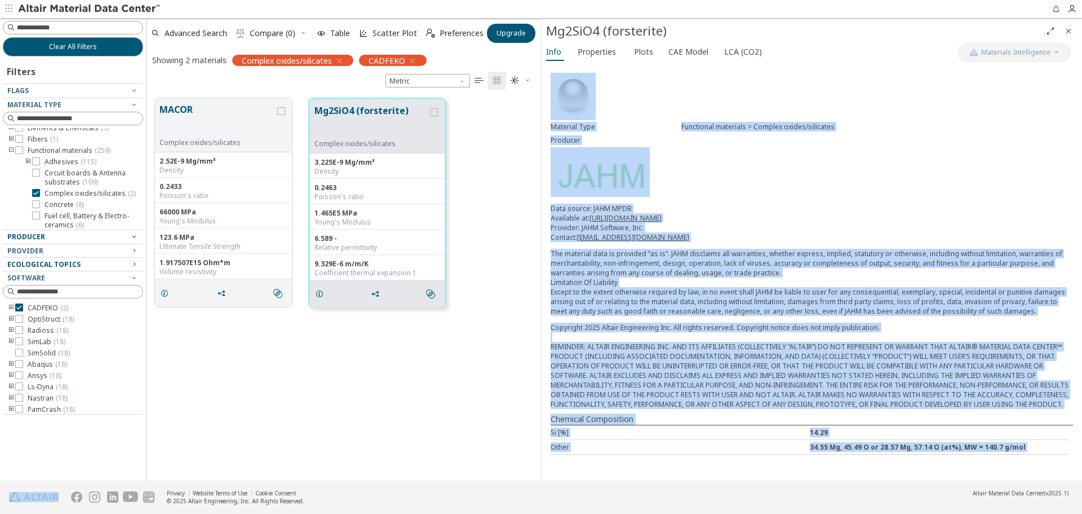
drag, startPoint x: 667, startPoint y: 30, endPoint x: 658, endPoint y: 55, distance: 26.4
click at [541, 29] on div "Mg2SiO4 (forsterite) Materials Intelligence Info Properties Plots CAE Model LCA…" at bounding box center [811, 249] width 541 height 461
click at [818, 87] on div "Material Type Functional materials > Complex oxides/silicates Producer Data sou…" at bounding box center [812, 264] width 541 height 400
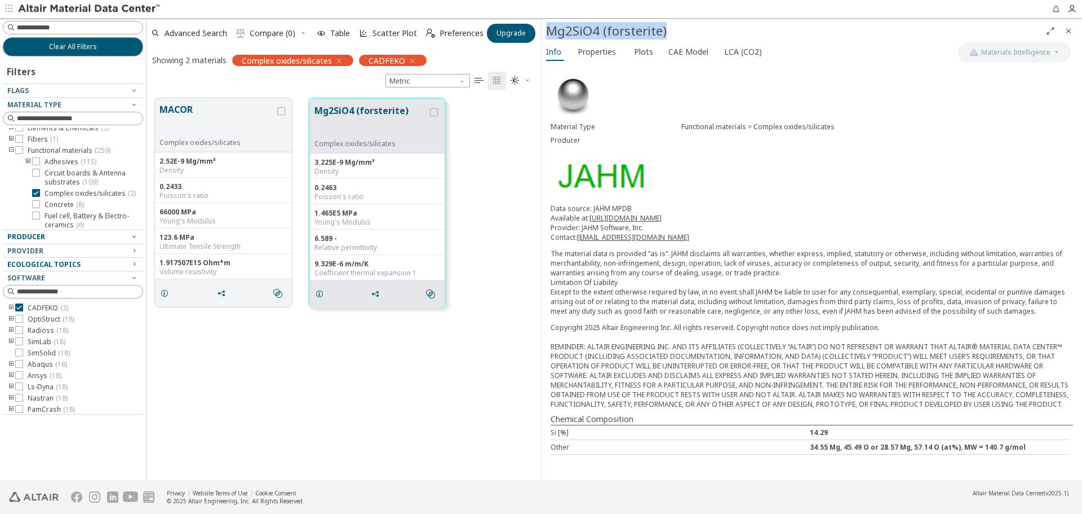
drag, startPoint x: 685, startPoint y: 28, endPoint x: 548, endPoint y: 20, distance: 136.6
click at [548, 20] on div "Mg2SiO4 (forsterite)" at bounding box center [812, 31] width 541 height 24
drag, startPoint x: 835, startPoint y: 131, endPoint x: 752, endPoint y: 131, distance: 82.3
click at [752, 131] on div "Material Type Functional materials > Complex oxides/silicates" at bounding box center [812, 127] width 523 height 14
click at [34, 193] on icon at bounding box center [36, 193] width 8 height 8
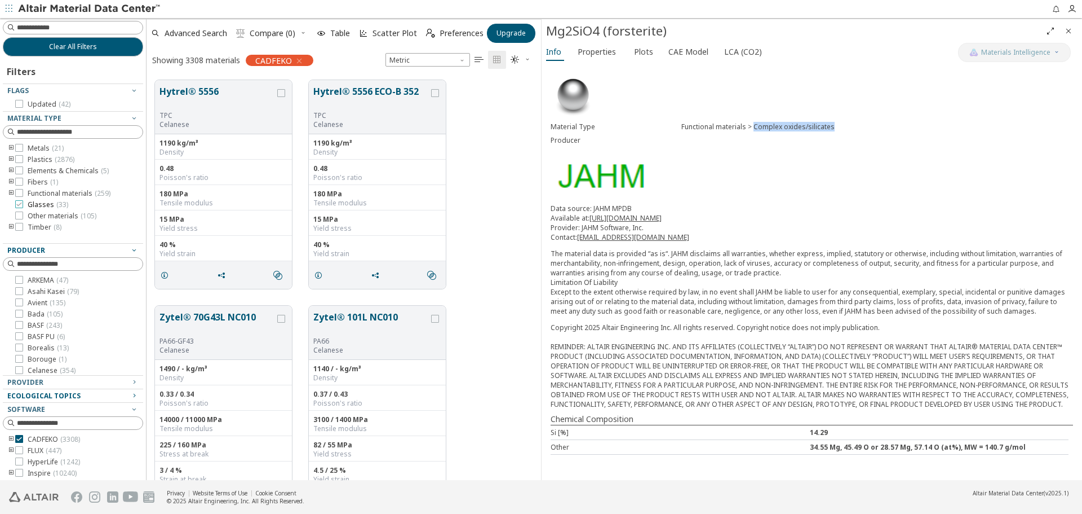
scroll to position [56, 0]
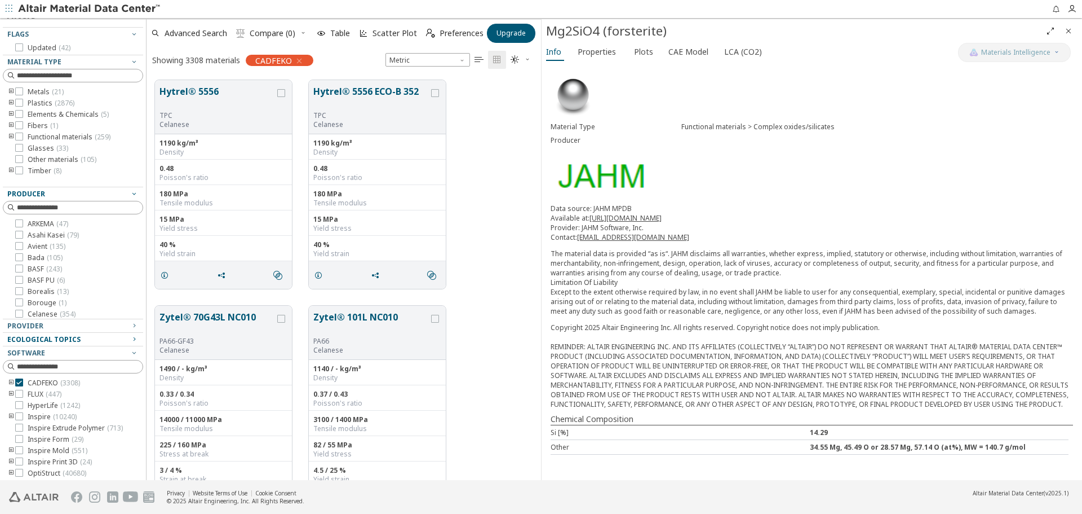
click at [10, 135] on icon "toogle group" at bounding box center [11, 136] width 8 height 9
click at [64, 139] on span "Concrete ( 8 )" at bounding box center [64, 134] width 39 height 9
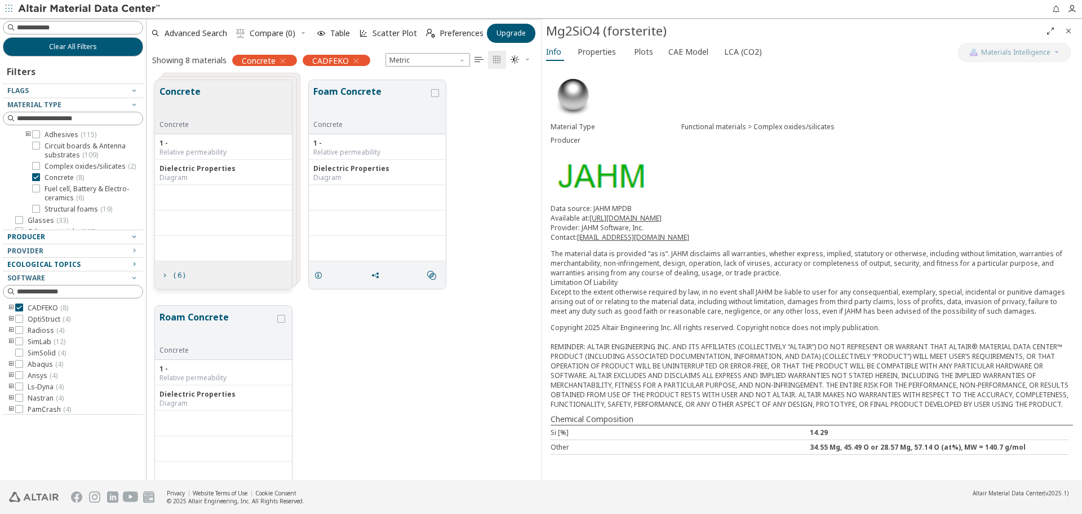
click at [1065, 33] on icon "Close" at bounding box center [1068, 30] width 9 height 9
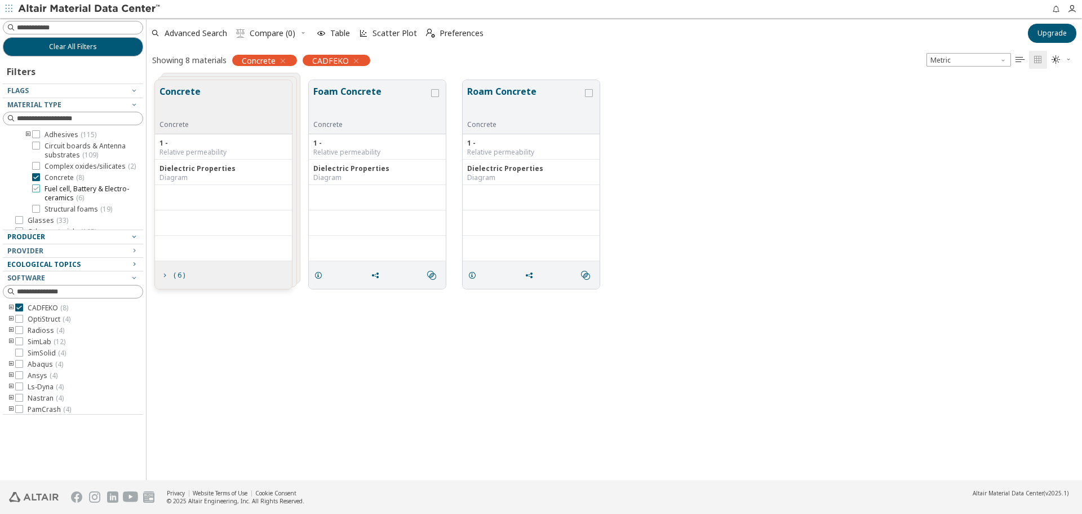
click at [39, 192] on icon at bounding box center [36, 188] width 8 height 8
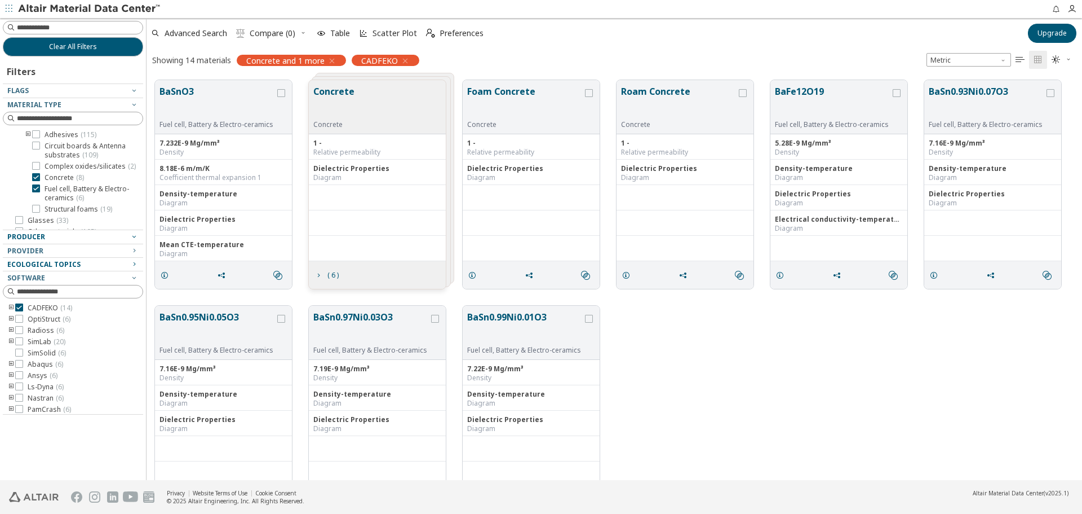
click at [59, 182] on span "Concrete ( 8 )" at bounding box center [64, 177] width 39 height 9
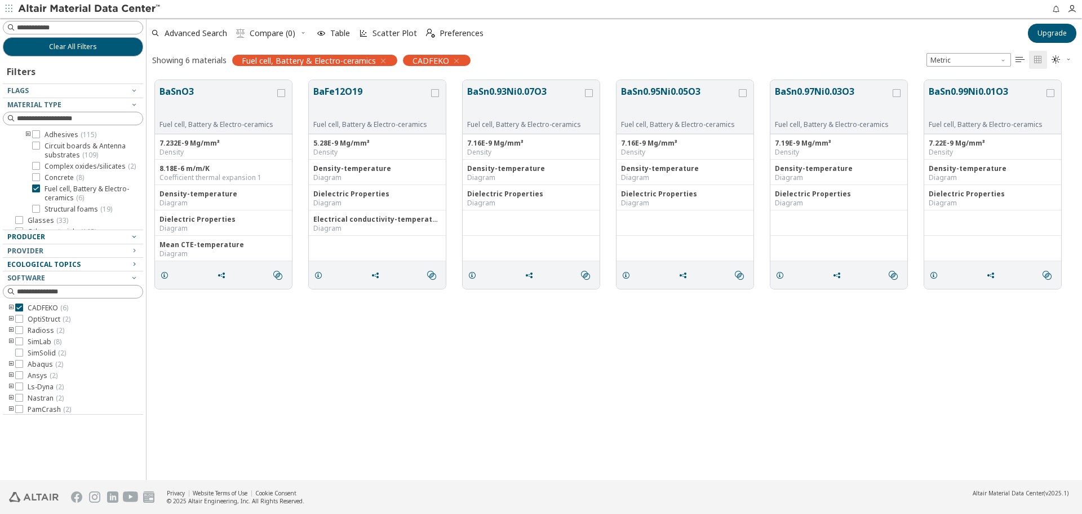
click at [446, 380] on div "BaSnO3 Fuel cell, Battery & Electro-ceramics 7.232E-9 Mg/mm³ Density 8.18E-6 m/…" at bounding box center [615, 276] width 936 height 408
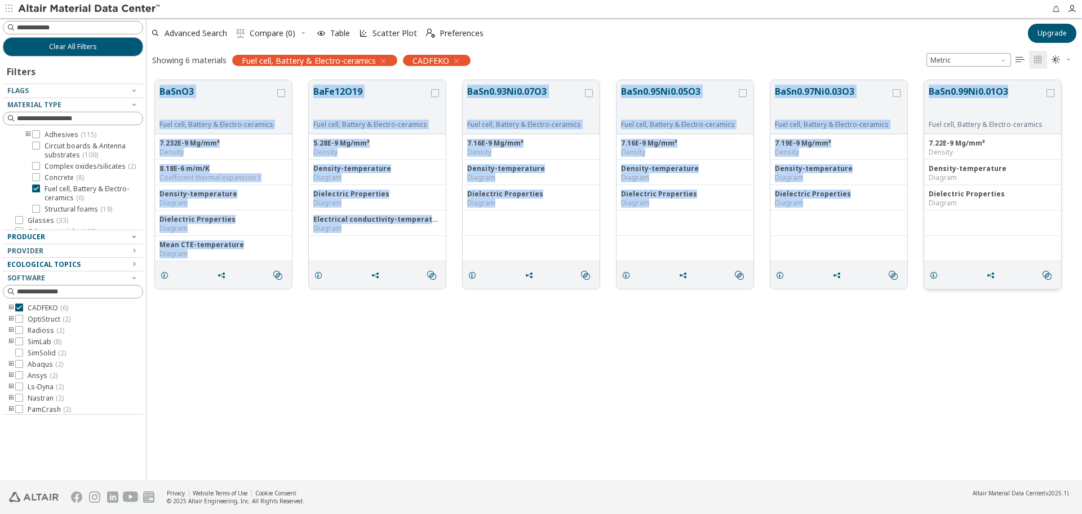
drag, startPoint x: 161, startPoint y: 87, endPoint x: 1011, endPoint y: 99, distance: 850.7
click at [1011, 99] on div "BaSnO3 Fuel cell, Battery & Electro-ceramics 7.232E-9 Mg/mm³ Density 8.18E-6 m/…" at bounding box center [615, 184] width 936 height 225
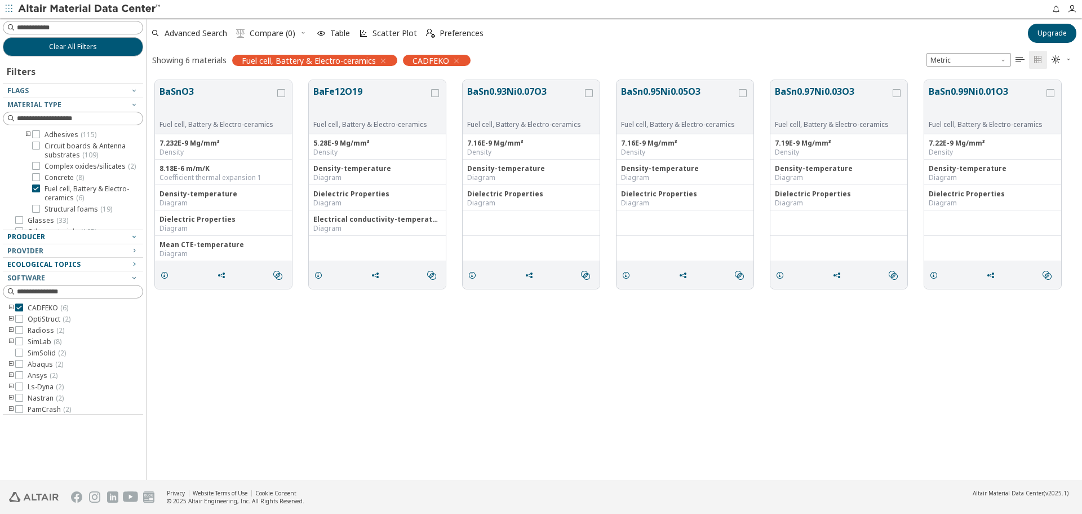
click at [481, 318] on div "BaSnO3 Fuel cell, Battery & Electro-ceramics 7.232E-9 Mg/mm³ Density 8.18E-6 m/…" at bounding box center [615, 276] width 936 height 408
click at [39, 184] on div "Adhesives ( 115 ) Circuit boards & Antenna substrates ( 109 ) Complex oxides/si…" at bounding box center [81, 151] width 123 height 83
click at [39, 186] on icon at bounding box center [36, 188] width 8 height 8
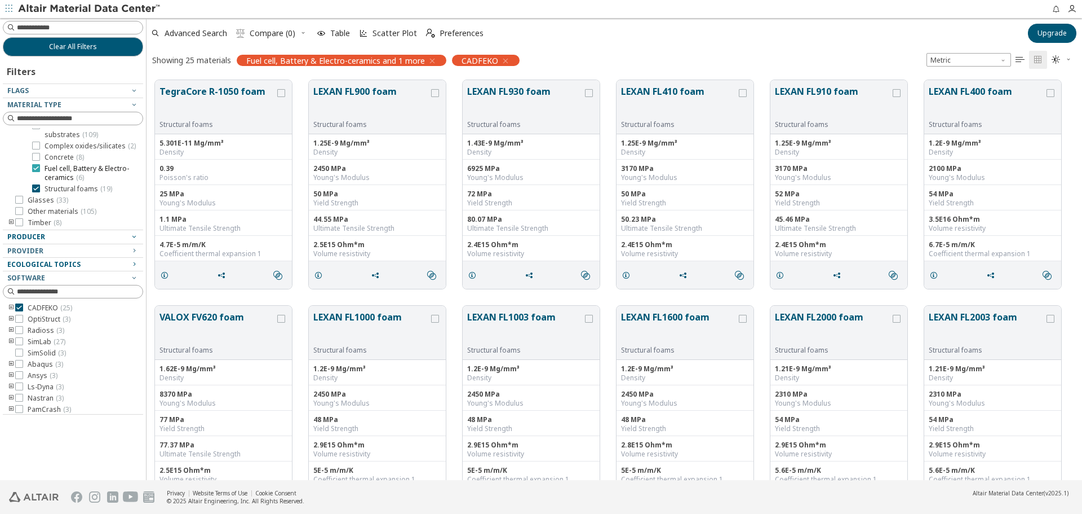
click at [37, 169] on icon at bounding box center [36, 168] width 8 height 8
drag, startPoint x: 162, startPoint y: 86, endPoint x: 749, endPoint y: 248, distance: 608.8
click at [749, 248] on div "TegraCore R-1050 foam Structural foams 5.301E-11 Mg/mm³ Density 0.39 Poisson's …" at bounding box center [615, 184] width 936 height 225
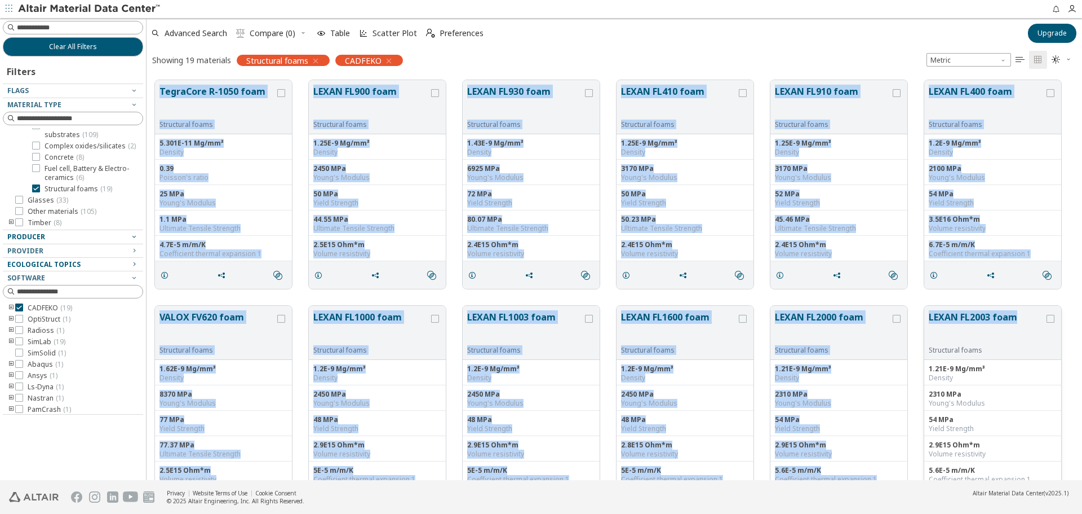
drag, startPoint x: 153, startPoint y: 77, endPoint x: 1020, endPoint y: 317, distance: 899.4
click at [1020, 317] on div "TegraCore R-1050 foam Structural foams 5.301E-11 Mg/mm³ Density 0.39 Poisson's …" at bounding box center [615, 523] width 936 height 902
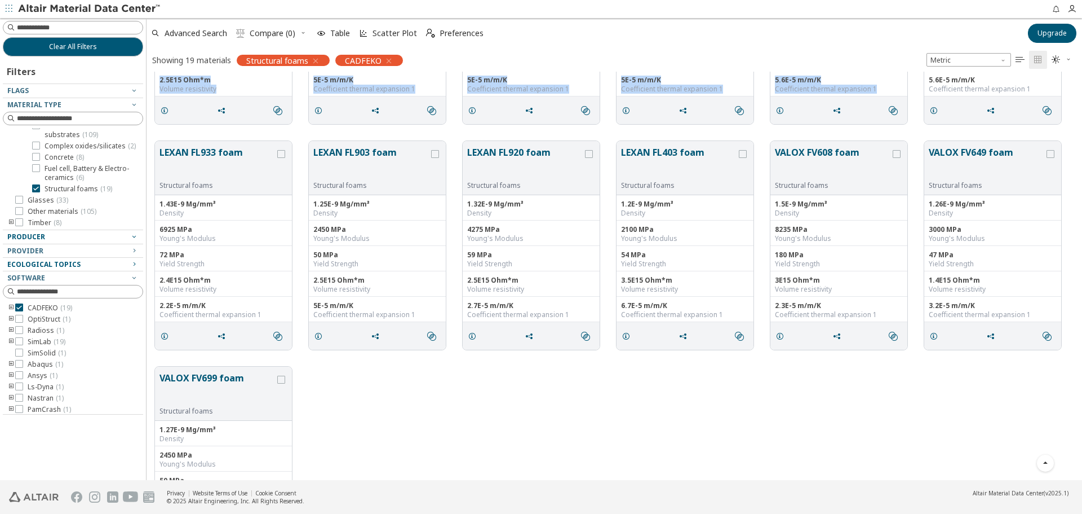
scroll to position [381, 0]
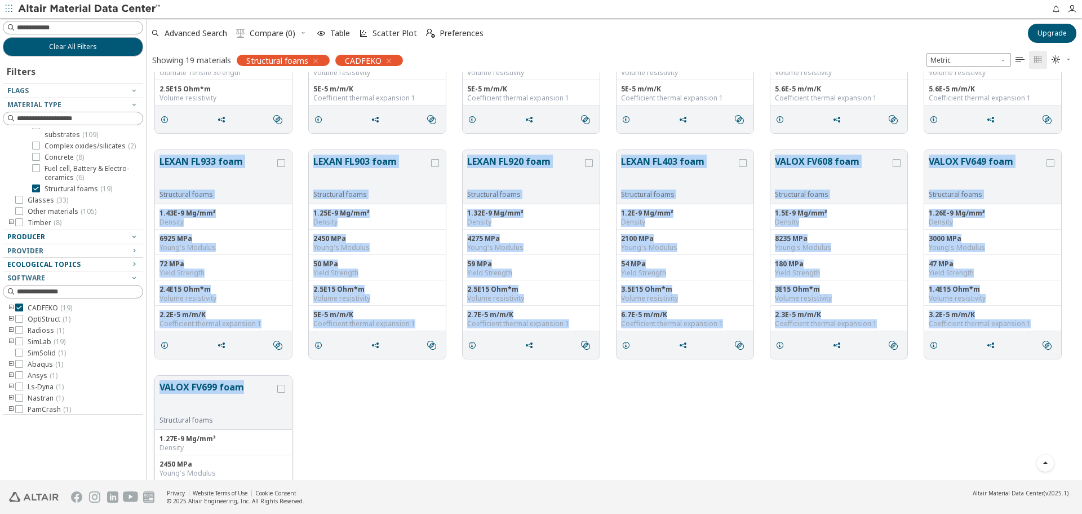
drag, startPoint x: 160, startPoint y: 144, endPoint x: 260, endPoint y: 380, distance: 256.9
click at [260, 380] on div "TegraCore R-1050 foam Structural foams 5.301E-11 Mg/mm³ Density 0.39 Poisson's …" at bounding box center [615, 142] width 936 height 902
click at [18, 198] on icon at bounding box center [19, 200] width 8 height 8
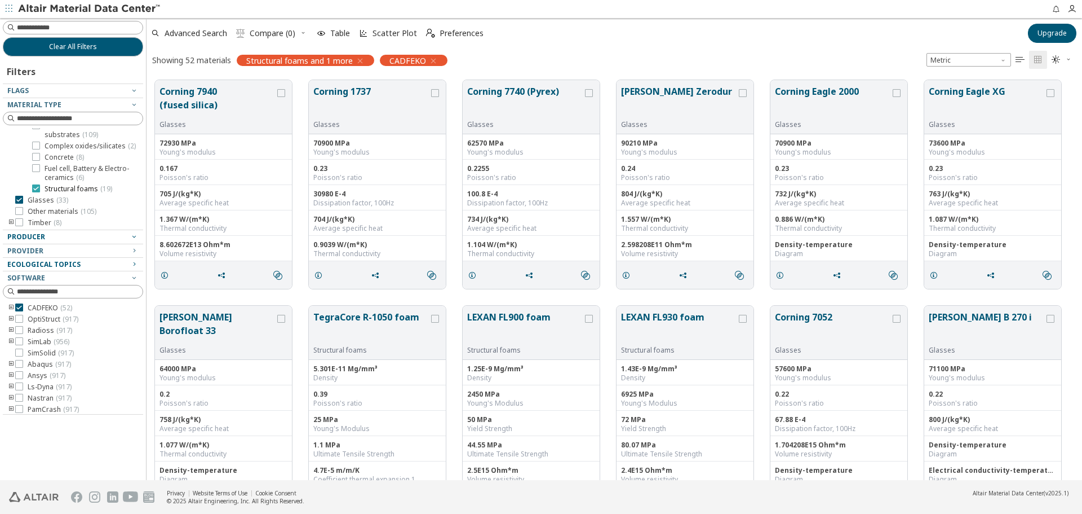
click at [37, 191] on icon at bounding box center [36, 188] width 8 height 8
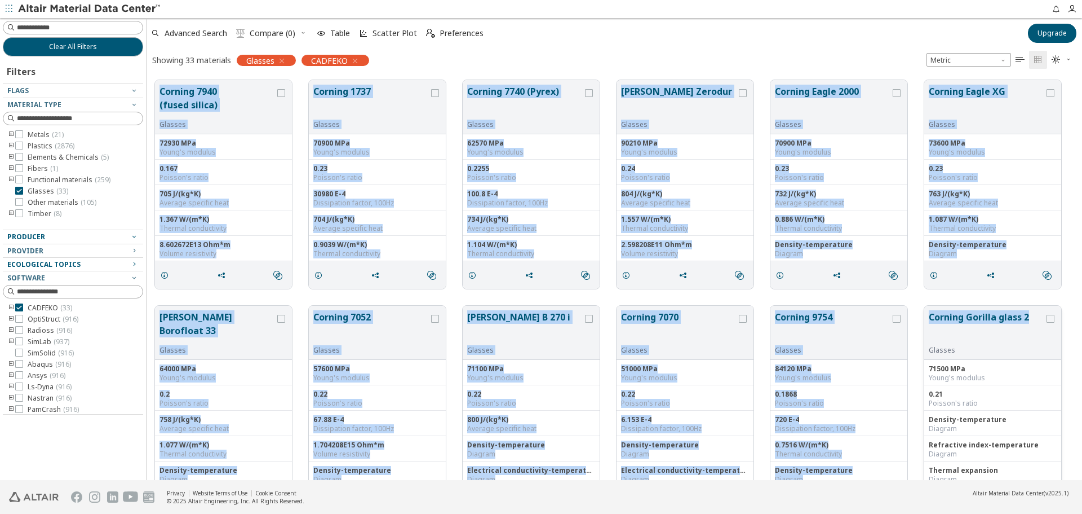
drag, startPoint x: 156, startPoint y: 76, endPoint x: 1033, endPoint y: 318, distance: 910.3
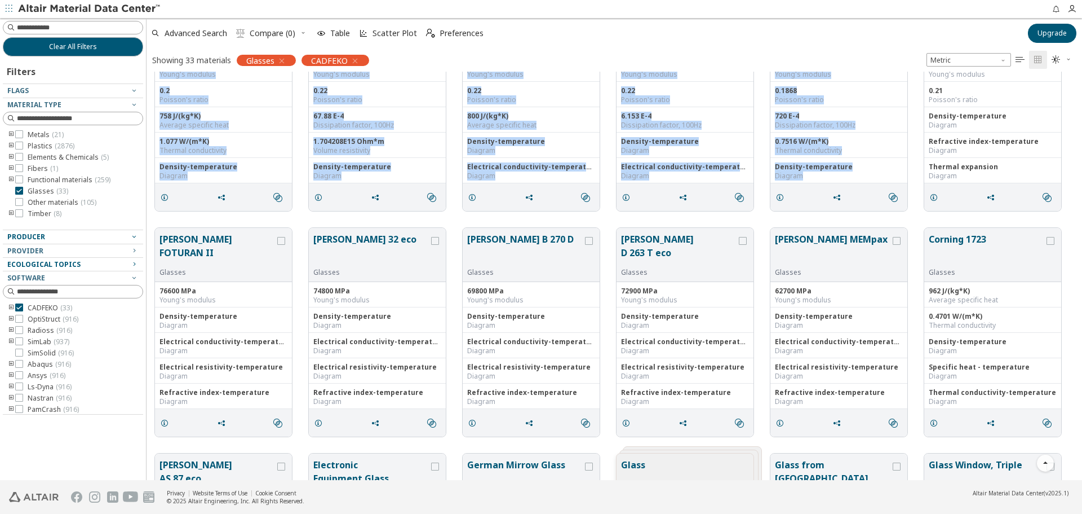
scroll to position [338, 0]
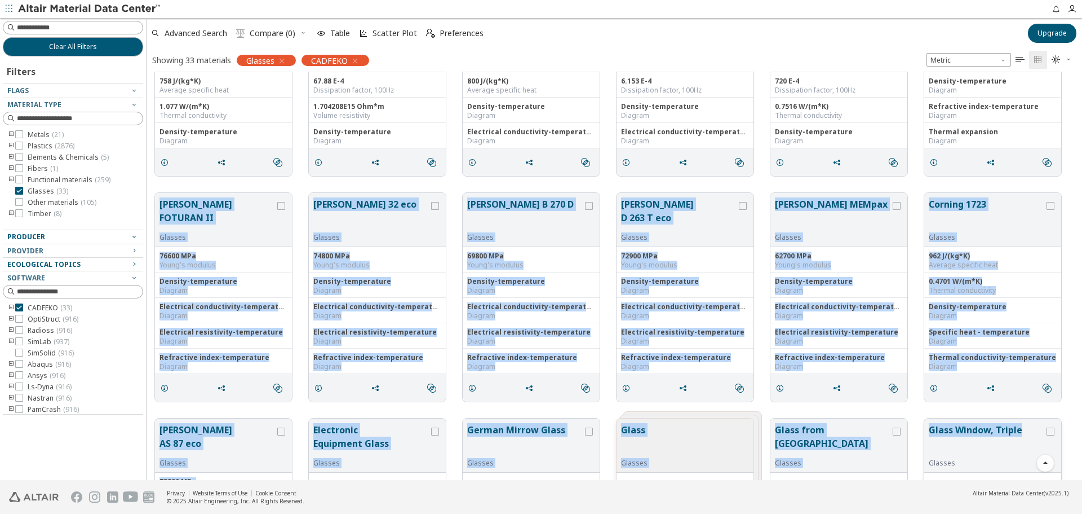
drag, startPoint x: 161, startPoint y: 192, endPoint x: 1012, endPoint y: 420, distance: 881.4
click at [1025, 428] on div "Corning 7940 (fused silica) Glasses 72930 MPa Young's modulus 0.167 Poisson's r…" at bounding box center [615, 409] width 936 height 1353
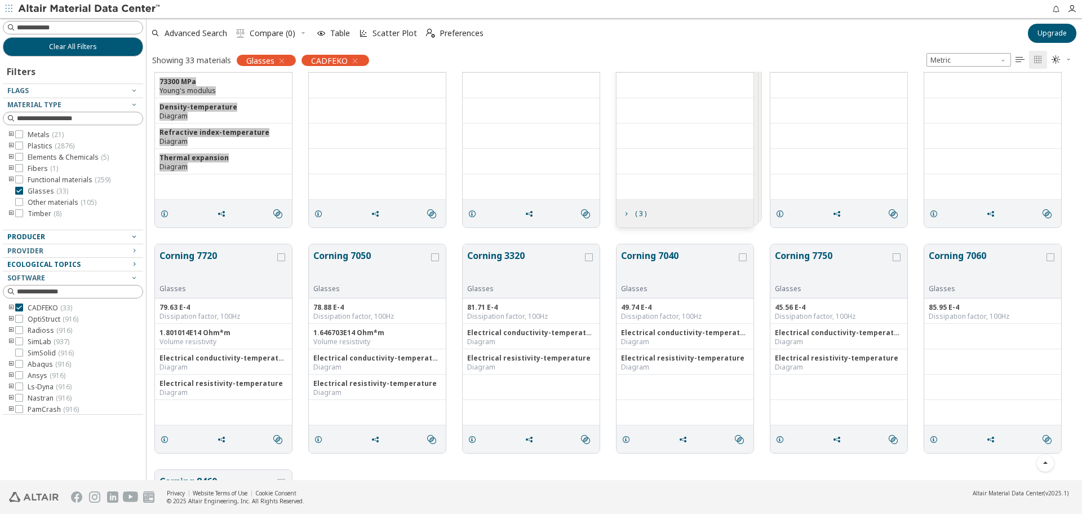
scroll to position [789, 0]
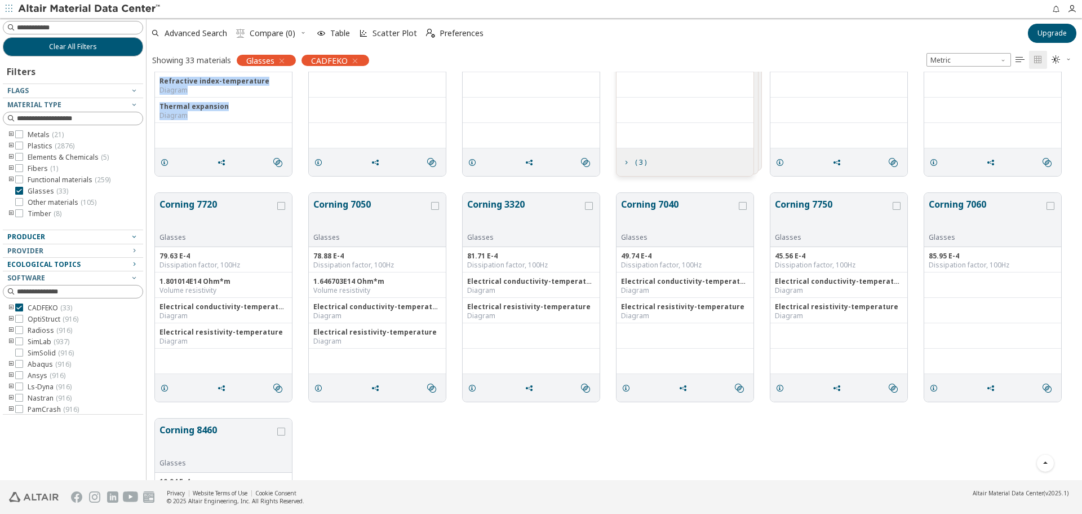
click at [170, 183] on div "[PERSON_NAME] AS 87 eco Glasses 73300 MPa Young's modulus Density-temperature D…" at bounding box center [615, 71] width 936 height 225
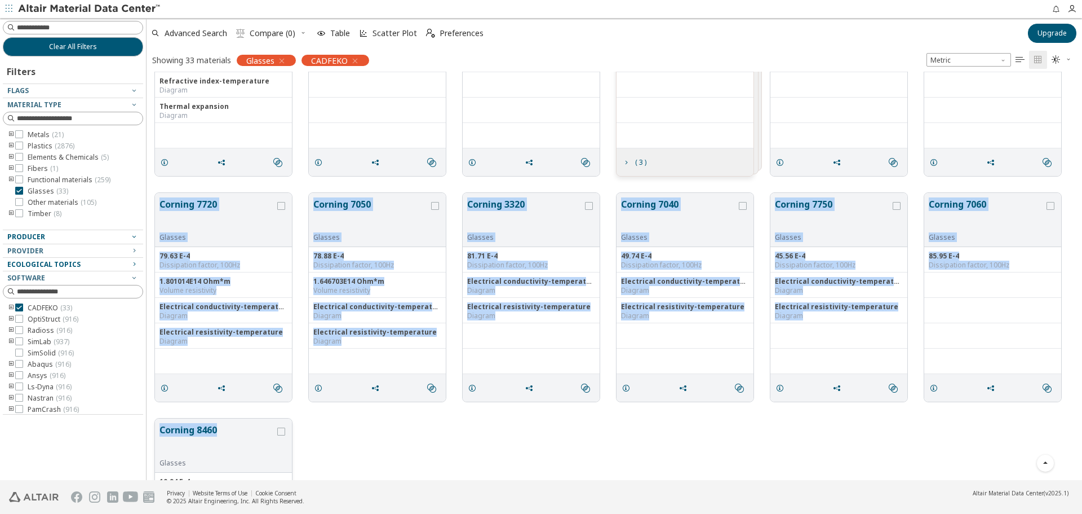
drag, startPoint x: 154, startPoint y: 194, endPoint x: 222, endPoint y: 420, distance: 235.4
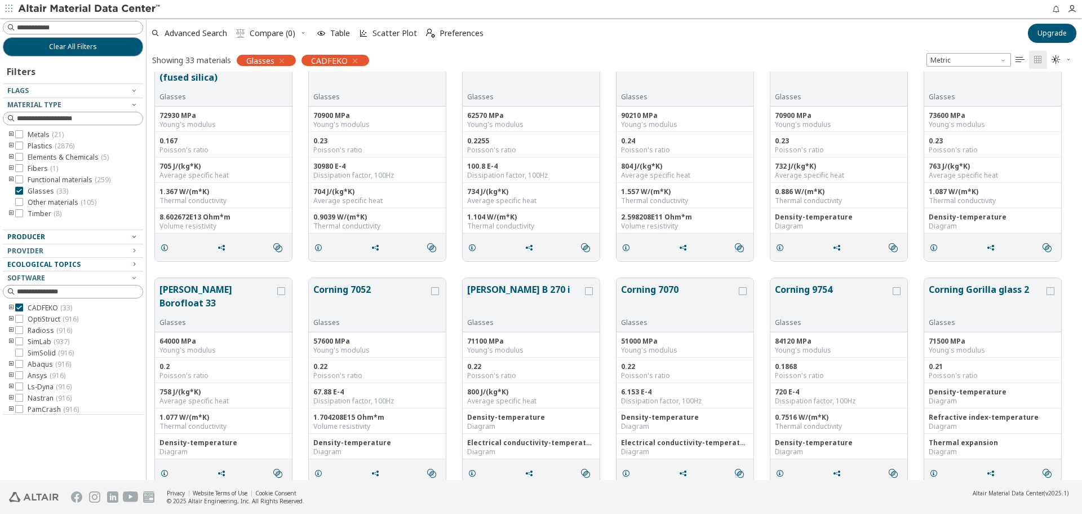
scroll to position [0, 0]
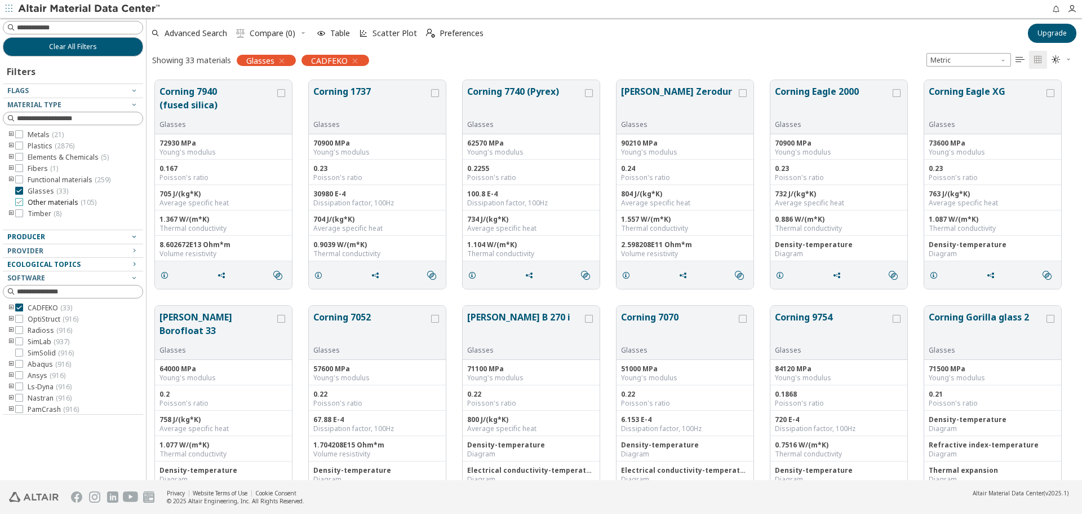
click at [20, 200] on icon at bounding box center [19, 202] width 8 height 8
click at [19, 189] on icon at bounding box center [19, 191] width 8 height 8
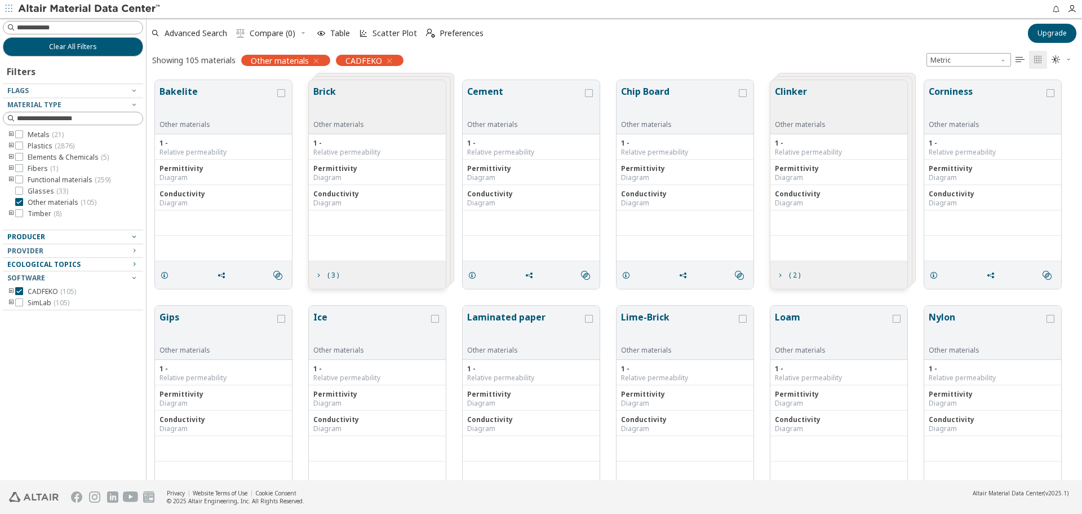
drag, startPoint x: 530, startPoint y: 60, endPoint x: 497, endPoint y: 61, distance: 33.9
click at [530, 60] on div "Showing 105 materials Other materials CADFEKO Metric   " at bounding box center [615, 60] width 936 height 24
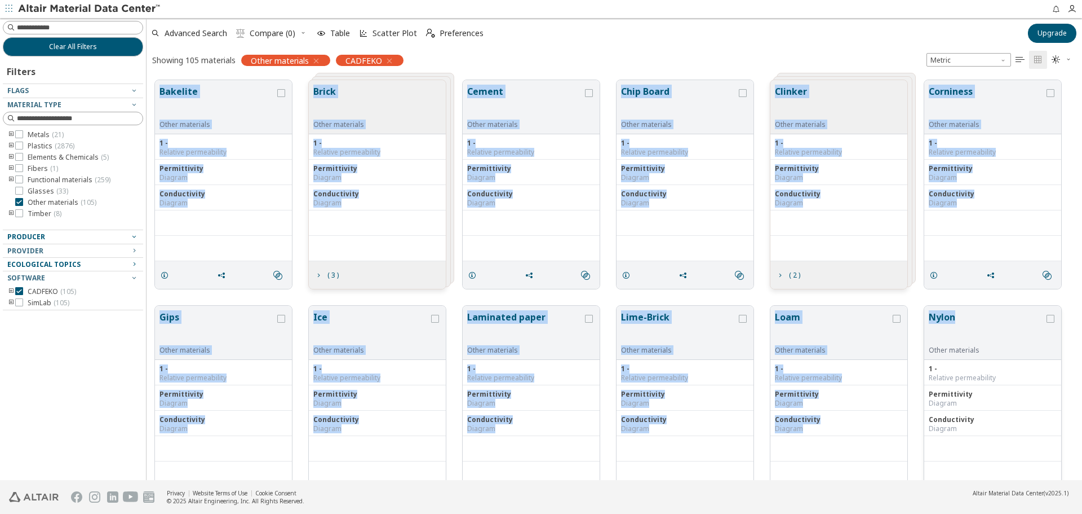
drag, startPoint x: 152, startPoint y: 74, endPoint x: 1012, endPoint y: 317, distance: 893.8
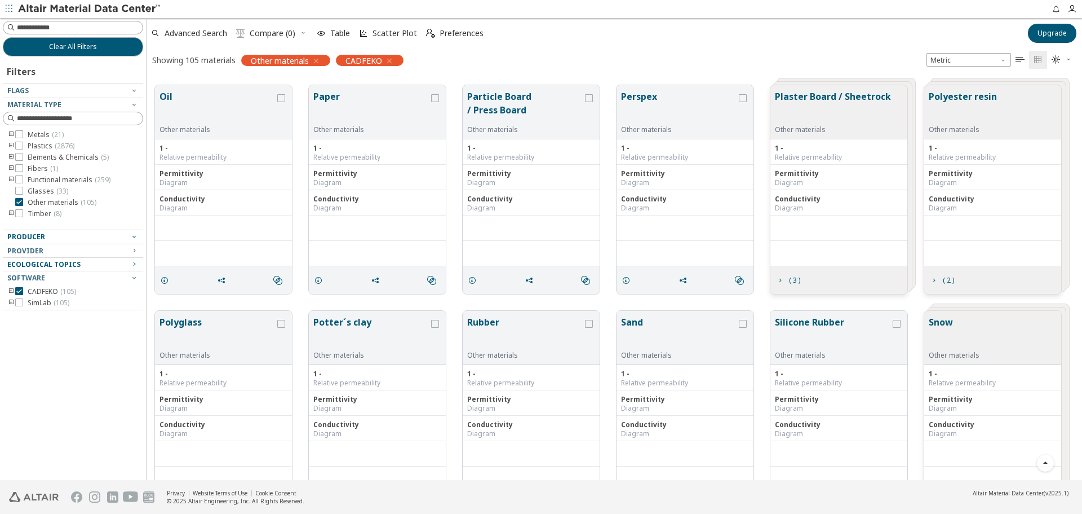
scroll to position [451, 0]
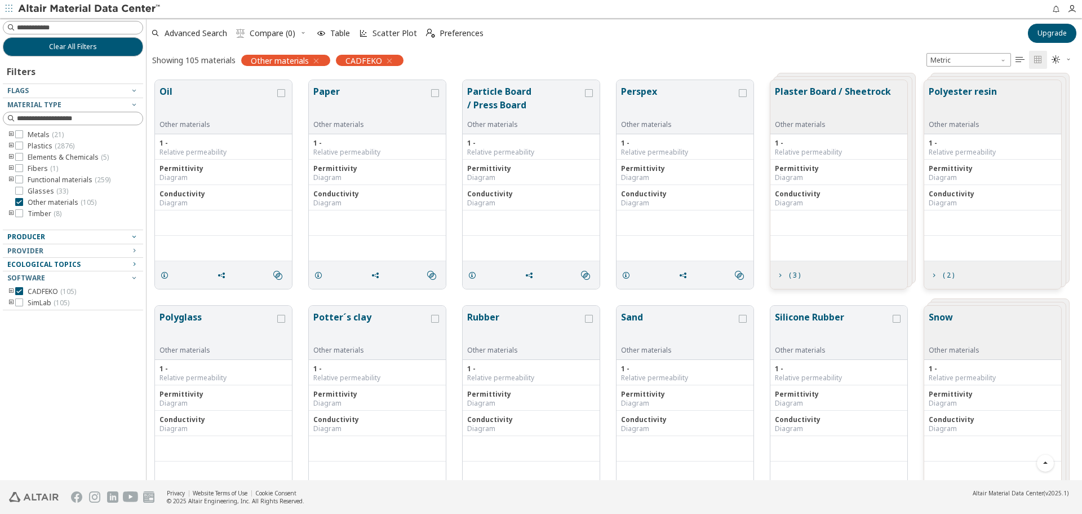
click at [155, 73] on div "Oil Other materials 1 - Relative permeability Permittivity Diagram Conductivity…" at bounding box center [615, 184] width 936 height 225
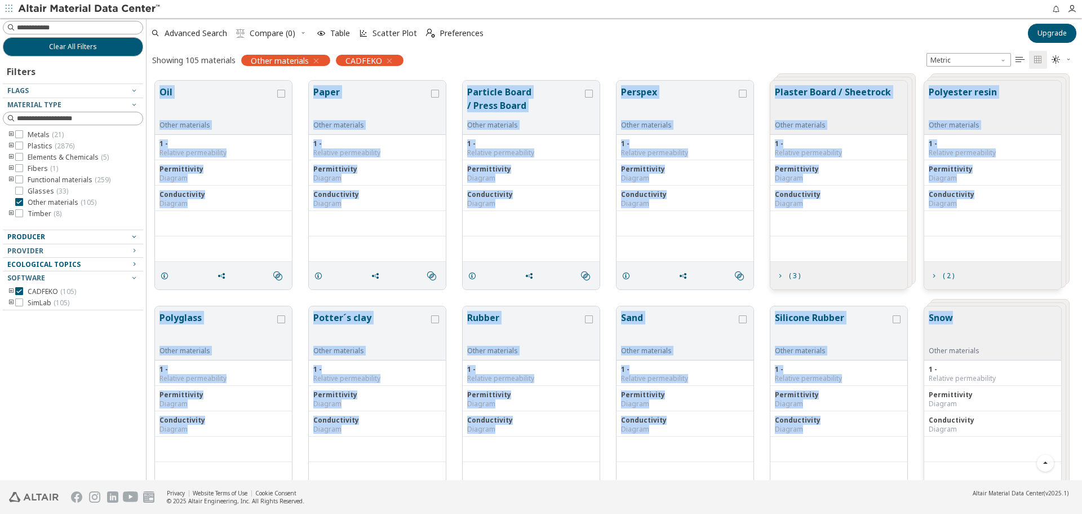
drag, startPoint x: 158, startPoint y: 79, endPoint x: 953, endPoint y: 322, distance: 830.9
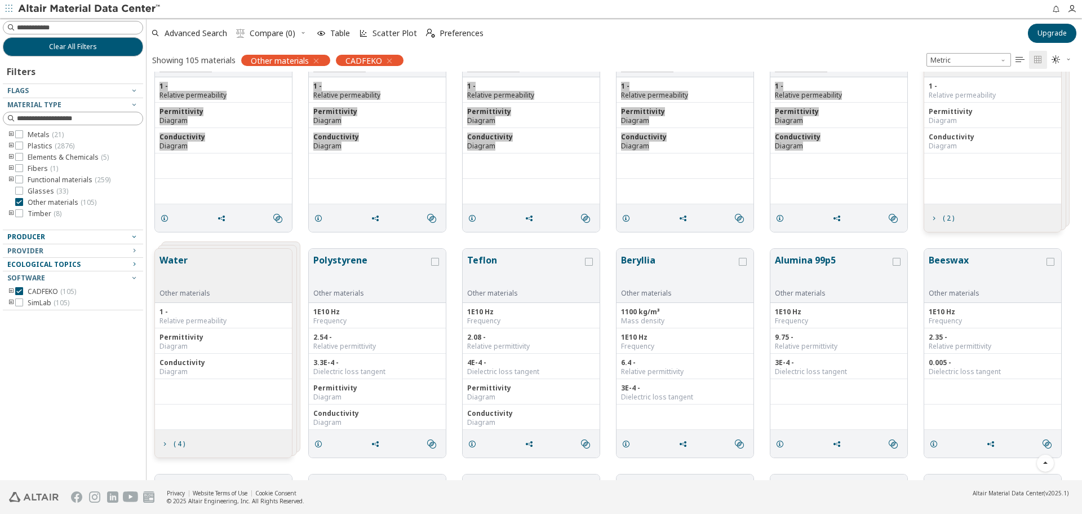
scroll to position [789, 0]
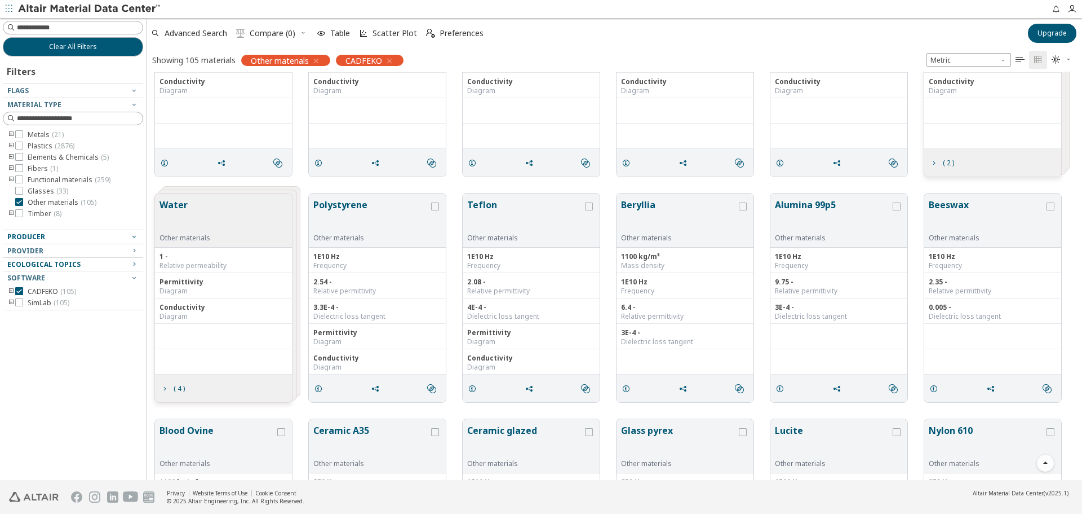
click at [458, 189] on div "Water Other materials 1 - Relative permeability Permittivity Diagram Conductivi…" at bounding box center [615, 297] width 936 height 225
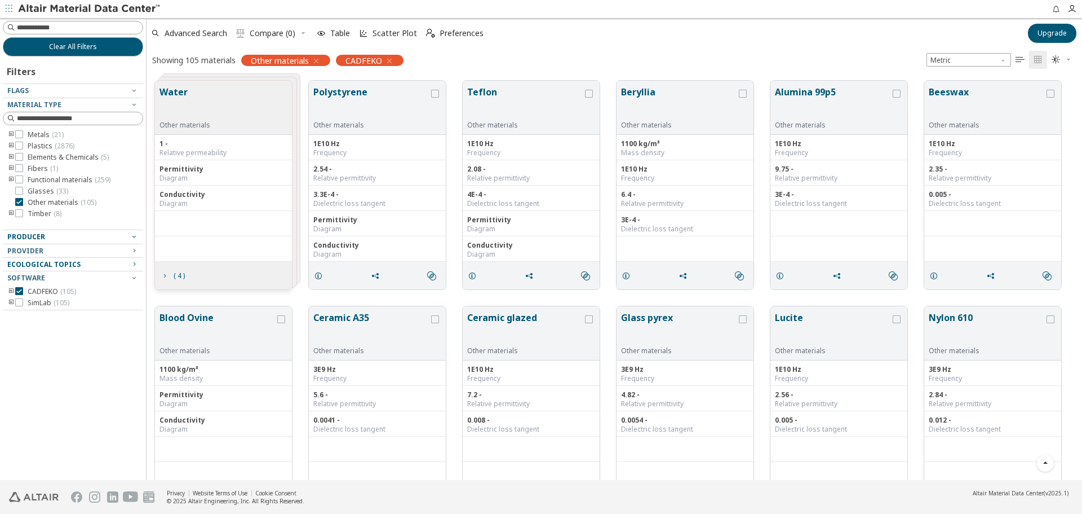
scroll to position [901, 0]
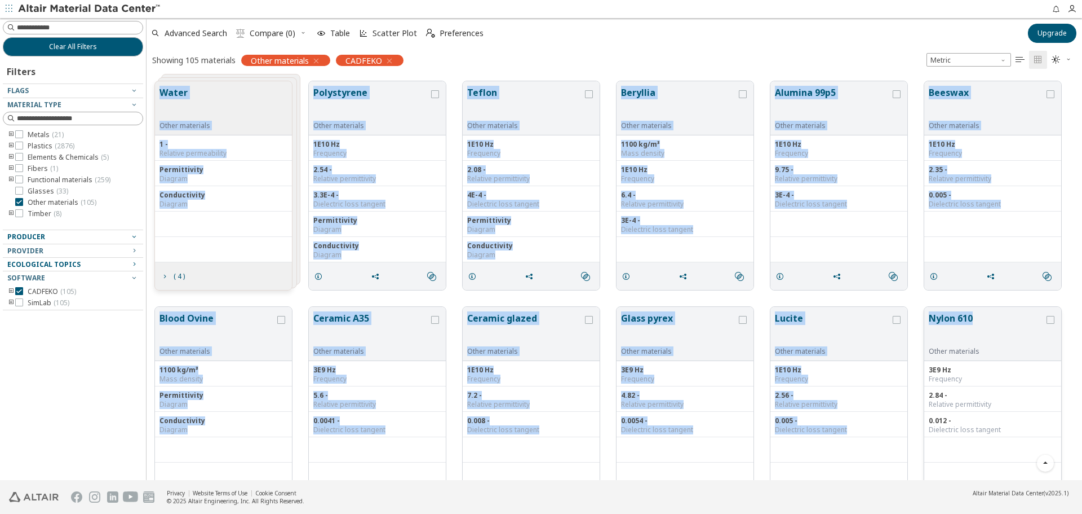
drag, startPoint x: 157, startPoint y: 73, endPoint x: 991, endPoint y: 327, distance: 872.3
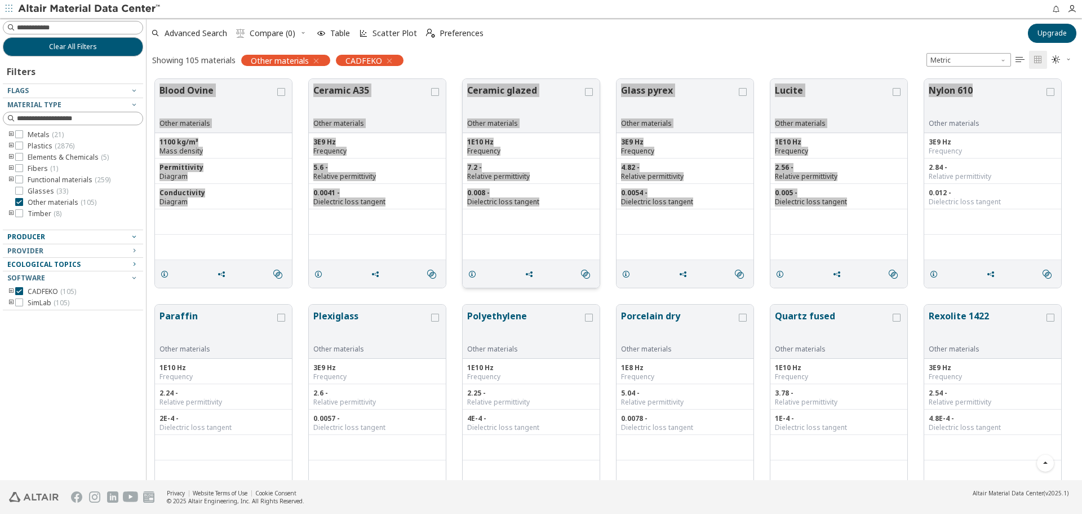
scroll to position [1239, 0]
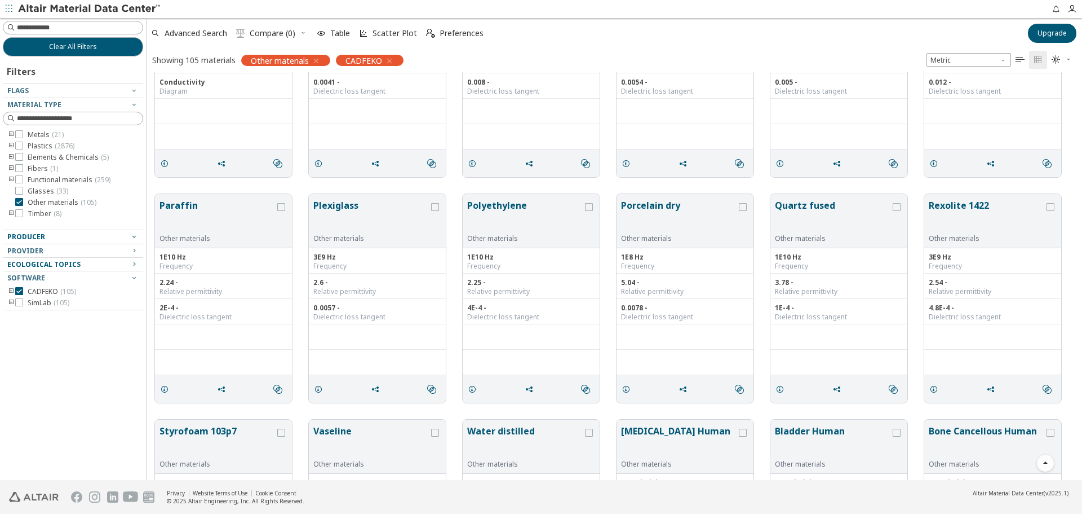
click at [157, 185] on div "Paraffin Other materials 1E10 Hz Frequency 2.24 - Relative permittivity 2E-4 - …" at bounding box center [615, 297] width 936 height 225
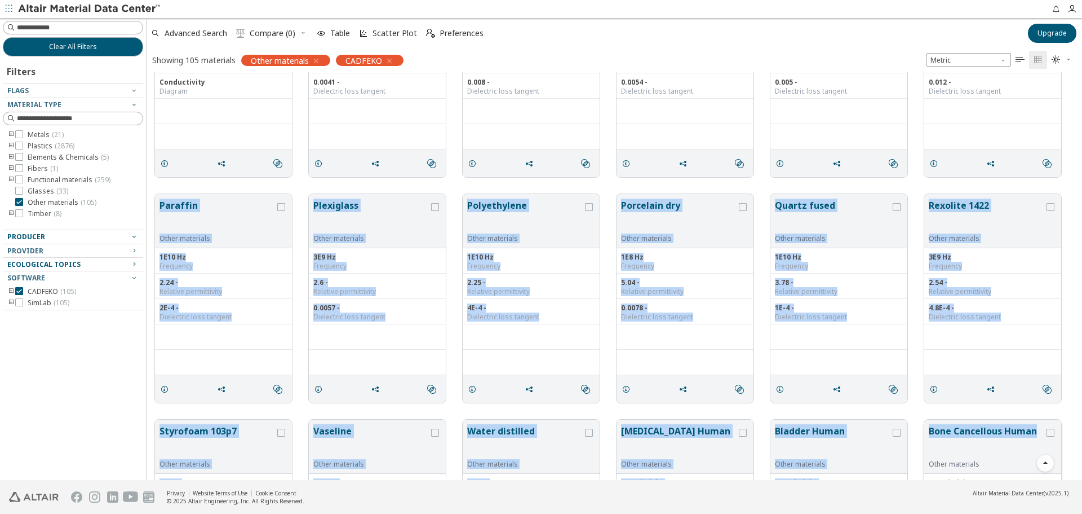
drag, startPoint x: 156, startPoint y: 189, endPoint x: 1037, endPoint y: 436, distance: 914.8
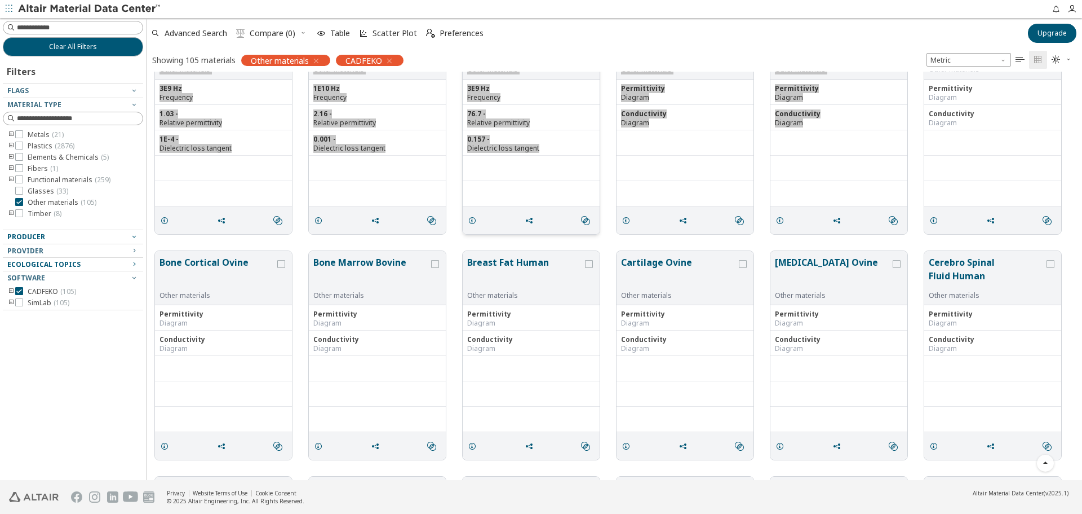
scroll to position [1634, 0]
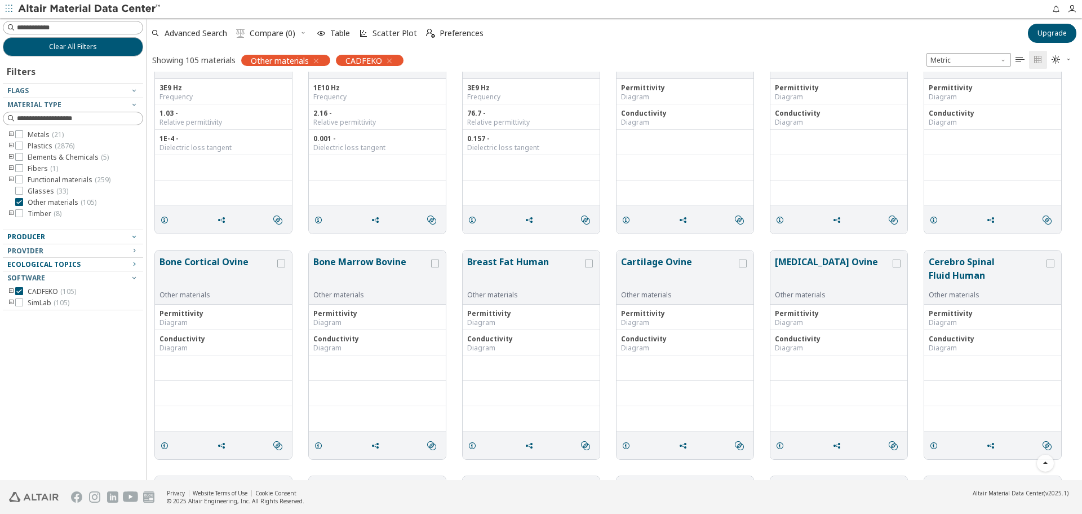
click at [283, 245] on div "Bone Cortical Ovine Other materials Permittivity Diagram Conductivity Diagram …" at bounding box center [615, 354] width 936 height 225
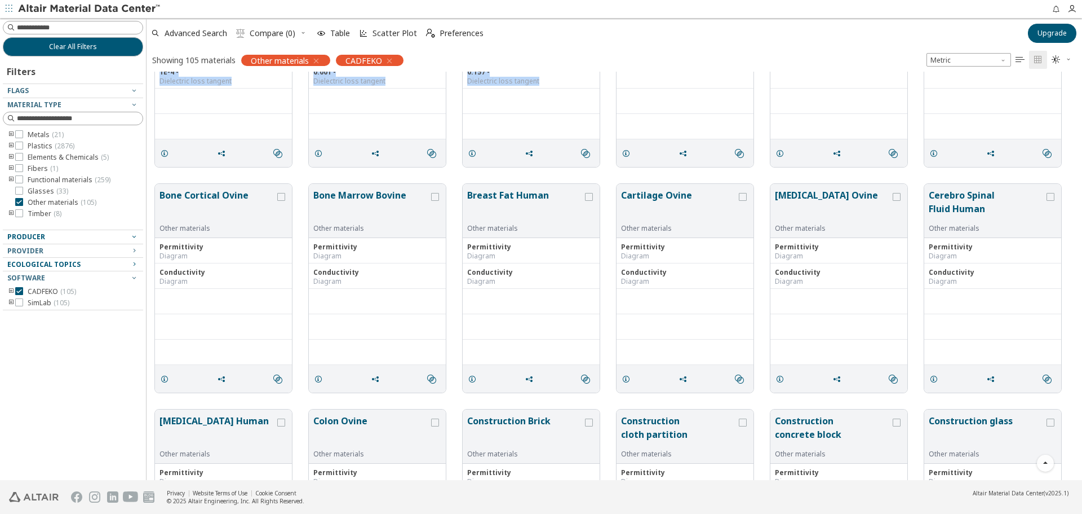
scroll to position [1717, 0]
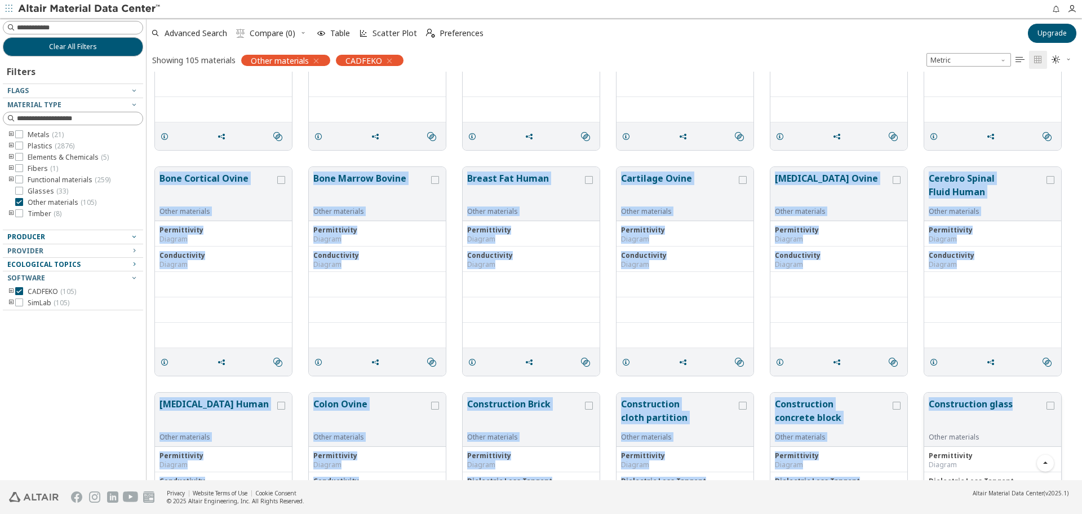
drag, startPoint x: 152, startPoint y: 247, endPoint x: 1015, endPoint y: 428, distance: 881.7
click at [1015, 428] on div "Paraffin Other materials 1E10 Hz Frequency 2.24 - Relative permittivity 2E-4 - …" at bounding box center [615, 158] width 936 height 3607
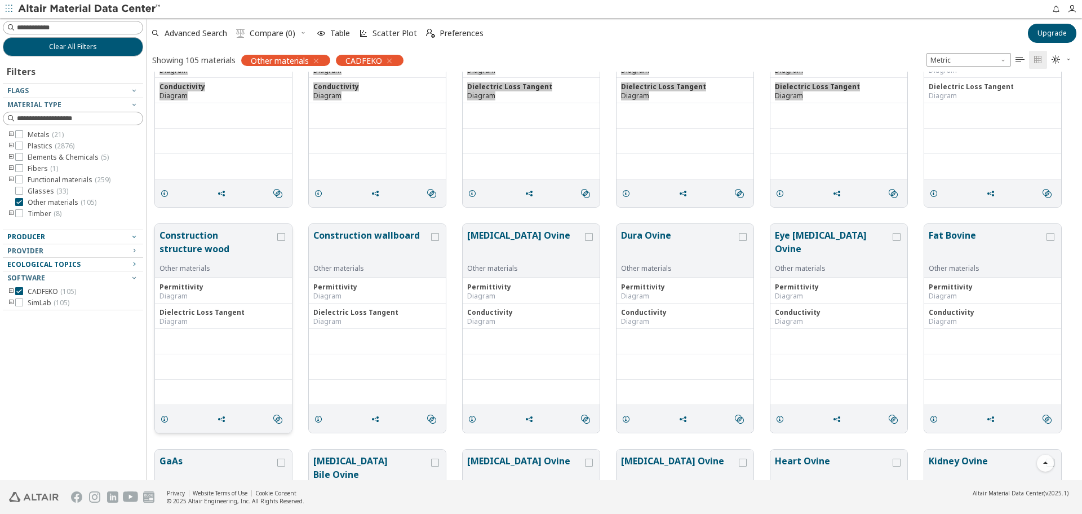
scroll to position [2111, 0]
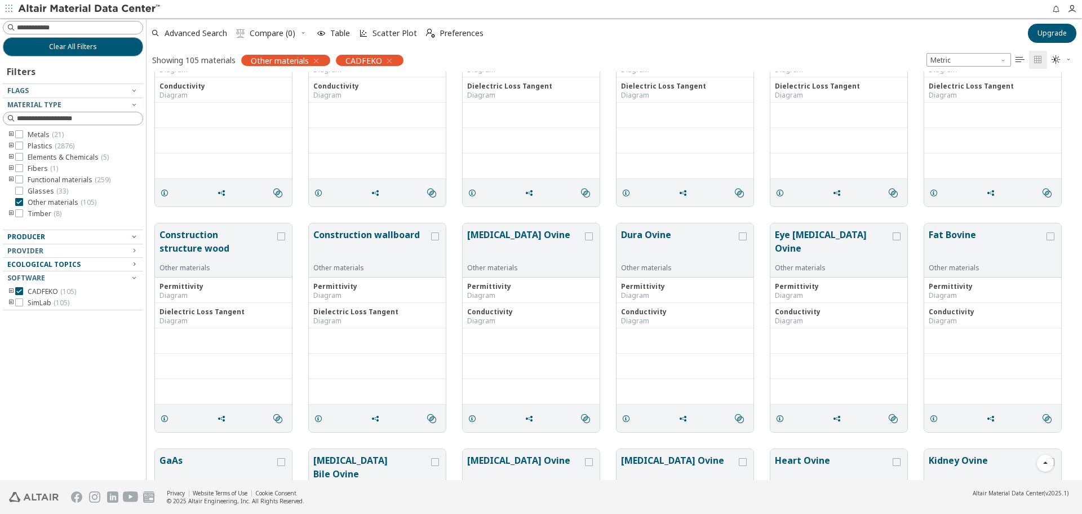
click at [156, 216] on div "Construction structure wood Other materials Permittivity Diagram Dielectric Los…" at bounding box center [615, 327] width 936 height 225
drag, startPoint x: 160, startPoint y: 229, endPoint x: 367, endPoint y: 239, distance: 207.7
click at [367, 242] on div "Construction structure wood Other materials Permittivity Diagram Dielectric Los…" at bounding box center [615, 327] width 936 height 225
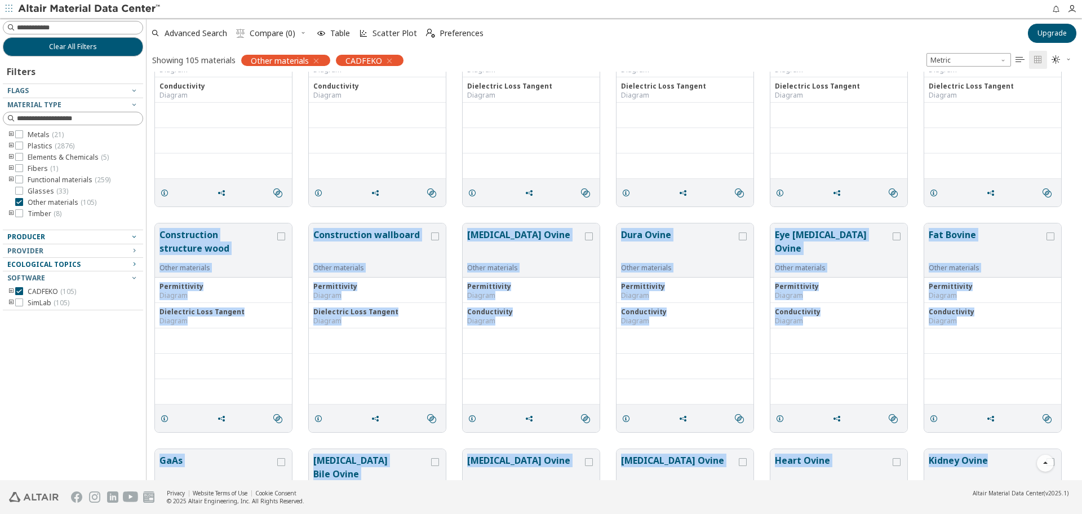
drag, startPoint x: 150, startPoint y: 222, endPoint x: 997, endPoint y: 446, distance: 876.4
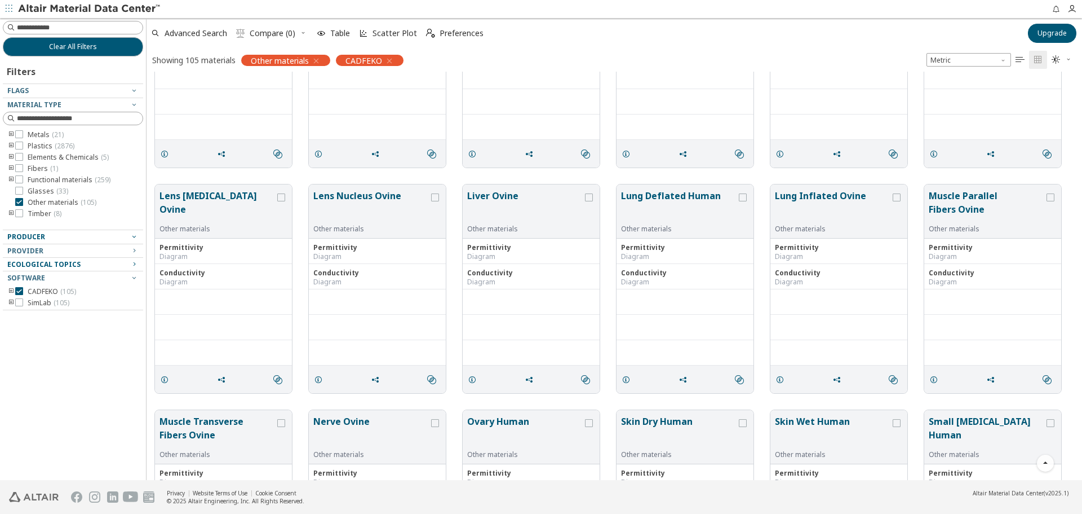
scroll to position [2619, 0]
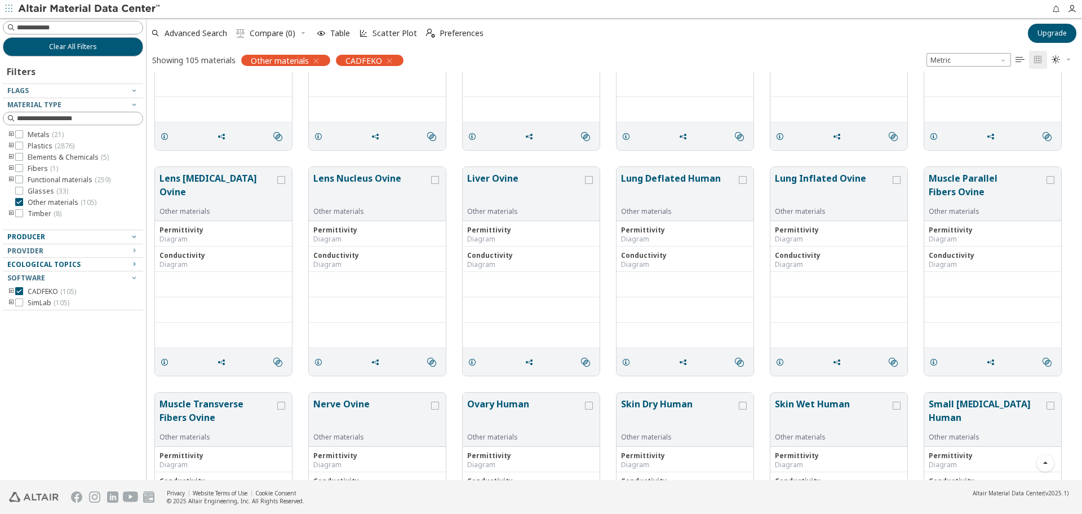
click at [153, 160] on div "Lens [MEDICAL_DATA] Ovine Other materials Permittivity Diagram Conductivity Dia…" at bounding box center [615, 270] width 936 height 225
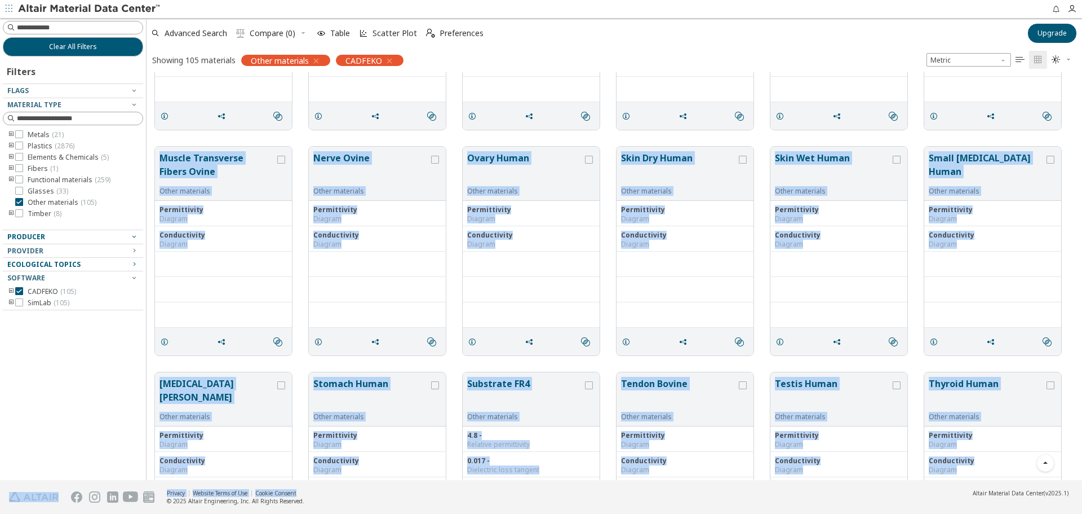
scroll to position [2912, 0]
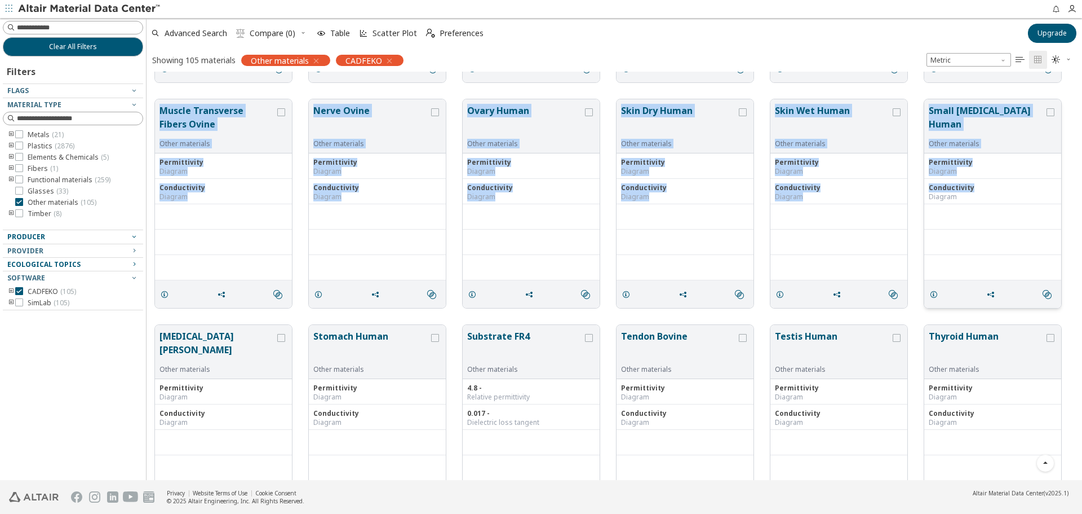
drag, startPoint x: 155, startPoint y: 160, endPoint x: 998, endPoint y: 183, distance: 843.0
click at [299, 315] on div "Muscle Transverse Fibers Ovine Other materials Permittivity Diagram Conductivit…" at bounding box center [615, 203] width 936 height 225
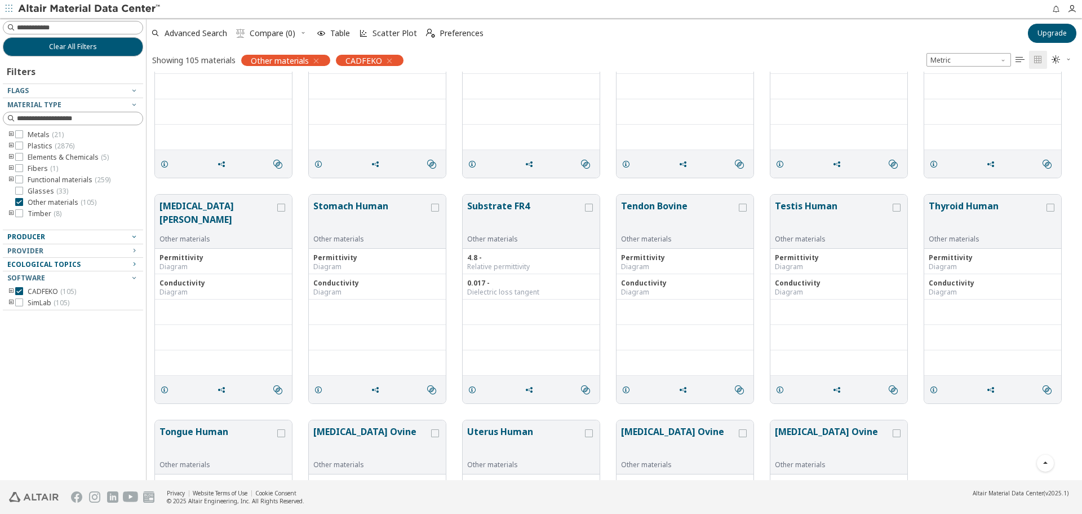
scroll to position [3050, 0]
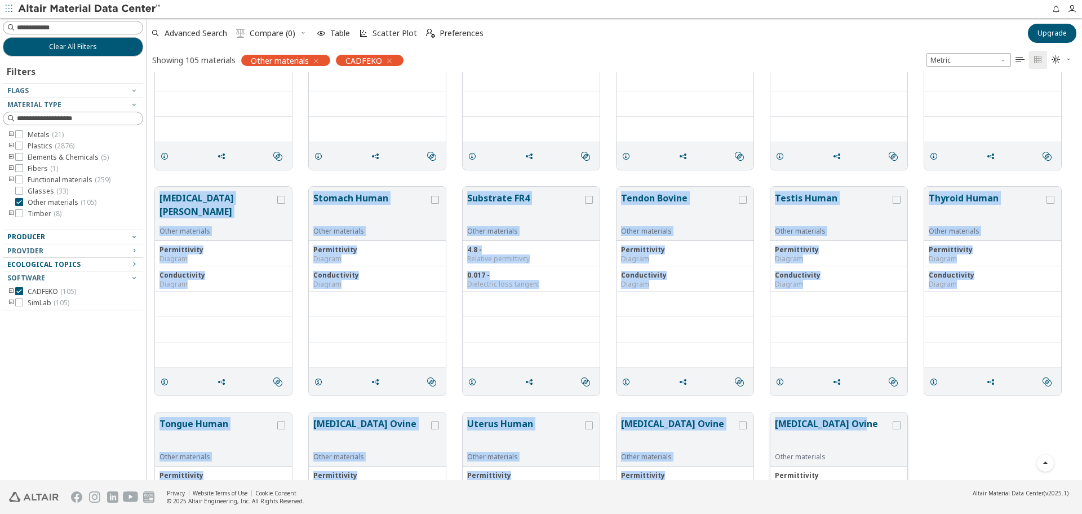
drag, startPoint x: 173, startPoint y: 340, endPoint x: 886, endPoint y: 418, distance: 716.7
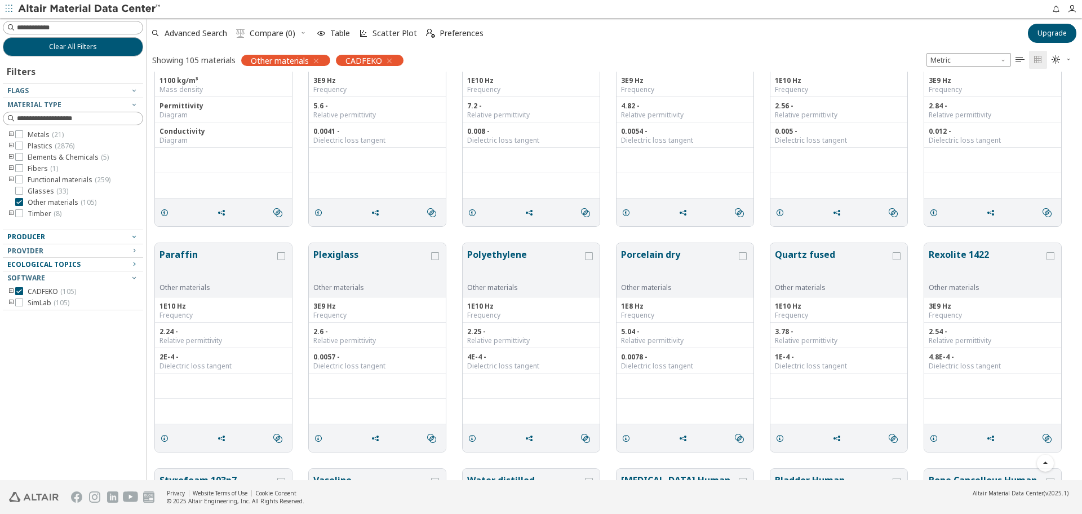
scroll to position [1170, 0]
